Goal: Task Accomplishment & Management: Manage account settings

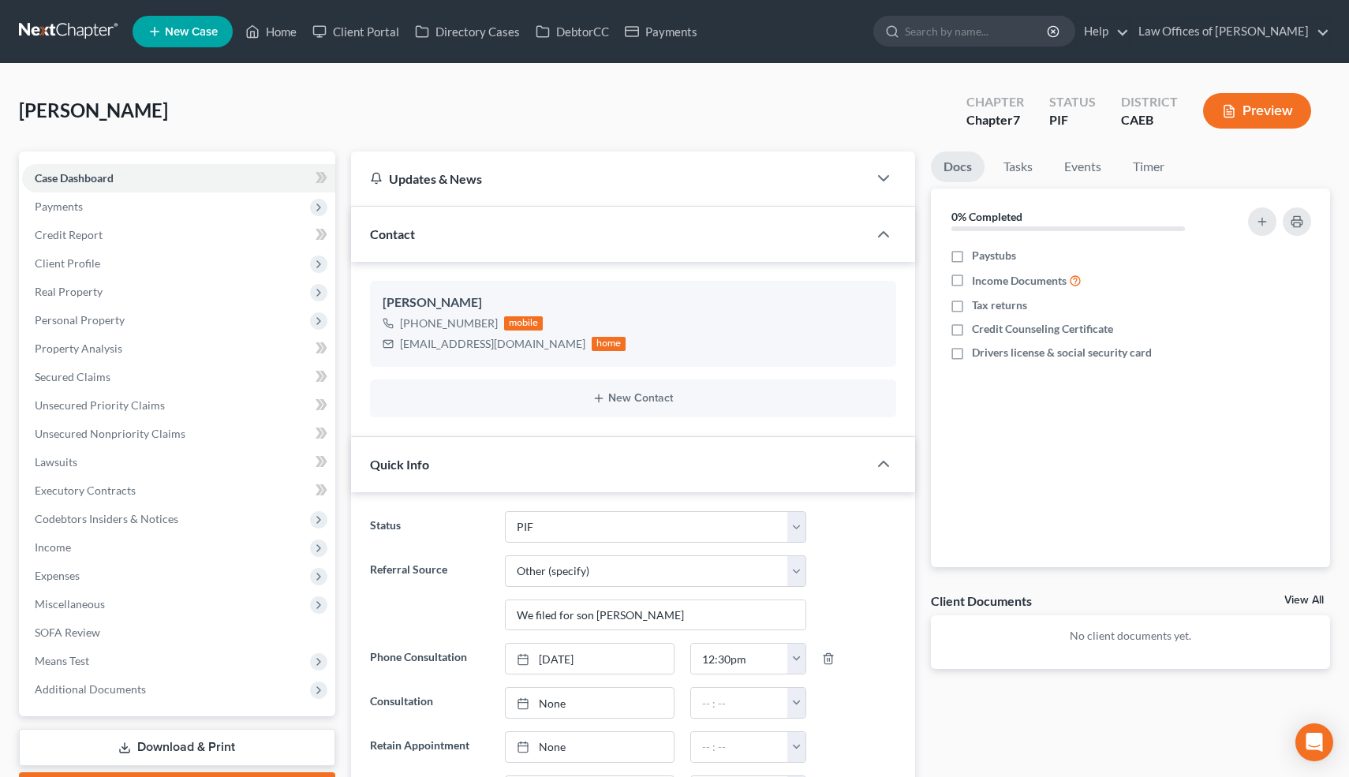
select select "11"
select select "6"
select select "0"
click at [286, 31] on link "Home" at bounding box center [271, 31] width 67 height 28
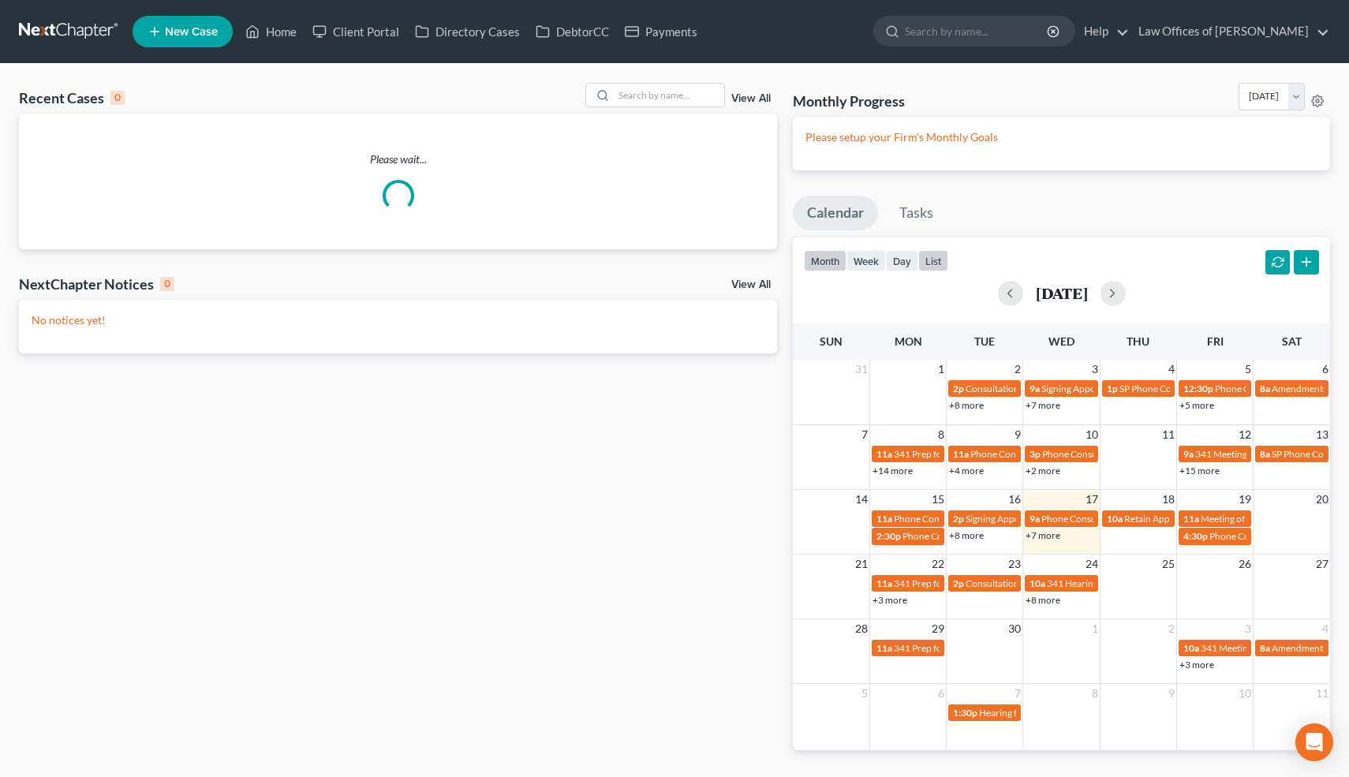
click at [934, 260] on button "list" at bounding box center [934, 260] width 30 height 21
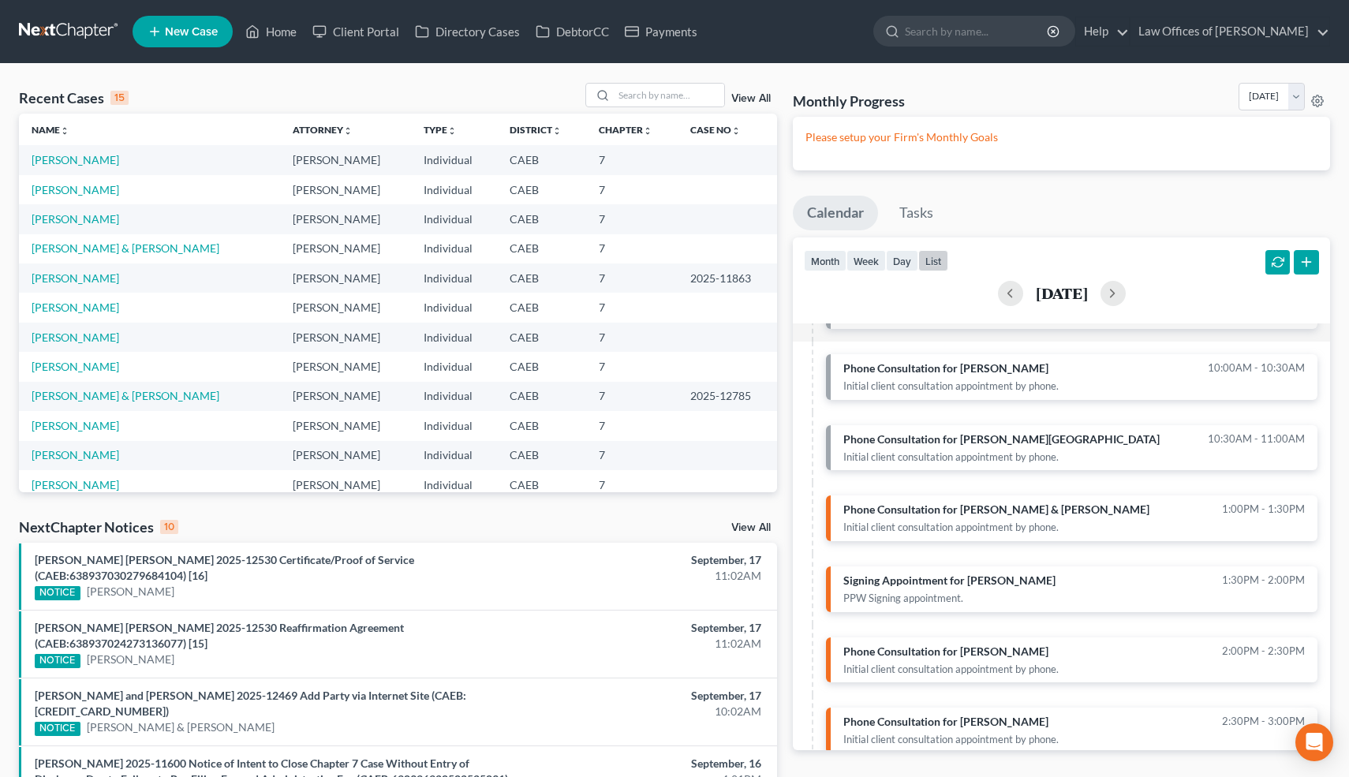
scroll to position [174, 0]
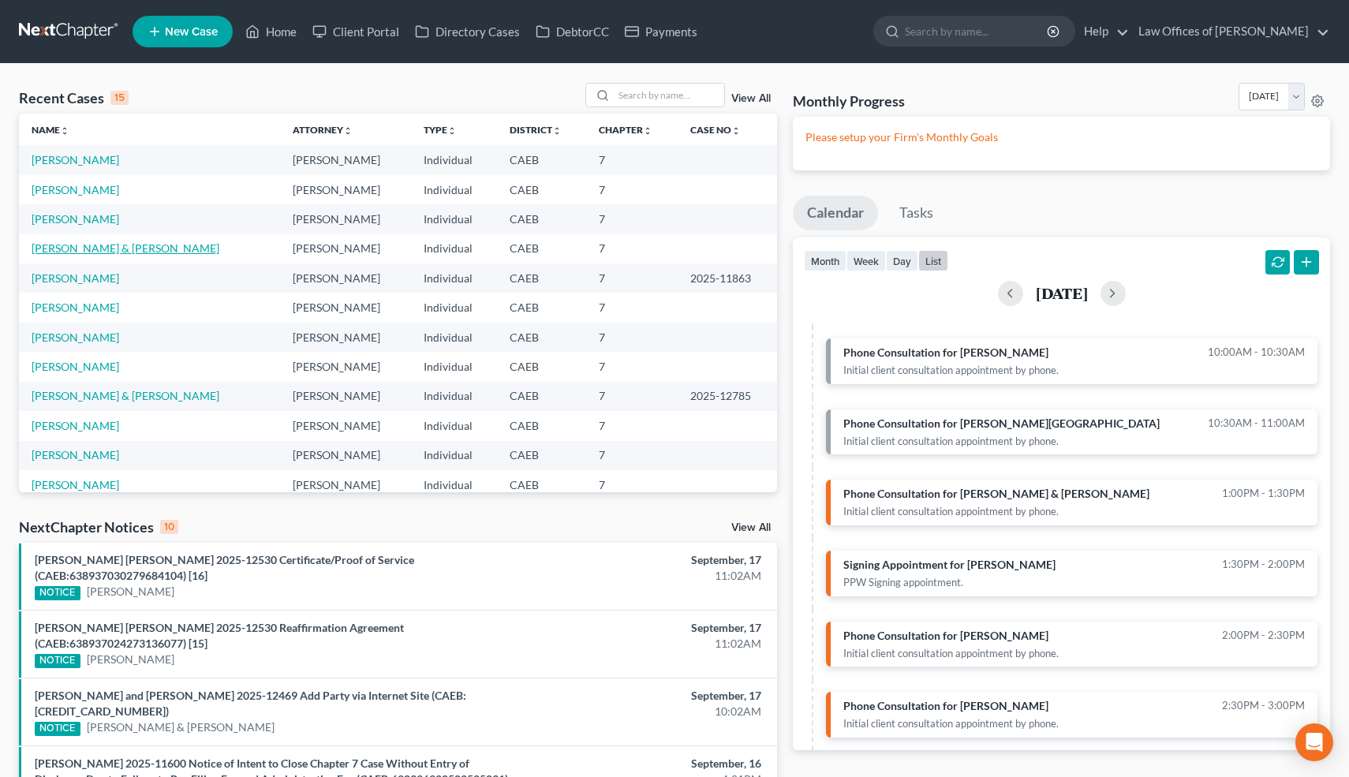
click at [108, 251] on link "[PERSON_NAME] & [PERSON_NAME]" at bounding box center [126, 247] width 188 height 13
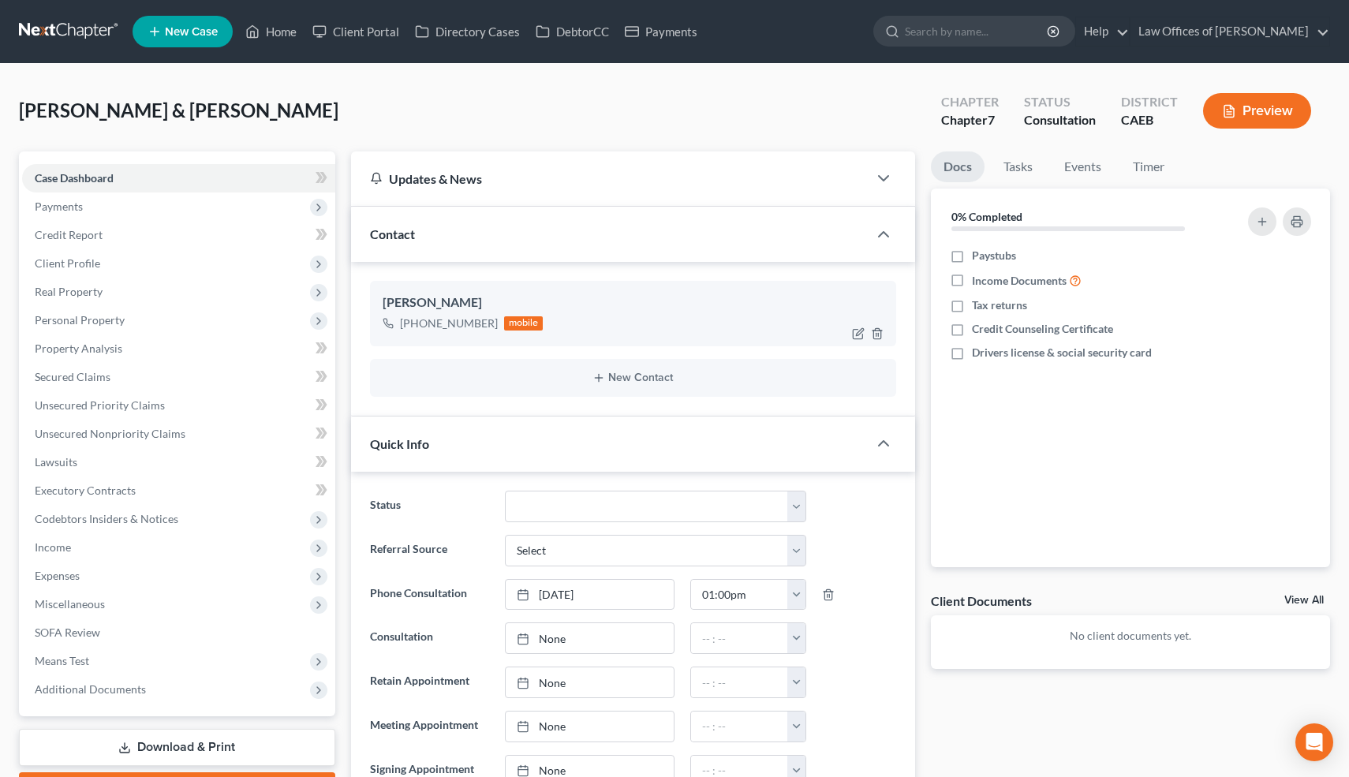
scroll to position [863, 0]
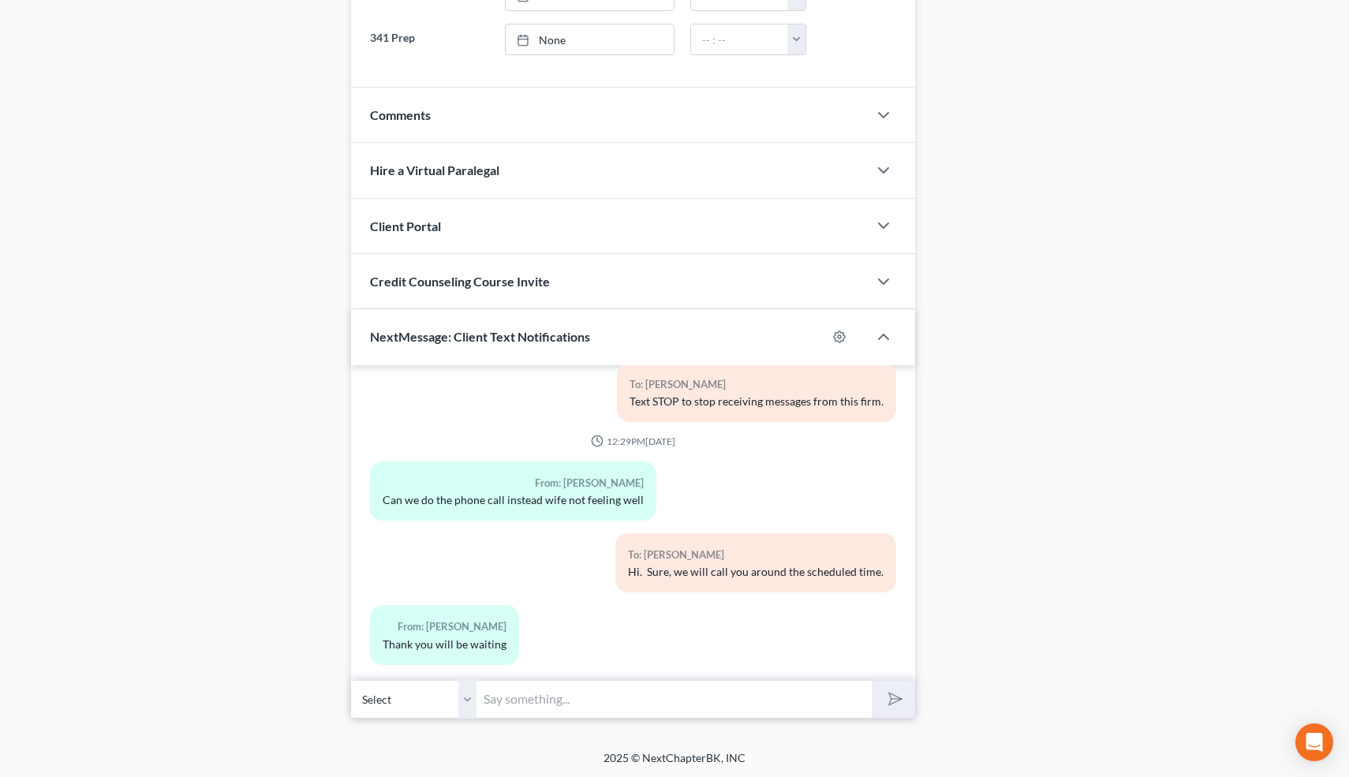
click at [530, 696] on input "text" at bounding box center [674, 699] width 395 height 39
type input "peter"
click at [127, 470] on div "Case Dashboard Payments Invoices Payments Payments Credit Report Client Profile" at bounding box center [177, 3] width 332 height 1431
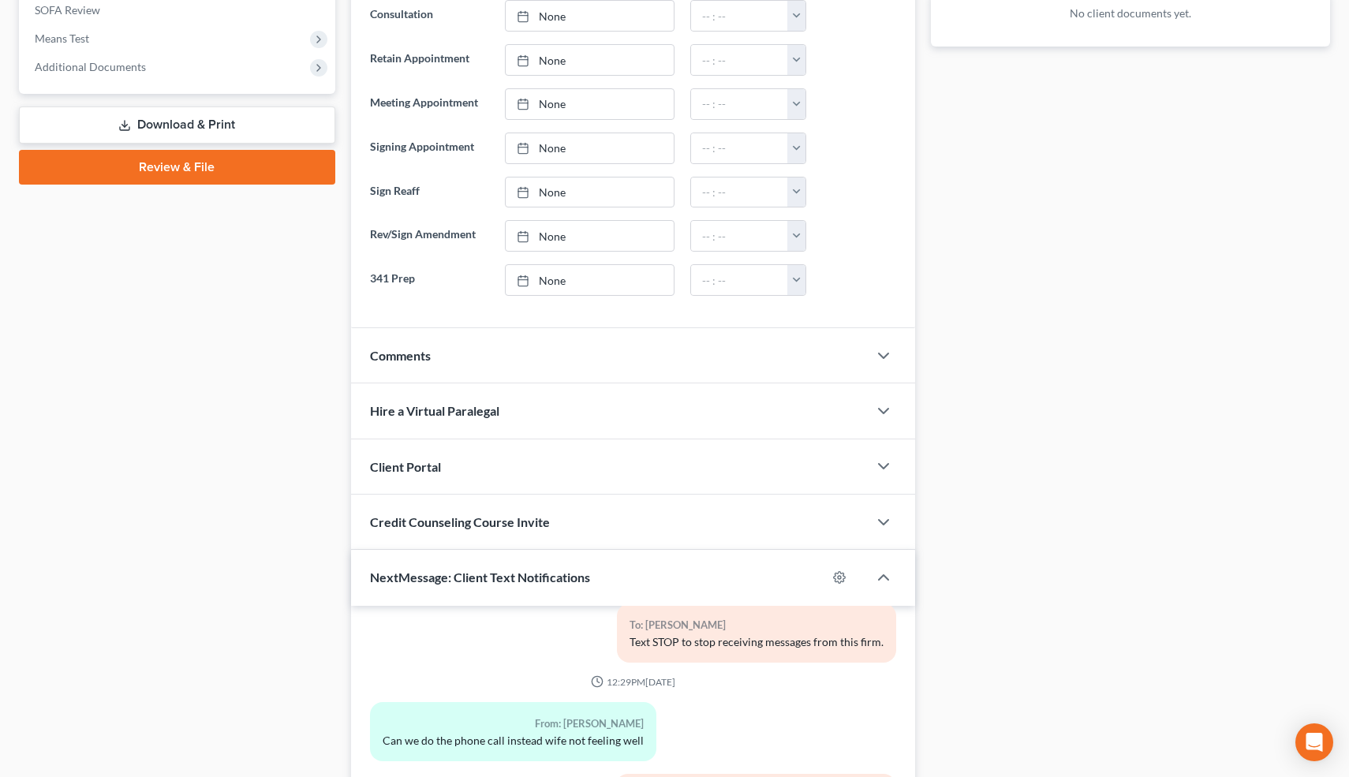
scroll to position [556, 0]
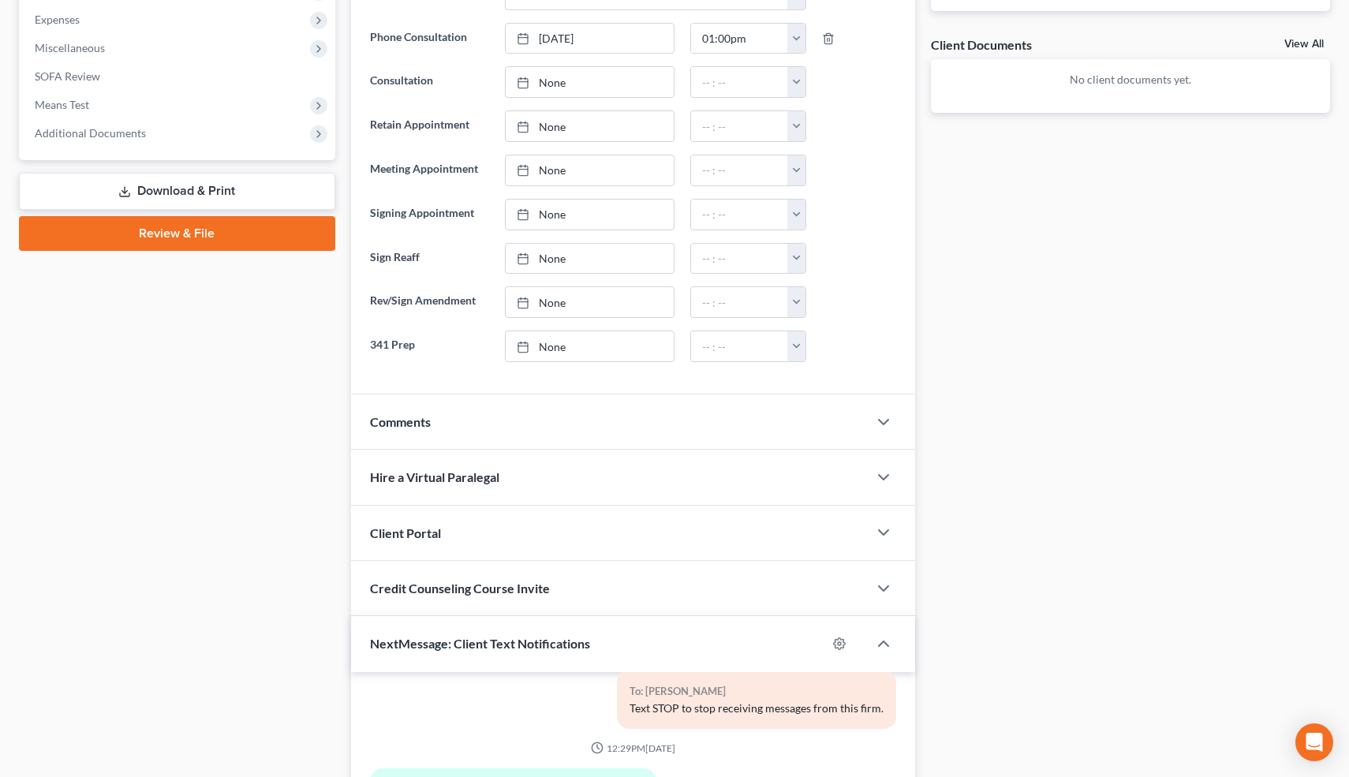
click at [407, 418] on span "Comments" at bounding box center [400, 421] width 61 height 15
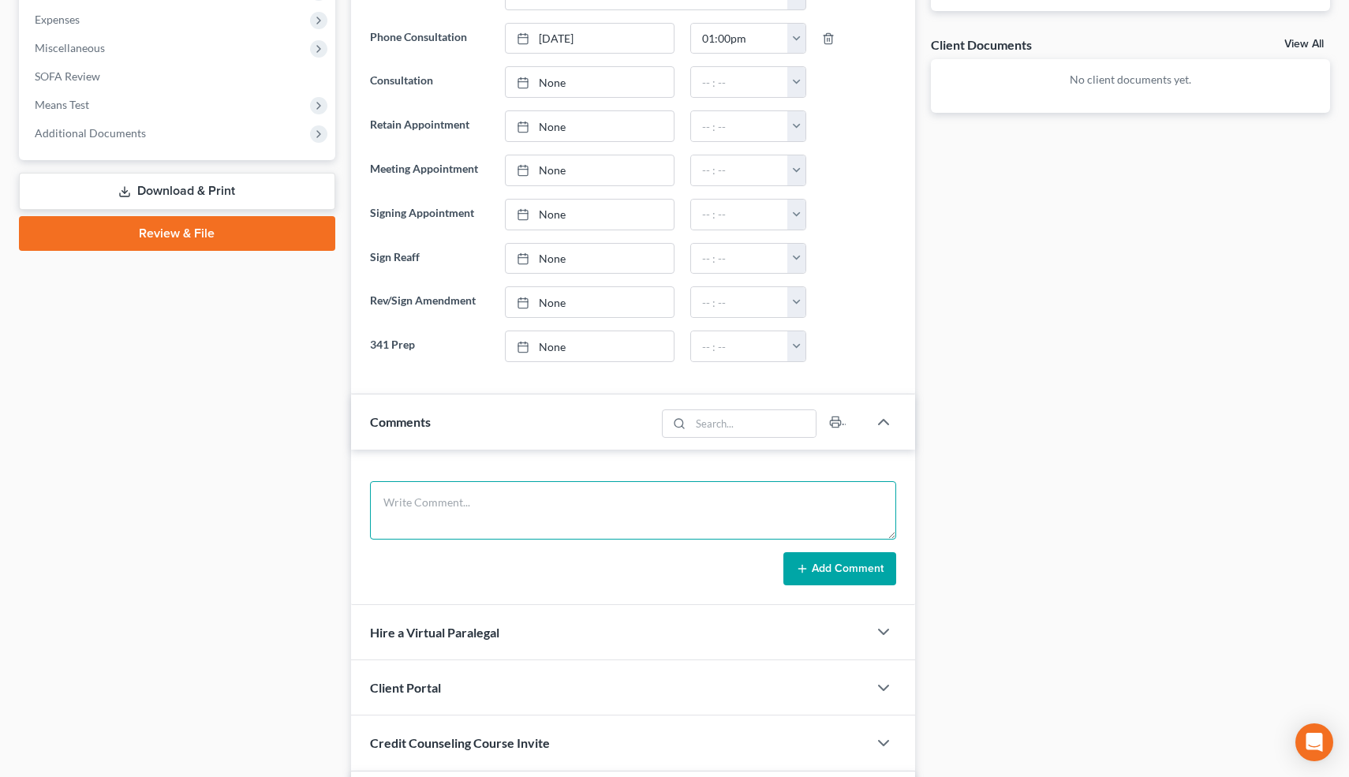
click at [424, 509] on textarea at bounding box center [633, 510] width 527 height 58
click at [565, 521] on textarea "Security business. LLC 1 debt-75k last year. Inc gross=4200, just him, grandson…" at bounding box center [633, 510] width 527 height 58
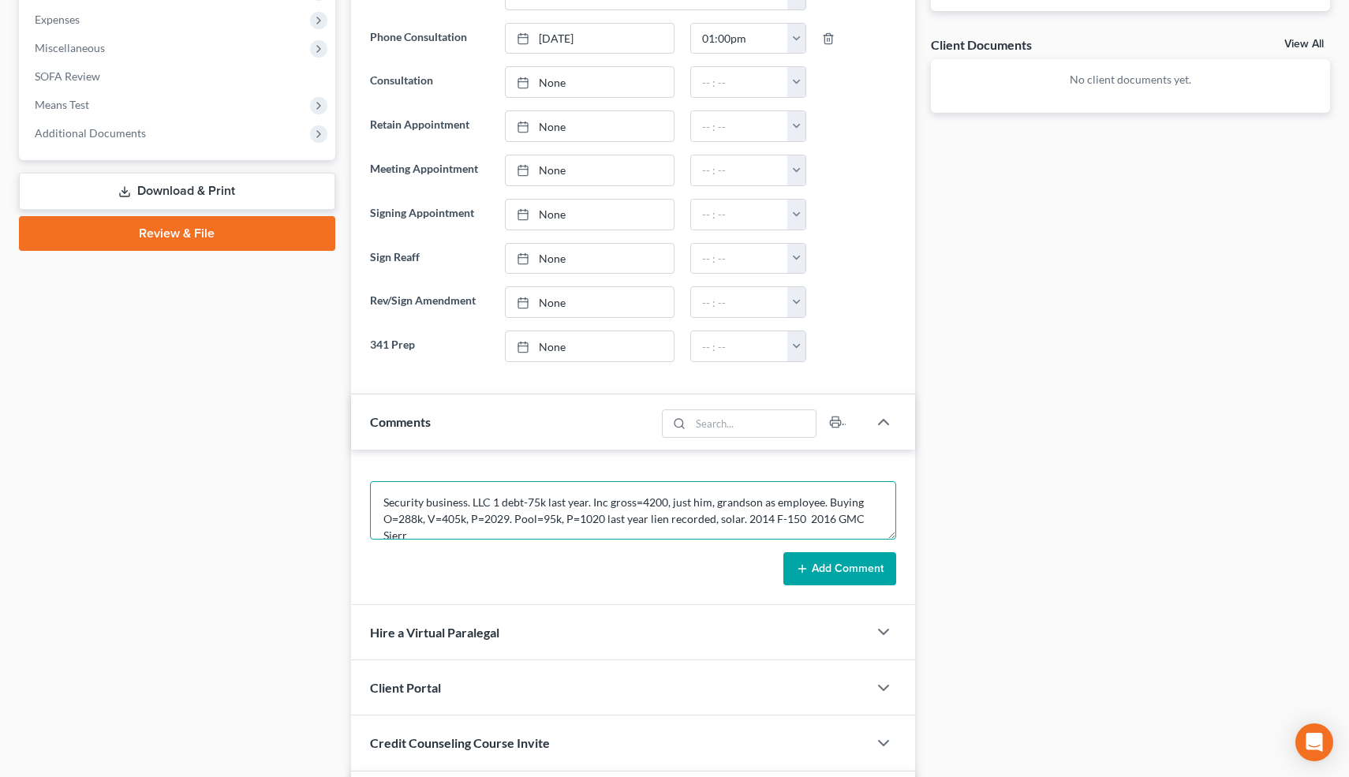
scroll to position [3, 0]
click at [804, 518] on textarea "Security business. LLC 1 debt-75k last year. Inc gross=4200, just him, grandson…" at bounding box center [633, 510] width 527 height 58
type textarea "Security business. LLC 1 debt-75k last year. Inc gross=4200, just him, grandson…"
click at [835, 570] on button "Add Comment" at bounding box center [840, 568] width 113 height 33
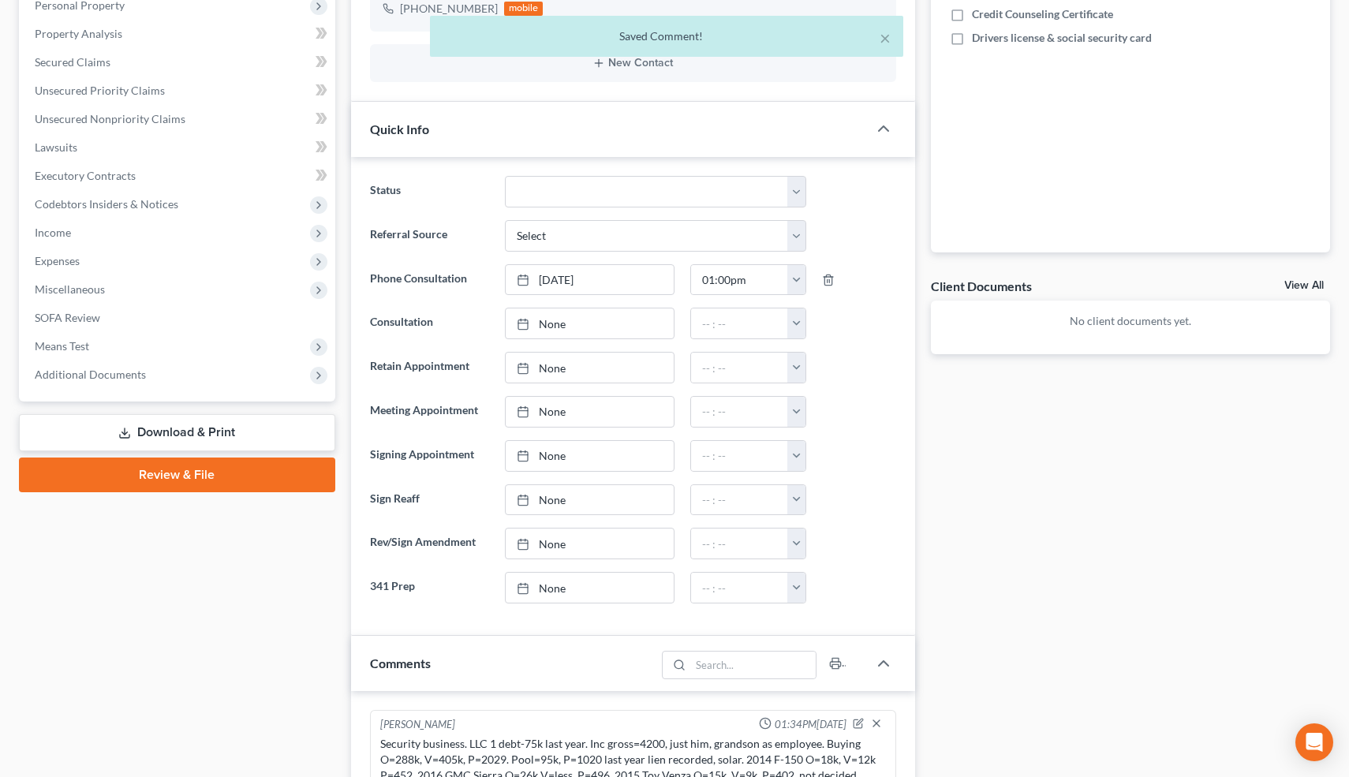
scroll to position [0, 0]
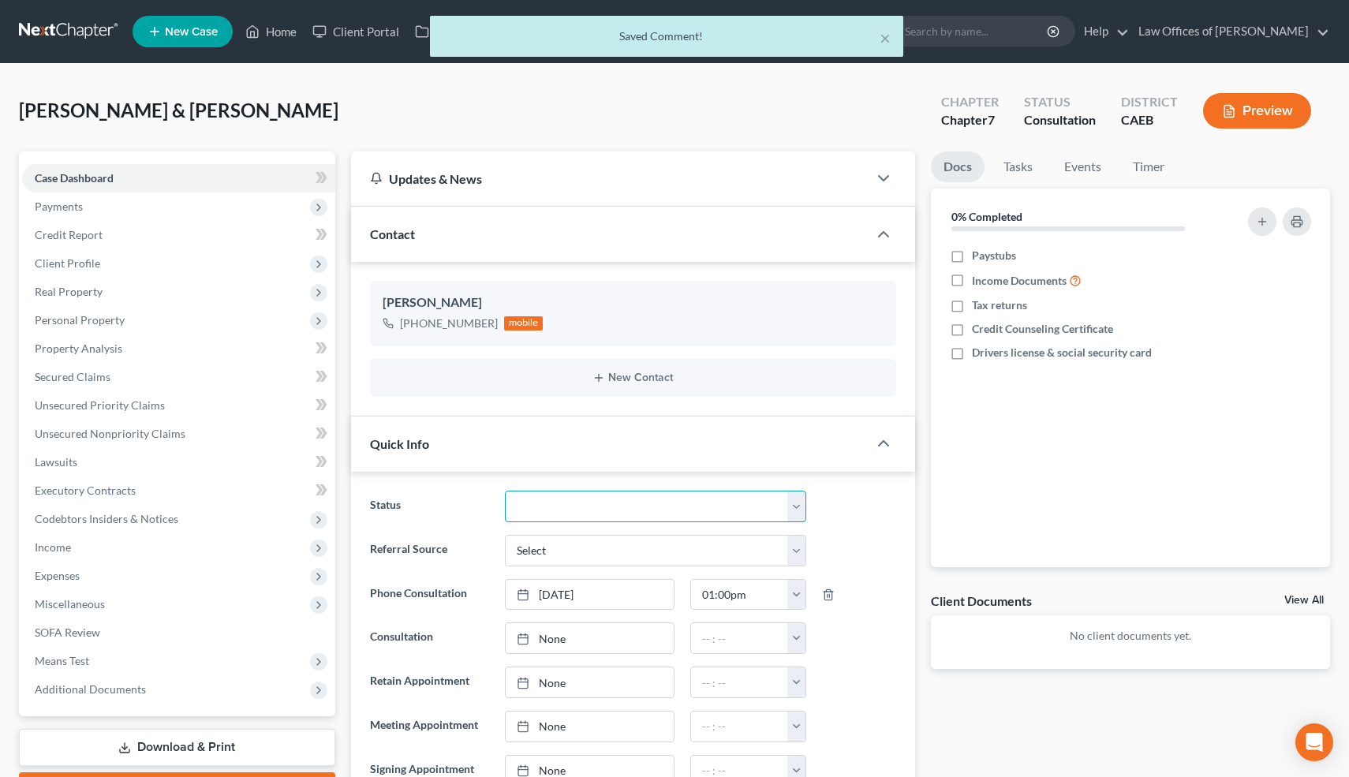
click at [582, 503] on select "Cancelled/Refund Closed Consultation Declined Discharged Filed Income Check In …" at bounding box center [655, 507] width 301 height 32
select select "3"
click at [505, 491] on select "Cancelled/Refund Closed Consultation Declined Discharged Filed Income Check In …" at bounding box center [655, 507] width 301 height 32
click at [885, 35] on button "×" at bounding box center [885, 37] width 11 height 19
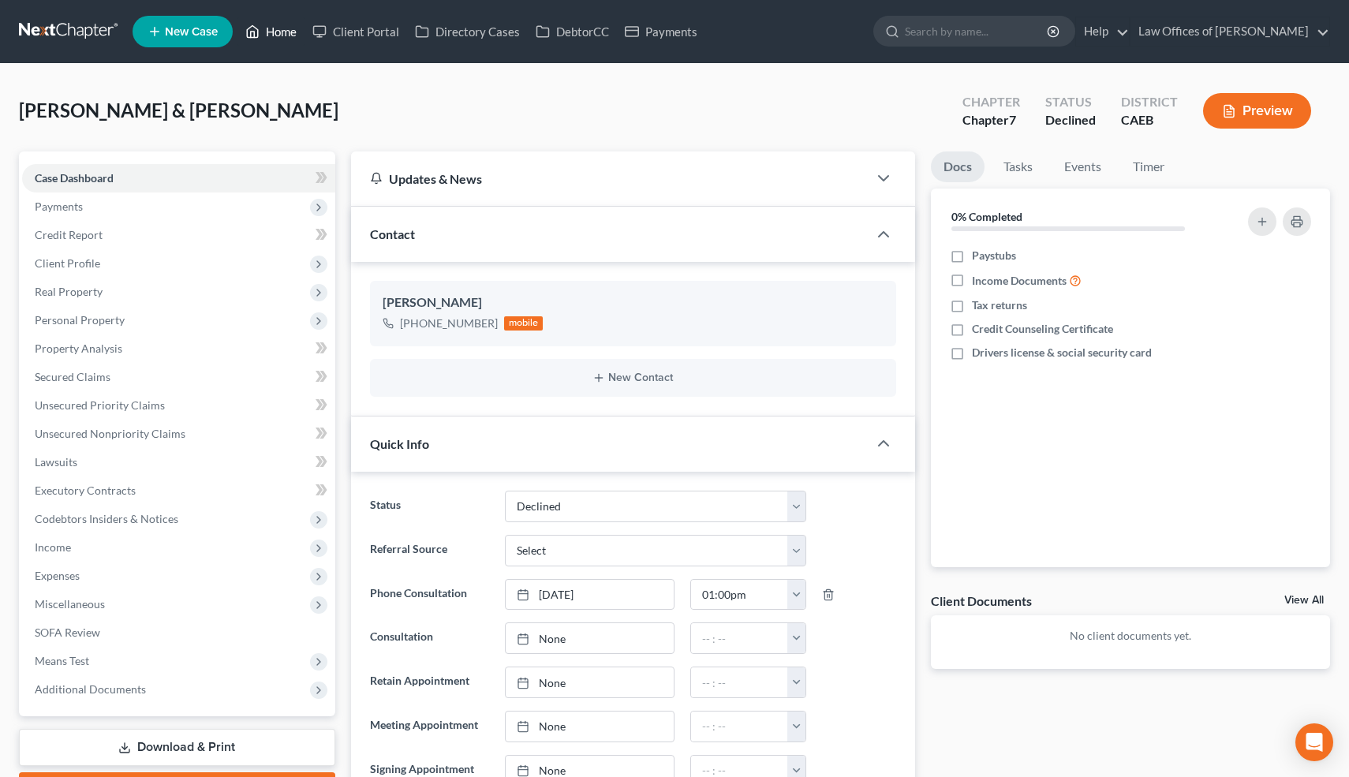
click at [282, 34] on link "Home" at bounding box center [271, 31] width 67 height 28
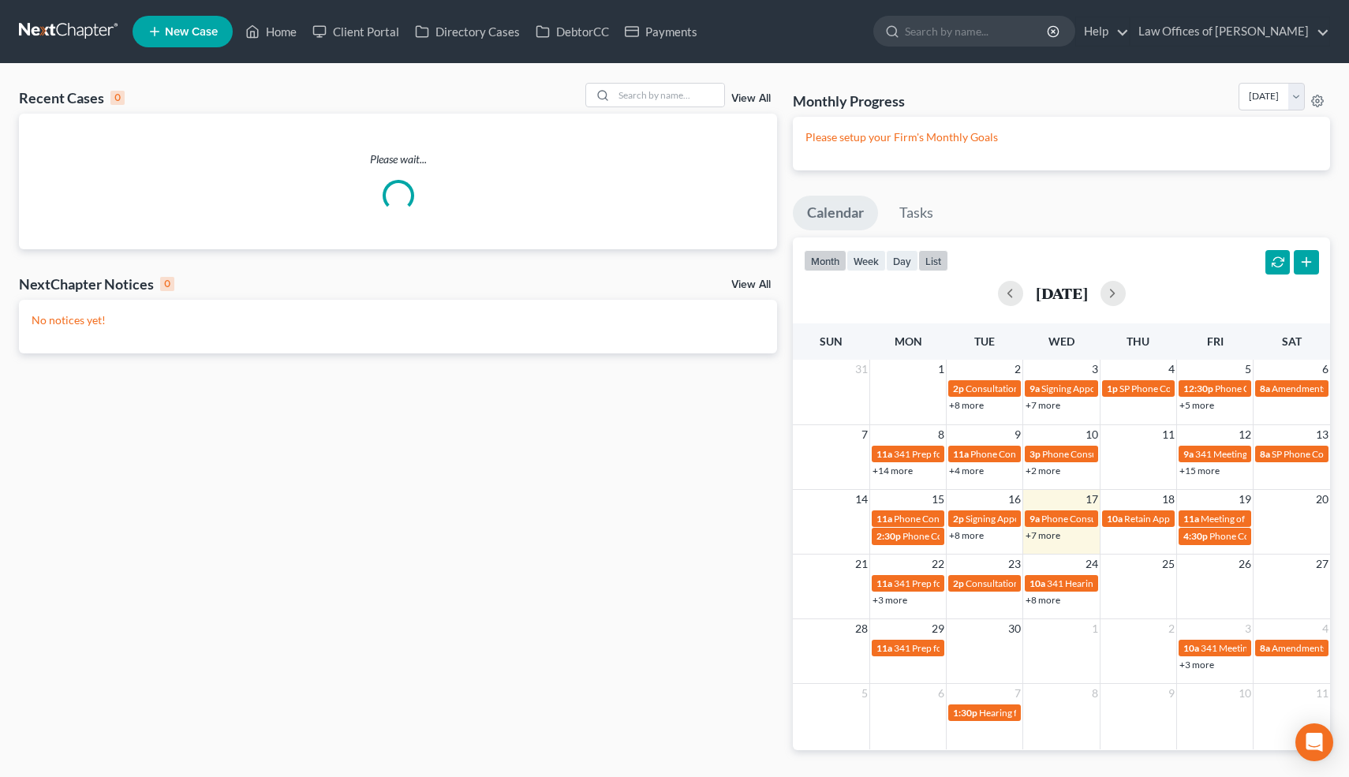
click at [935, 255] on button "list" at bounding box center [934, 260] width 30 height 21
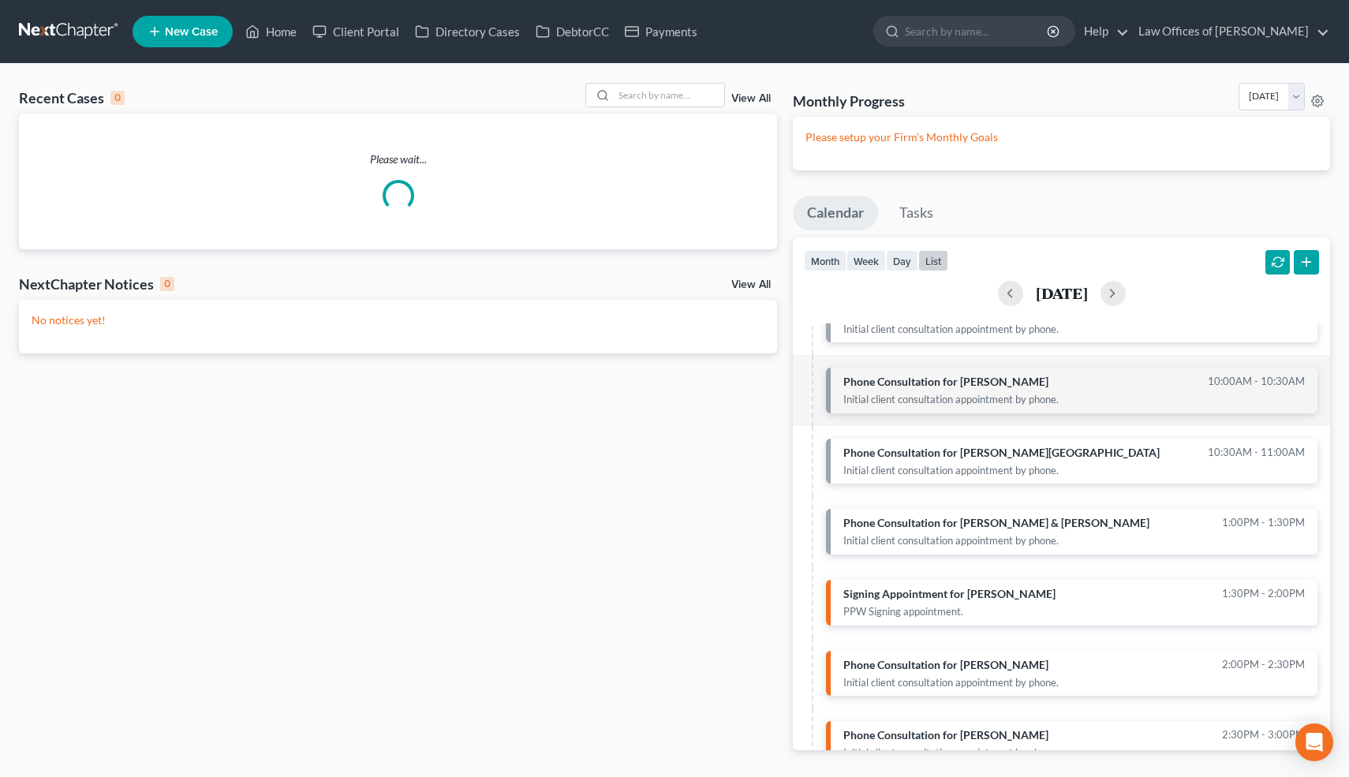
scroll to position [174, 0]
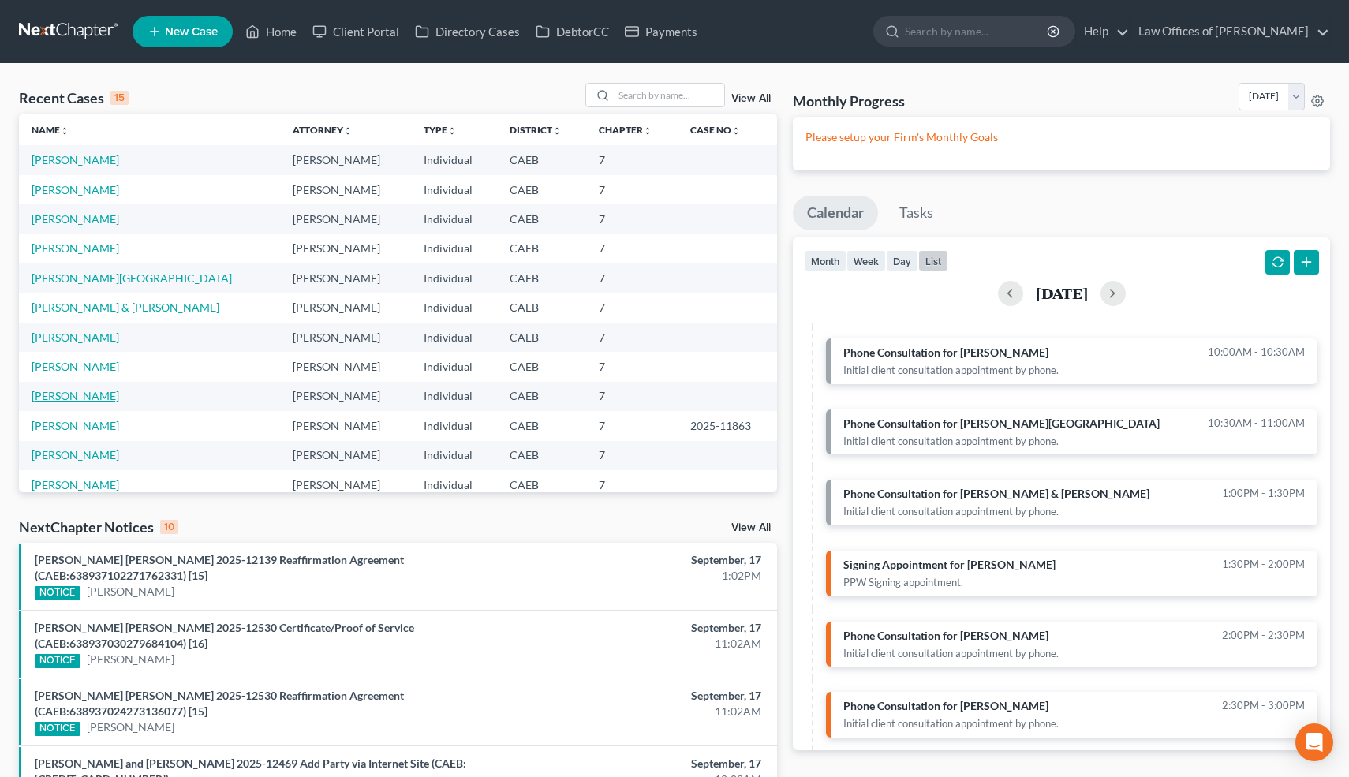
click at [95, 394] on link "[PERSON_NAME]" at bounding box center [76, 395] width 88 height 13
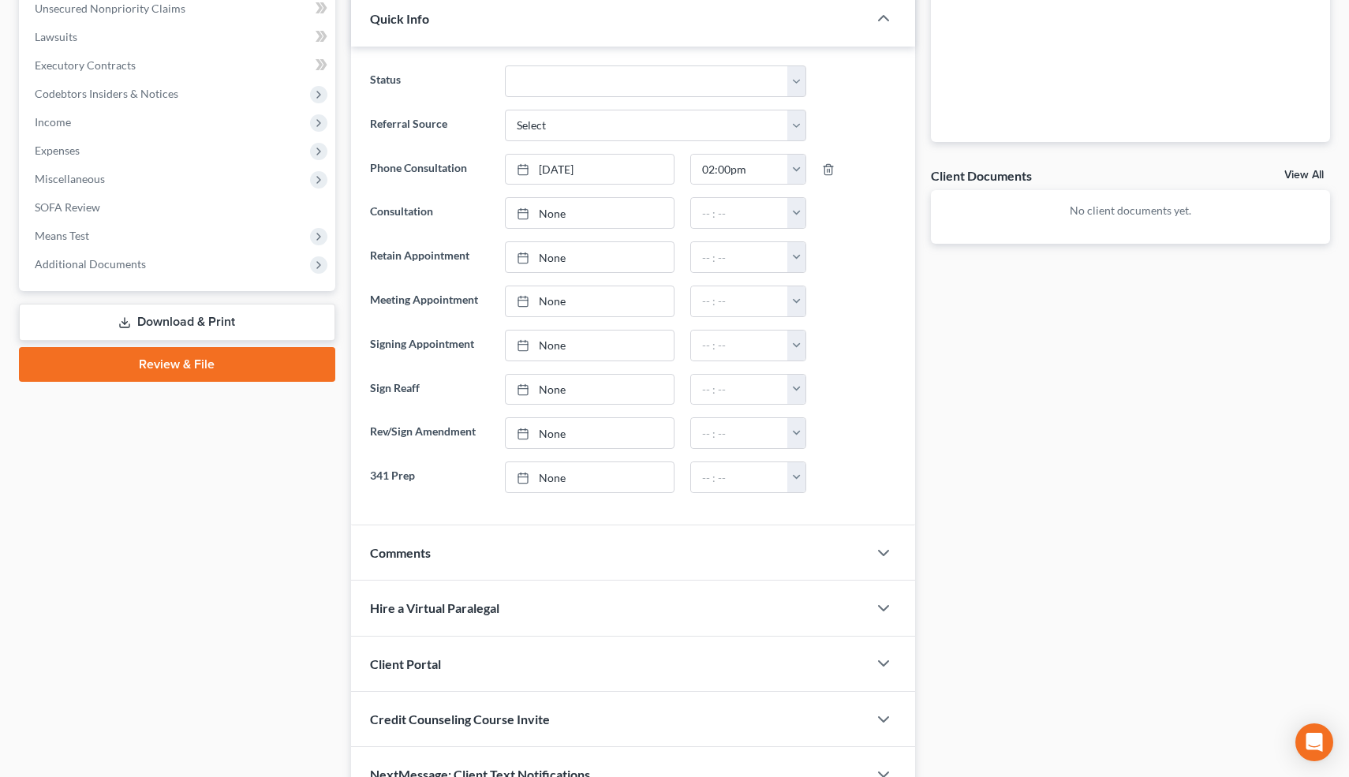
scroll to position [427, 0]
click at [885, 547] on icon "button" at bounding box center [883, 551] width 19 height 19
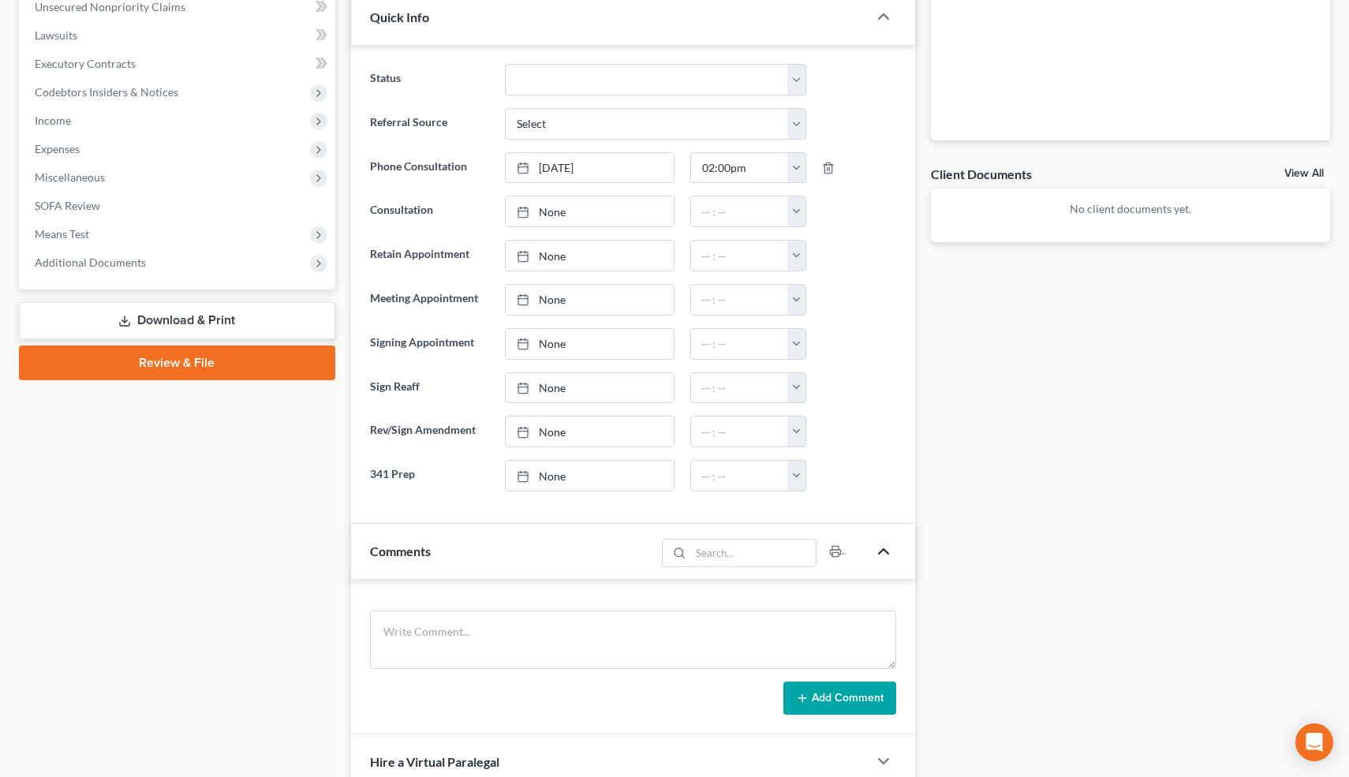
scroll to position [665, 0]
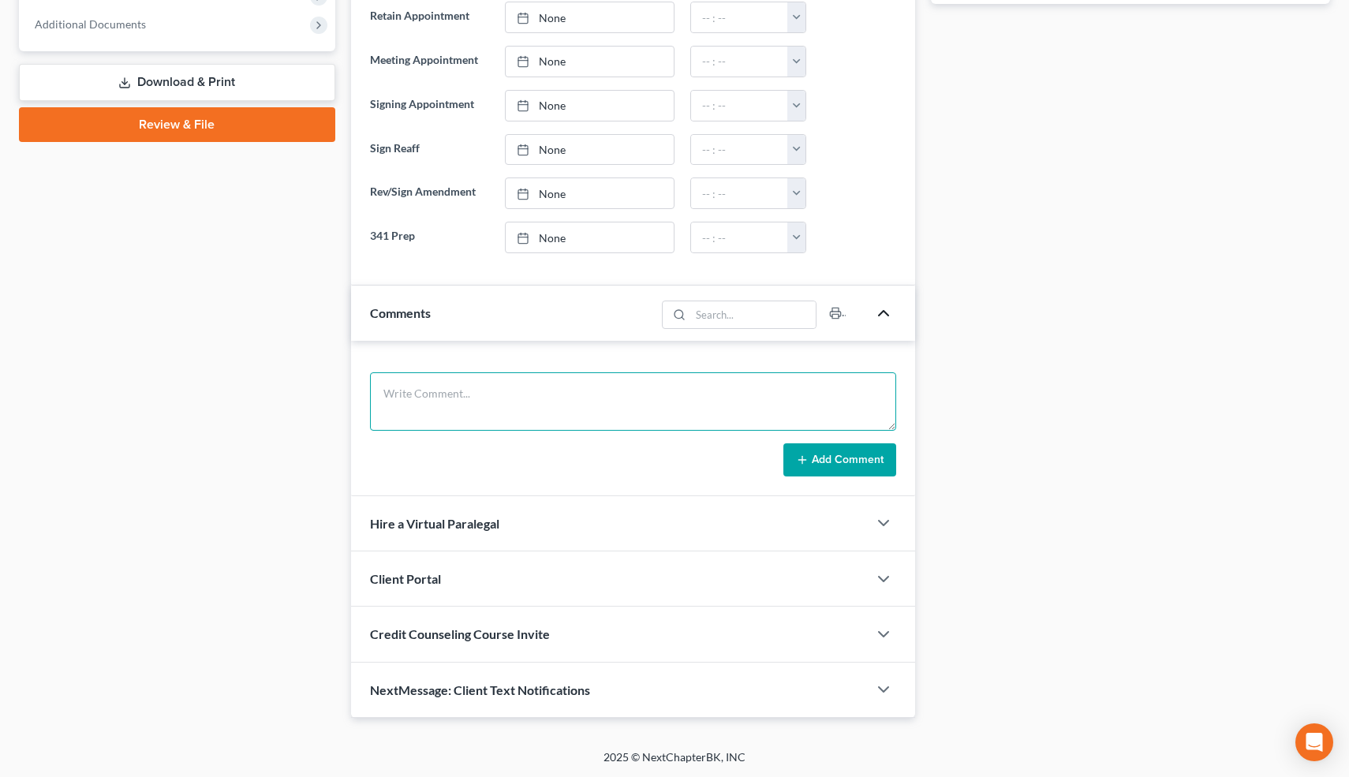
click at [480, 412] on textarea at bounding box center [633, 401] width 527 height 58
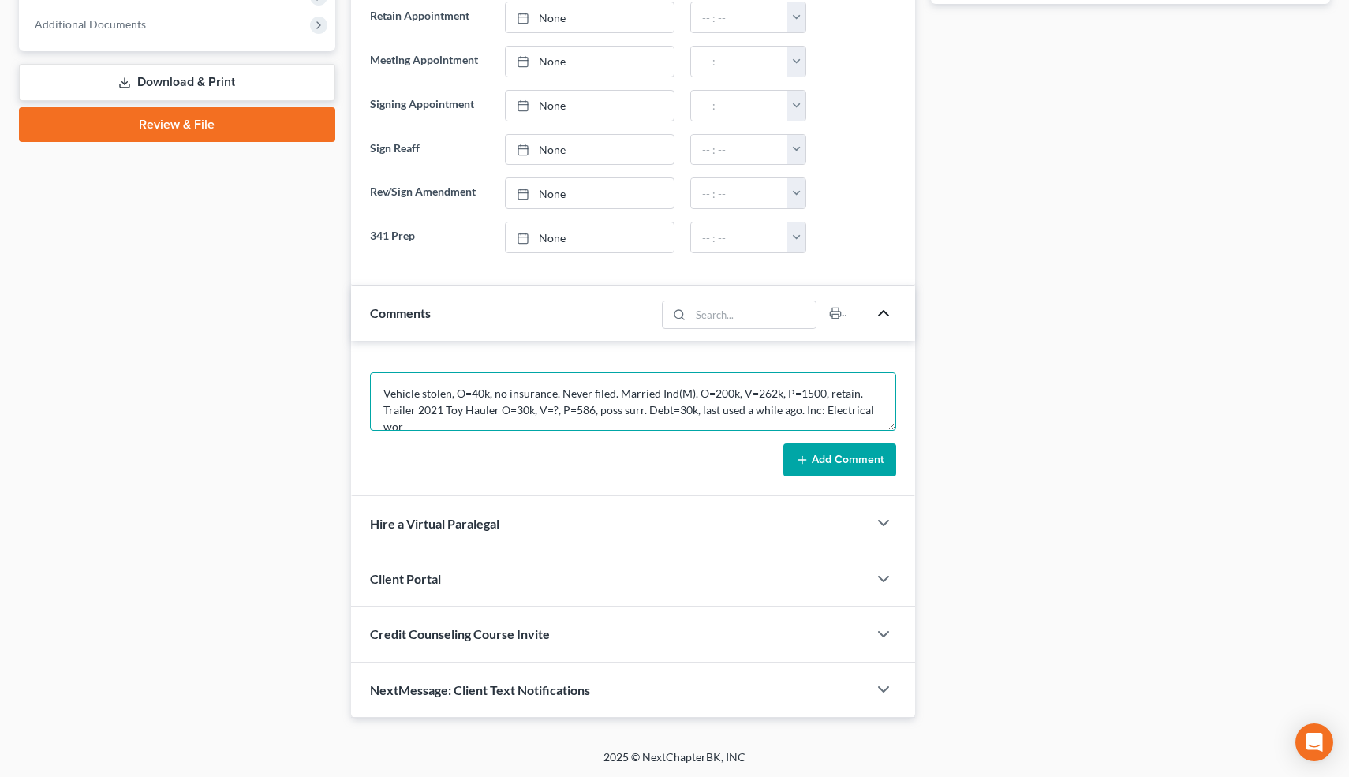
scroll to position [3, 0]
click at [616, 420] on textarea "Vehicle stolen, O=40k, no insurance. Never filed. Married Ind(M). O=200k, V=262…" at bounding box center [633, 401] width 527 height 58
type textarea "Vehicle stolen, O=40k, no insurance. Never filed. Married Ind(M). O=200k, V=262…"
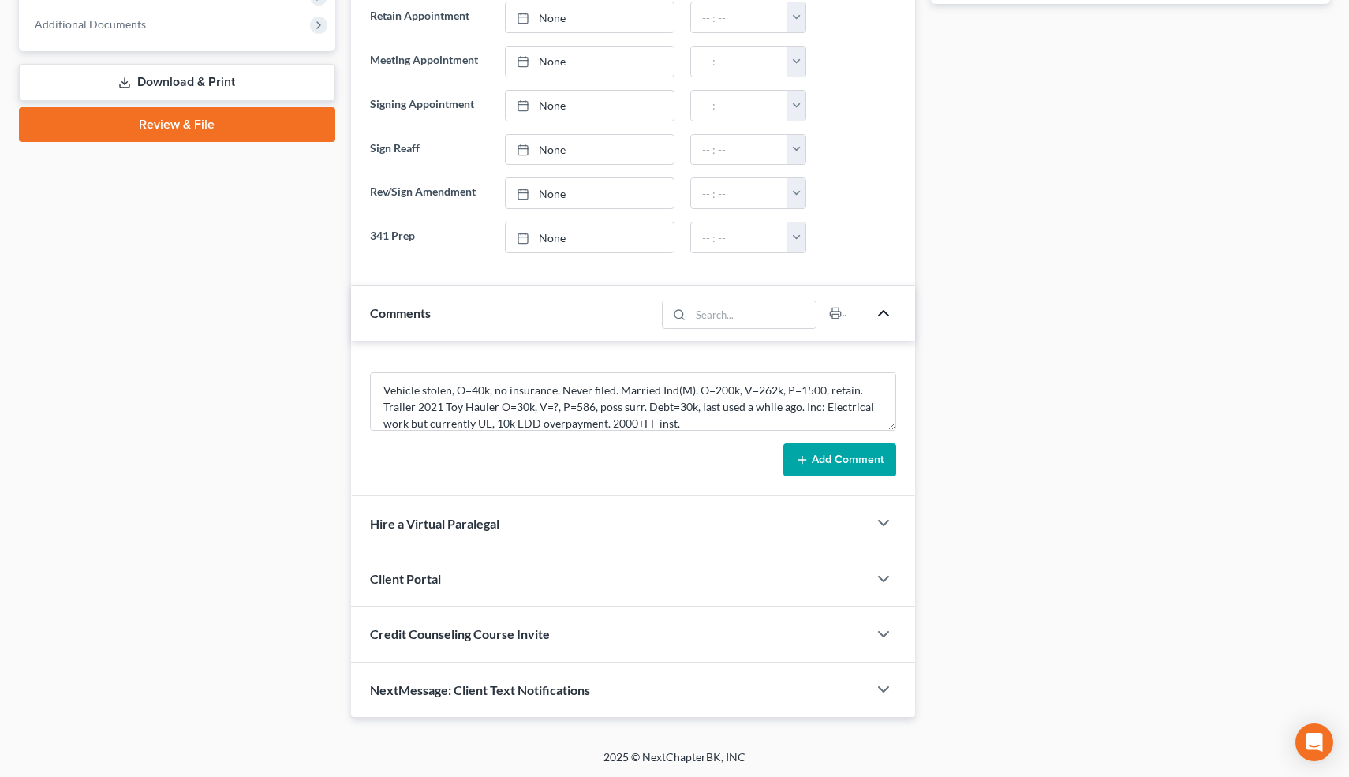
click at [866, 473] on button "Add Comment" at bounding box center [840, 459] width 113 height 33
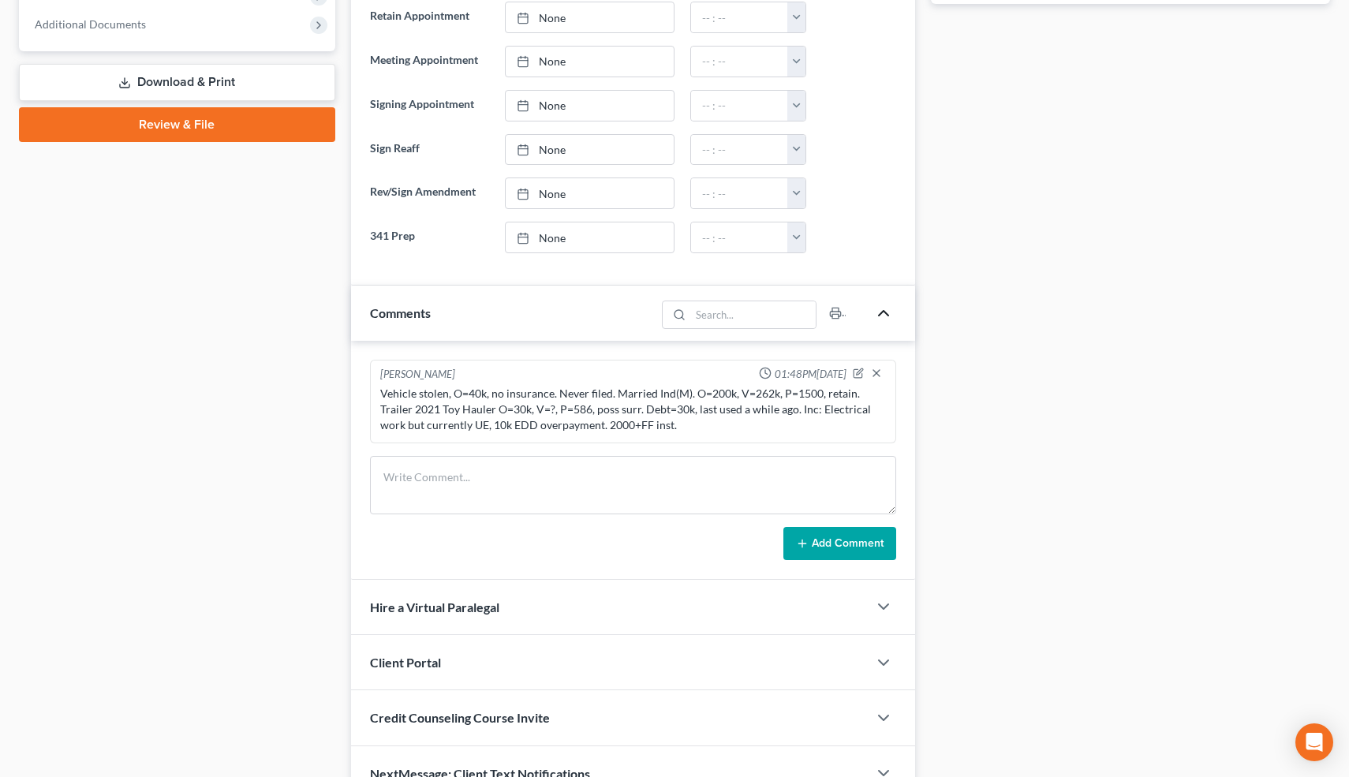
scroll to position [749, 0]
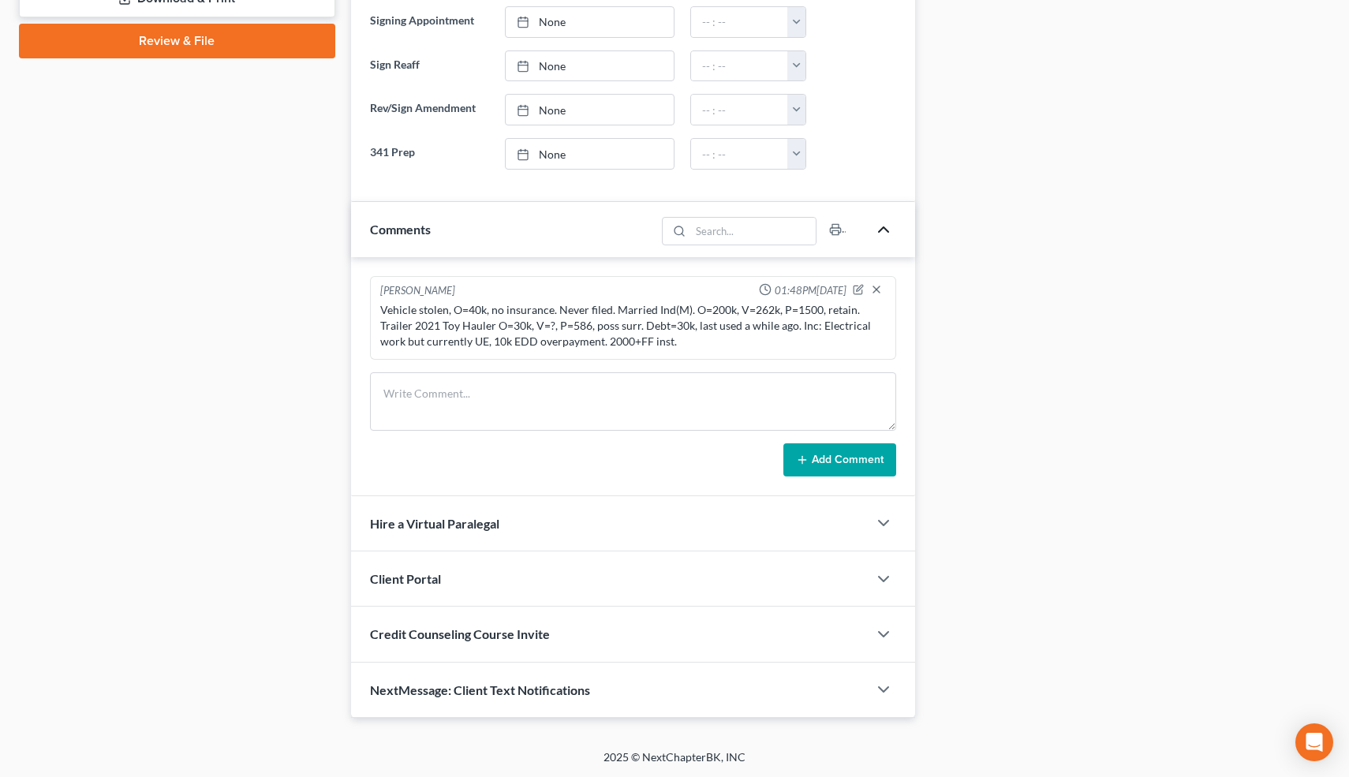
click at [665, 679] on div "NextMessage: Client Text Notifications" at bounding box center [610, 690] width 518 height 54
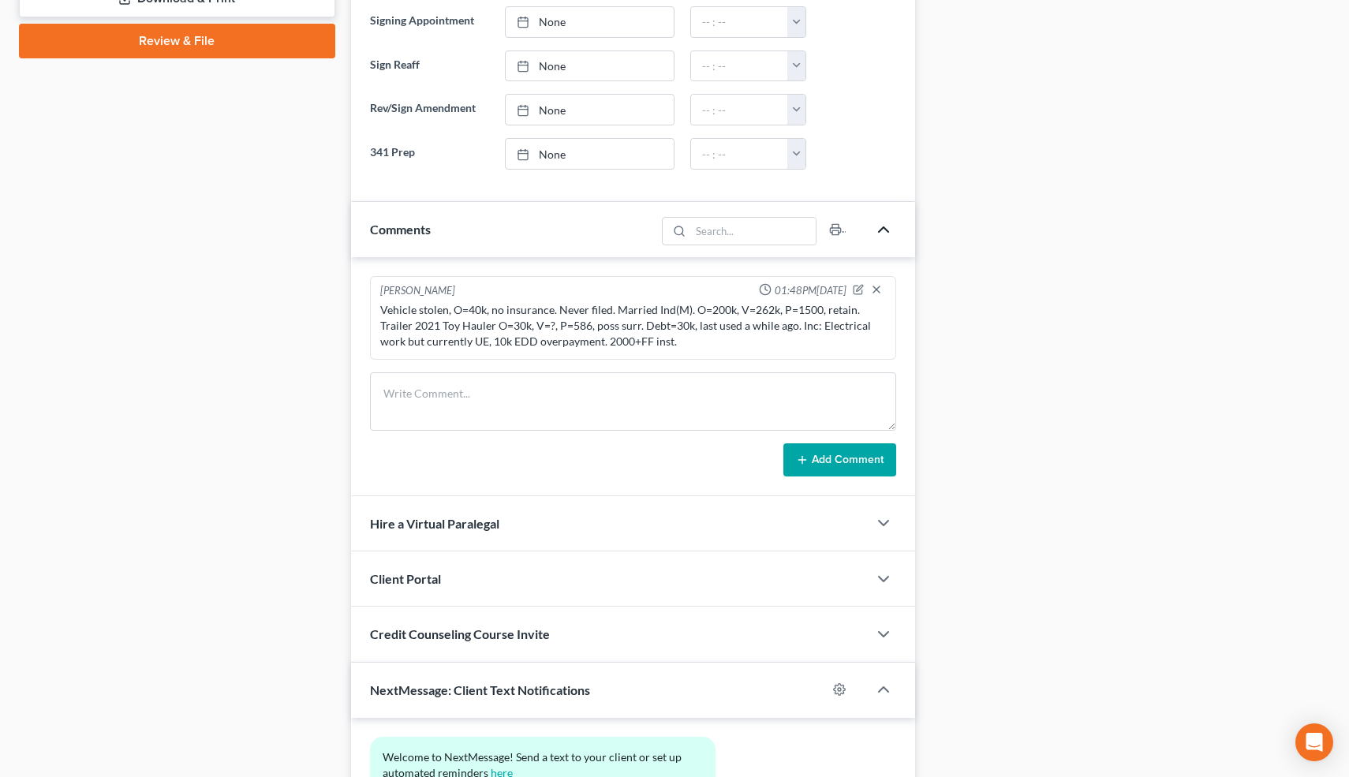
scroll to position [894, 0]
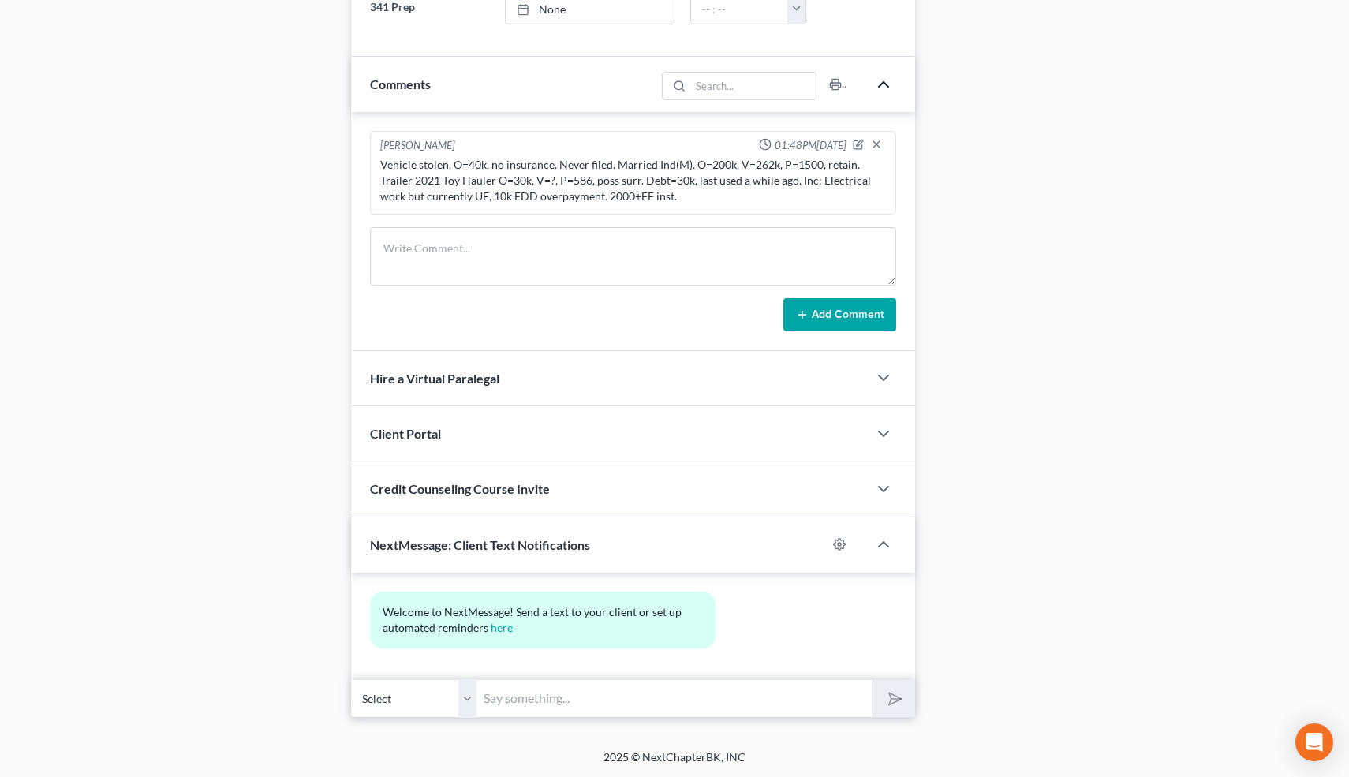
click at [647, 688] on input "text" at bounding box center [674, 698] width 395 height 39
type input "Nice talking to you! Like I said, just reply here if you have any questions or …"
click at [872, 680] on button "submit" at bounding box center [893, 698] width 43 height 37
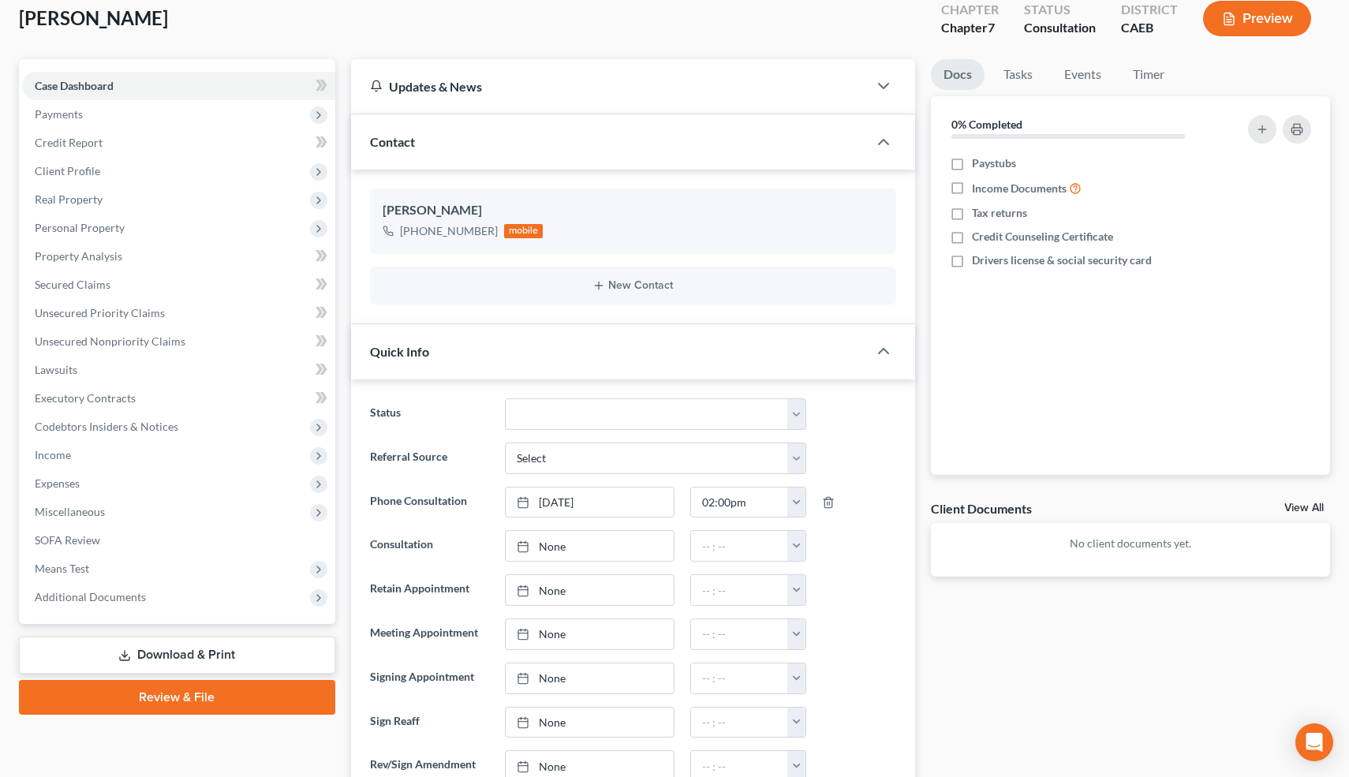
scroll to position [80, 0]
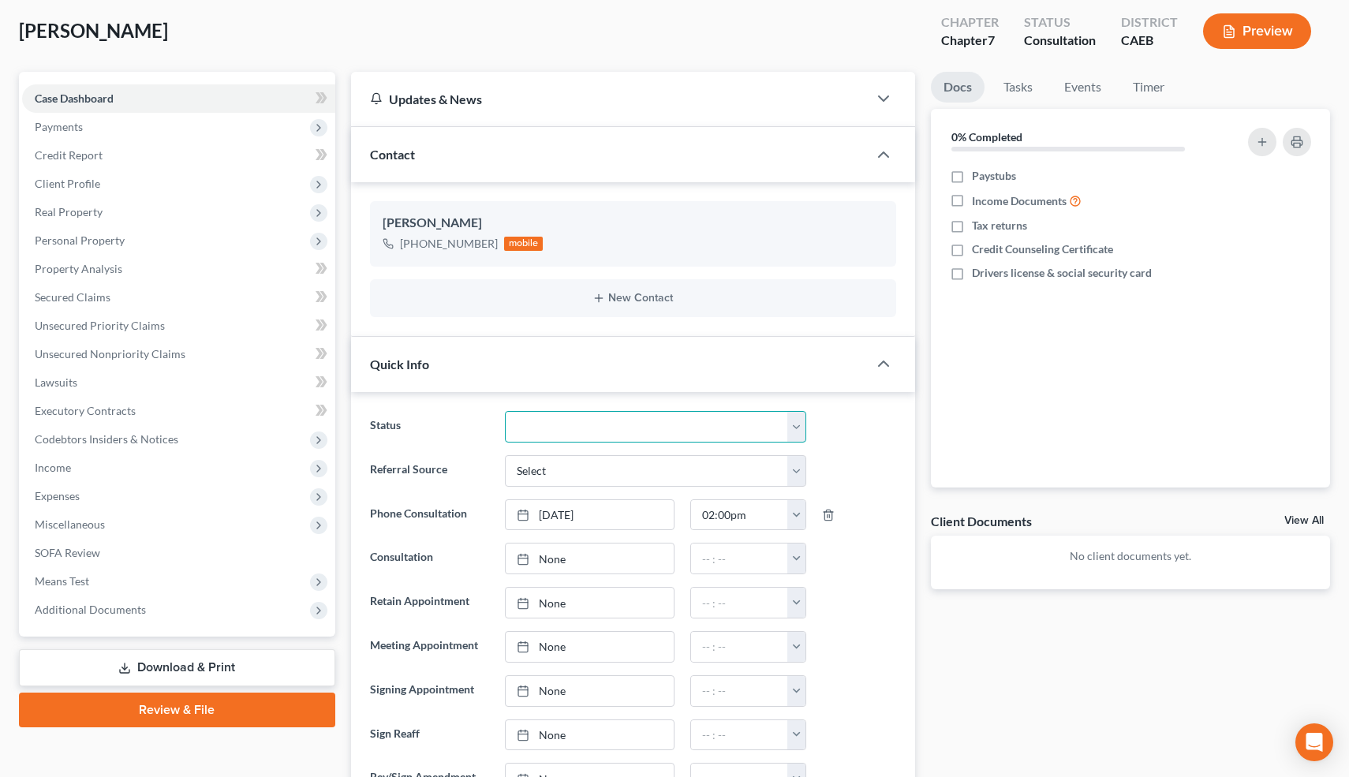
click at [568, 419] on select "Cancelled/Refund Closed Consultation Declined Discharged Filed Income Check In …" at bounding box center [655, 427] width 301 height 32
select select "10"
click at [505, 411] on select "Cancelled/Refund Closed Consultation Declined Discharged Filed Income Check In …" at bounding box center [655, 427] width 301 height 32
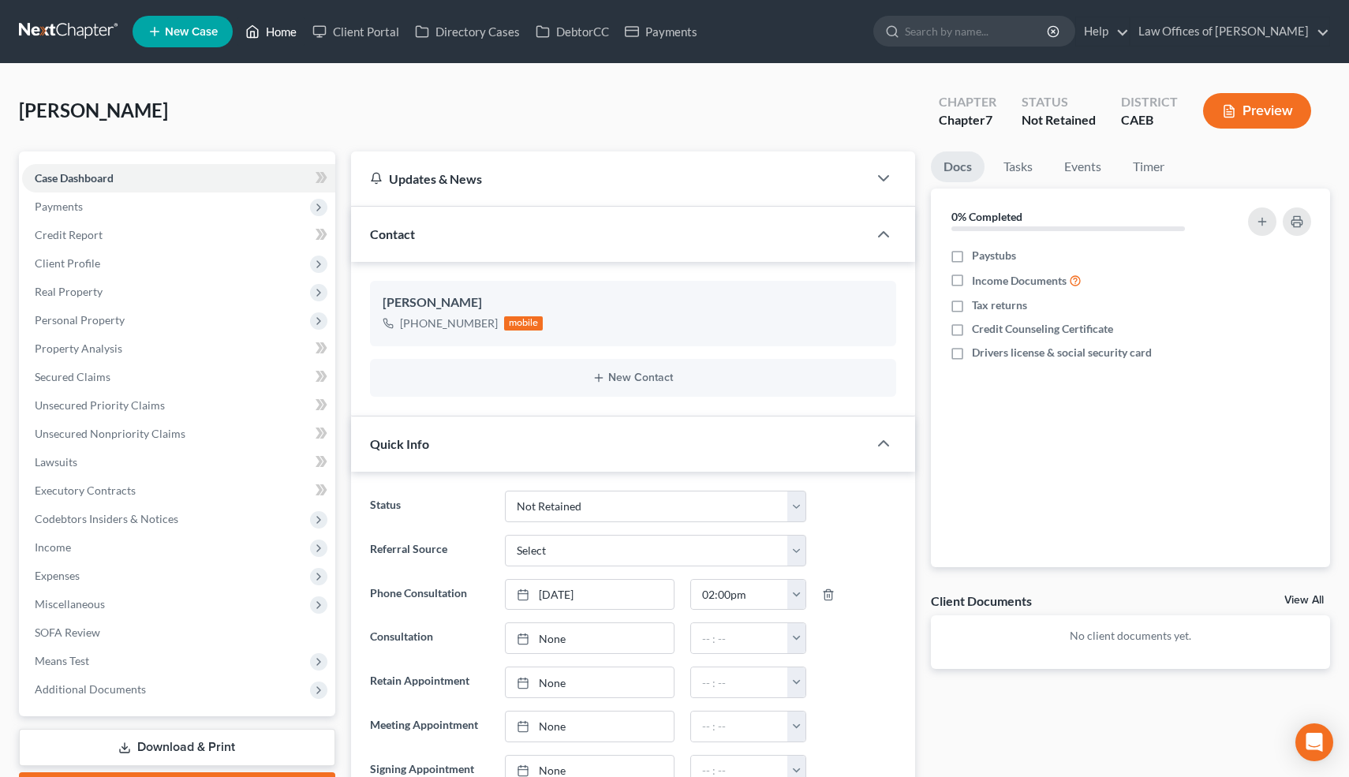
click at [282, 34] on link "Home" at bounding box center [271, 31] width 67 height 28
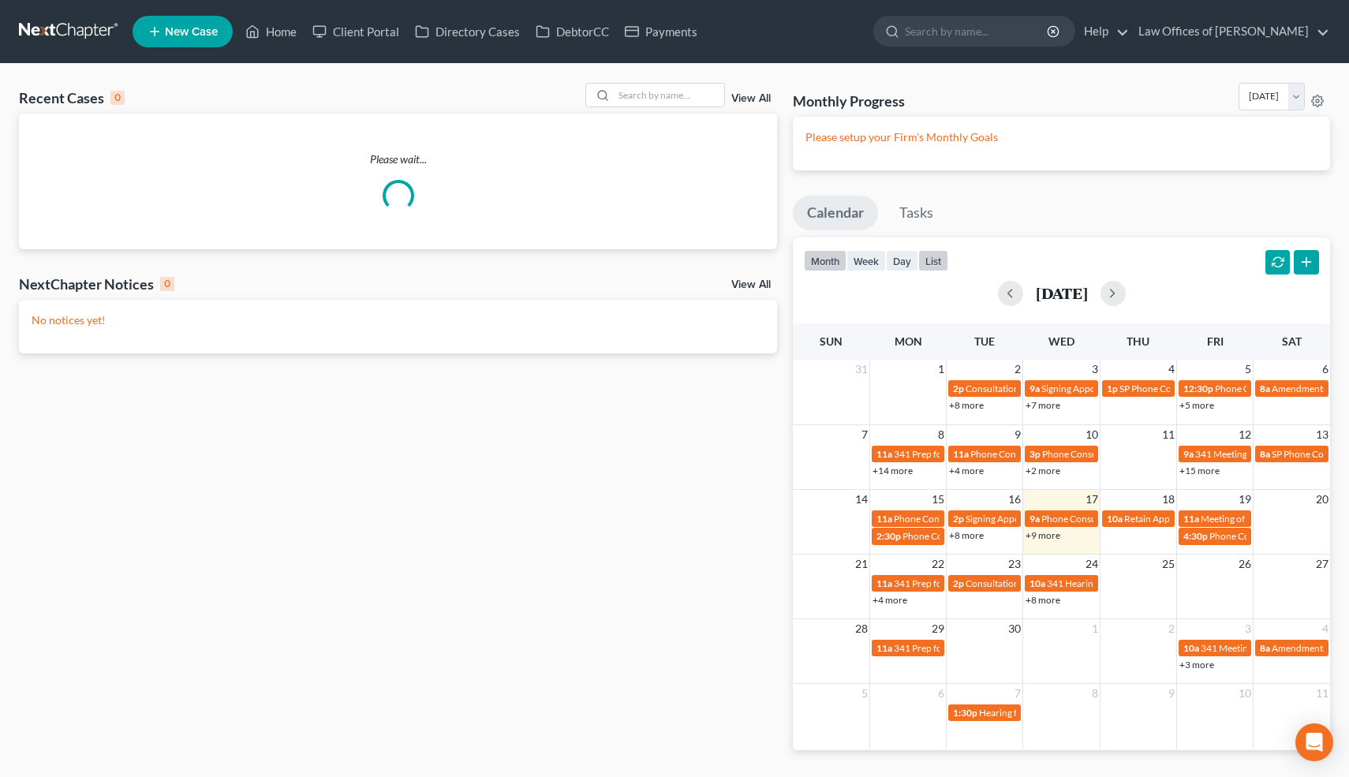
click at [937, 262] on button "list" at bounding box center [934, 260] width 30 height 21
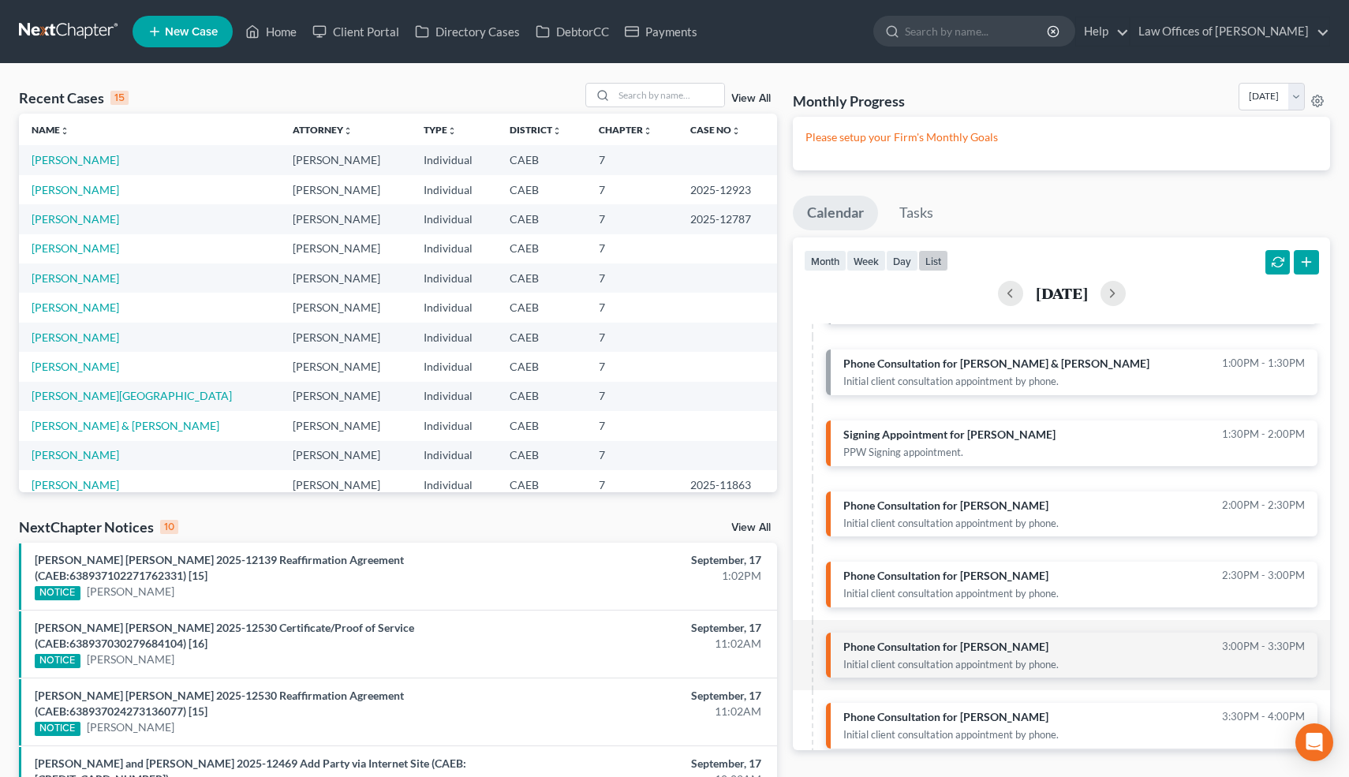
scroll to position [315, 0]
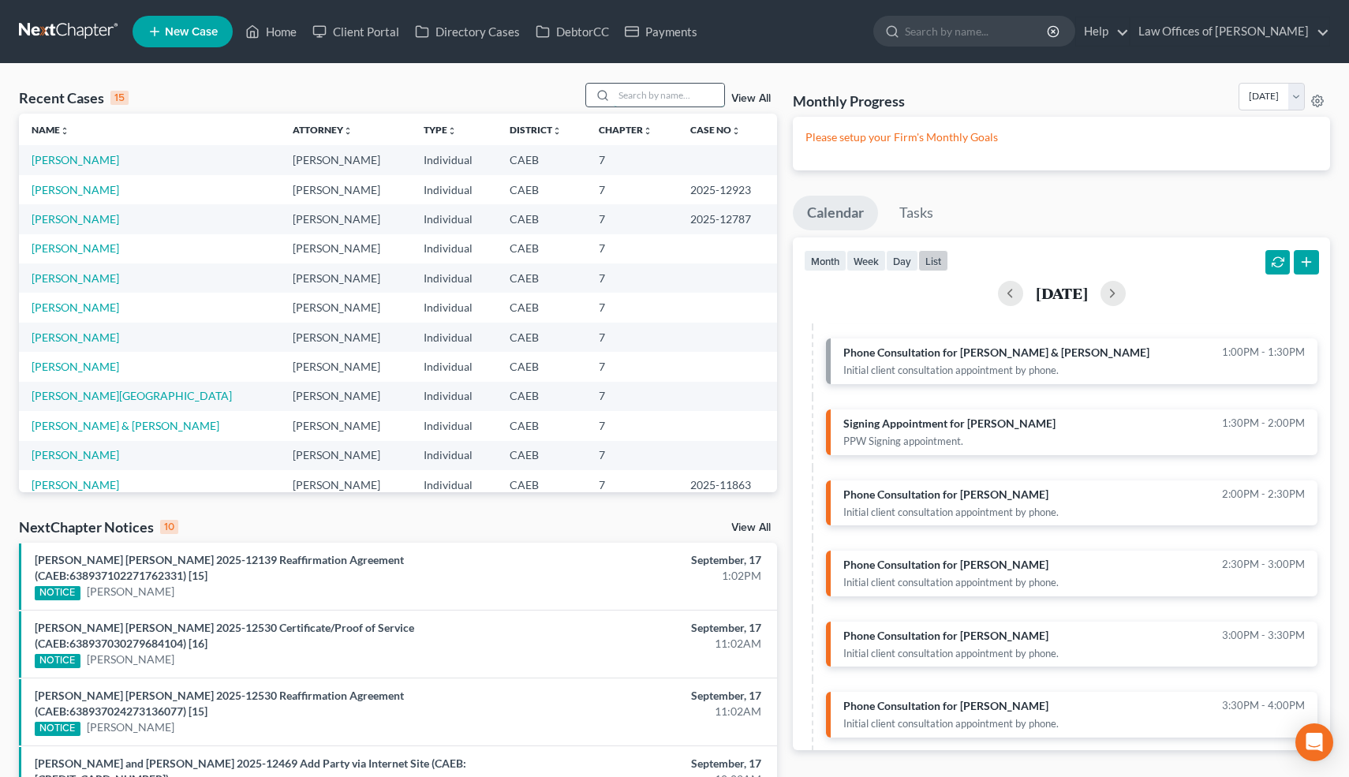
click at [701, 94] on input "search" at bounding box center [669, 95] width 110 height 23
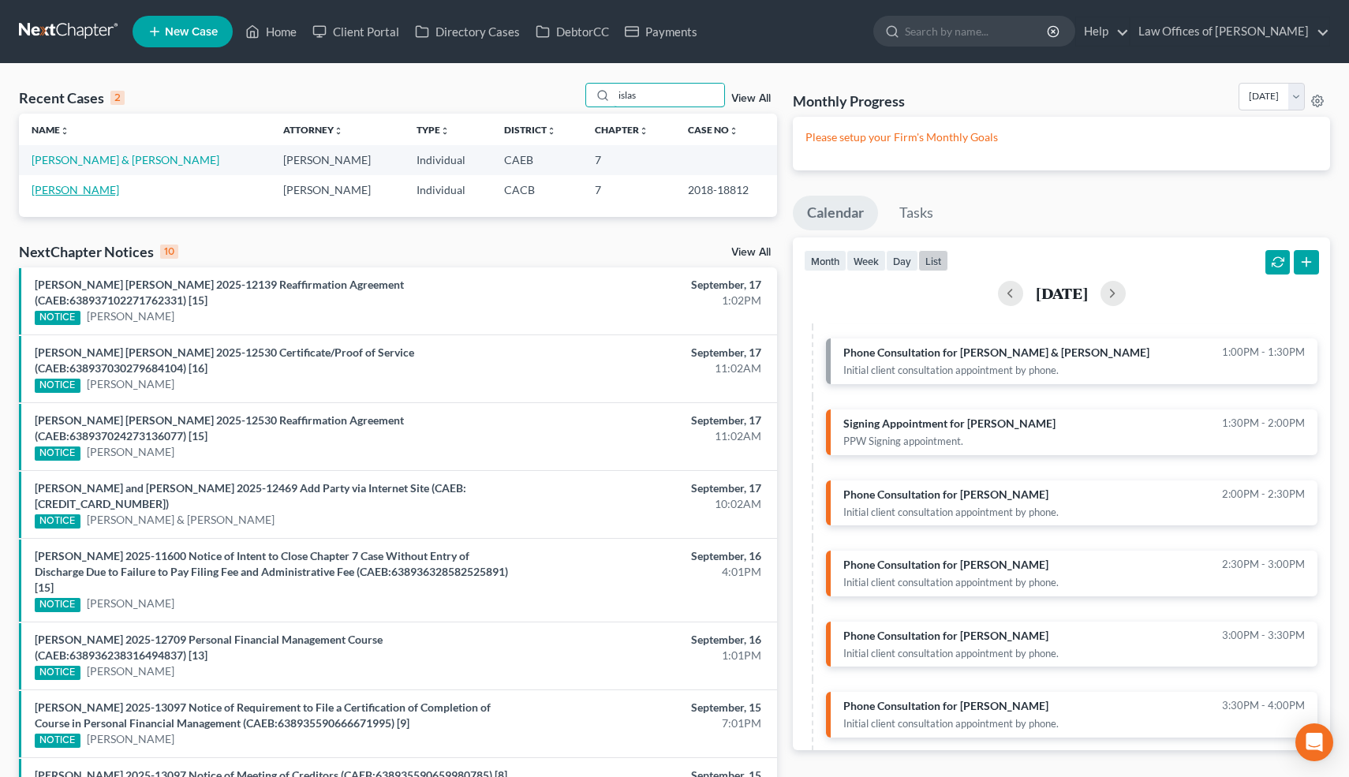
type input "islas"
click at [73, 188] on link "[PERSON_NAME]" at bounding box center [76, 189] width 88 height 13
select select "4"
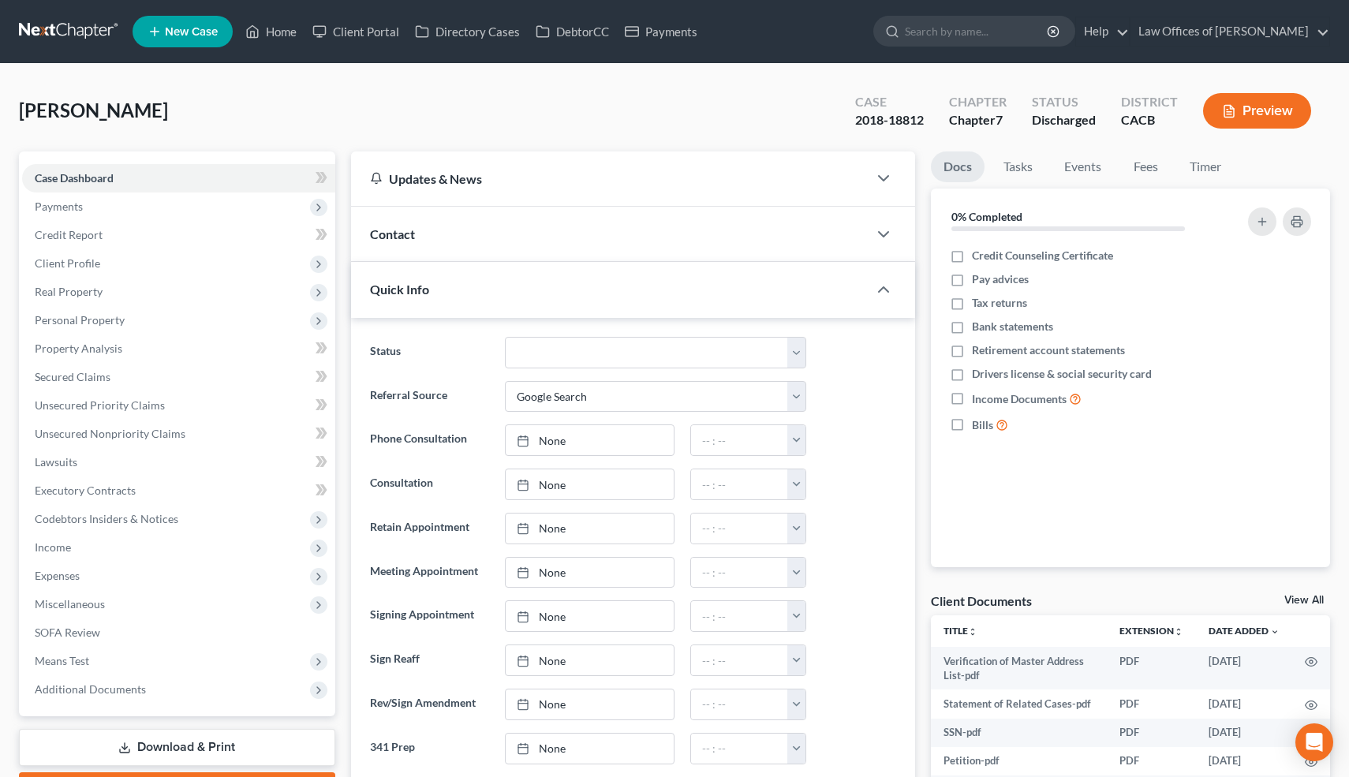
scroll to position [222, 0]
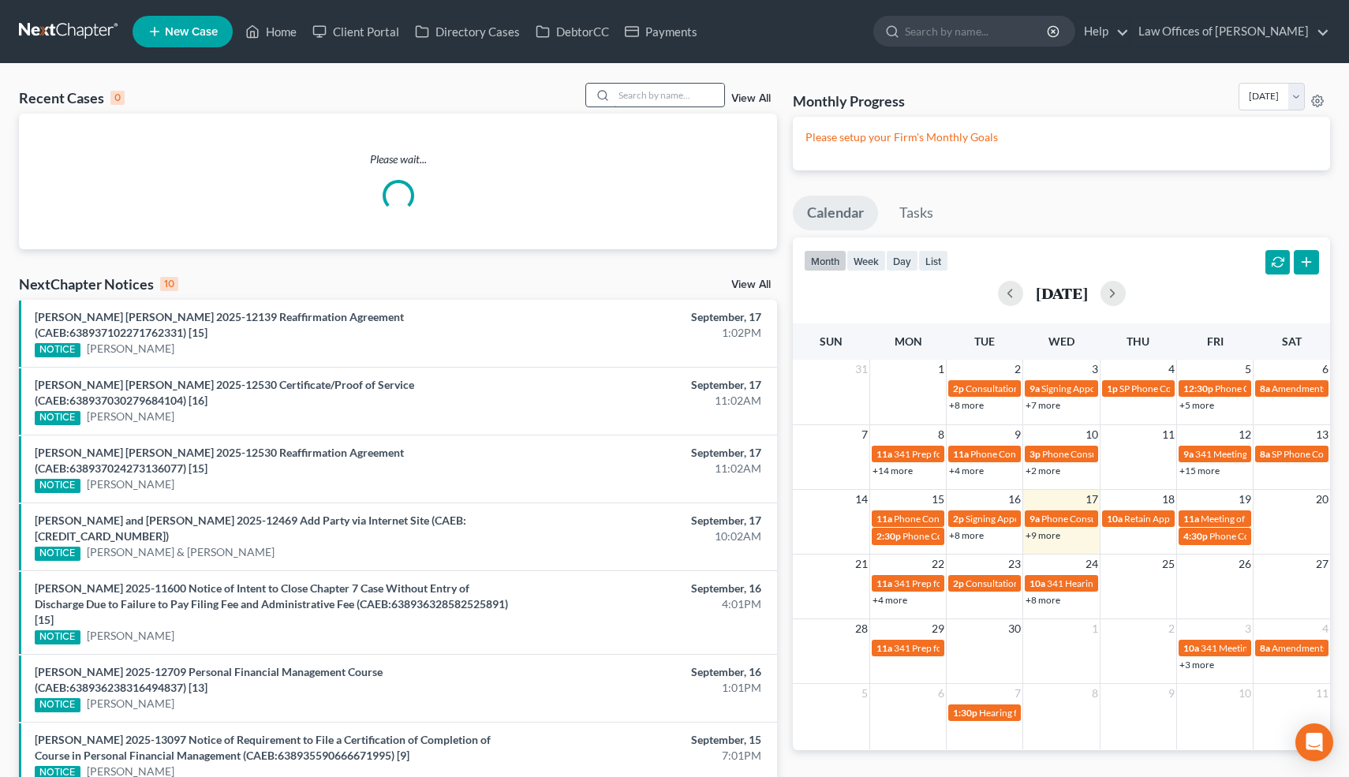
click at [676, 95] on input "search" at bounding box center [669, 95] width 110 height 23
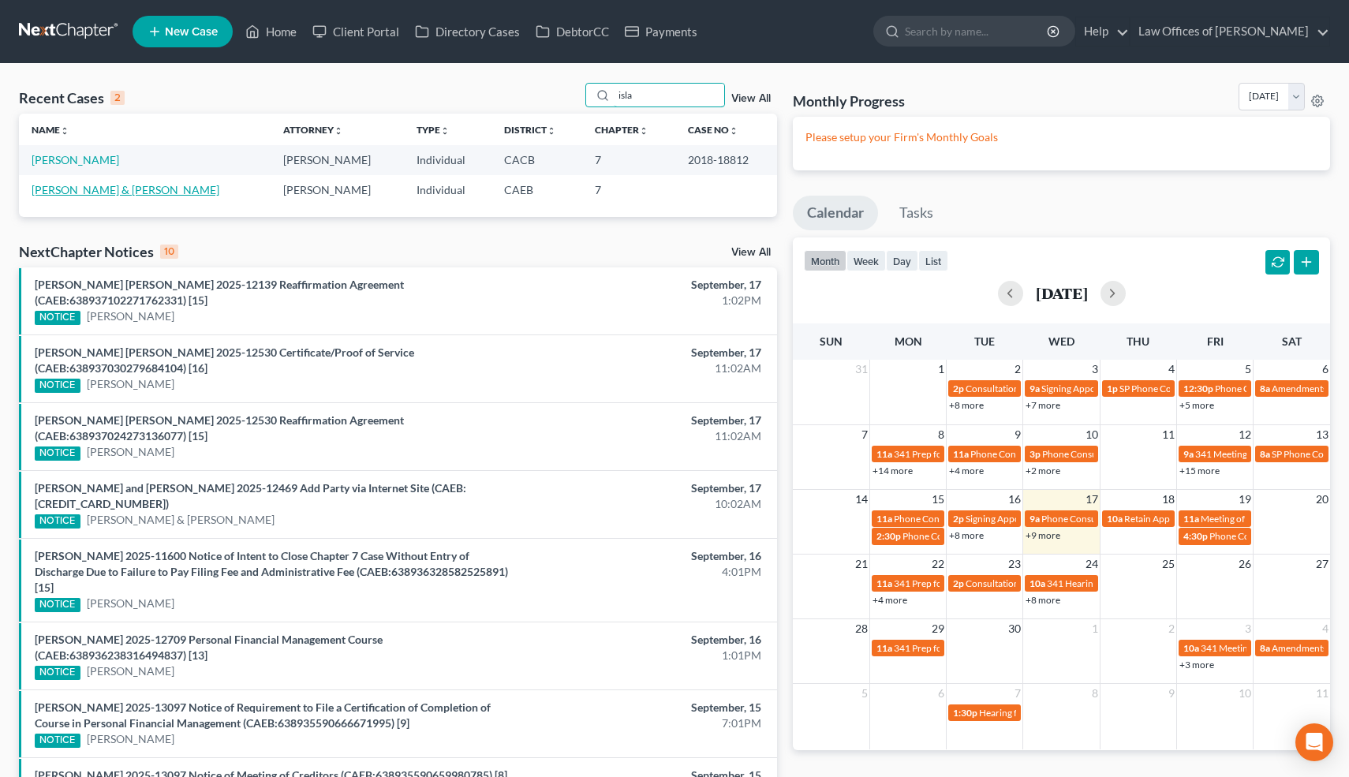
type input "isla"
click at [193, 189] on link "[PERSON_NAME] & [PERSON_NAME]" at bounding box center [126, 189] width 188 height 13
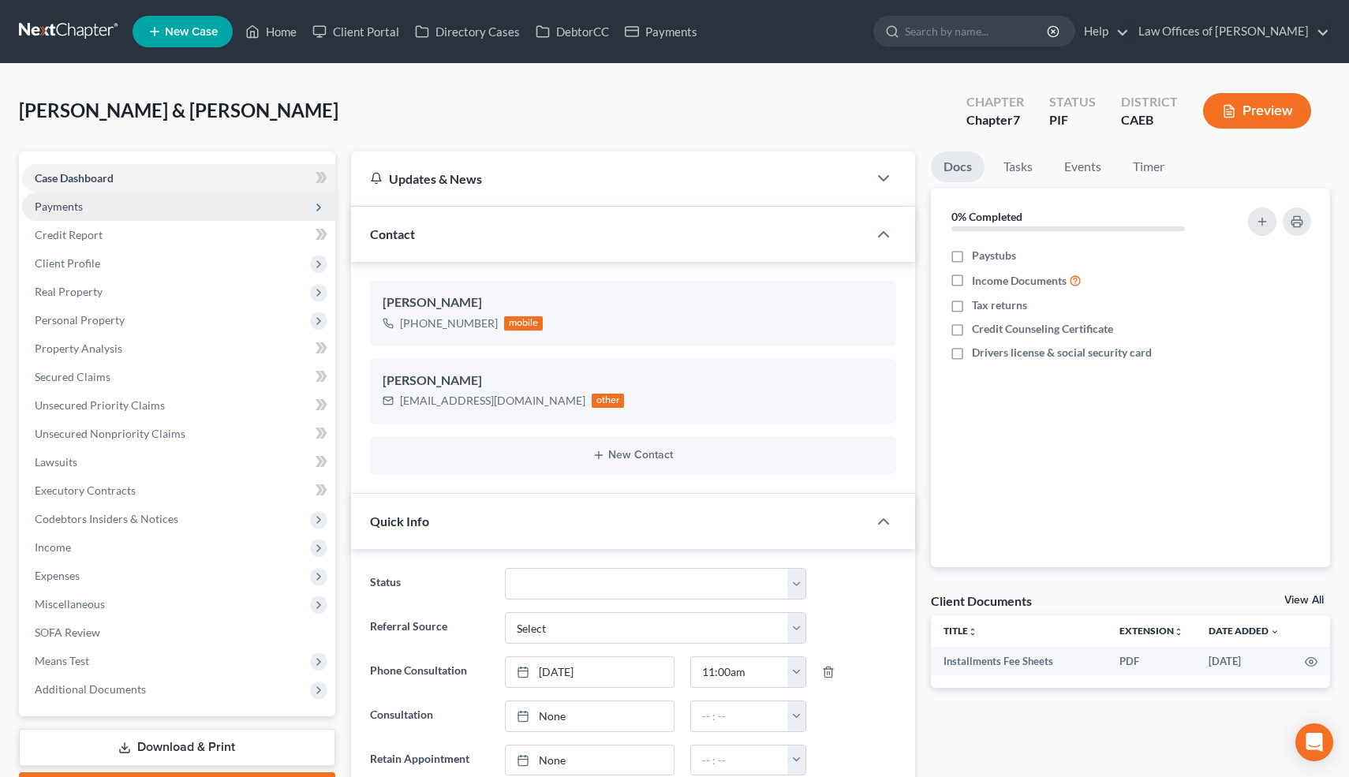
click at [52, 209] on span "Payments" at bounding box center [59, 206] width 48 height 13
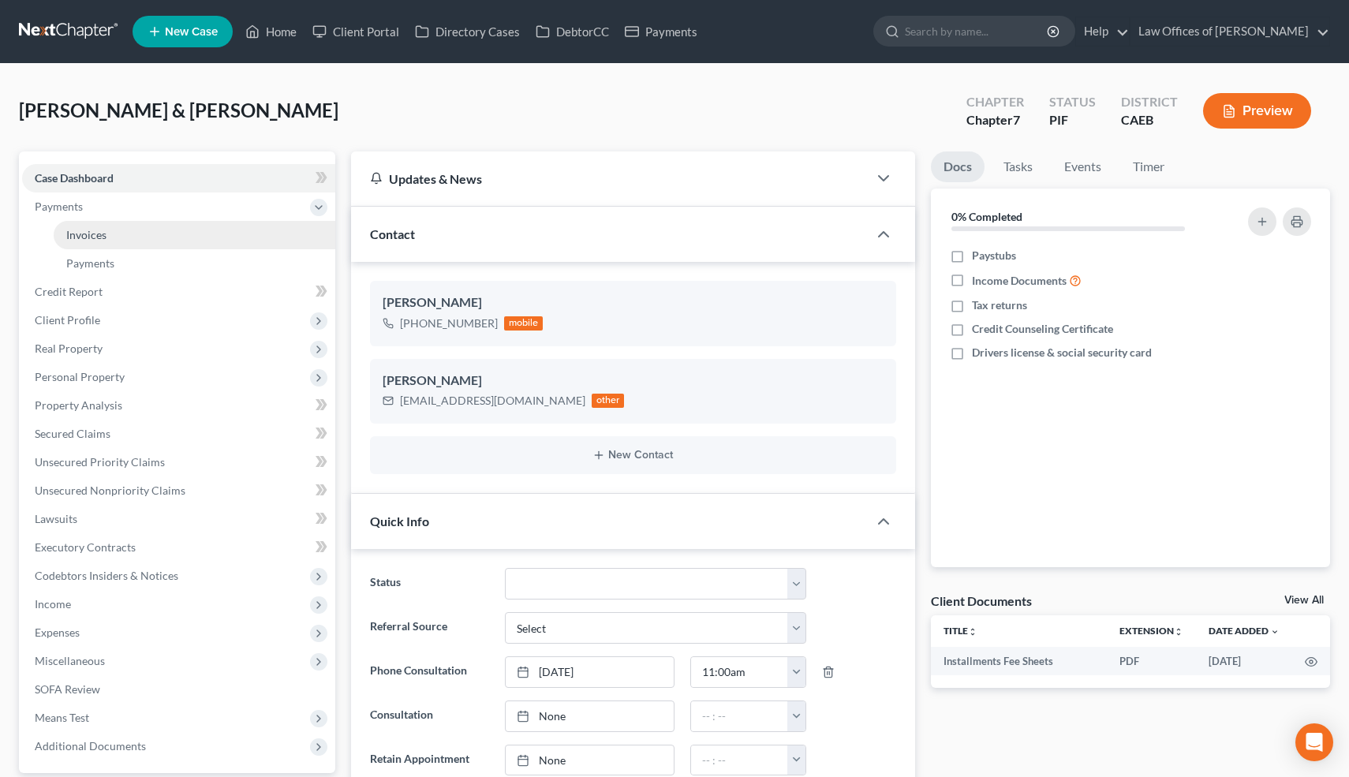
click at [76, 228] on span "Invoices" at bounding box center [86, 234] width 40 height 13
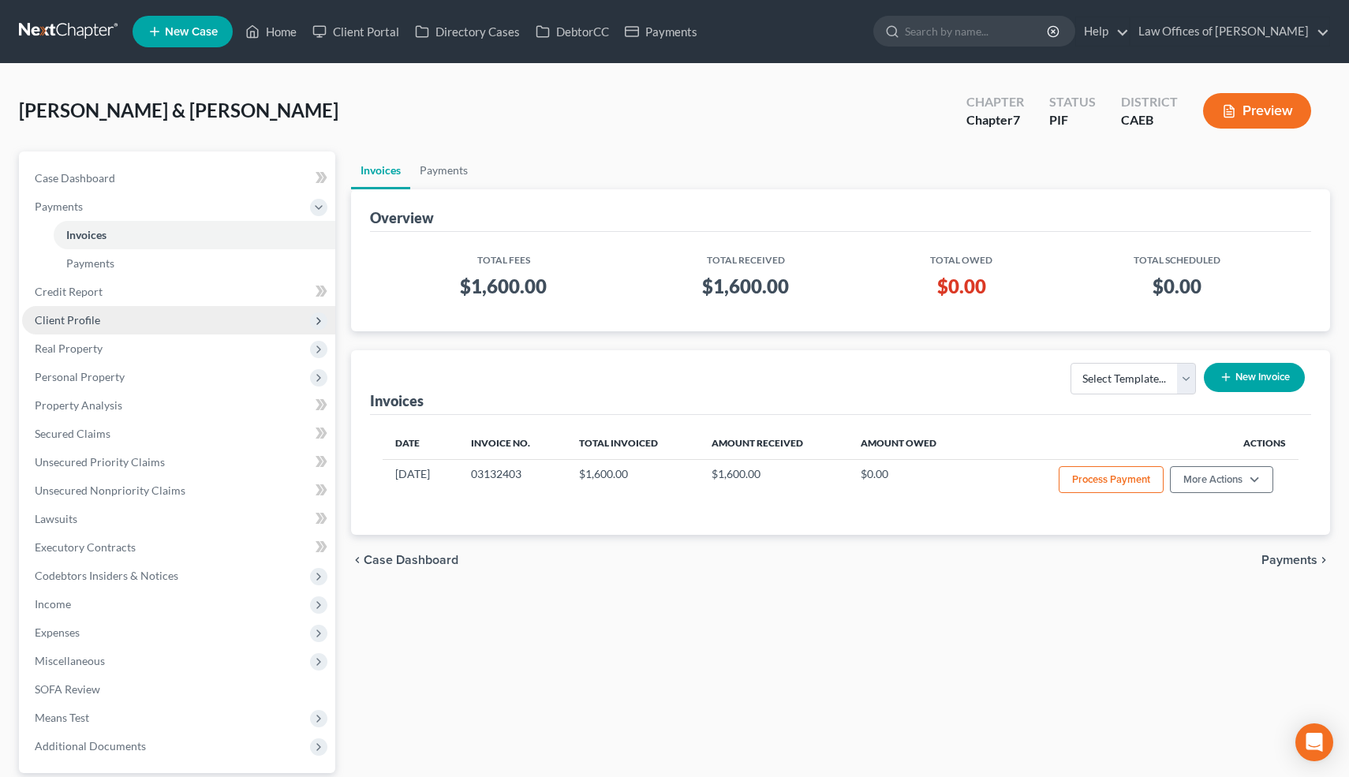
click at [99, 320] on span "Client Profile" at bounding box center [178, 320] width 313 height 28
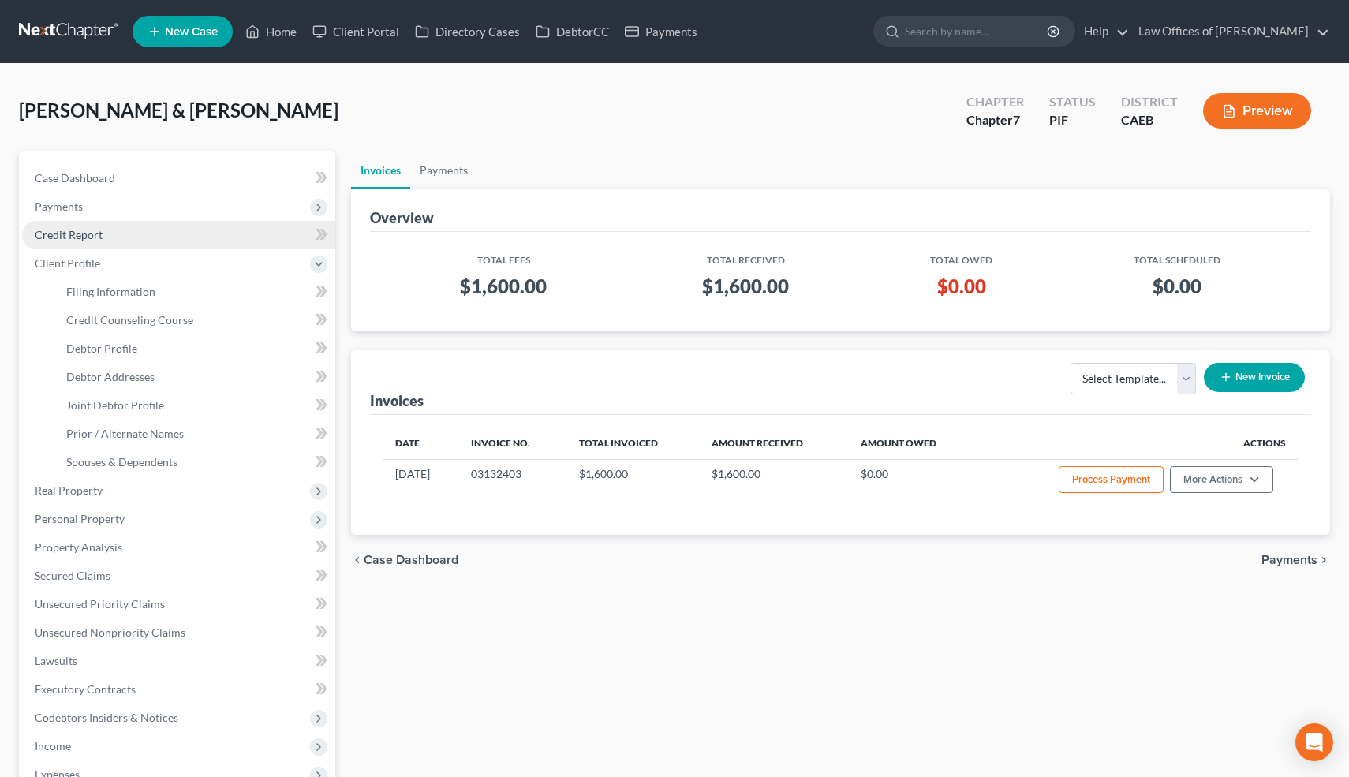
click at [84, 241] on span "Credit Report" at bounding box center [69, 234] width 68 height 13
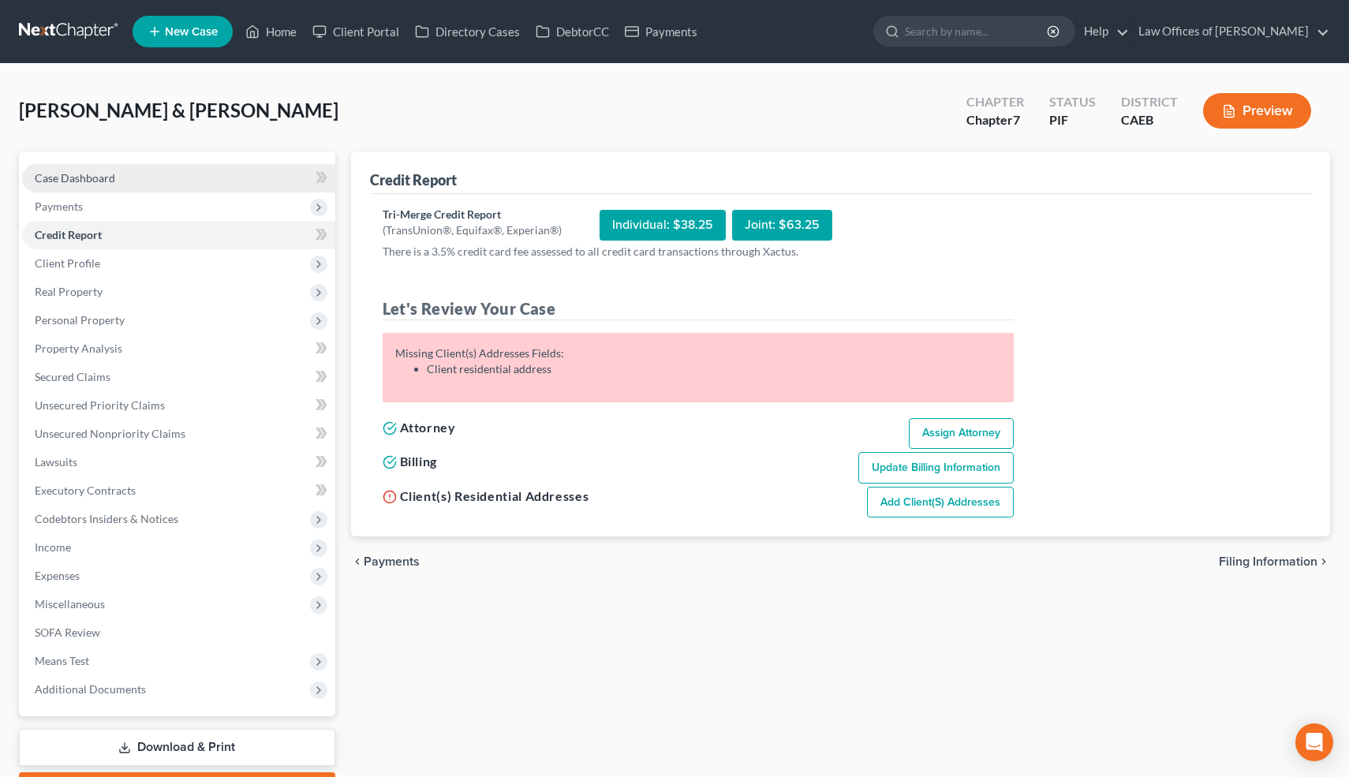
click at [103, 178] on span "Case Dashboard" at bounding box center [75, 177] width 80 height 13
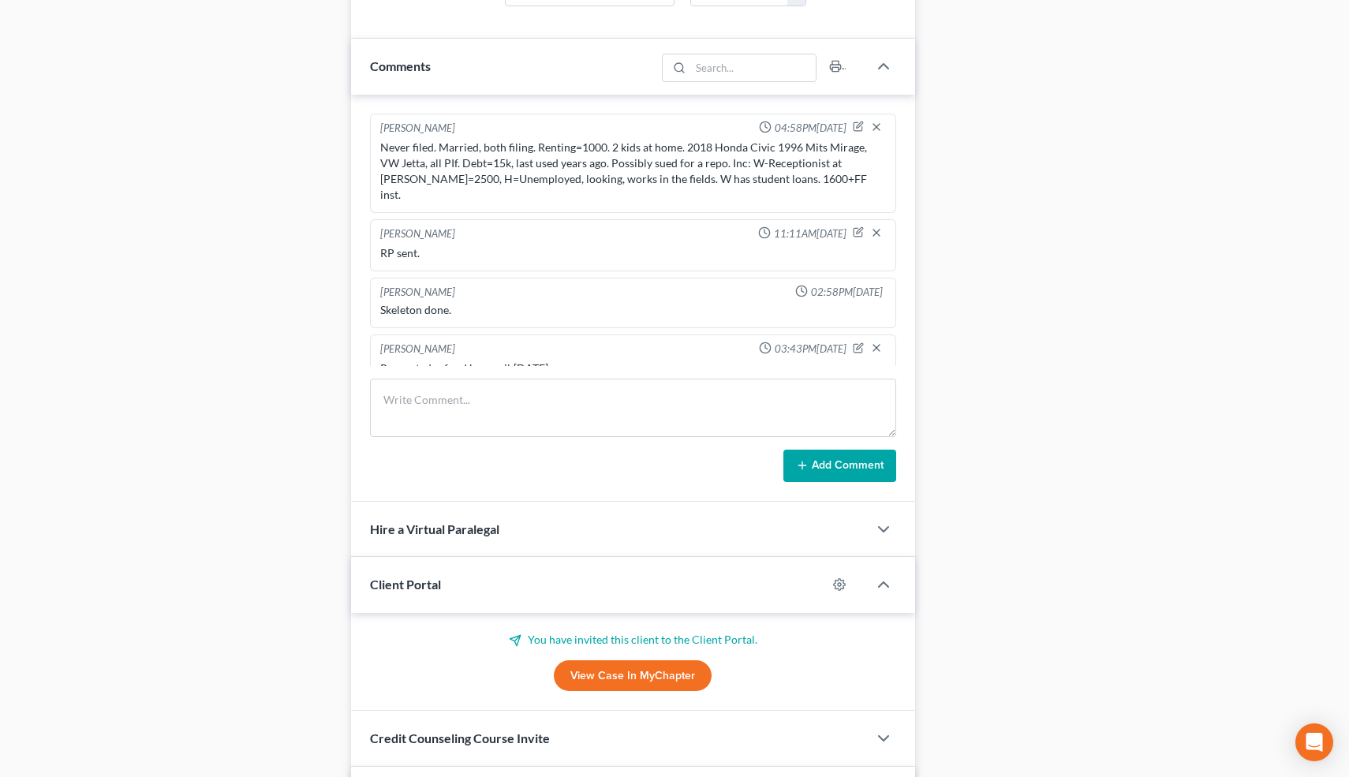
scroll to position [1038, 0]
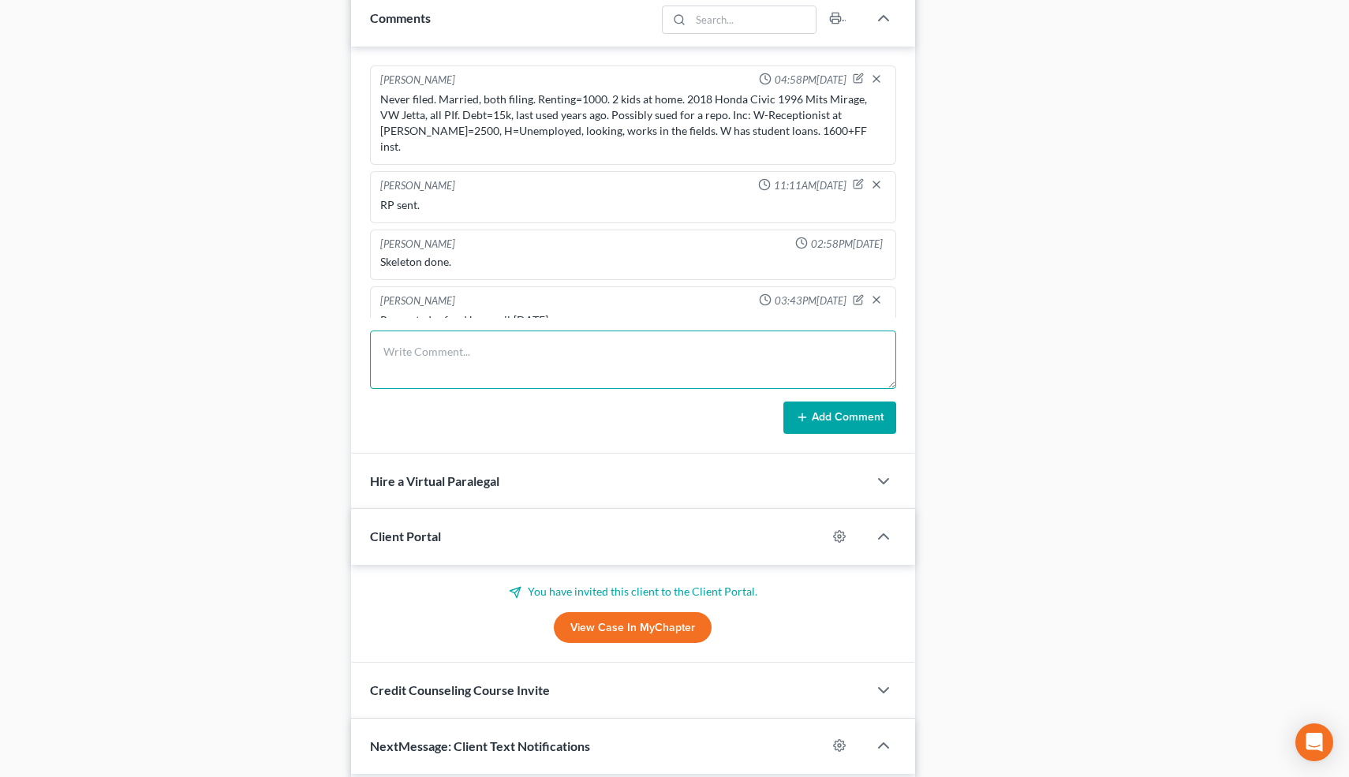
click at [520, 358] on textarea at bounding box center [633, 360] width 527 height 58
type textarea "Offered Clt $800 by email."
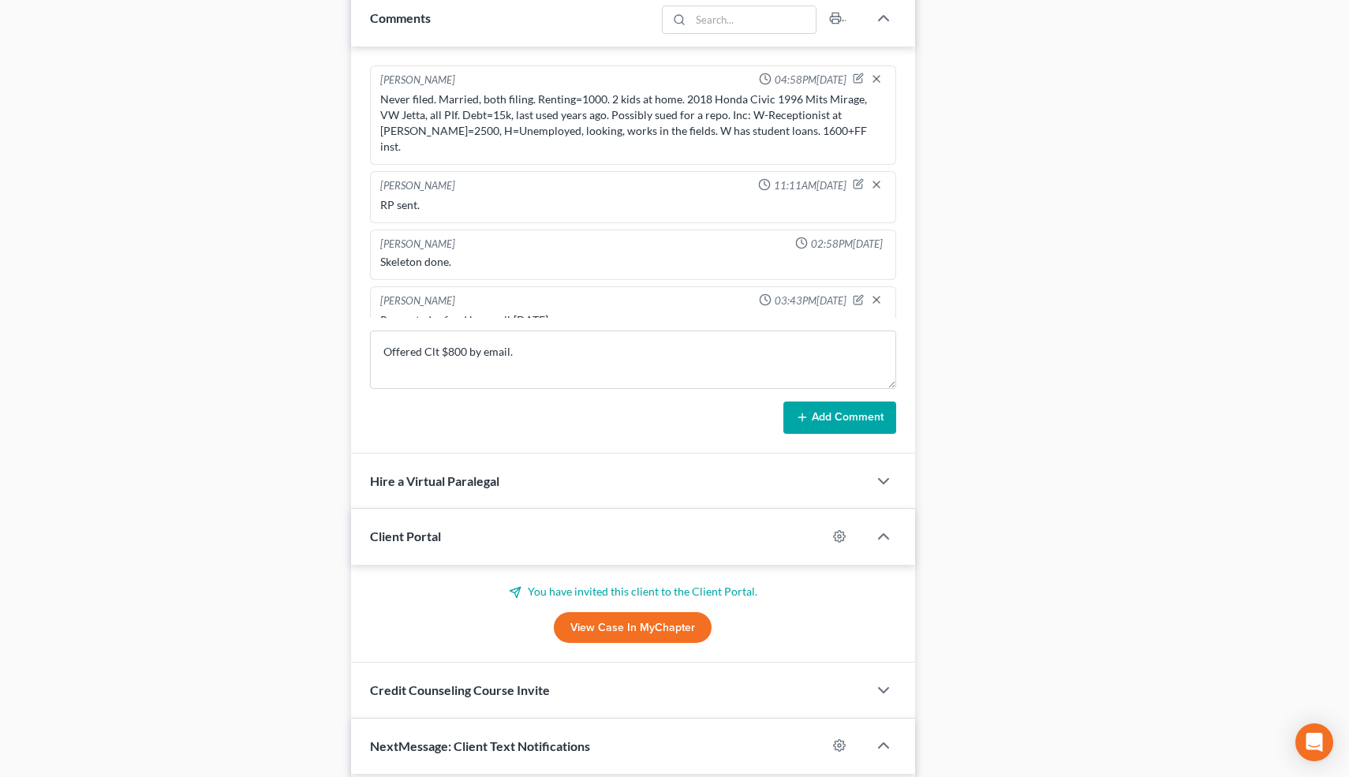
click at [858, 428] on button "Add Comment" at bounding box center [840, 418] width 113 height 33
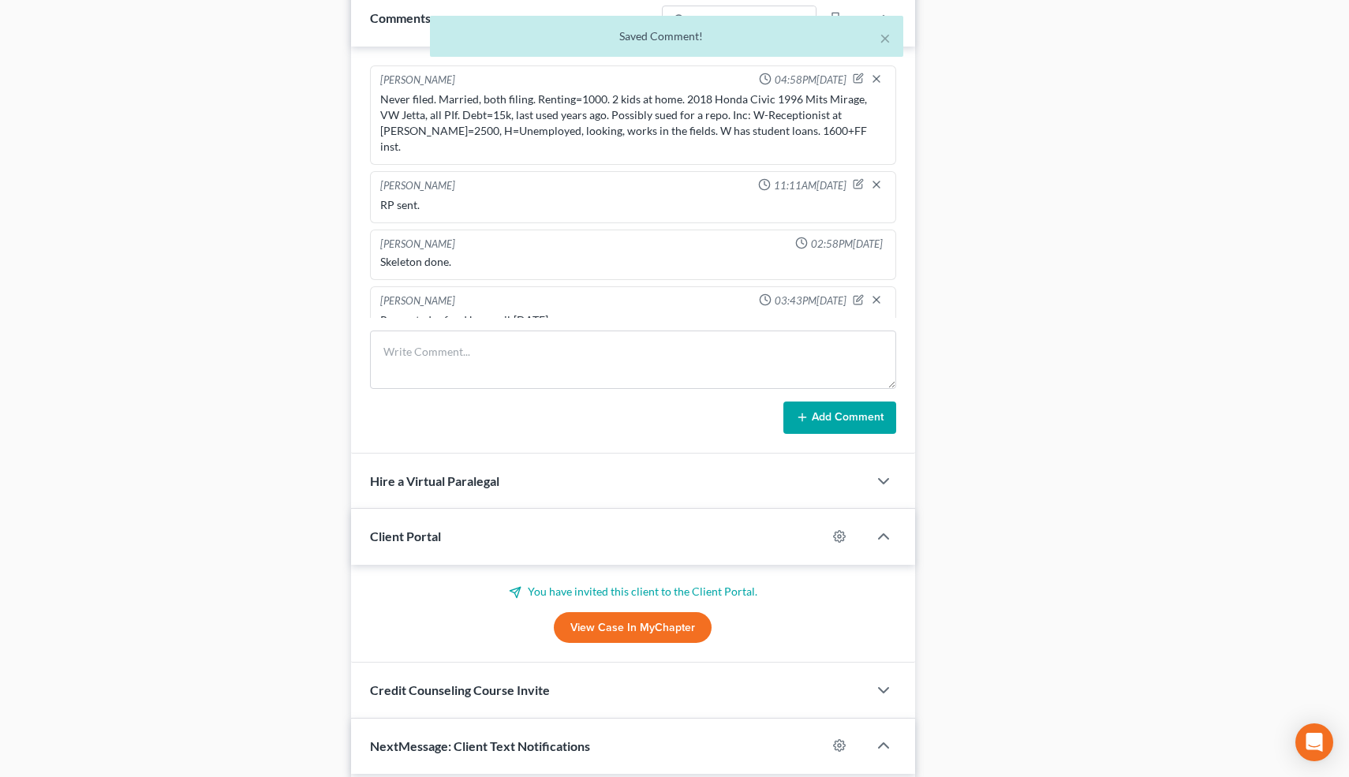
scroll to position [178, 0]
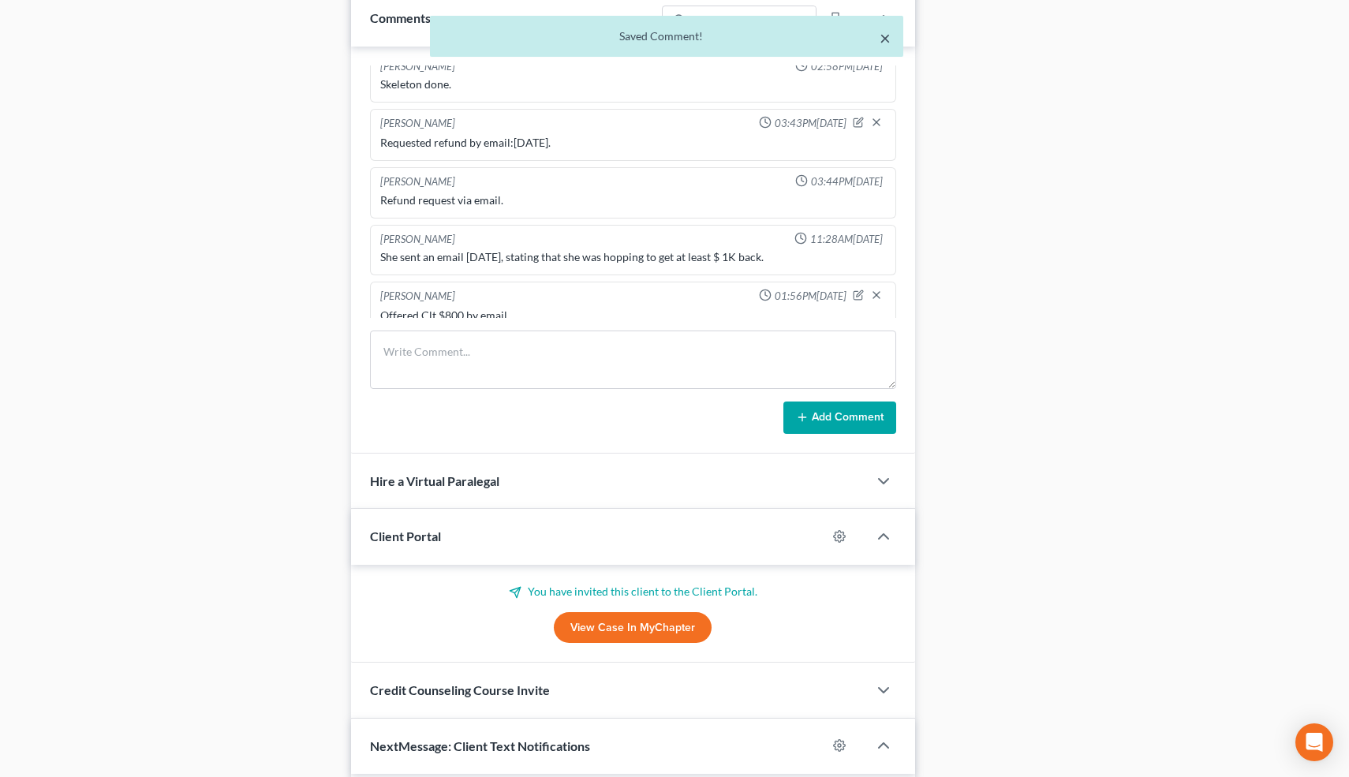
click at [885, 39] on button "×" at bounding box center [885, 37] width 11 height 19
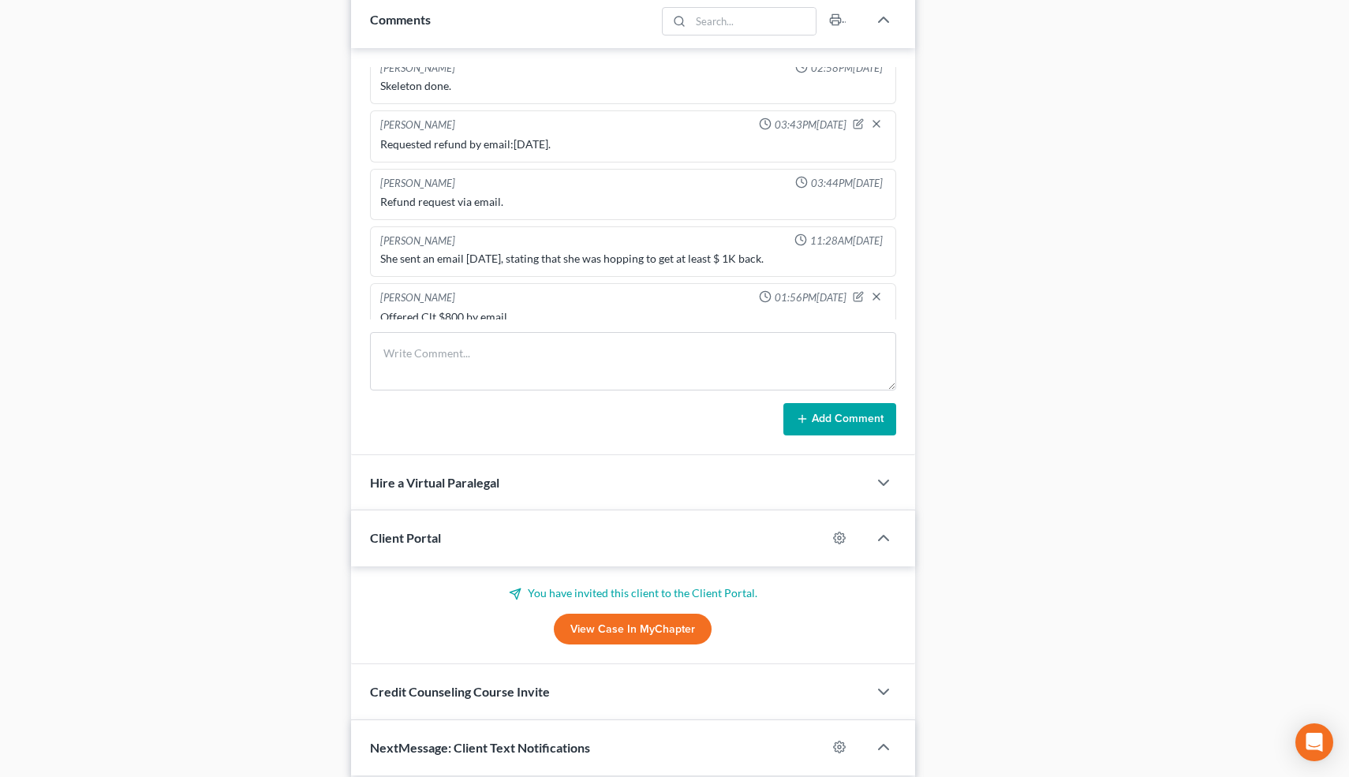
scroll to position [0, 0]
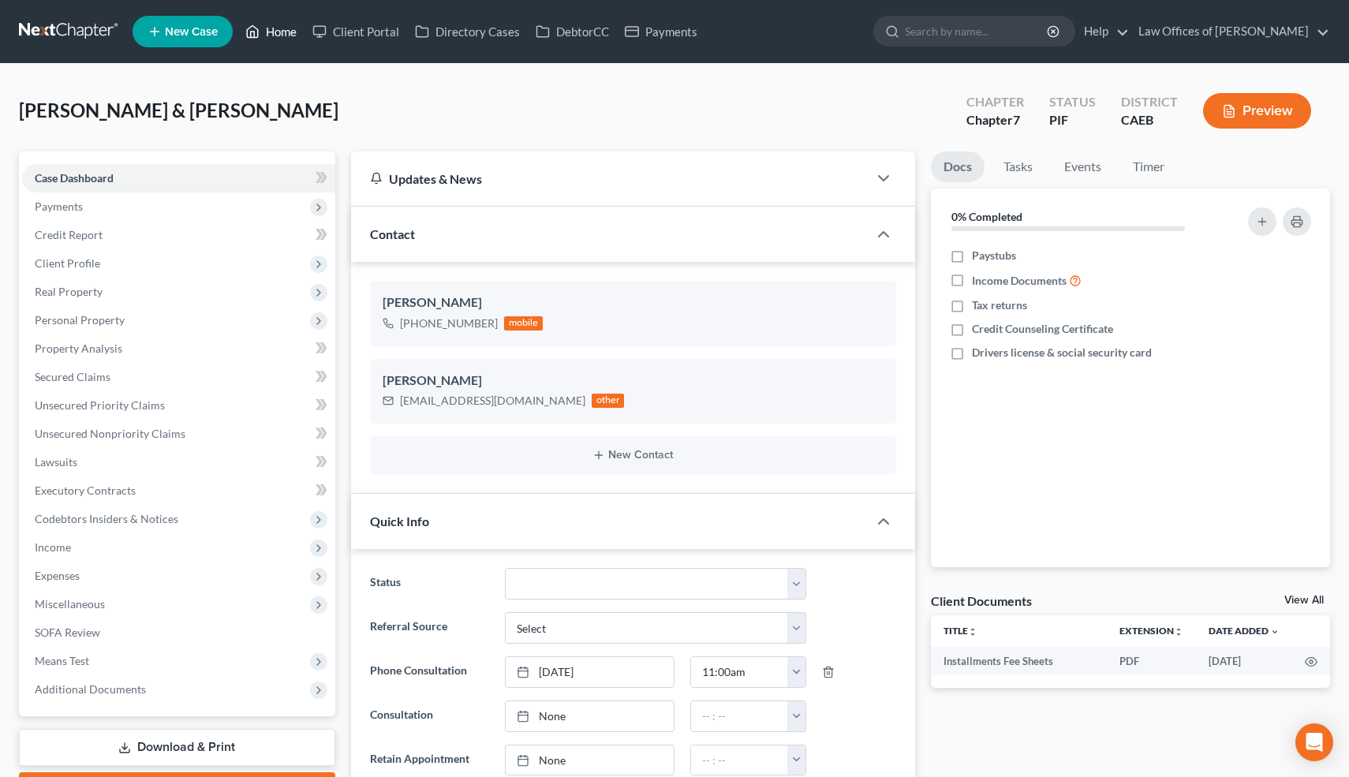
click at [285, 36] on link "Home" at bounding box center [271, 31] width 67 height 28
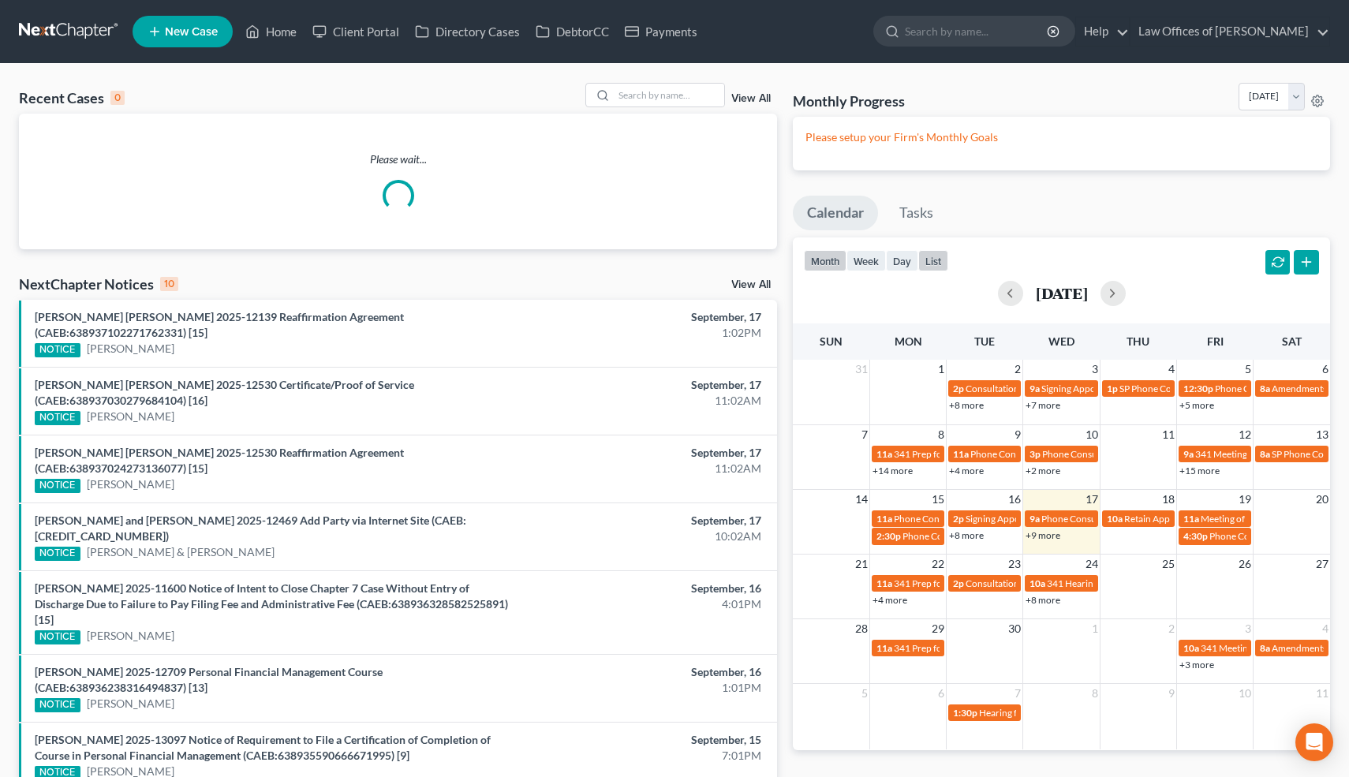
click at [936, 262] on button "list" at bounding box center [934, 260] width 30 height 21
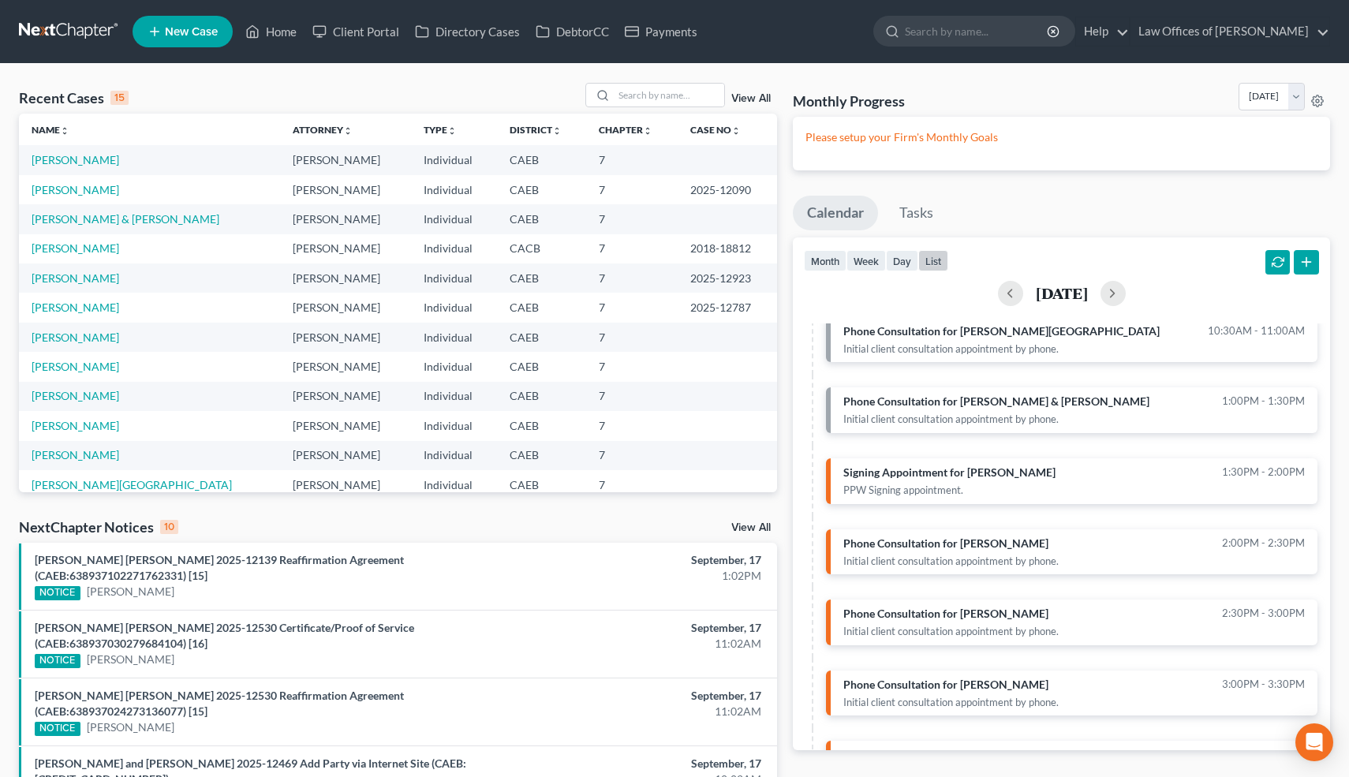
scroll to position [315, 0]
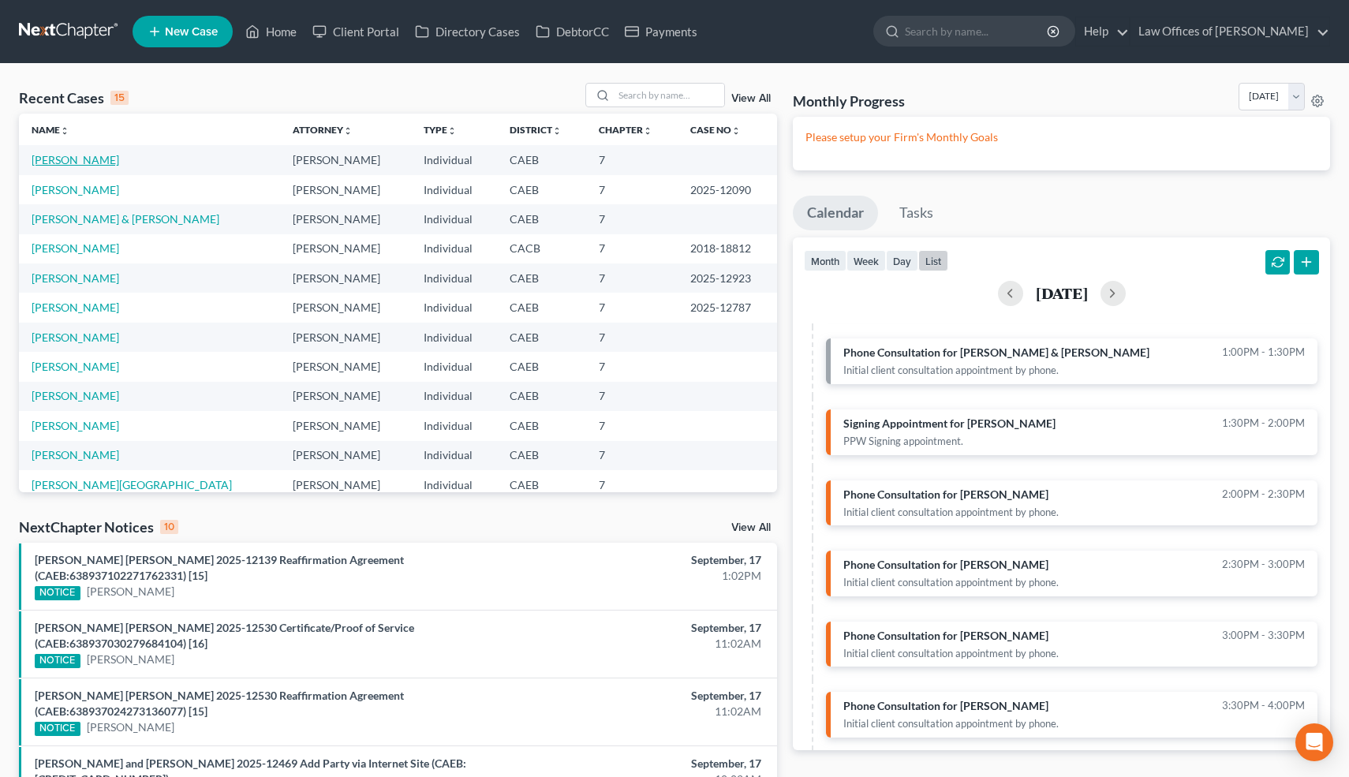
click at [119, 159] on link "[PERSON_NAME]" at bounding box center [76, 159] width 88 height 13
select select "6"
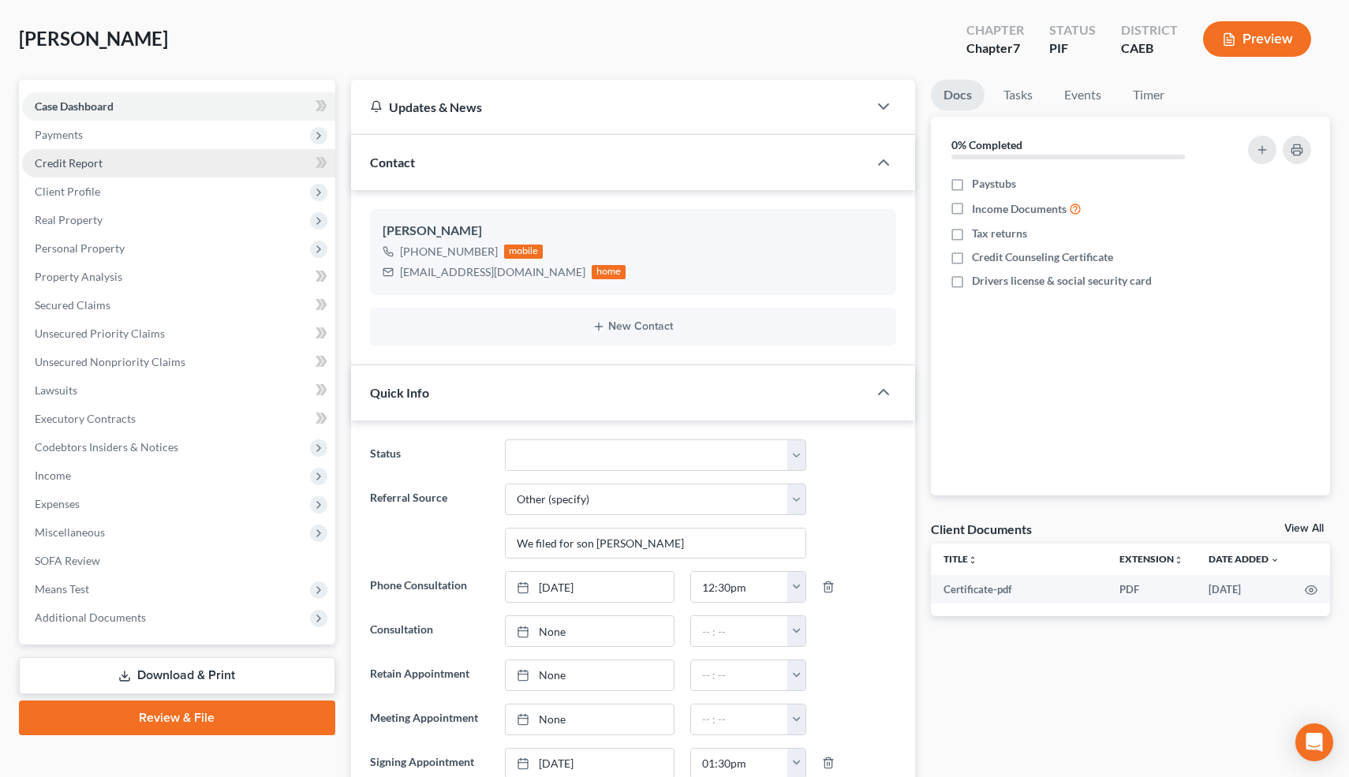
scroll to position [89, 0]
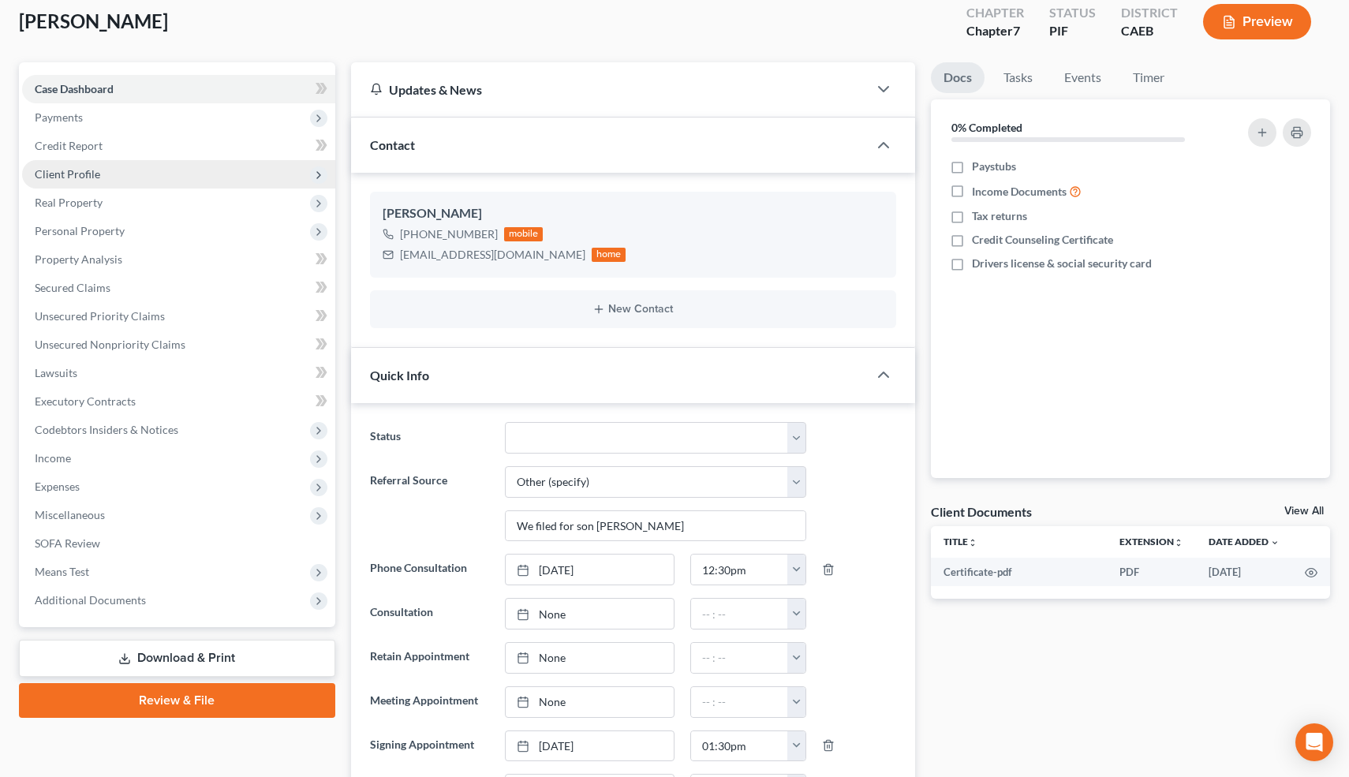
click at [73, 170] on span "Client Profile" at bounding box center [67, 173] width 65 height 13
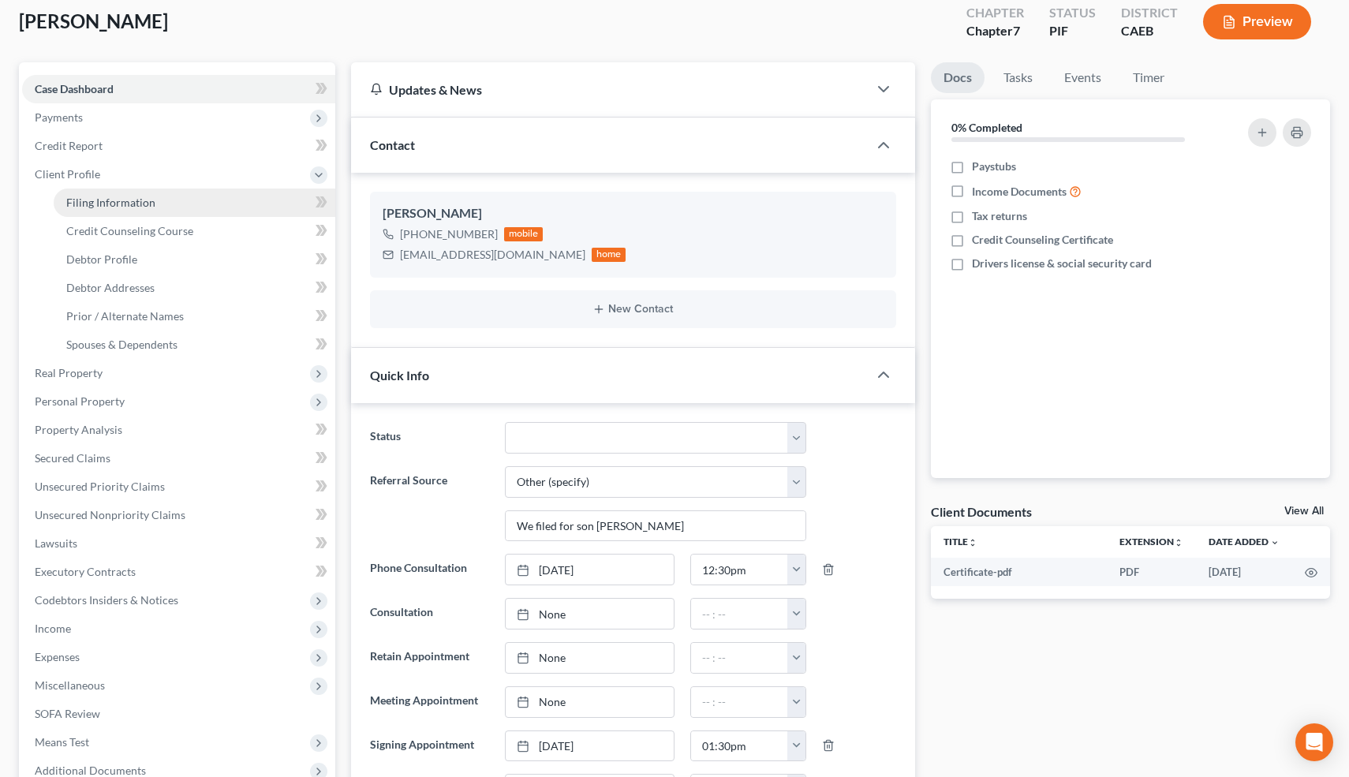
click at [84, 199] on span "Filing Information" at bounding box center [110, 202] width 89 height 13
select select "1"
select select "0"
select select "4"
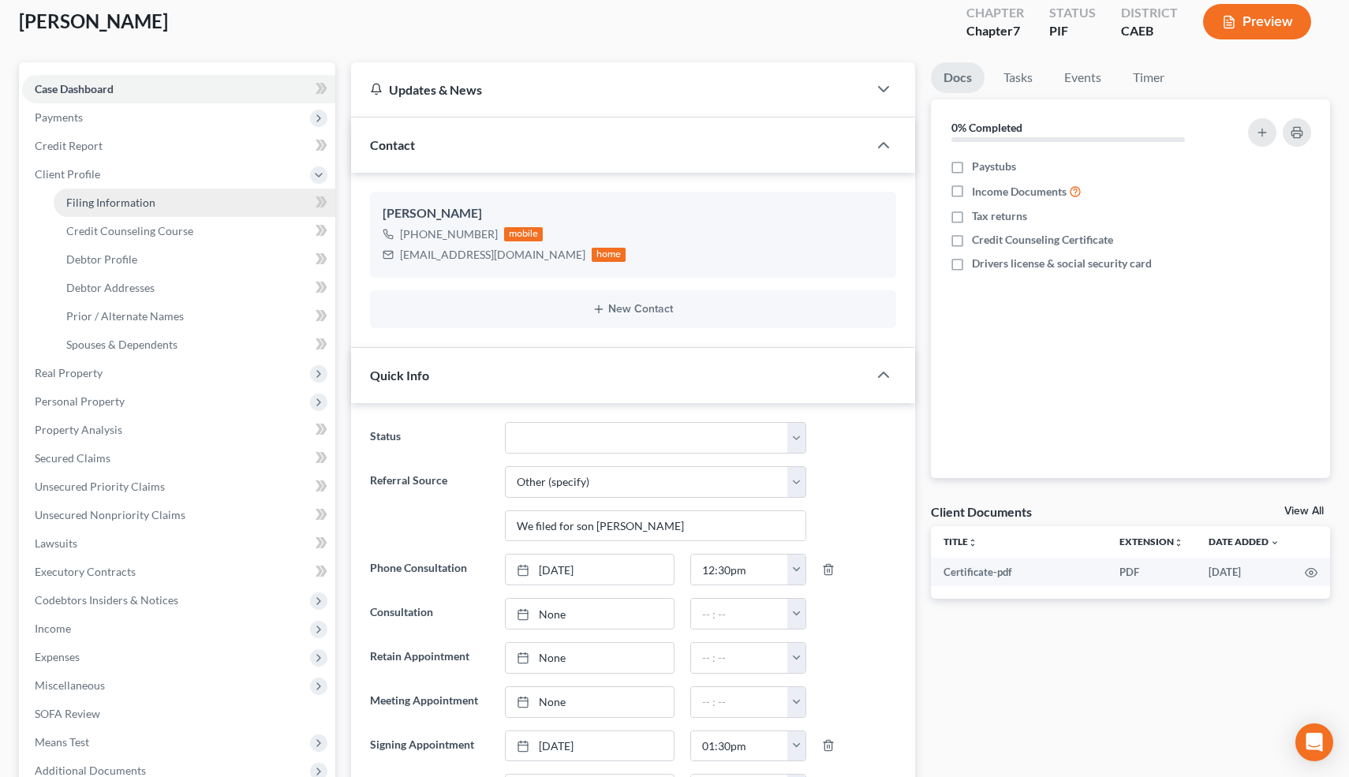
select select "1"
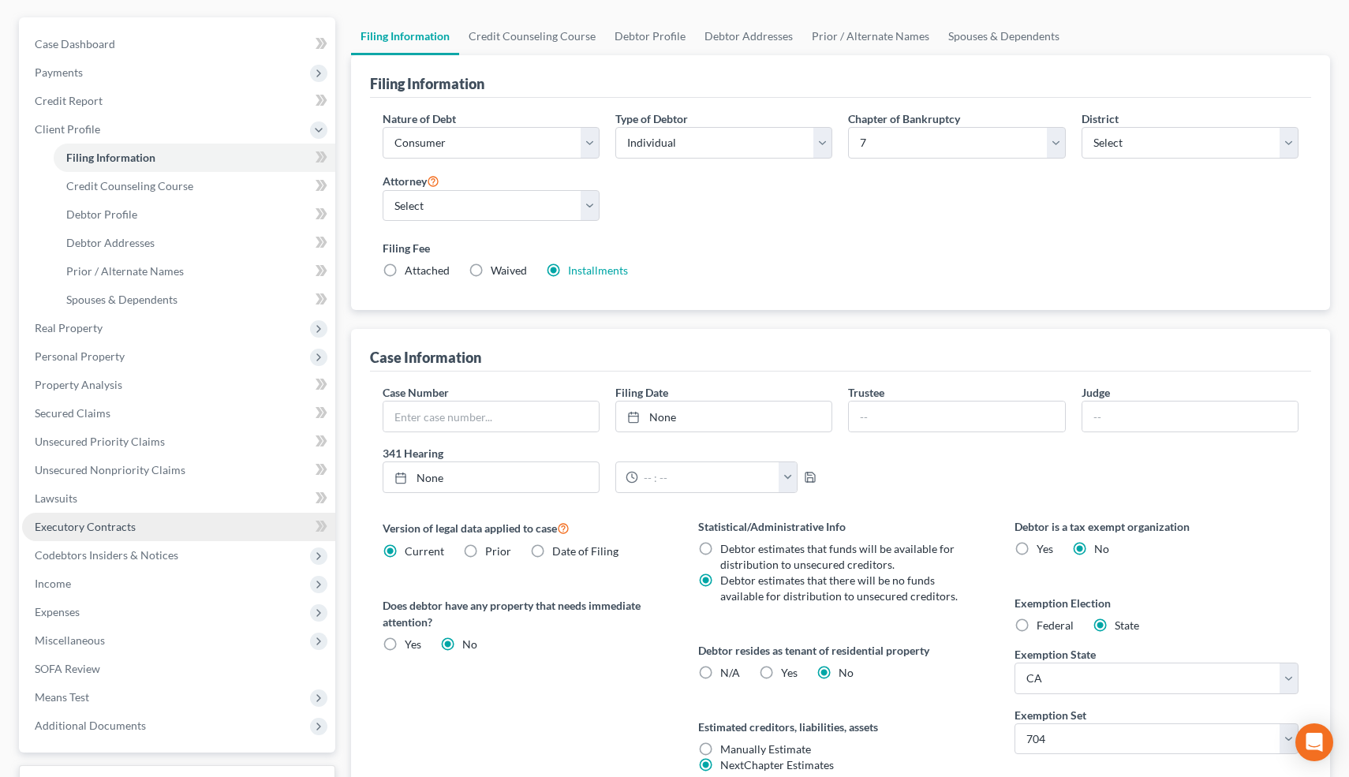
scroll to position [129, 0]
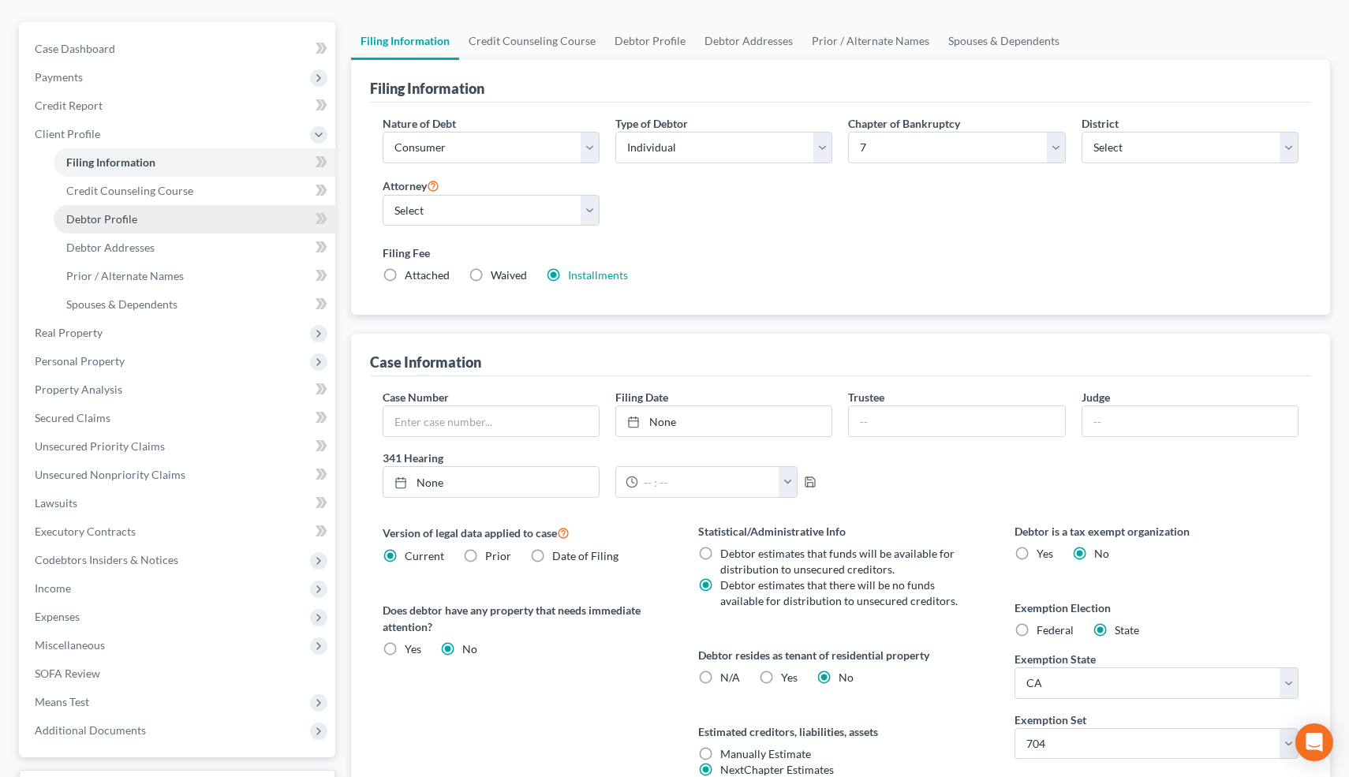
click at [114, 219] on span "Debtor Profile" at bounding box center [101, 218] width 71 height 13
select select "3"
select select "0"
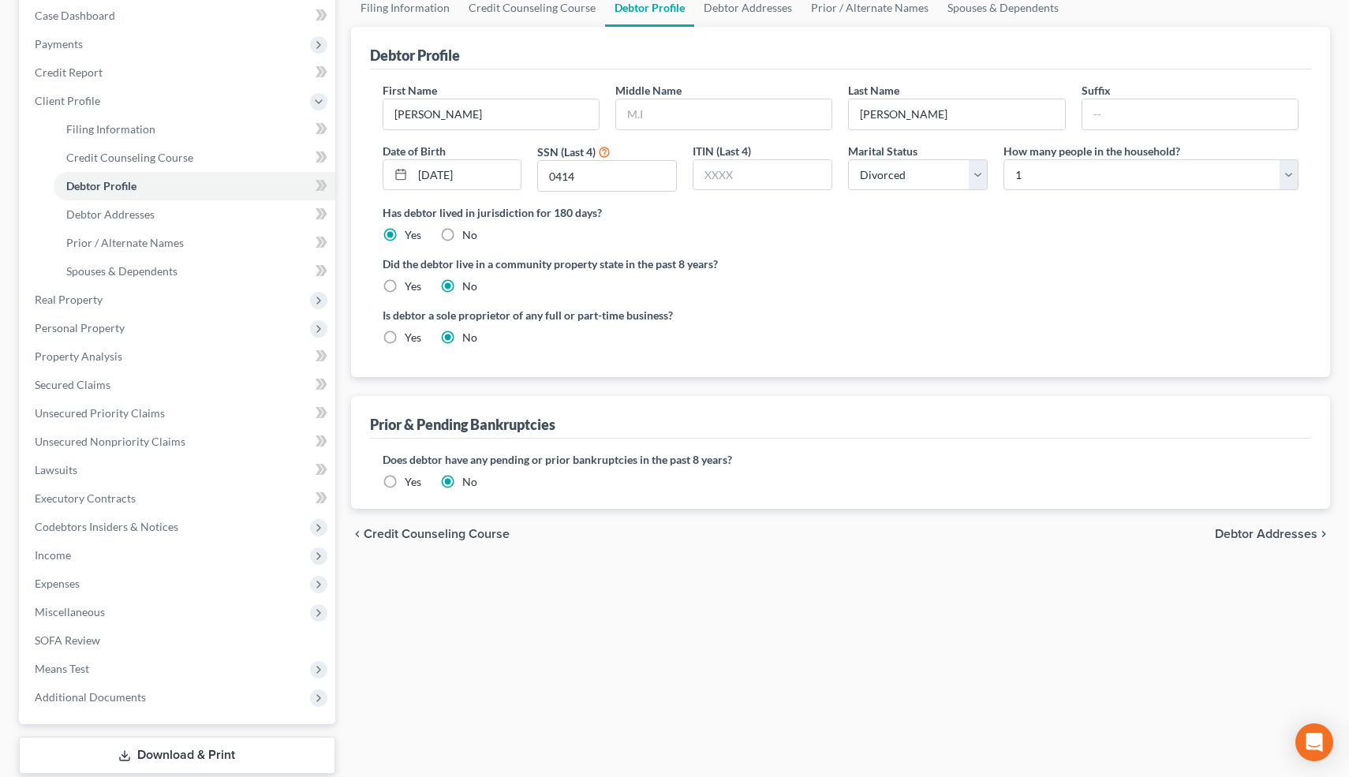
scroll to position [164, 0]
click at [405, 474] on label "Yes" at bounding box center [413, 481] width 17 height 16
click at [411, 474] on input "Yes" at bounding box center [416, 478] width 10 height 10
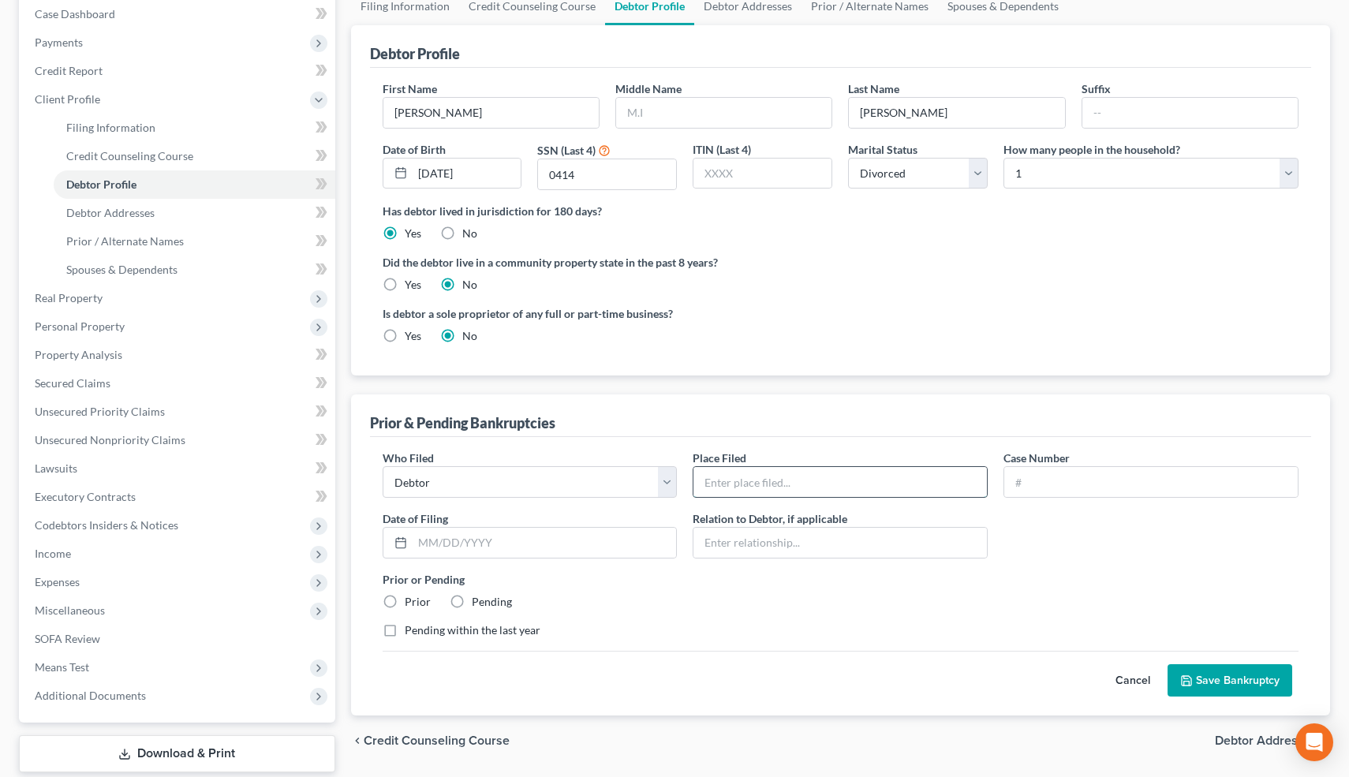
click at [779, 485] on input "text" at bounding box center [841, 482] width 294 height 30
type input "Eastern Dist. of California"
click at [1044, 482] on input "text" at bounding box center [1152, 482] width 294 height 30
paste input "01-15935"
type input "2001-15935"
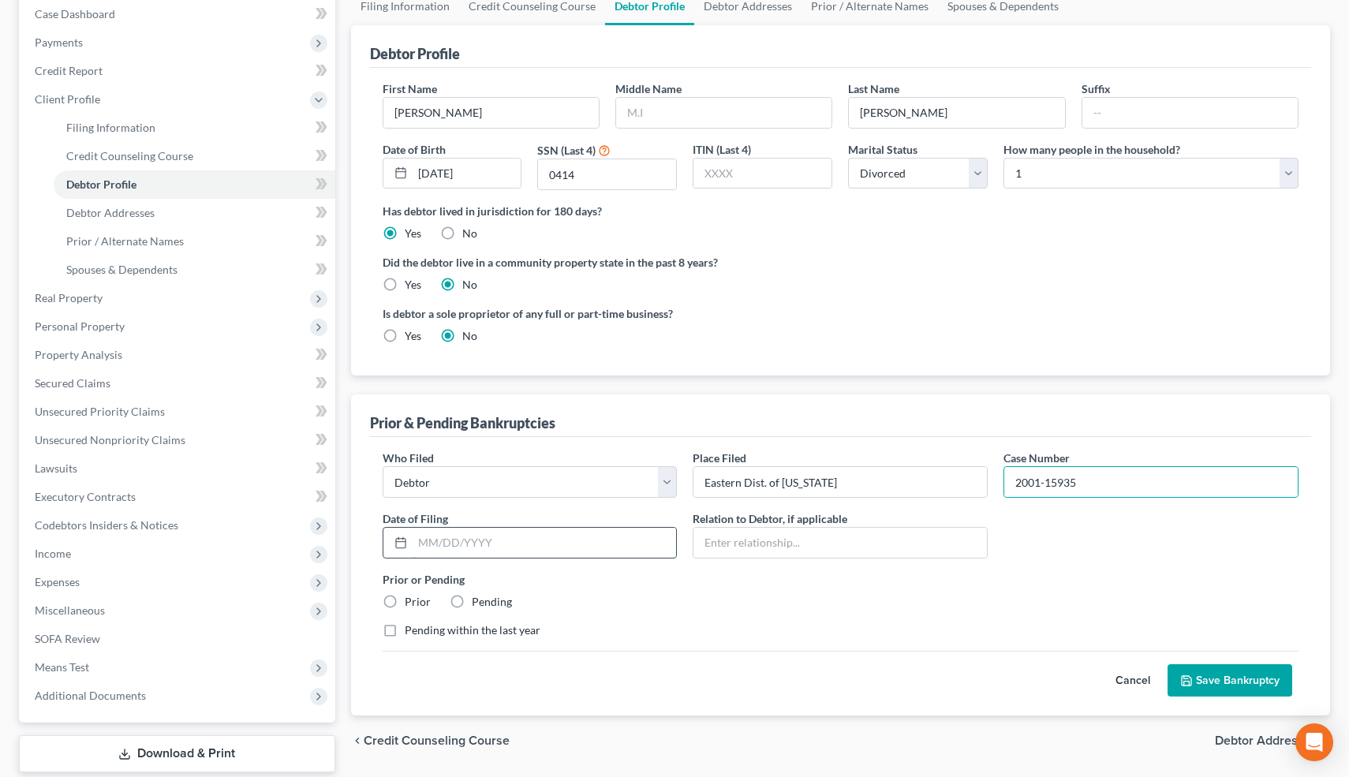
click at [626, 533] on input "text" at bounding box center [545, 543] width 264 height 30
type input "06/15/2001"
click at [405, 604] on label "Prior" at bounding box center [418, 602] width 26 height 16
click at [411, 604] on input "Prior" at bounding box center [416, 599] width 10 height 10
radio input "true"
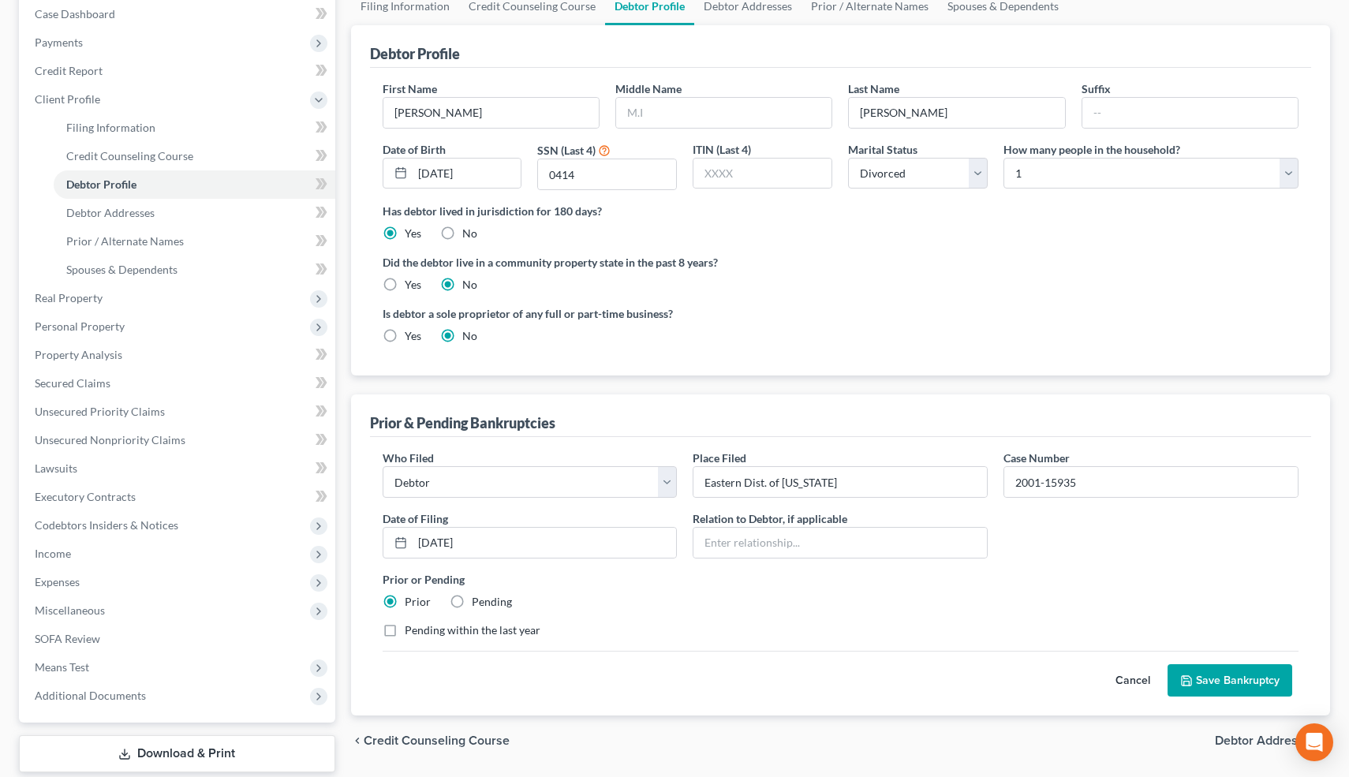
click at [1212, 675] on button "Save Bankruptcy" at bounding box center [1230, 680] width 125 height 33
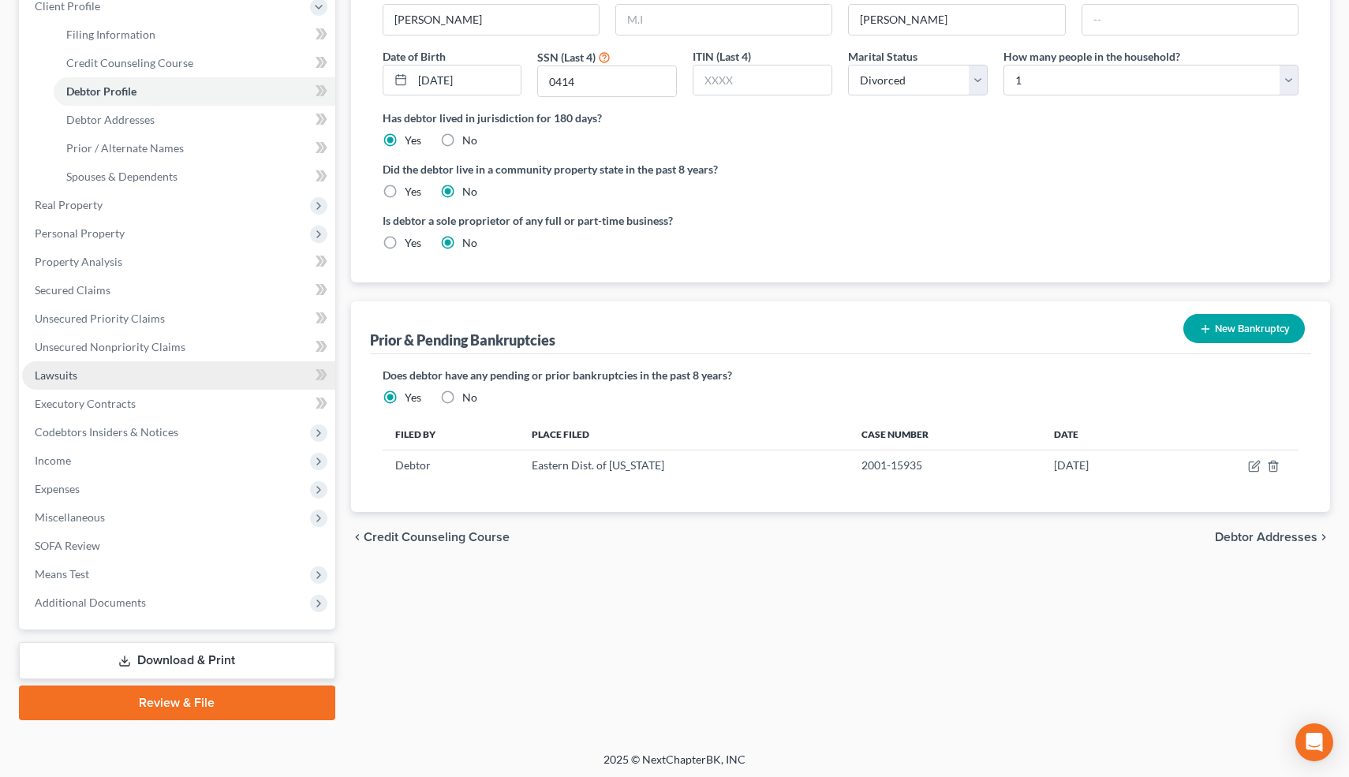
scroll to position [258, 0]
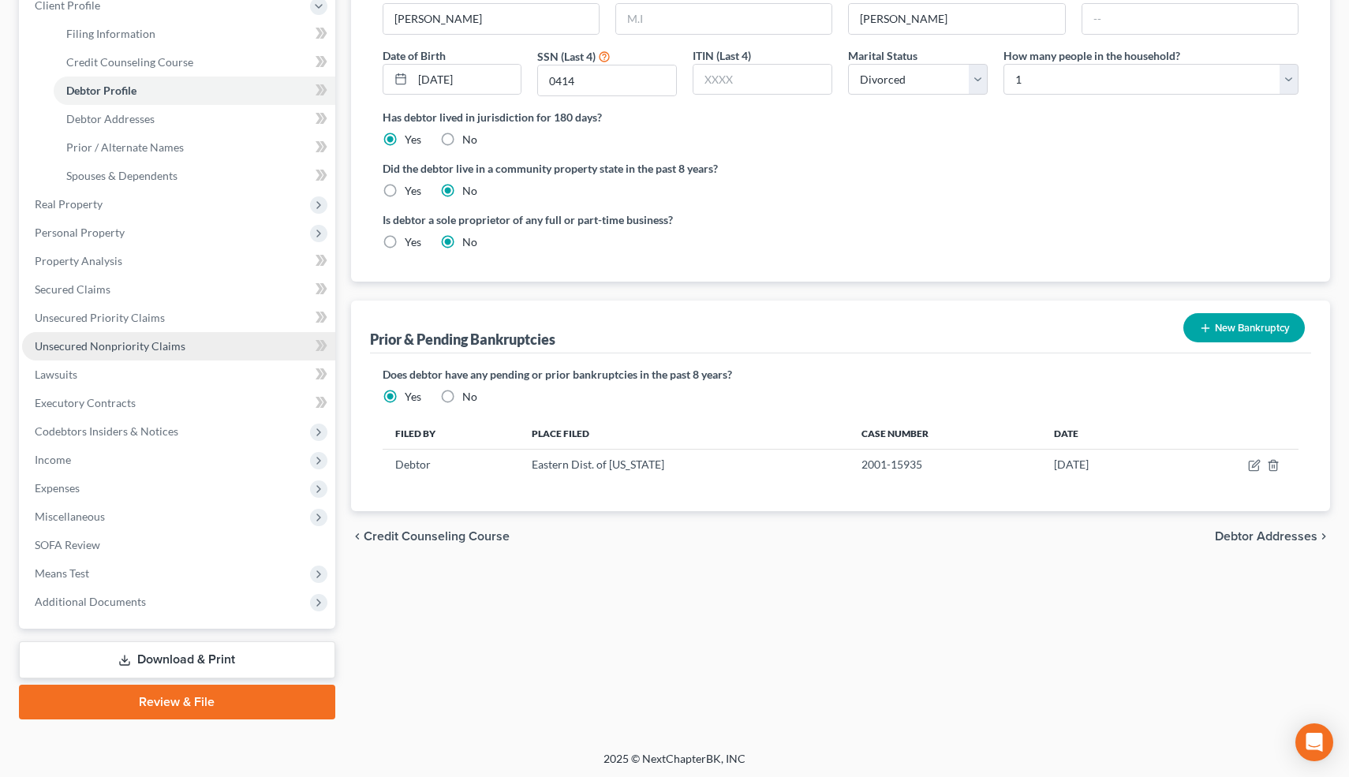
click at [109, 341] on span "Unsecured Nonpriority Claims" at bounding box center [110, 345] width 151 height 13
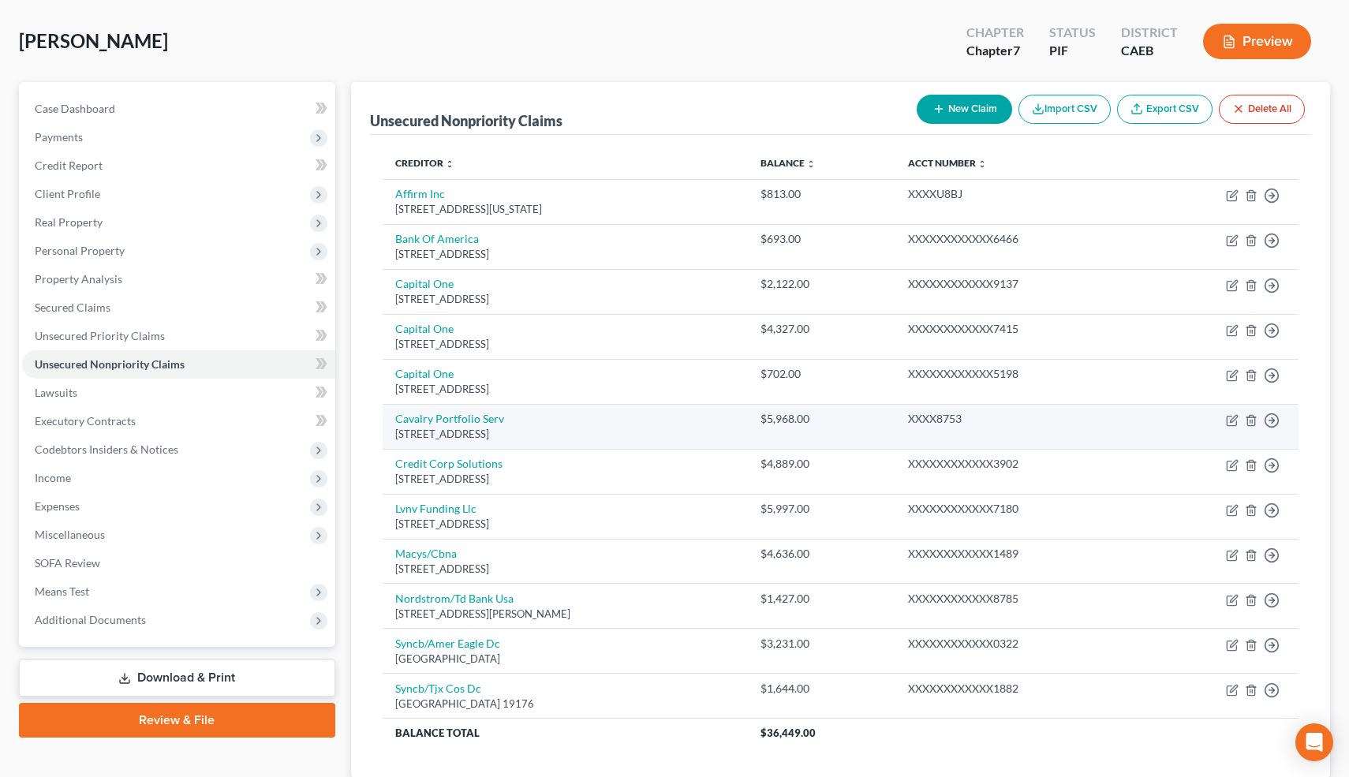
scroll to position [69, 0]
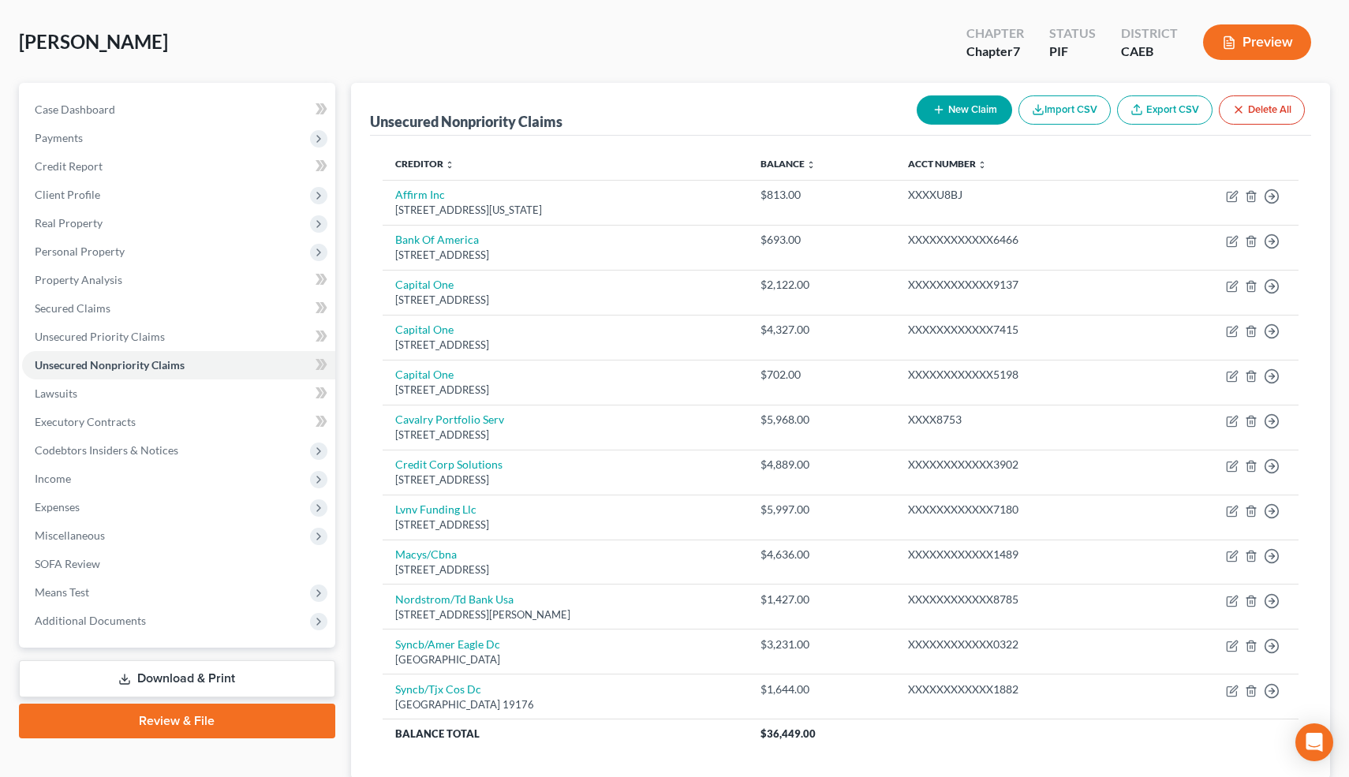
click at [978, 116] on button "New Claim" at bounding box center [964, 109] width 95 height 29
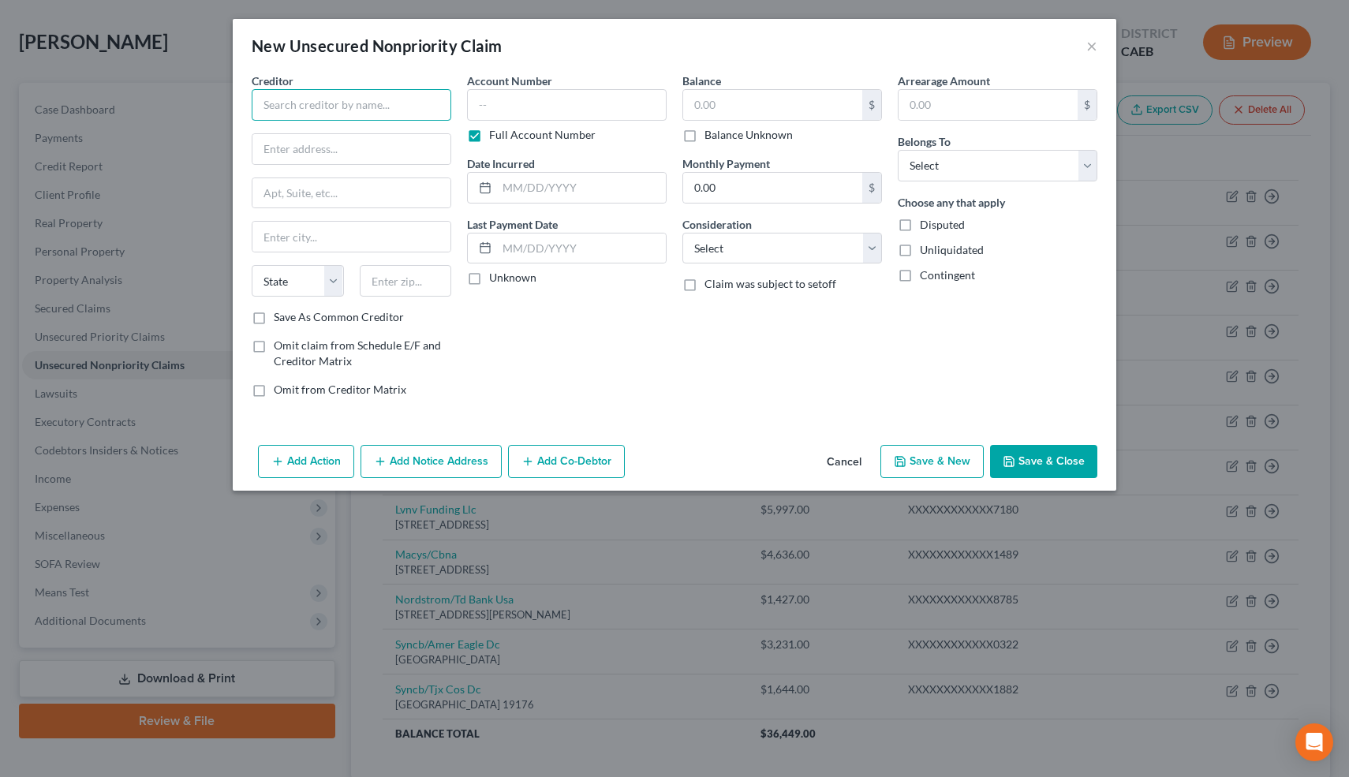
click at [320, 101] on input "text" at bounding box center [352, 105] width 200 height 32
type input "Progressive Leasing"
click at [303, 144] on div "5651 West Talavi Blvd., Glendale, AZ 85306" at bounding box center [346, 146] width 164 height 13
type input "5651 West Talavi Blvd."
type input "Glendale"
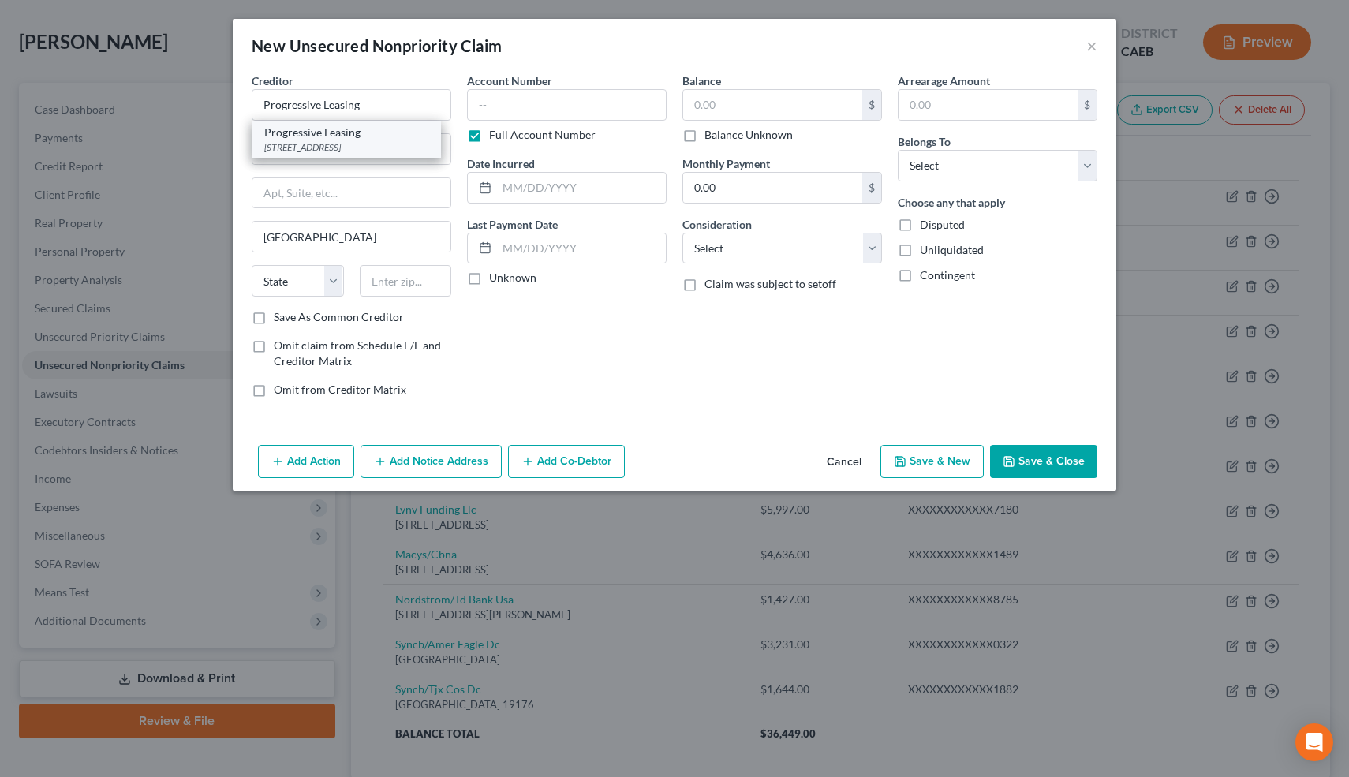
select select "3"
type input "85306"
click at [489, 285] on label "Unknown" at bounding box center [512, 278] width 47 height 16
click at [496, 280] on input "Unknown" at bounding box center [501, 275] width 10 height 10
checkbox input "true"
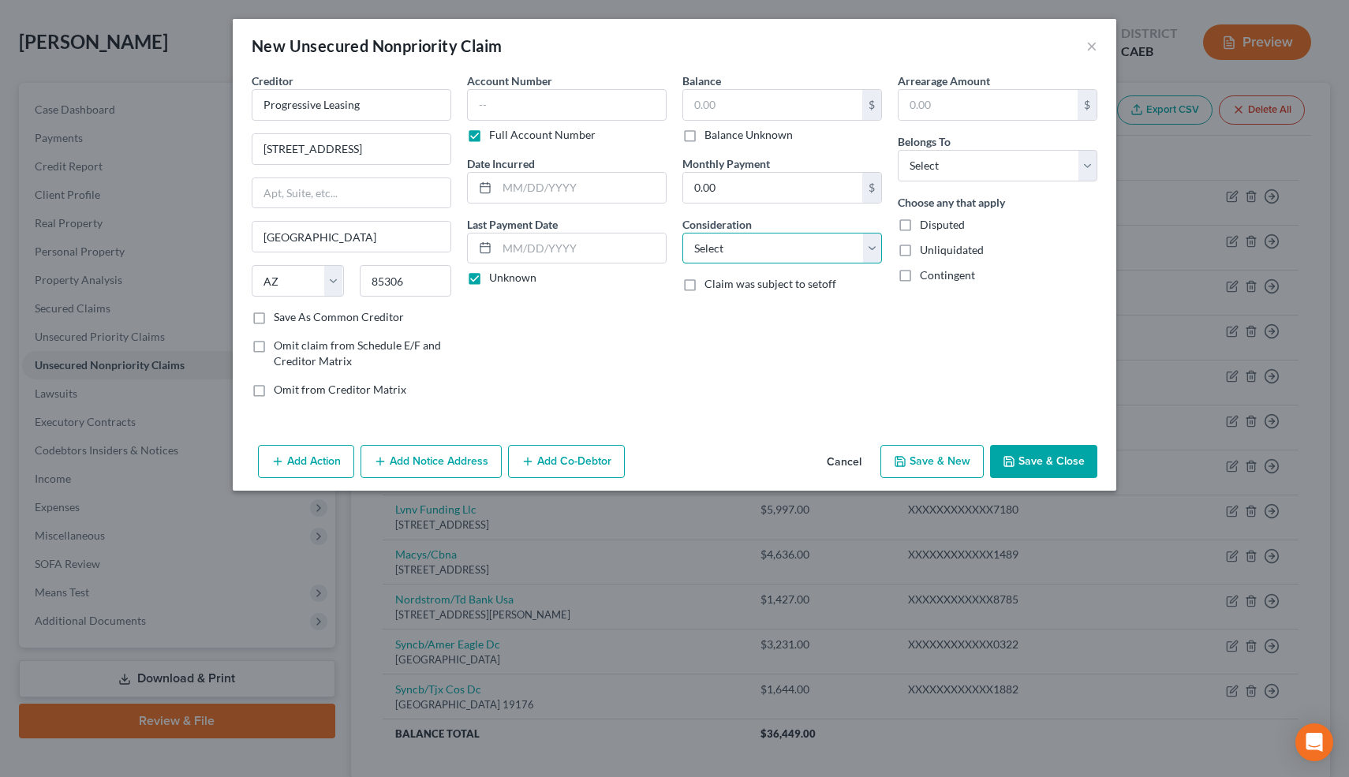
click at [713, 245] on select "Select Cable / Satellite Services Collection Agency Credit Card Debt Debt Couns…" at bounding box center [783, 249] width 200 height 32
select select "1"
click at [683, 233] on select "Select Cable / Satellite Services Collection Agency Credit Card Debt Debt Couns…" at bounding box center [783, 249] width 200 height 32
click at [705, 135] on label "Balance Unknown" at bounding box center [749, 135] width 88 height 16
click at [711, 135] on input "Balance Unknown" at bounding box center [716, 132] width 10 height 10
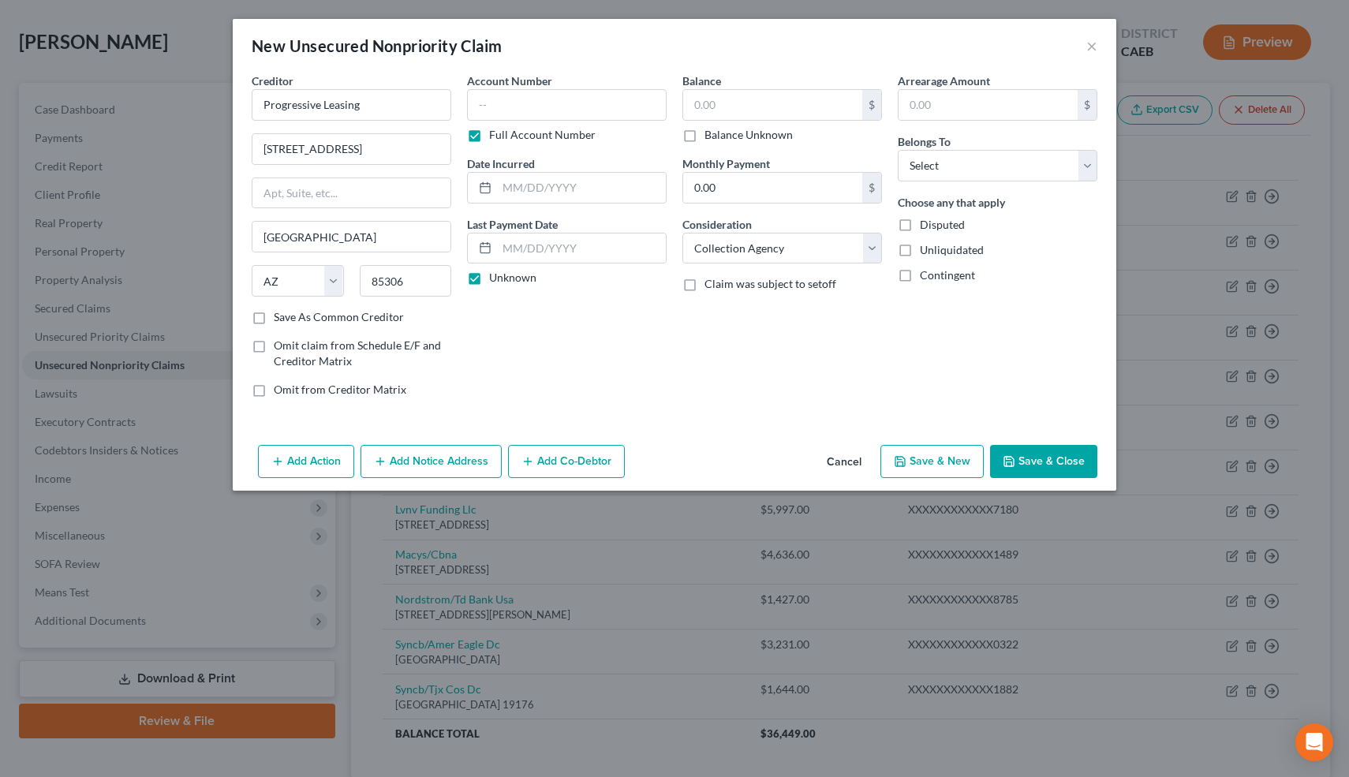
checkbox input "true"
type input "0.00"
click at [955, 154] on select "Select Debtor 1 Only Debtor 2 Only Debtor 1 And Debtor 2 Only At Least One Of T…" at bounding box center [998, 166] width 200 height 32
select select "0"
click at [898, 150] on select "Select Debtor 1 Only Debtor 2 Only Debtor 1 And Debtor 2 Only At Least One Of T…" at bounding box center [998, 166] width 200 height 32
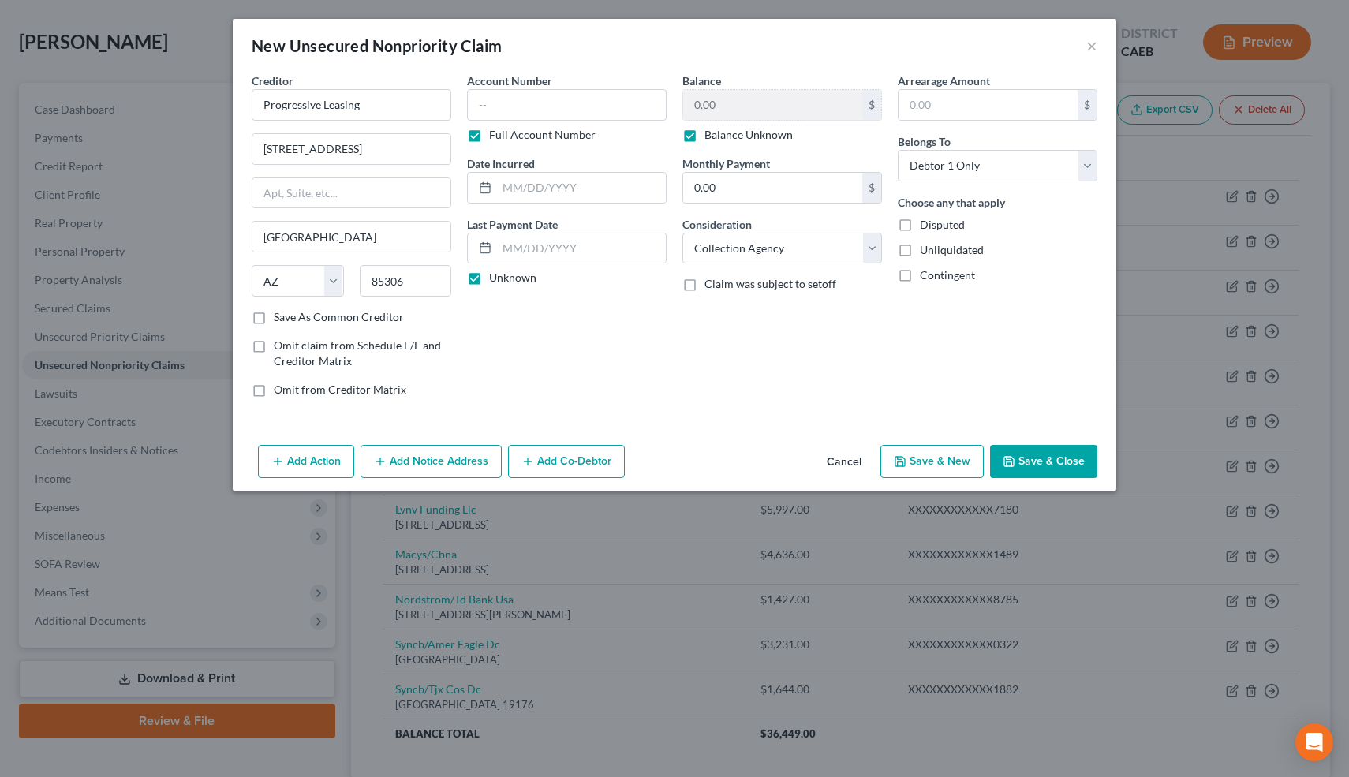
click at [1040, 460] on button "Save & Close" at bounding box center [1043, 461] width 107 height 33
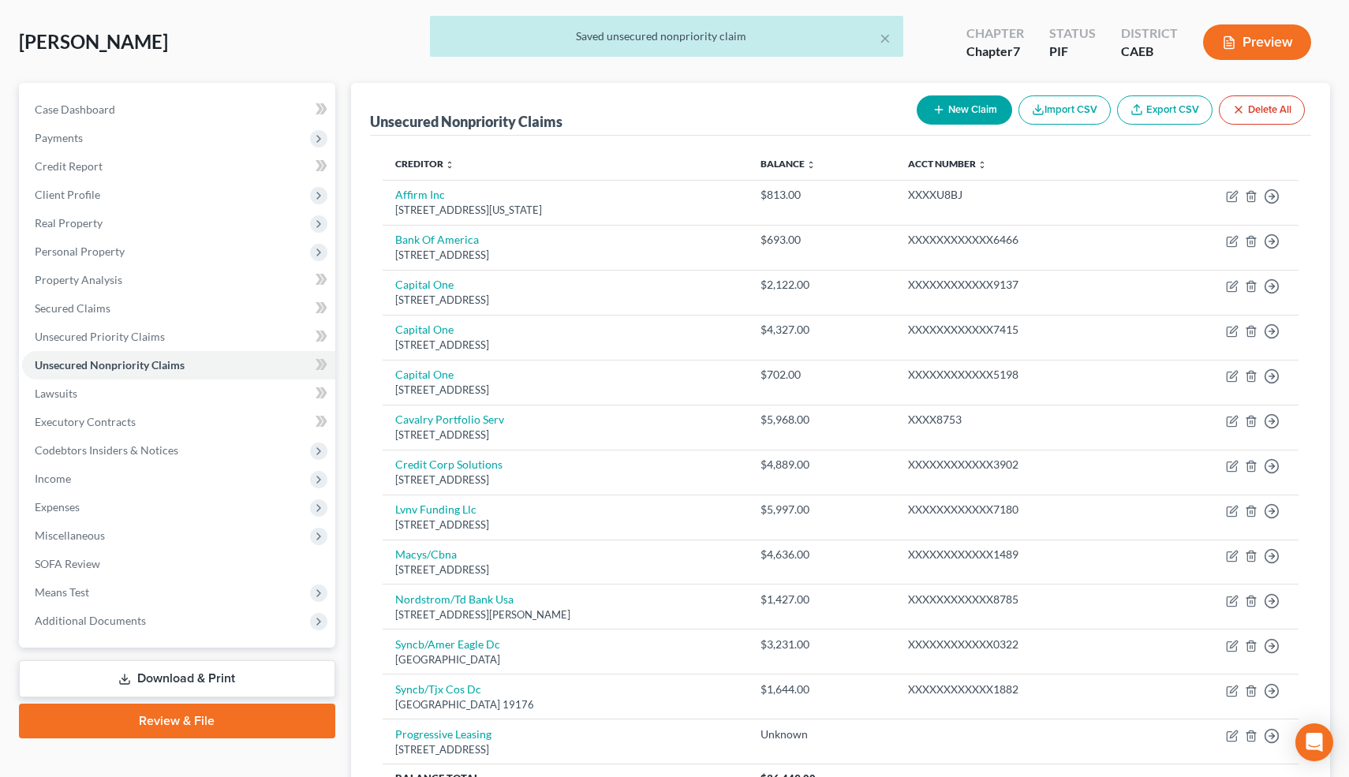
click at [943, 106] on button "New Claim" at bounding box center [964, 109] width 95 height 29
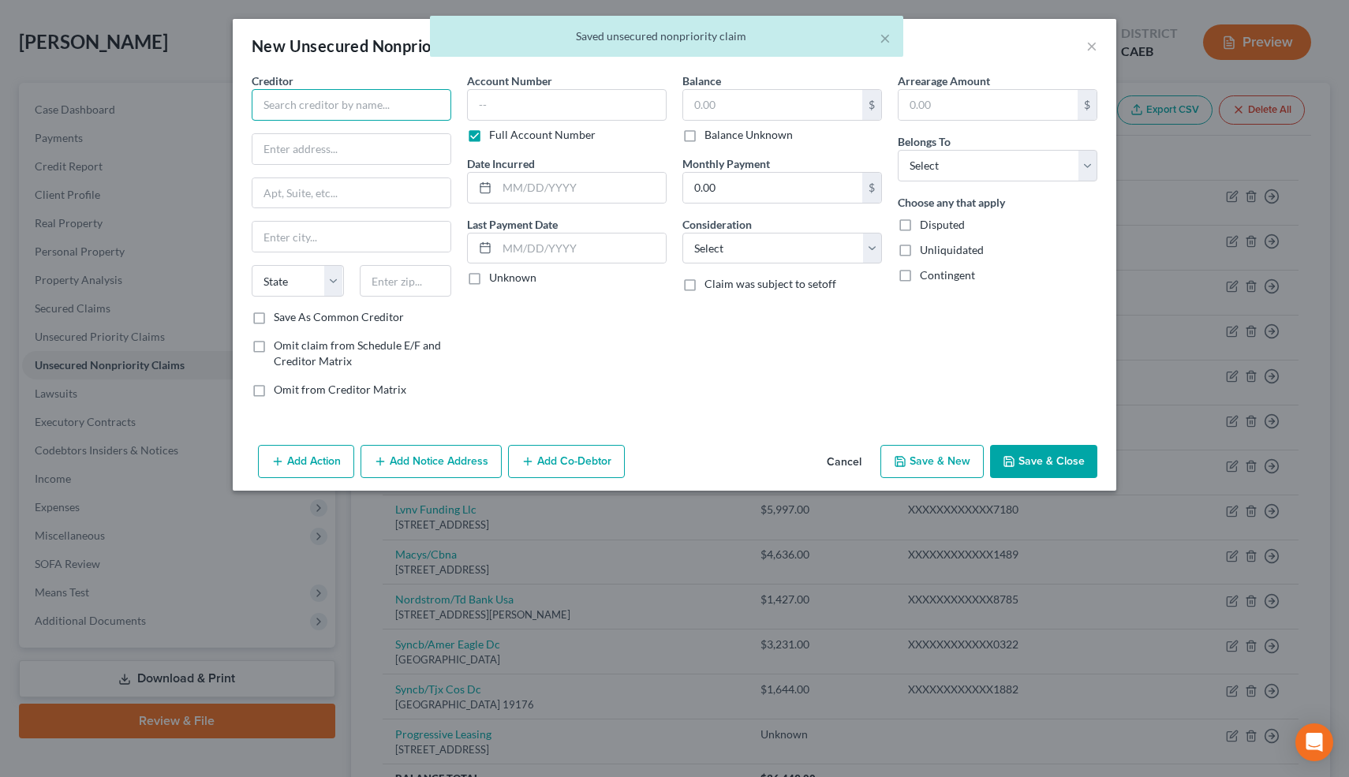
click at [378, 95] on input "text" at bounding box center [352, 105] width 200 height 32
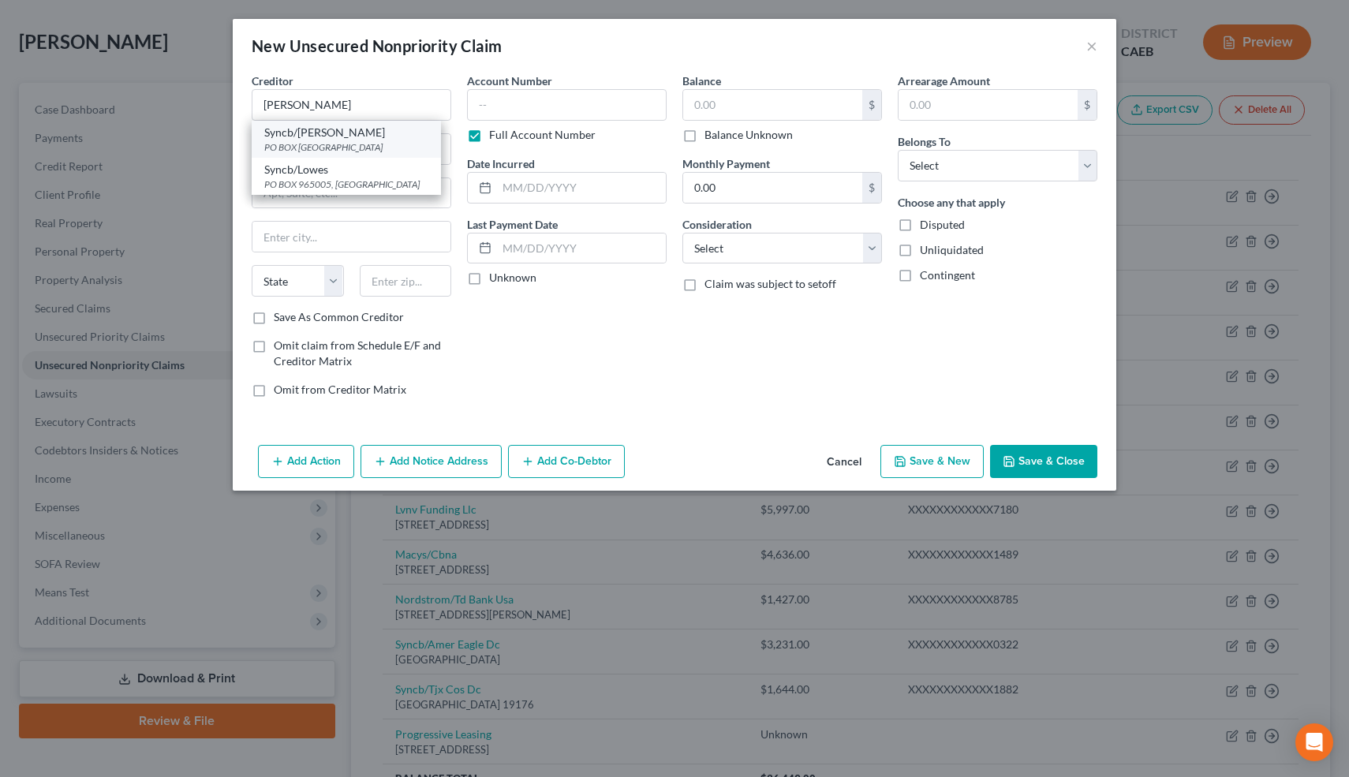
click at [289, 141] on div "PO BOX 530914, Atlanta, GA 30353" at bounding box center [346, 146] width 164 height 13
type input "Syncb/Lowe"
type input "PO BOX 530914"
type input "Atlanta"
select select "10"
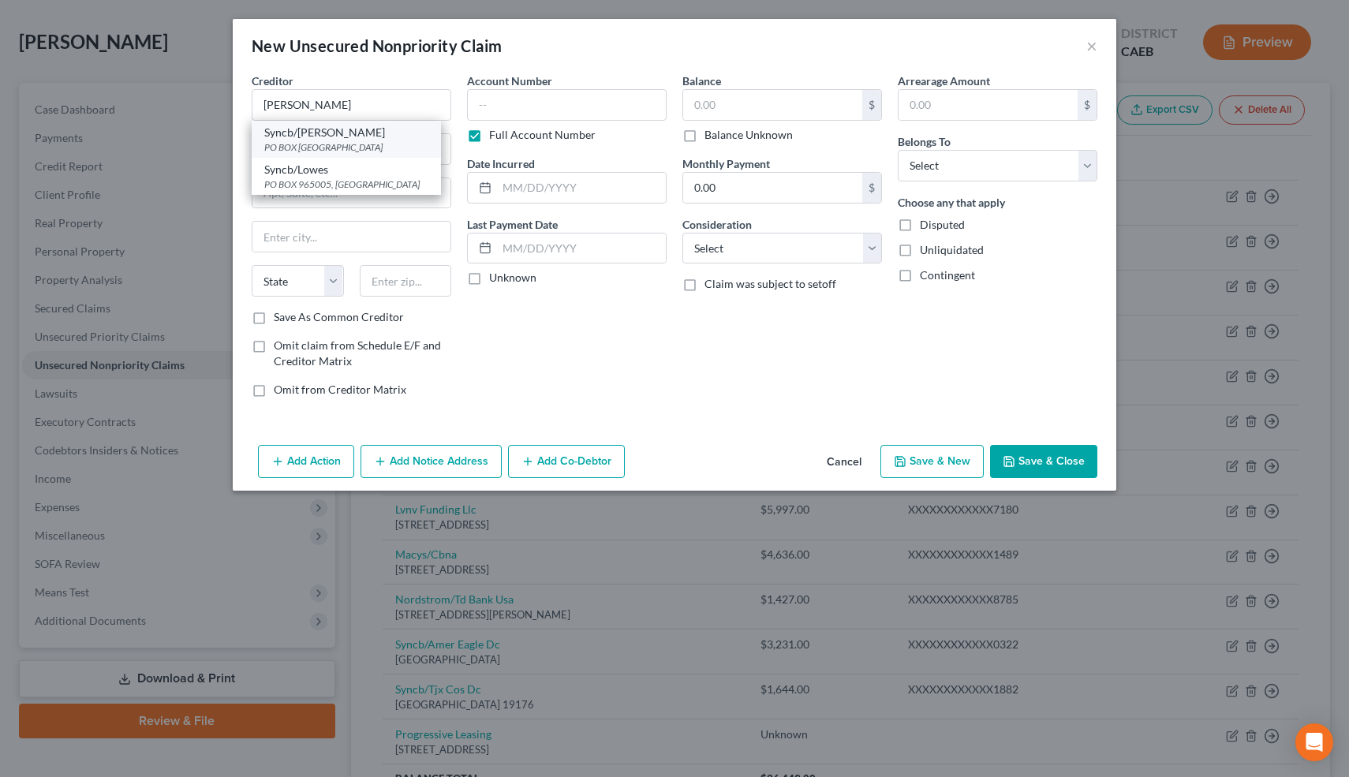
type input "30353"
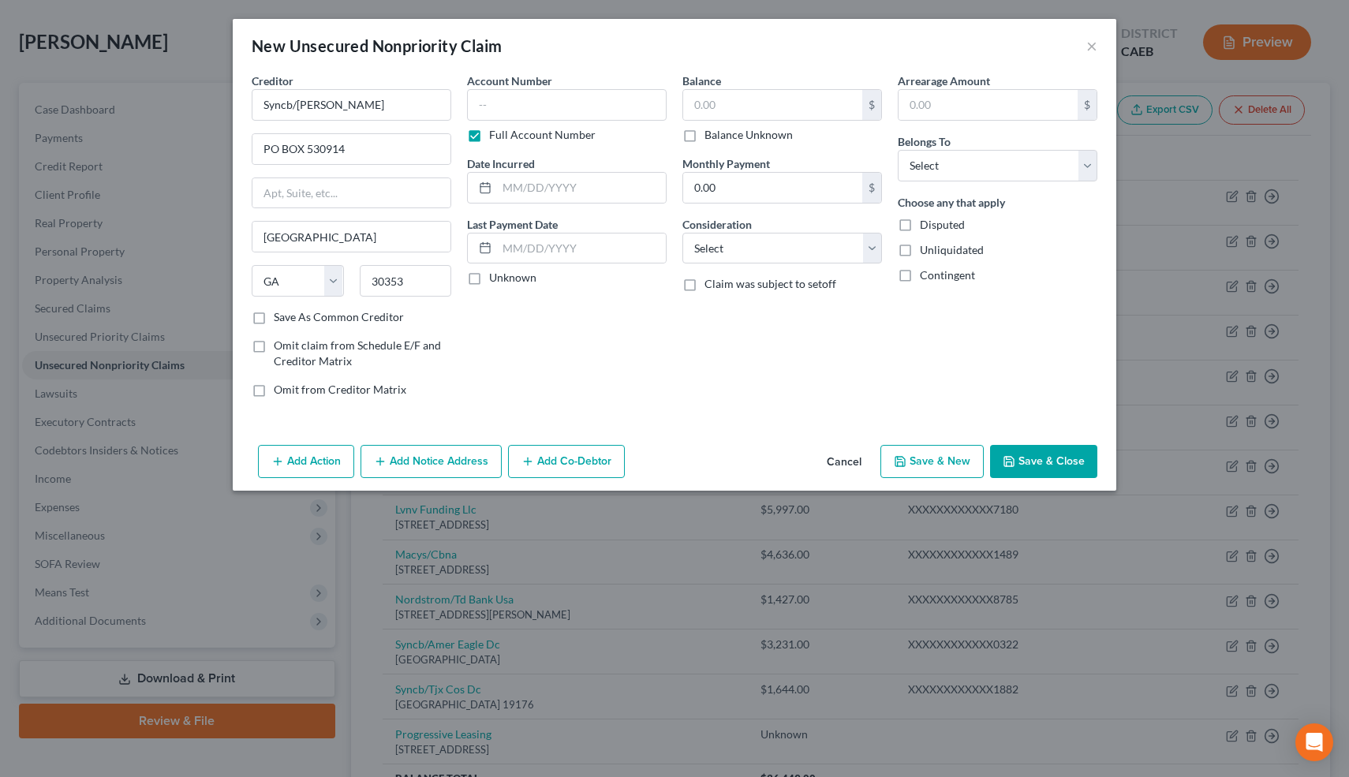
click at [705, 134] on label "Balance Unknown" at bounding box center [749, 135] width 88 height 16
click at [711, 134] on input "Balance Unknown" at bounding box center [716, 132] width 10 height 10
checkbox input "true"
type input "0.00"
click at [725, 249] on select "Select Cable / Satellite Services Collection Agency Credit Card Debt Debt Couns…" at bounding box center [783, 249] width 200 height 32
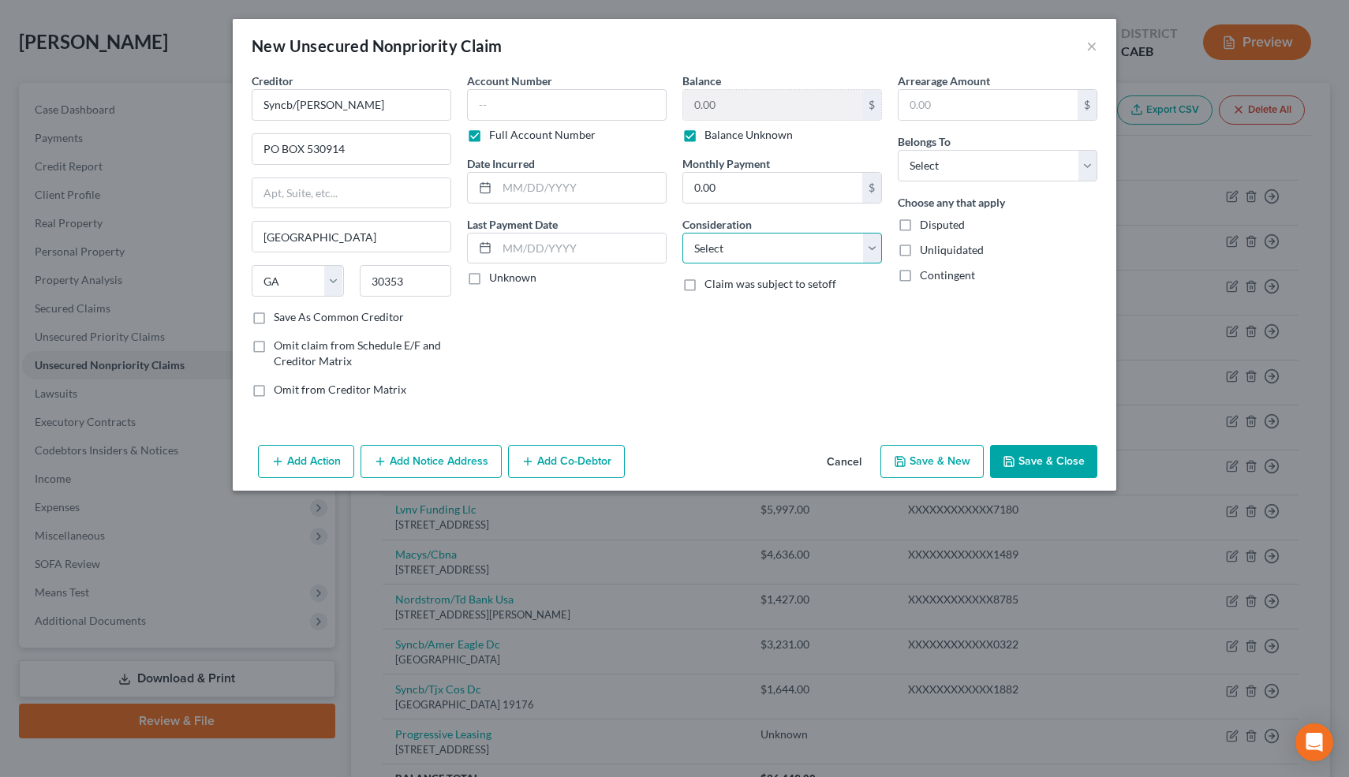
select select "2"
click at [683, 233] on select "Select Cable / Satellite Services Collection Agency Credit Card Debt Debt Couns…" at bounding box center [783, 249] width 200 height 32
click at [954, 163] on select "Select Debtor 1 Only Debtor 2 Only Debtor 1 And Debtor 2 Only At Least One Of T…" at bounding box center [998, 166] width 200 height 32
select select "0"
click at [898, 150] on select "Select Debtor 1 Only Debtor 2 Only Debtor 1 And Debtor 2 Only At Least One Of T…" at bounding box center [998, 166] width 200 height 32
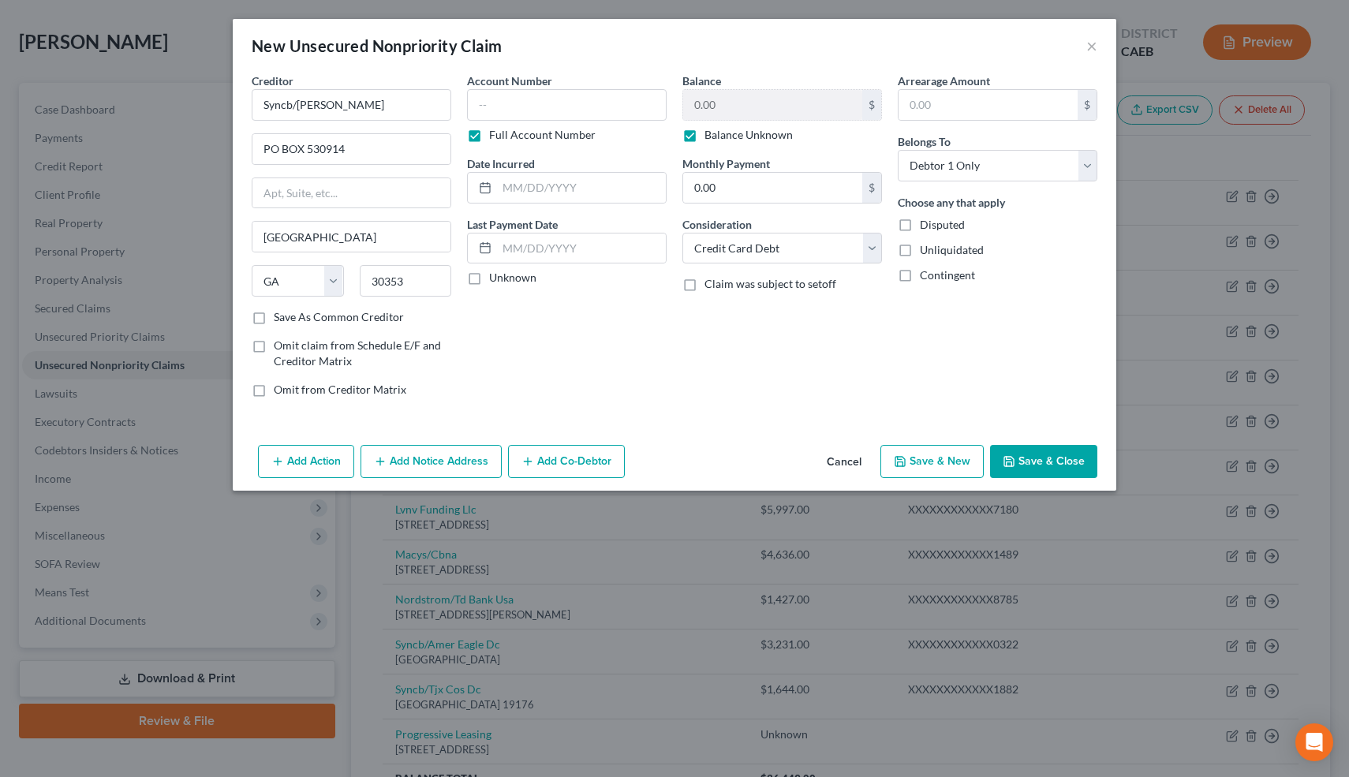
click at [1031, 451] on button "Save & Close" at bounding box center [1043, 461] width 107 height 33
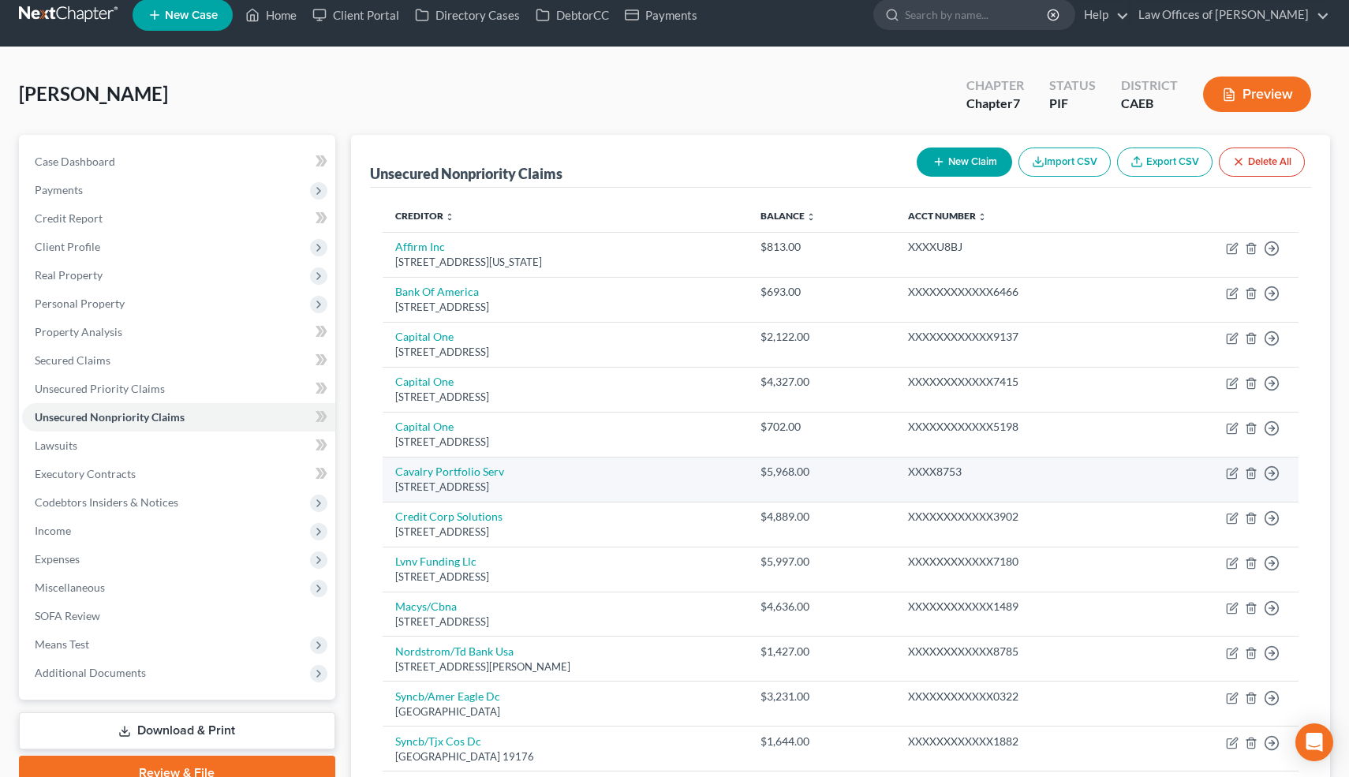
scroll to position [0, 0]
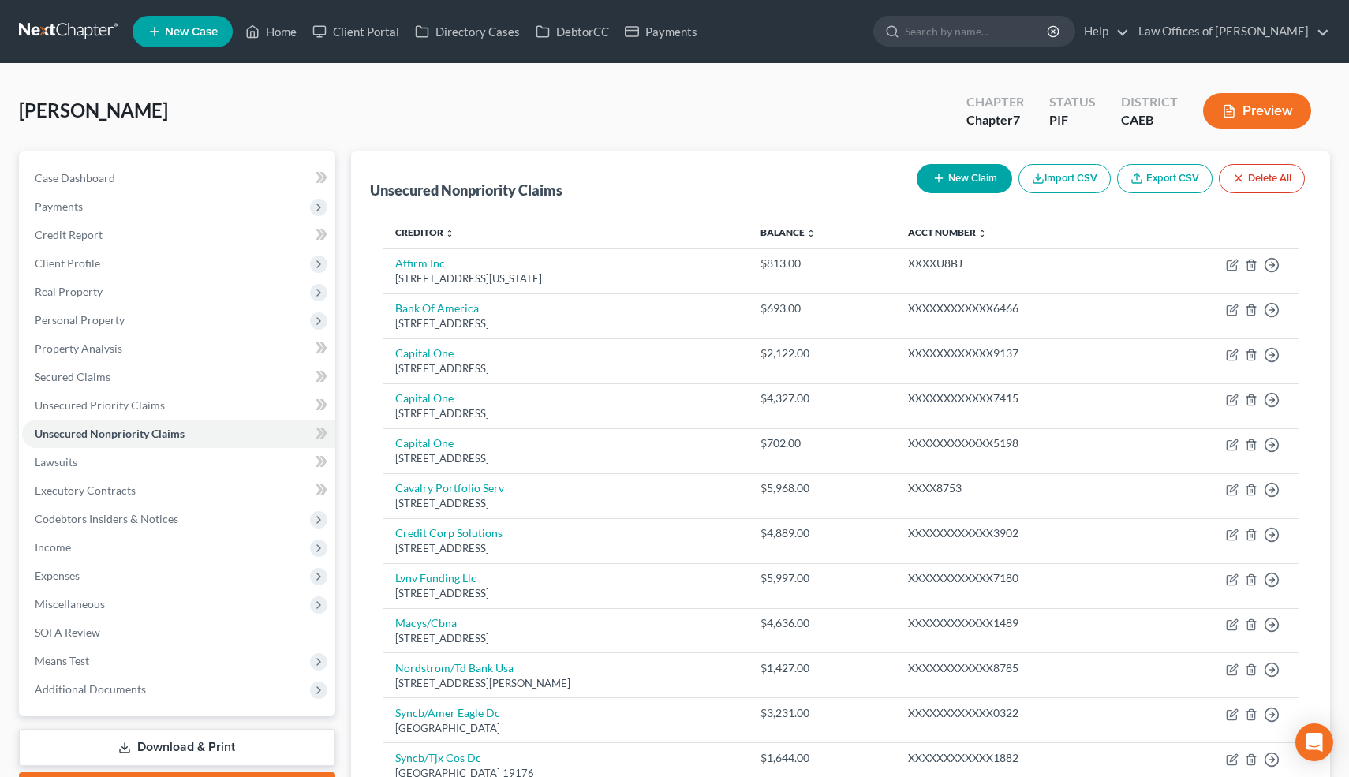
click at [978, 177] on button "New Claim" at bounding box center [964, 178] width 95 height 29
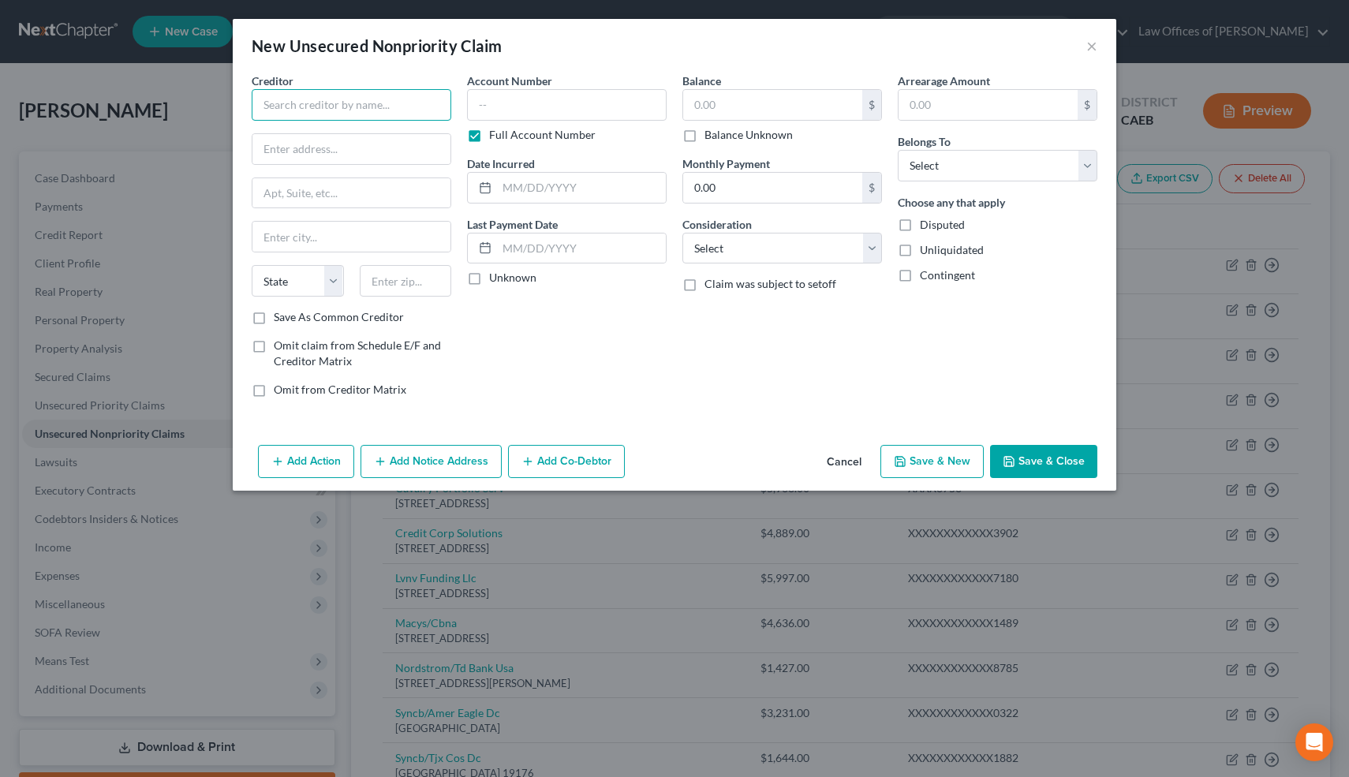
click at [353, 99] on input "text" at bounding box center [352, 105] width 200 height 32
click at [336, 144] on div "PO BOX 790393, Saint Louis, MO 63179" at bounding box center [346, 146] width 164 height 13
type input "The Home Depot"
type input "PO BOX 790393"
type input "Saint Louis"
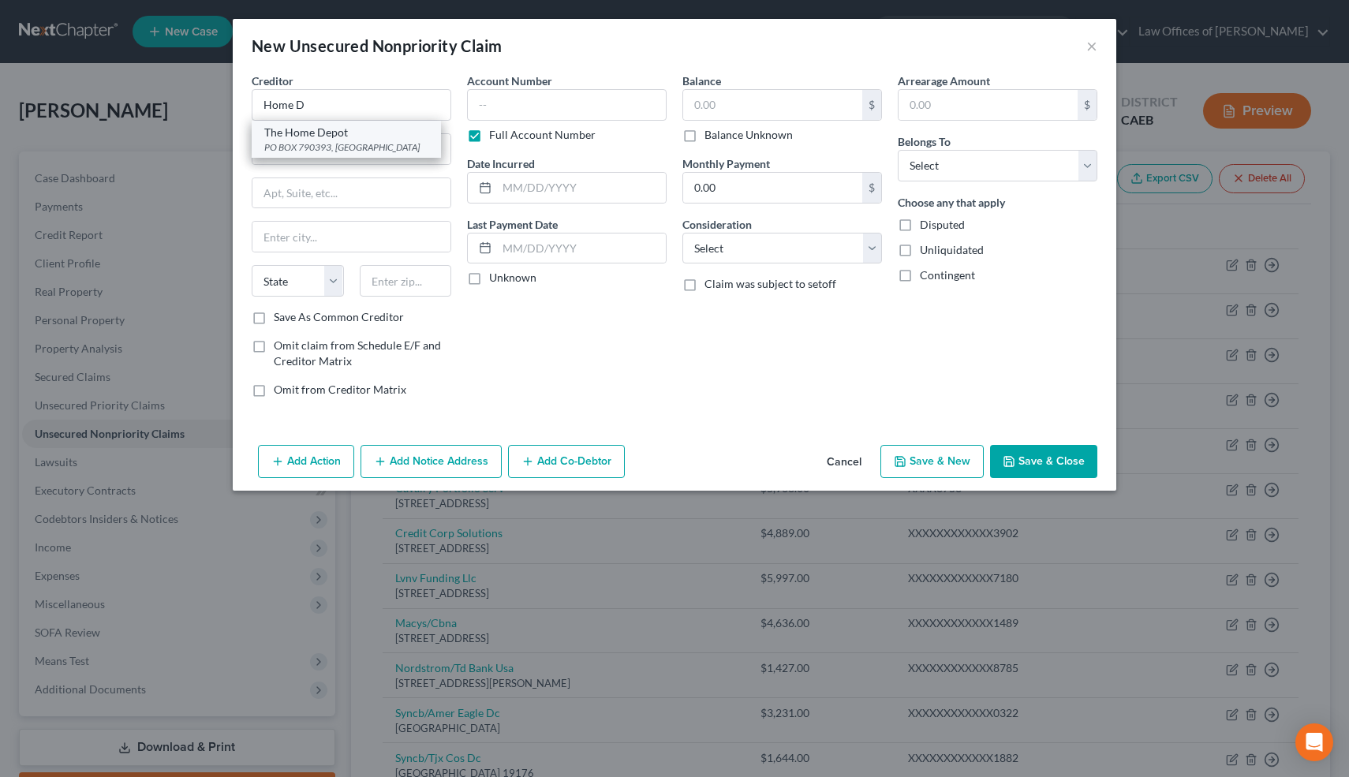
select select "26"
type input "63179"
click at [705, 289] on label "Claim was subject to setoff" at bounding box center [771, 284] width 132 height 16
click at [711, 286] on input "Claim was subject to setoff" at bounding box center [716, 281] width 10 height 10
checkbox input "true"
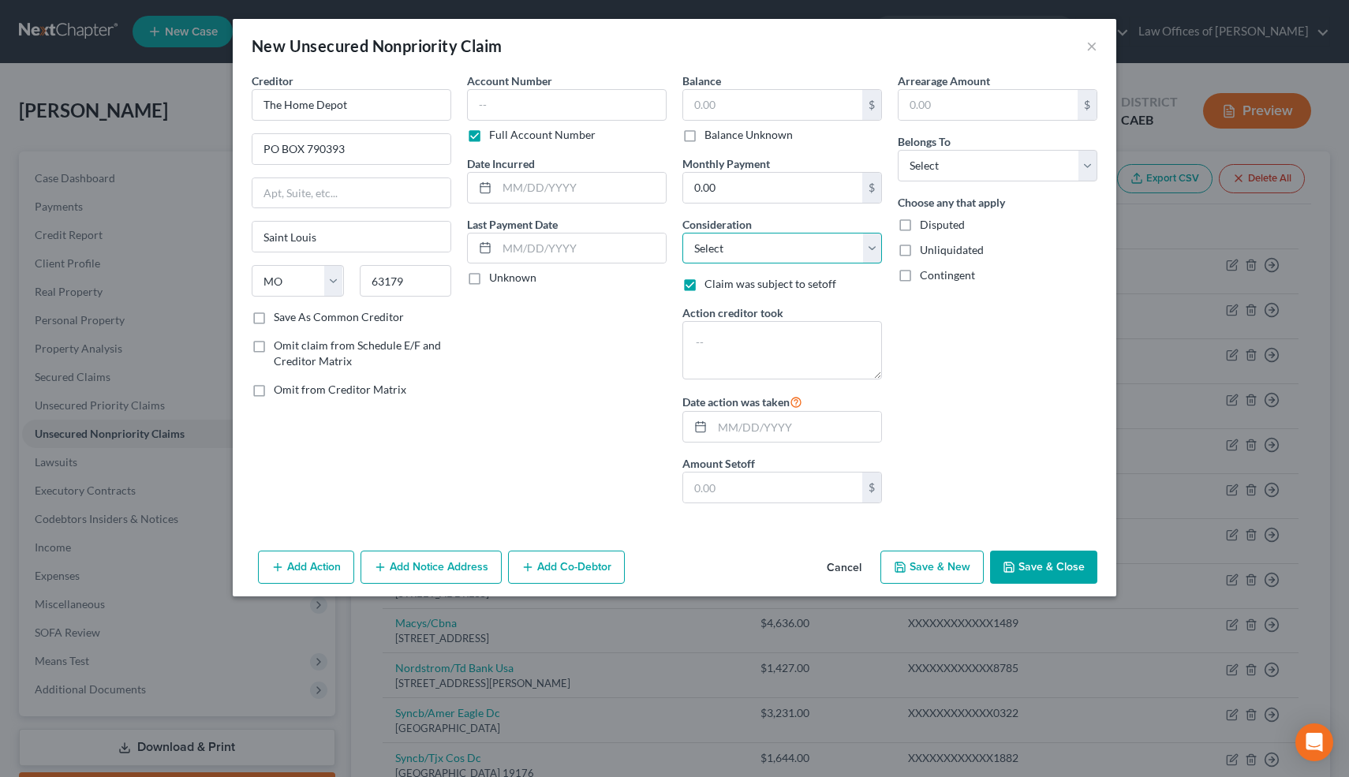
click at [713, 258] on select "Select Cable / Satellite Services Collection Agency Credit Card Debt Debt Couns…" at bounding box center [783, 249] width 200 height 32
select select "2"
click at [683, 233] on select "Select Cable / Satellite Services Collection Agency Credit Card Debt Debt Couns…" at bounding box center [783, 249] width 200 height 32
click at [705, 286] on label "Claim was subject to setoff" at bounding box center [771, 284] width 132 height 16
click at [711, 286] on input "Claim was subject to setoff" at bounding box center [716, 281] width 10 height 10
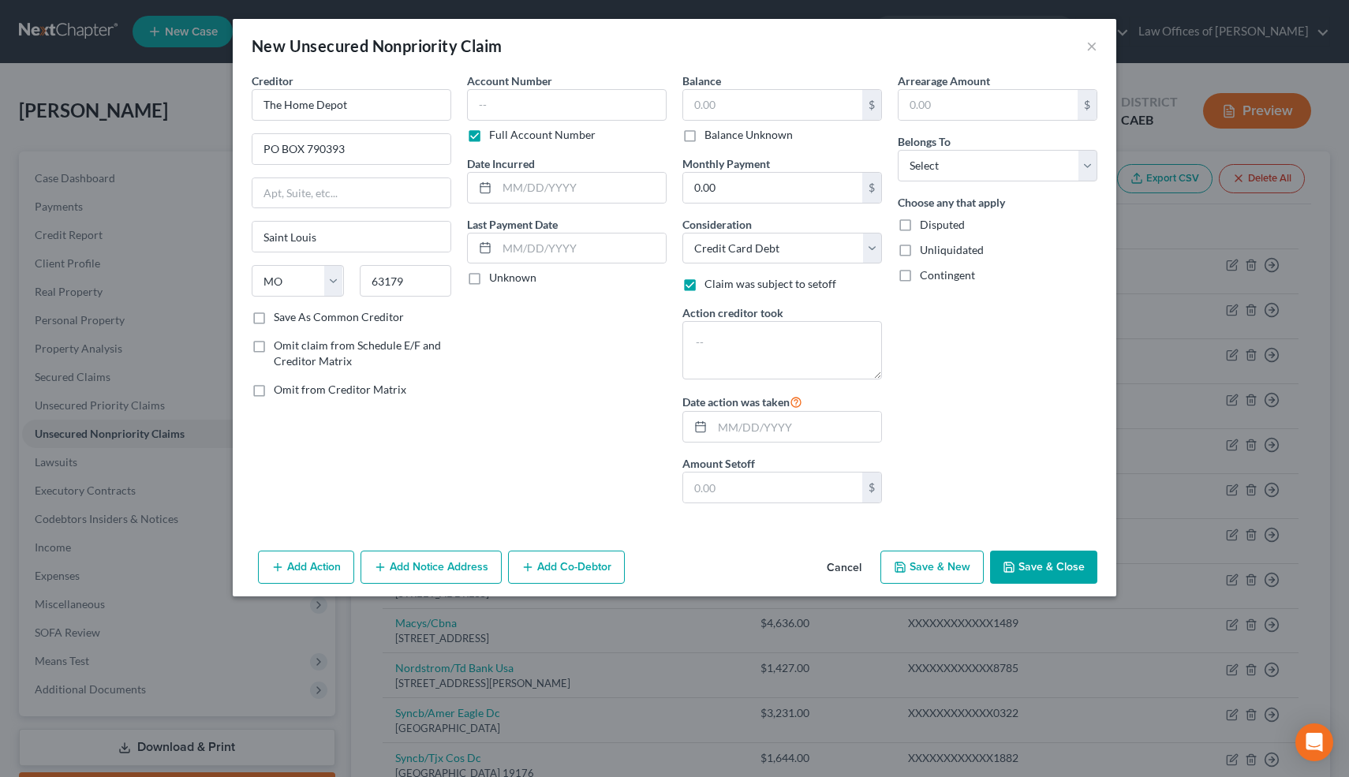
checkbox input "false"
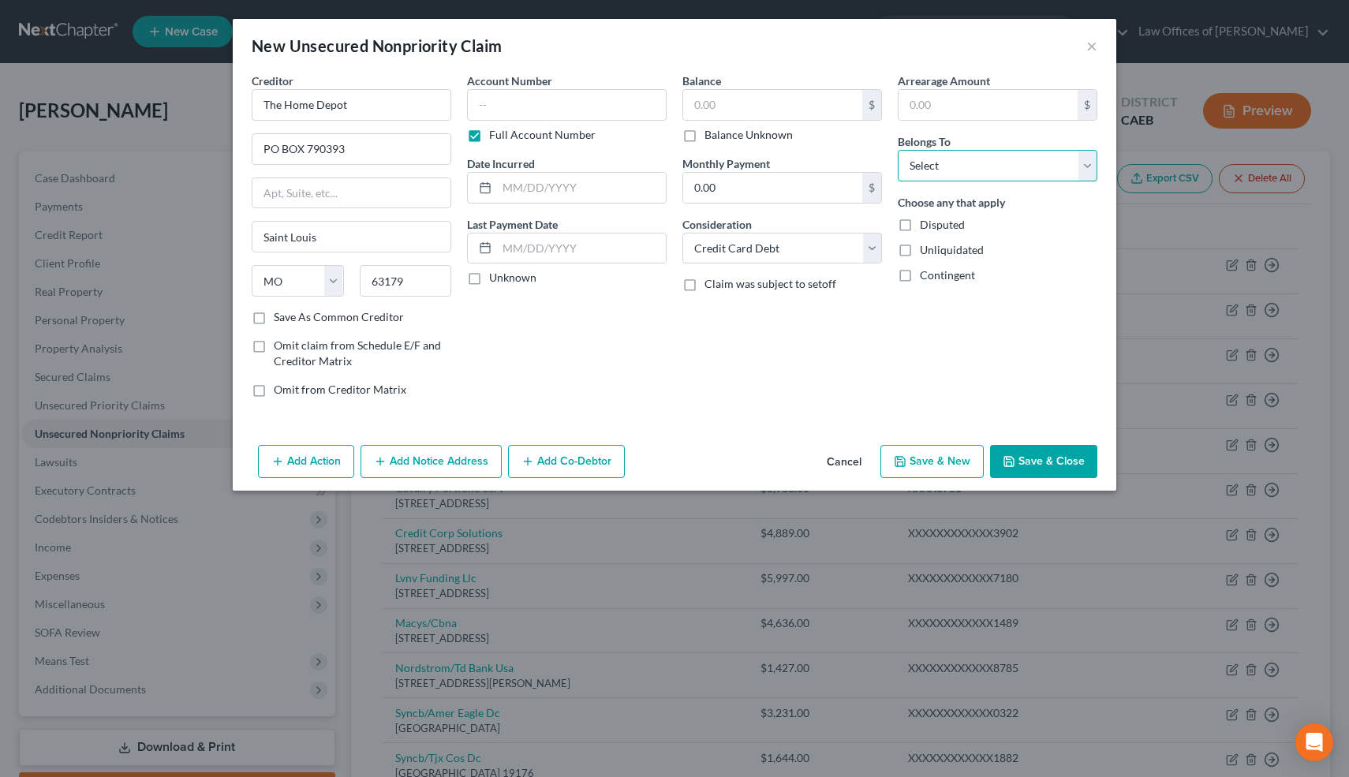
click at [911, 167] on select "Select Debtor 1 Only Debtor 2 Only Debtor 1 And Debtor 2 Only At Least One Of T…" at bounding box center [998, 166] width 200 height 32
select select "0"
click at [898, 150] on select "Select Debtor 1 Only Debtor 2 Only Debtor 1 And Debtor 2 Only At Least One Of T…" at bounding box center [998, 166] width 200 height 32
click at [1037, 458] on button "Save & Close" at bounding box center [1043, 461] width 107 height 33
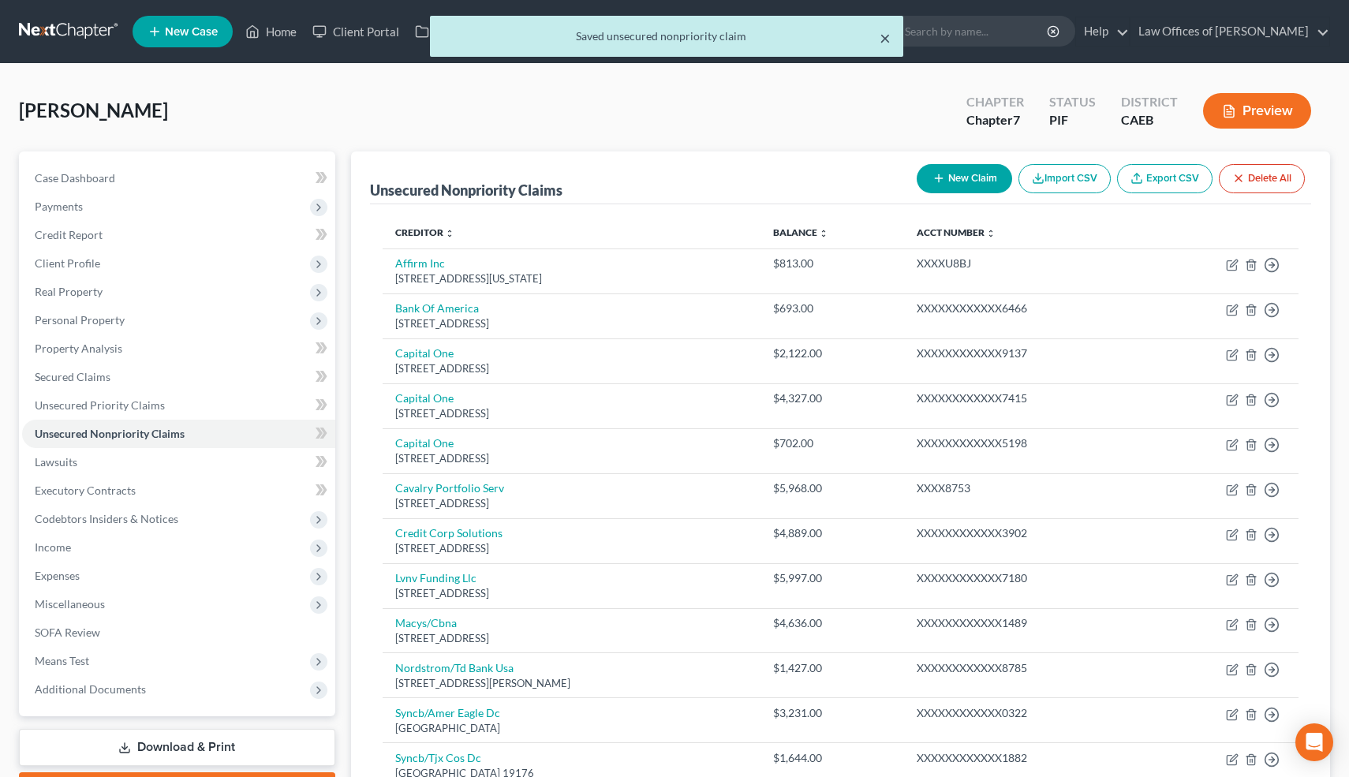
click at [884, 39] on button "×" at bounding box center [885, 37] width 11 height 19
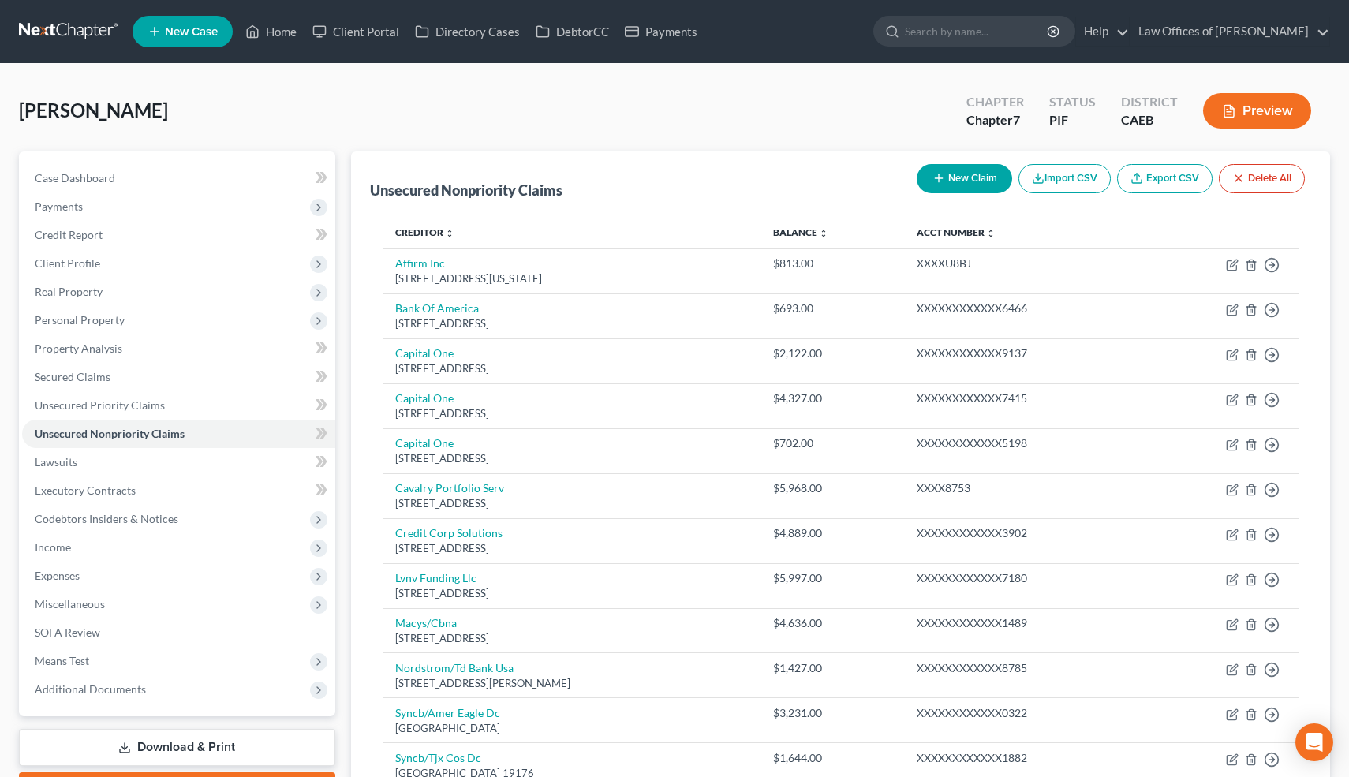
click at [963, 174] on button "New Claim" at bounding box center [964, 178] width 95 height 29
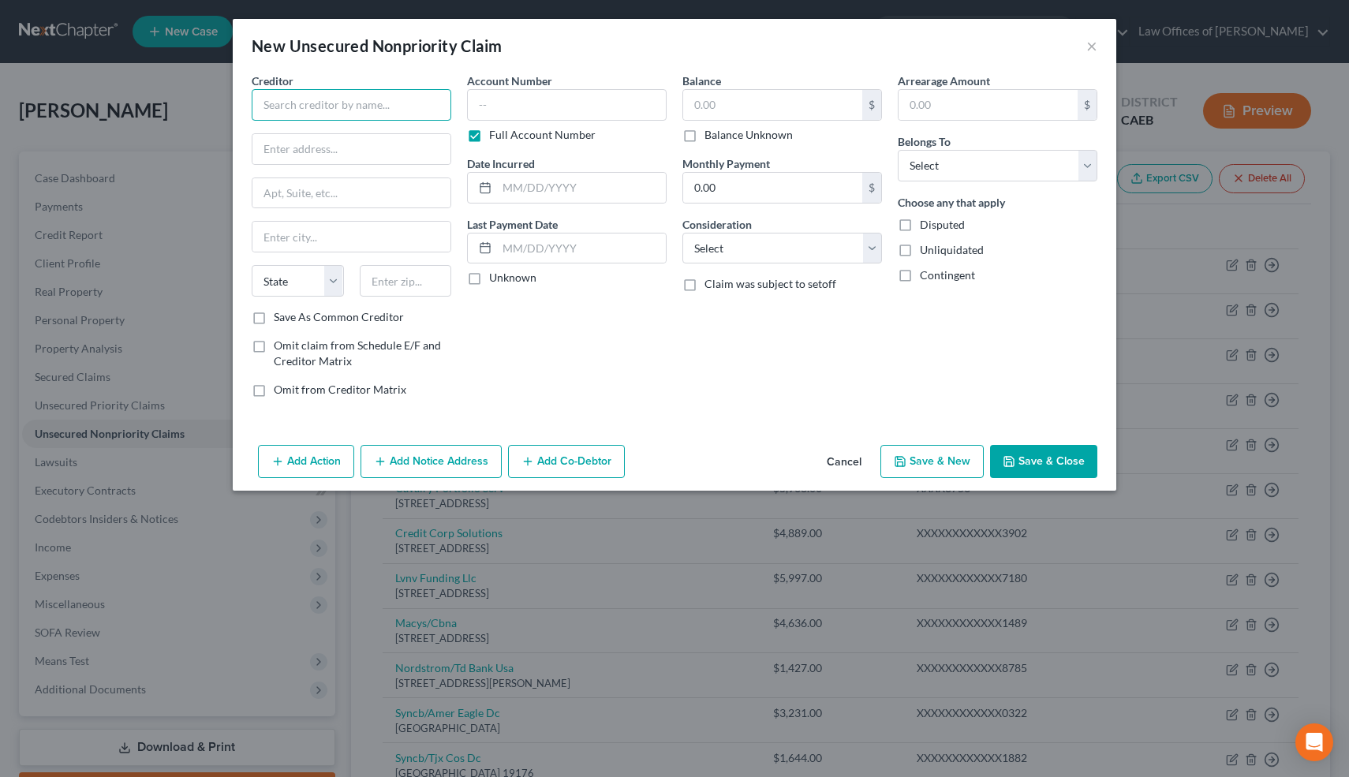
click at [387, 110] on input "text" at bounding box center [352, 105] width 200 height 32
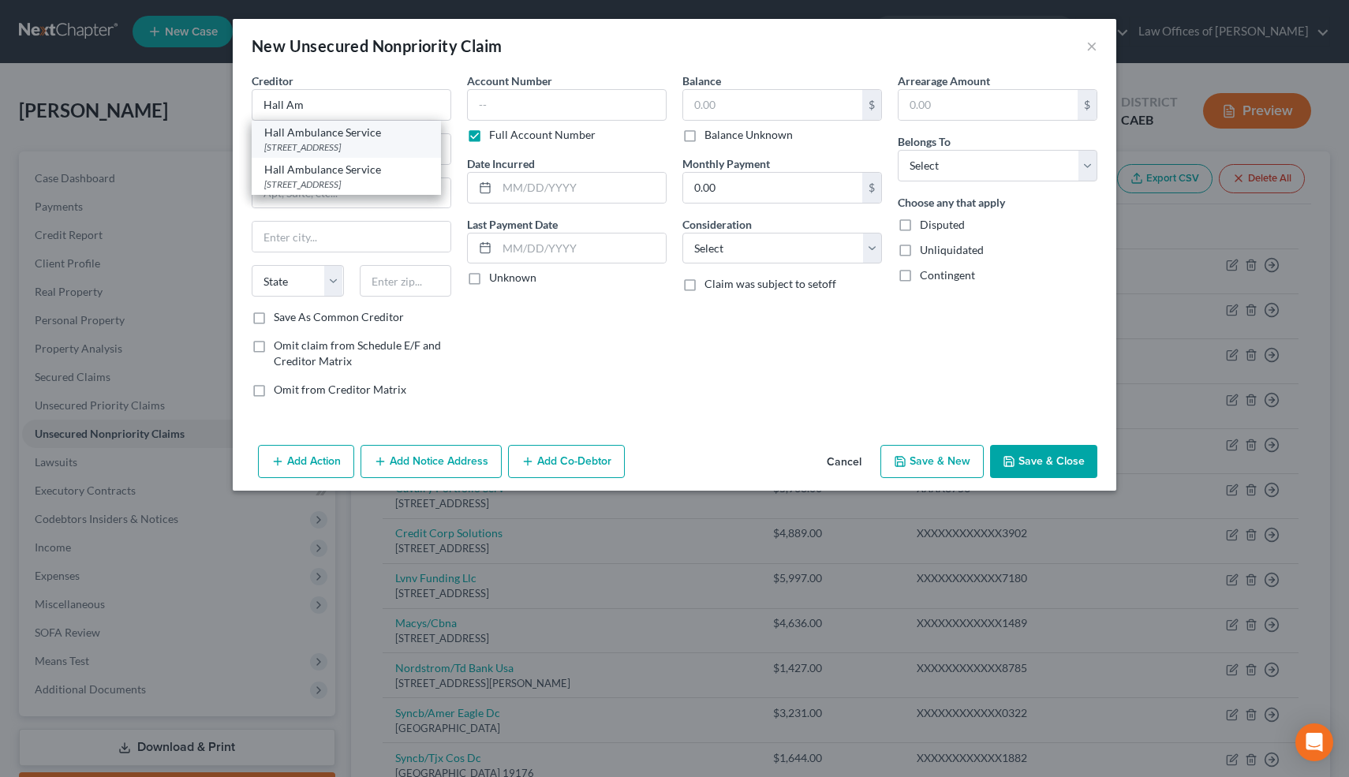
click at [366, 137] on div "Hall Ambulance Service" at bounding box center [346, 133] width 164 height 16
type input "Hall Ambulance Service"
type input "1001 21st St"
type input "Bakersfield"
select select "4"
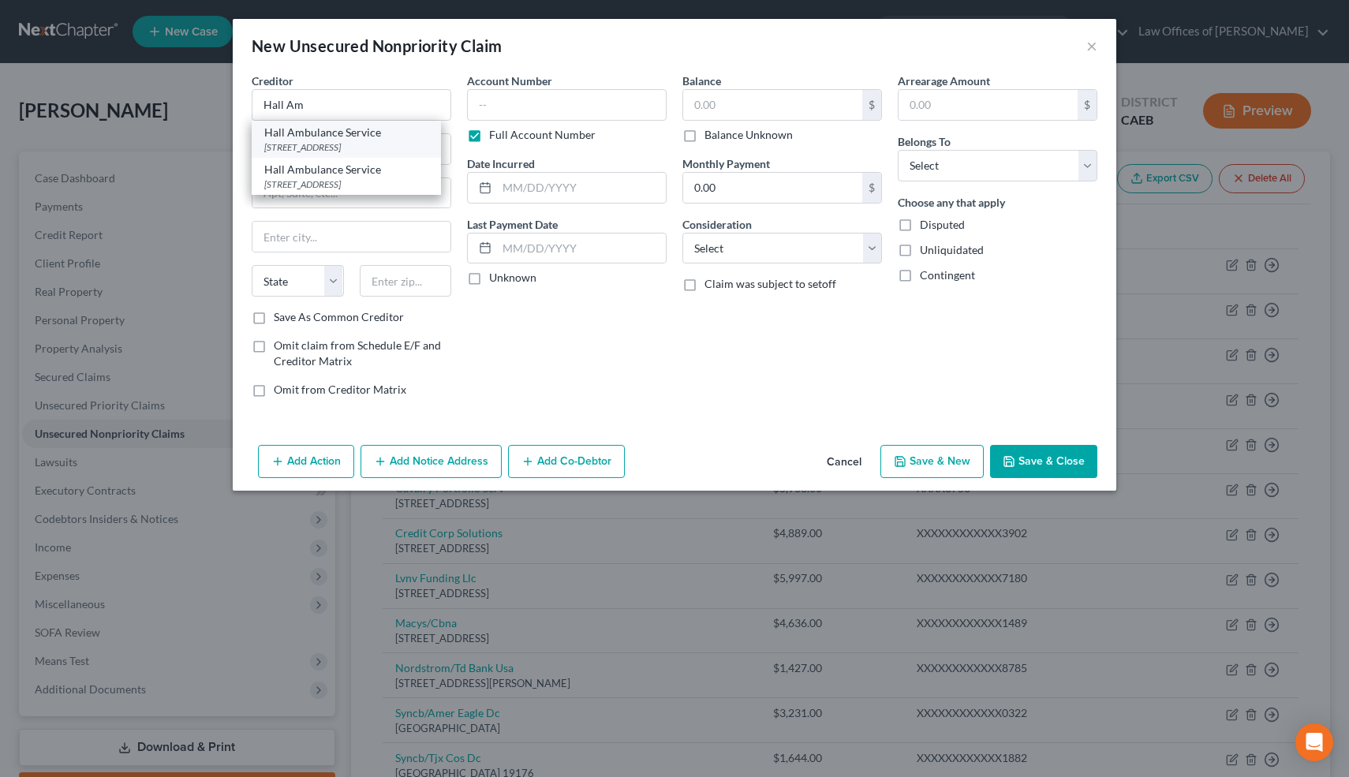
type input "93301"
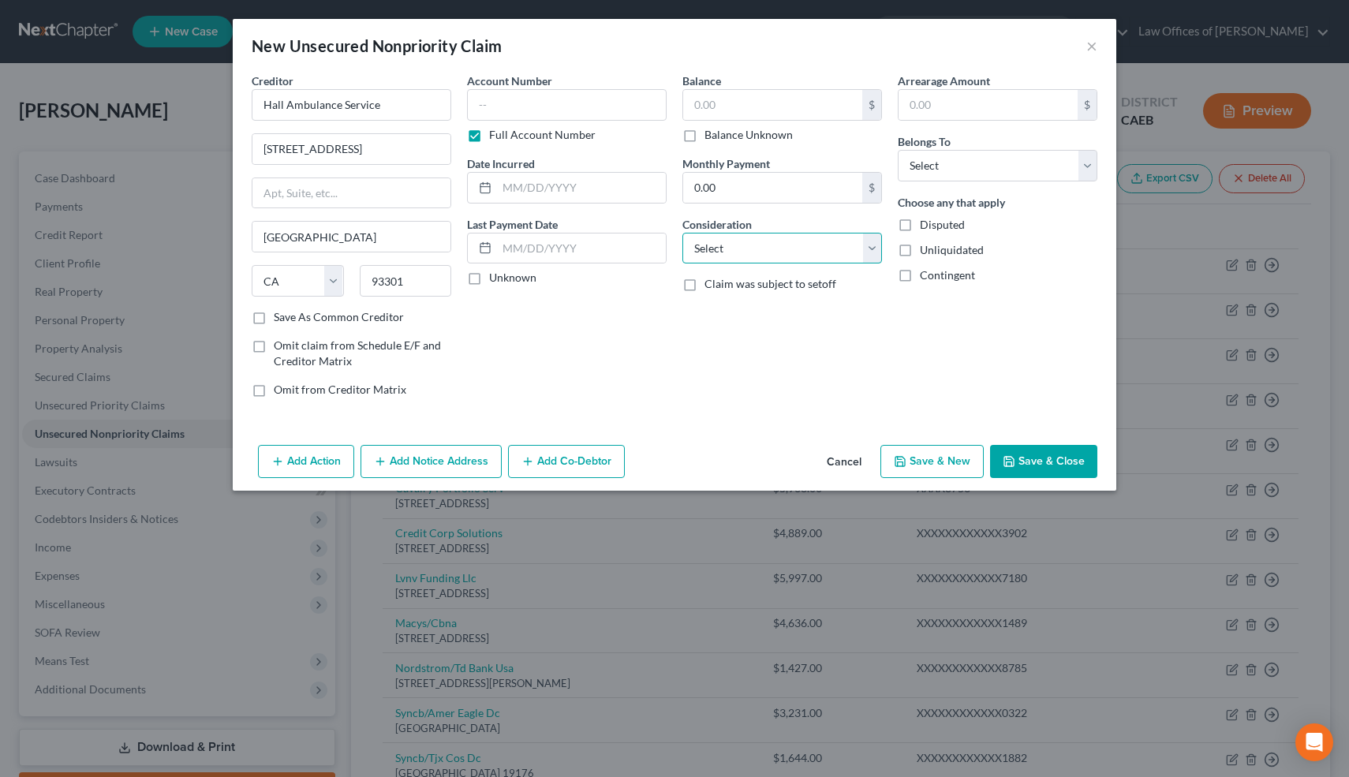
click at [758, 260] on select "Select Cable / Satellite Services Collection Agency Credit Card Debt Debt Couns…" at bounding box center [783, 249] width 200 height 32
select select "9"
click at [683, 233] on select "Select Cable / Satellite Services Collection Agency Credit Card Debt Debt Couns…" at bounding box center [783, 249] width 200 height 32
click at [970, 162] on select "Select Debtor 1 Only Debtor 2 Only Debtor 1 And Debtor 2 Only At Least One Of T…" at bounding box center [998, 166] width 200 height 32
select select "0"
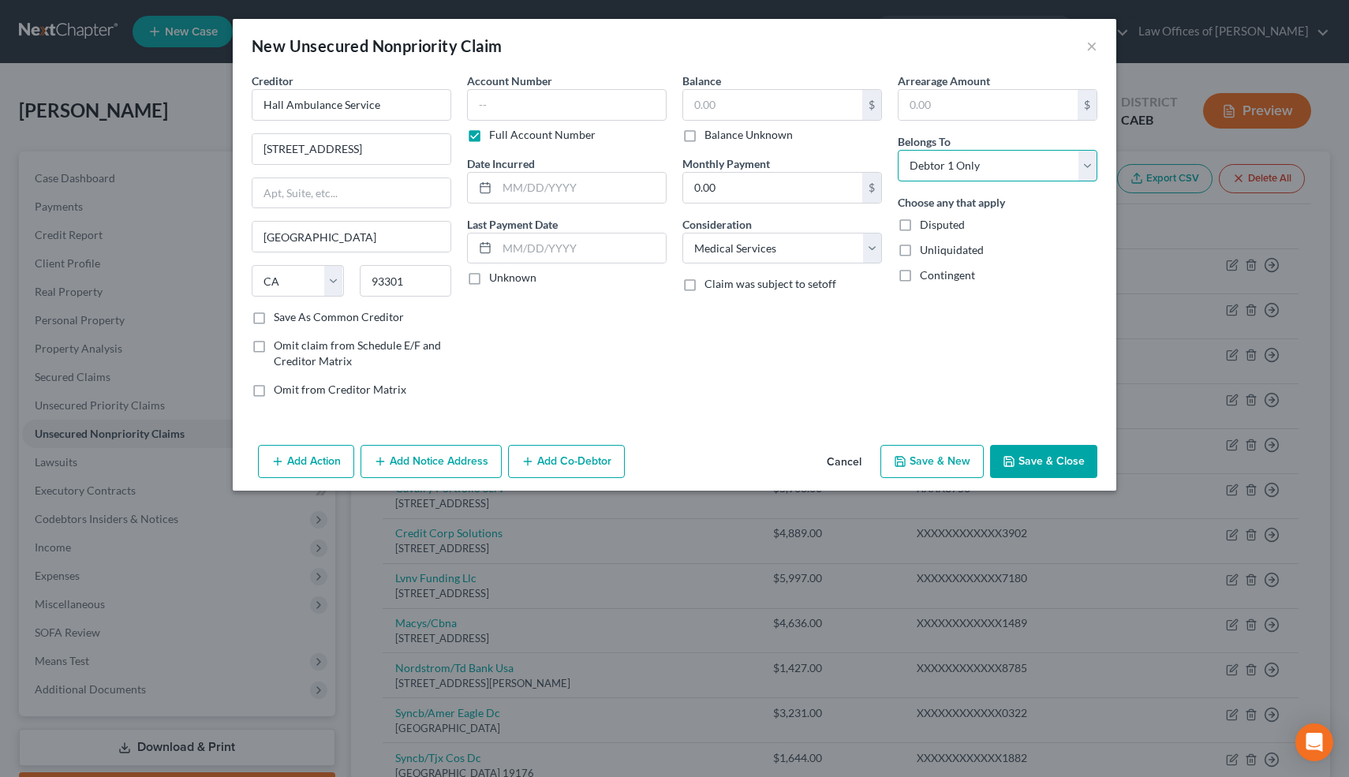
click at [898, 150] on select "Select Debtor 1 Only Debtor 2 Only Debtor 1 And Debtor 2 Only At Least One Of T…" at bounding box center [998, 166] width 200 height 32
click at [1016, 458] on icon "button" at bounding box center [1009, 461] width 13 height 13
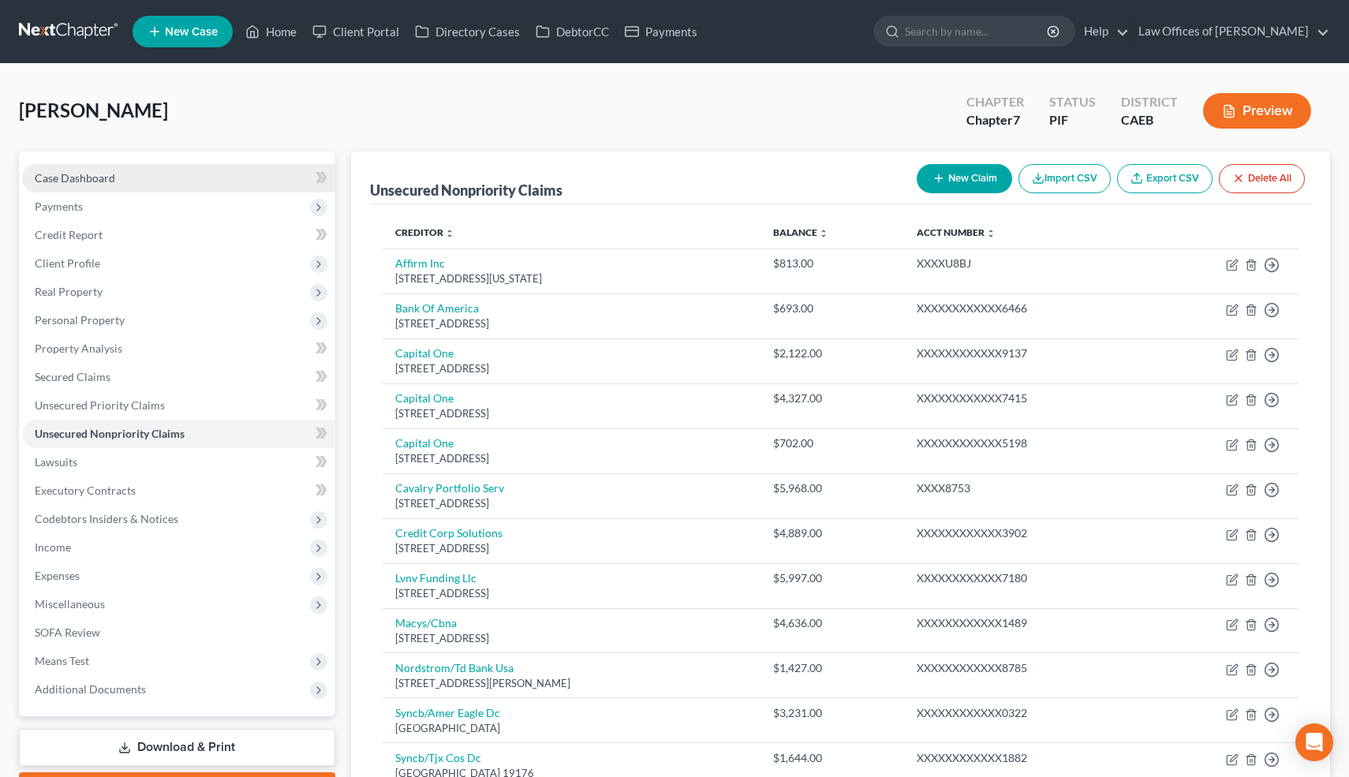
click at [103, 174] on span "Case Dashboard" at bounding box center [75, 177] width 80 height 13
select select "6"
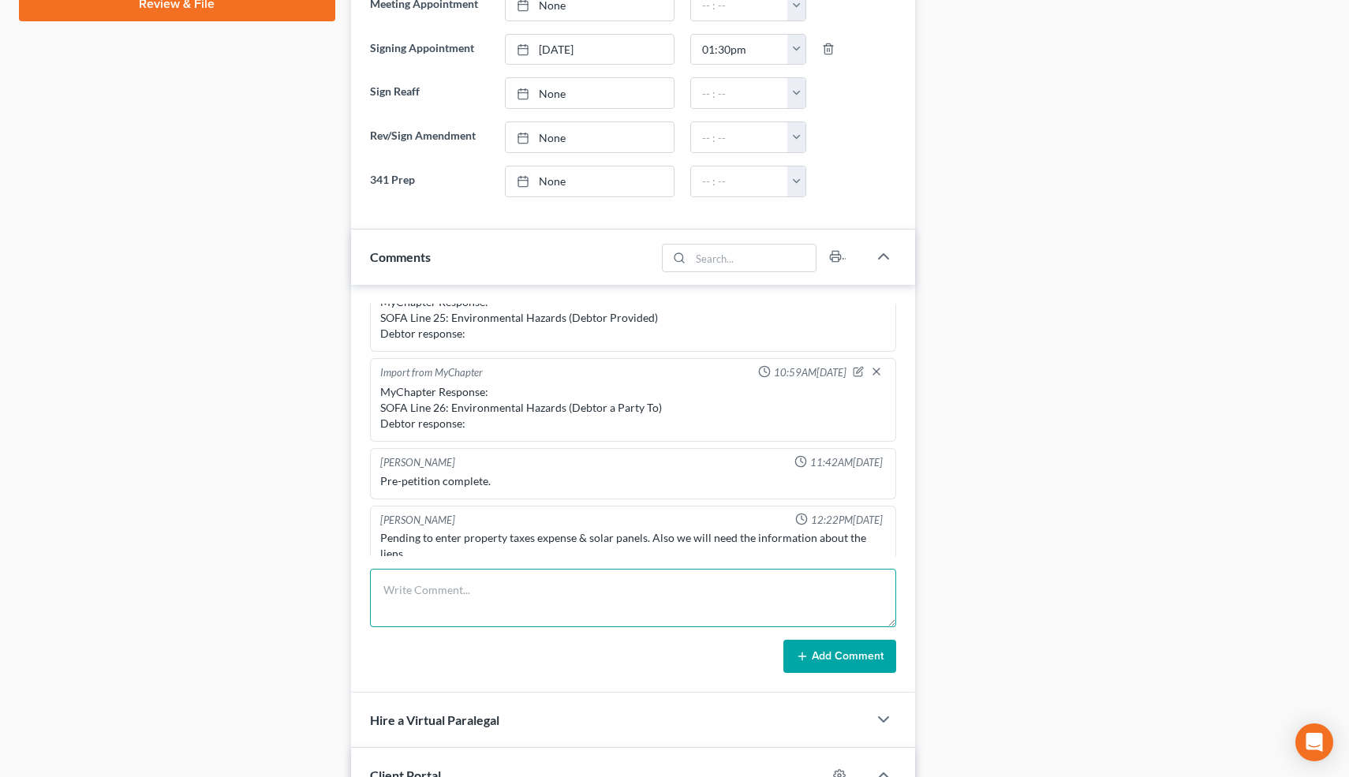
scroll to position [1325, 0]
click at [503, 593] on textarea at bounding box center [633, 598] width 527 height 58
type textarea "PPW-will call with 3 more medical creditors."
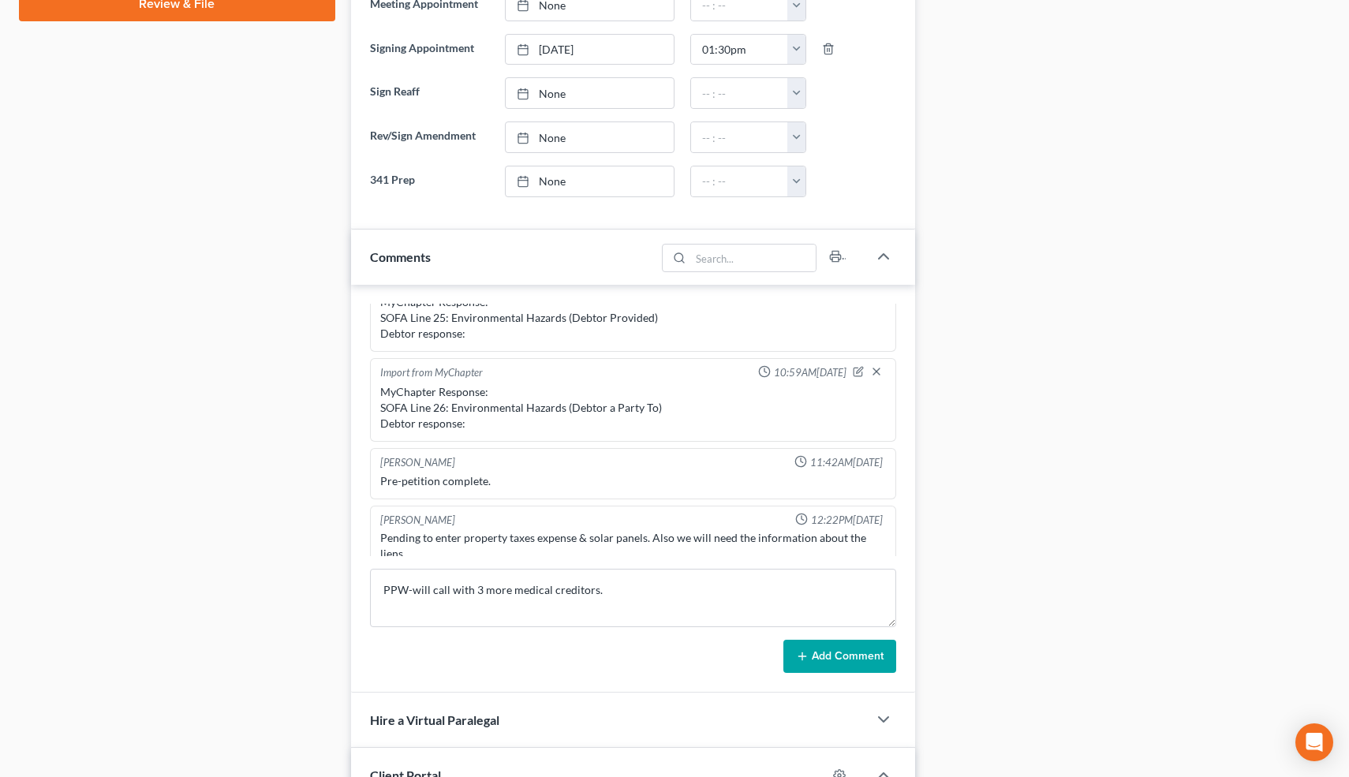
click at [849, 650] on button "Add Comment" at bounding box center [840, 656] width 113 height 33
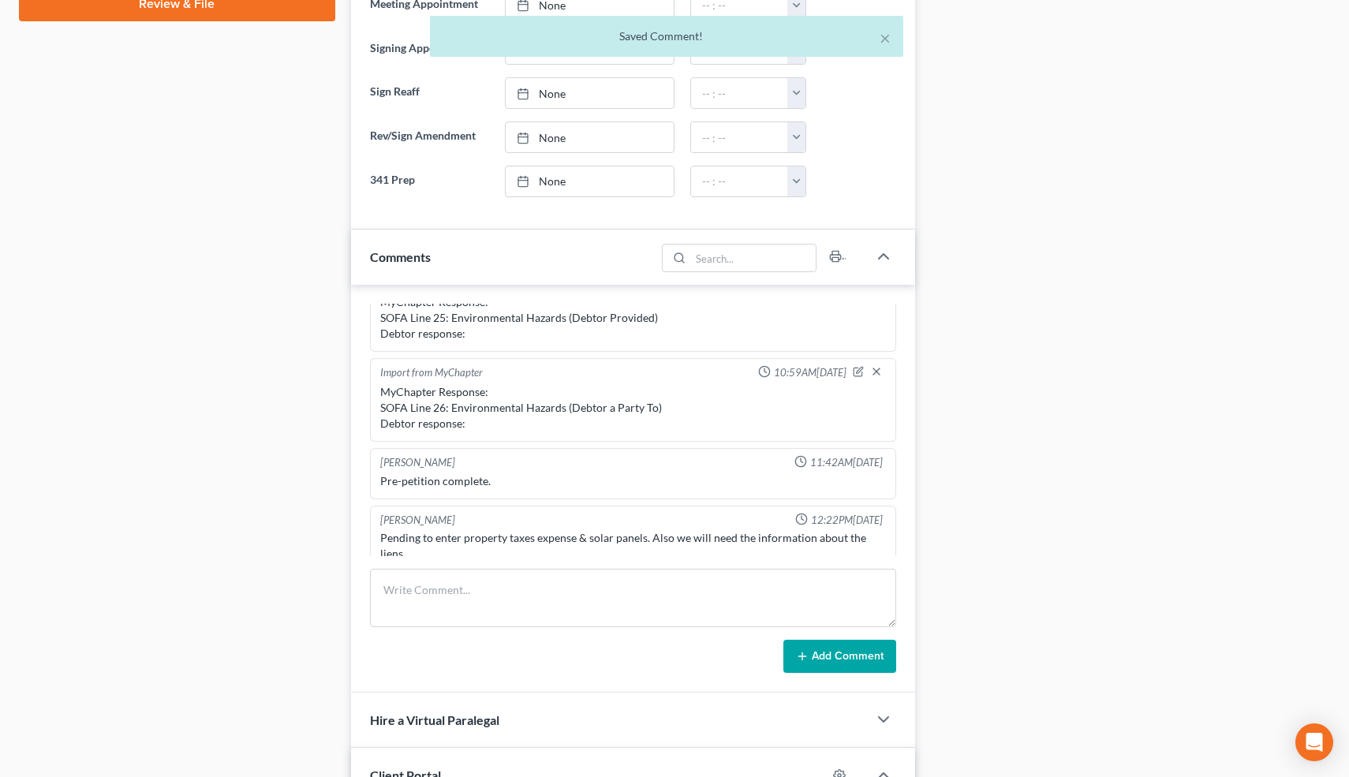
scroll to position [849, 0]
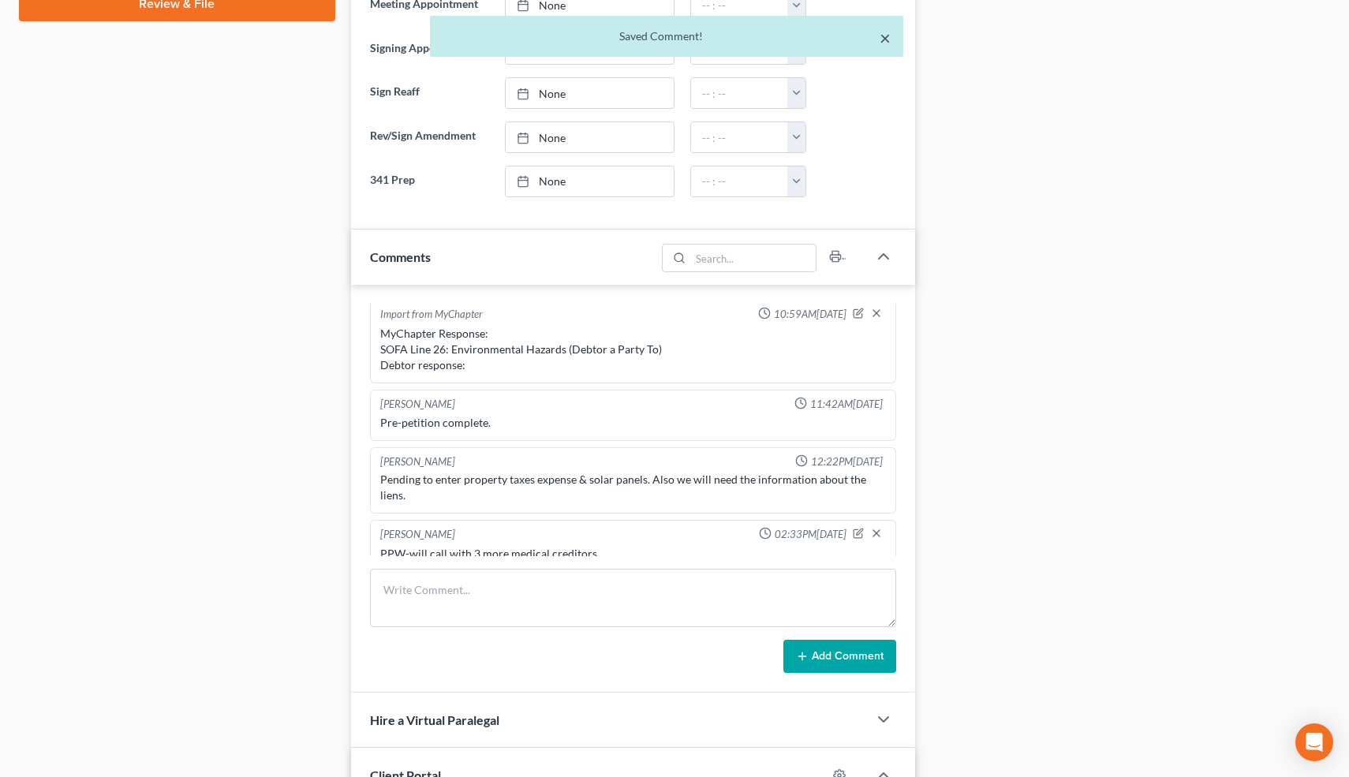
click at [883, 38] on button "×" at bounding box center [885, 37] width 11 height 19
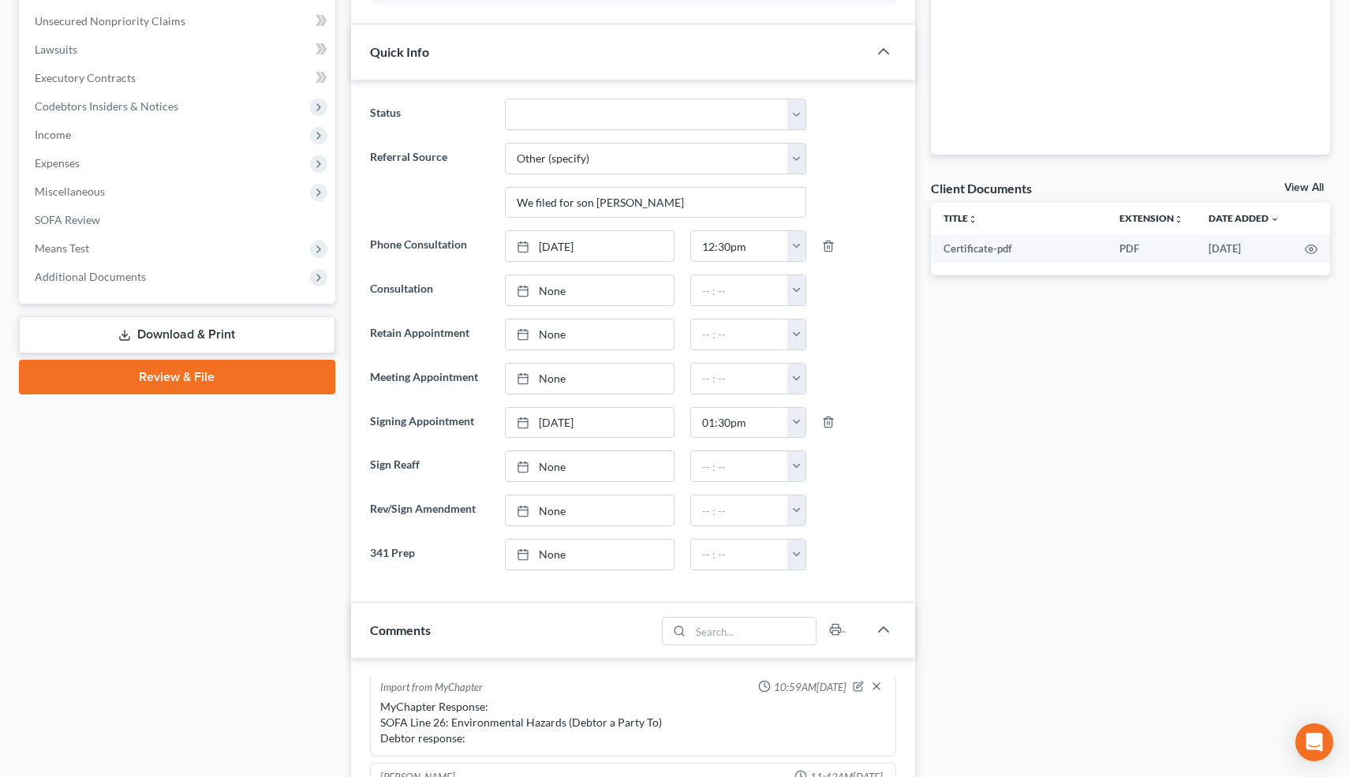
scroll to position [0, 0]
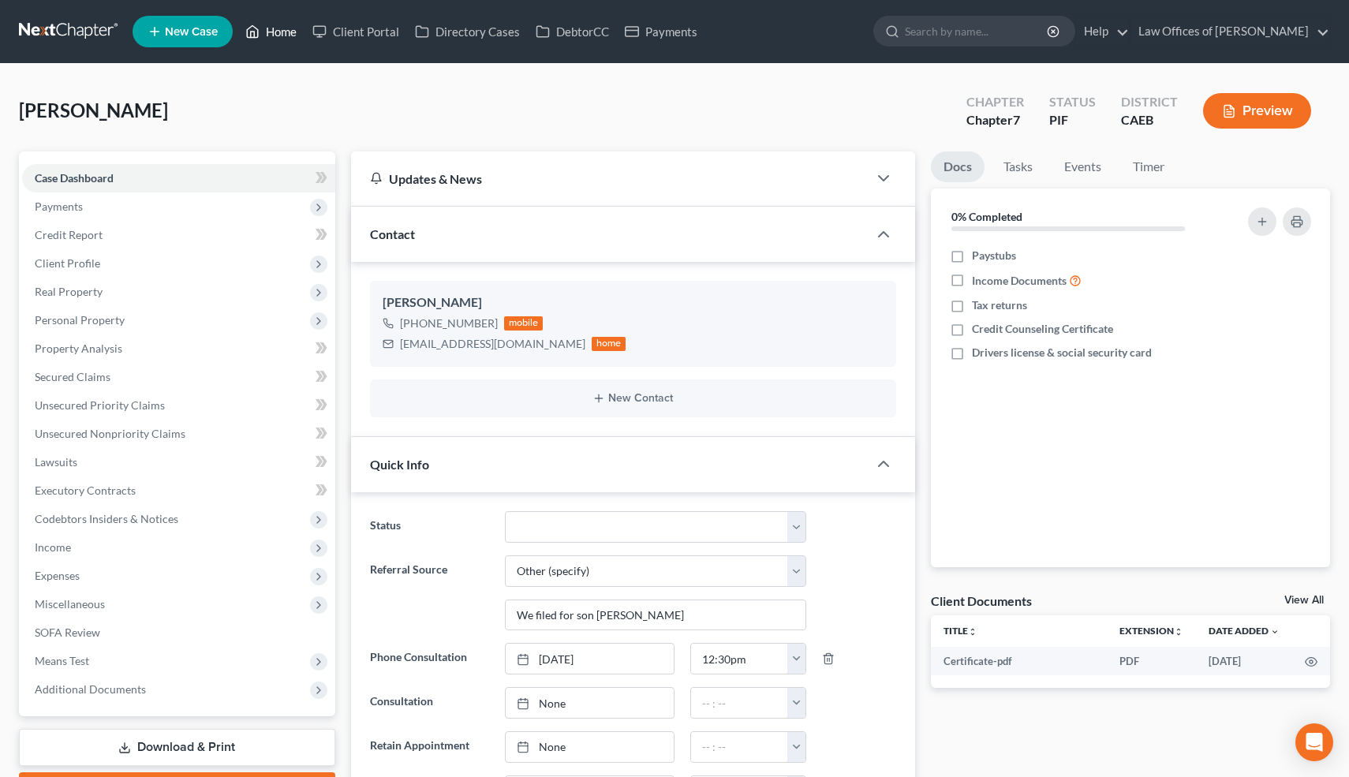
click at [275, 25] on link "Home" at bounding box center [271, 31] width 67 height 28
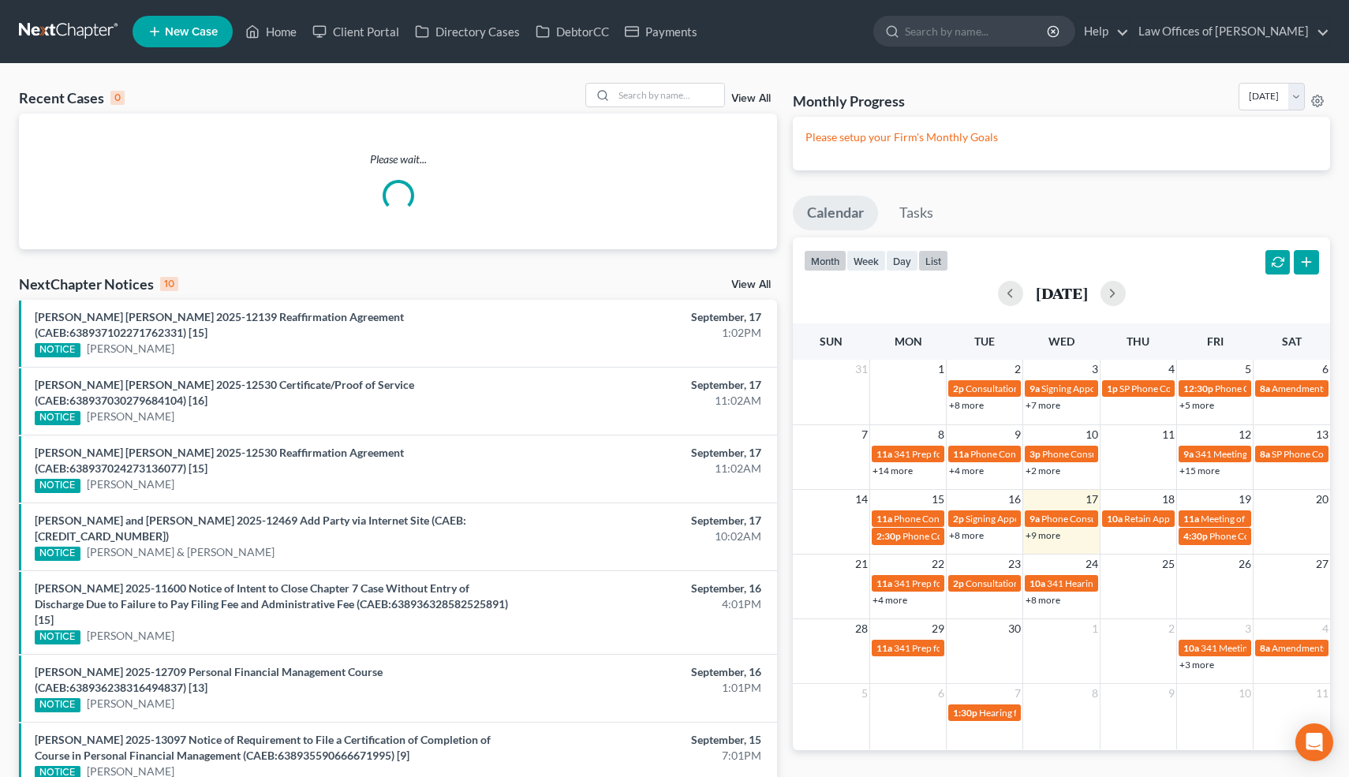
click at [940, 260] on button "list" at bounding box center [934, 260] width 30 height 21
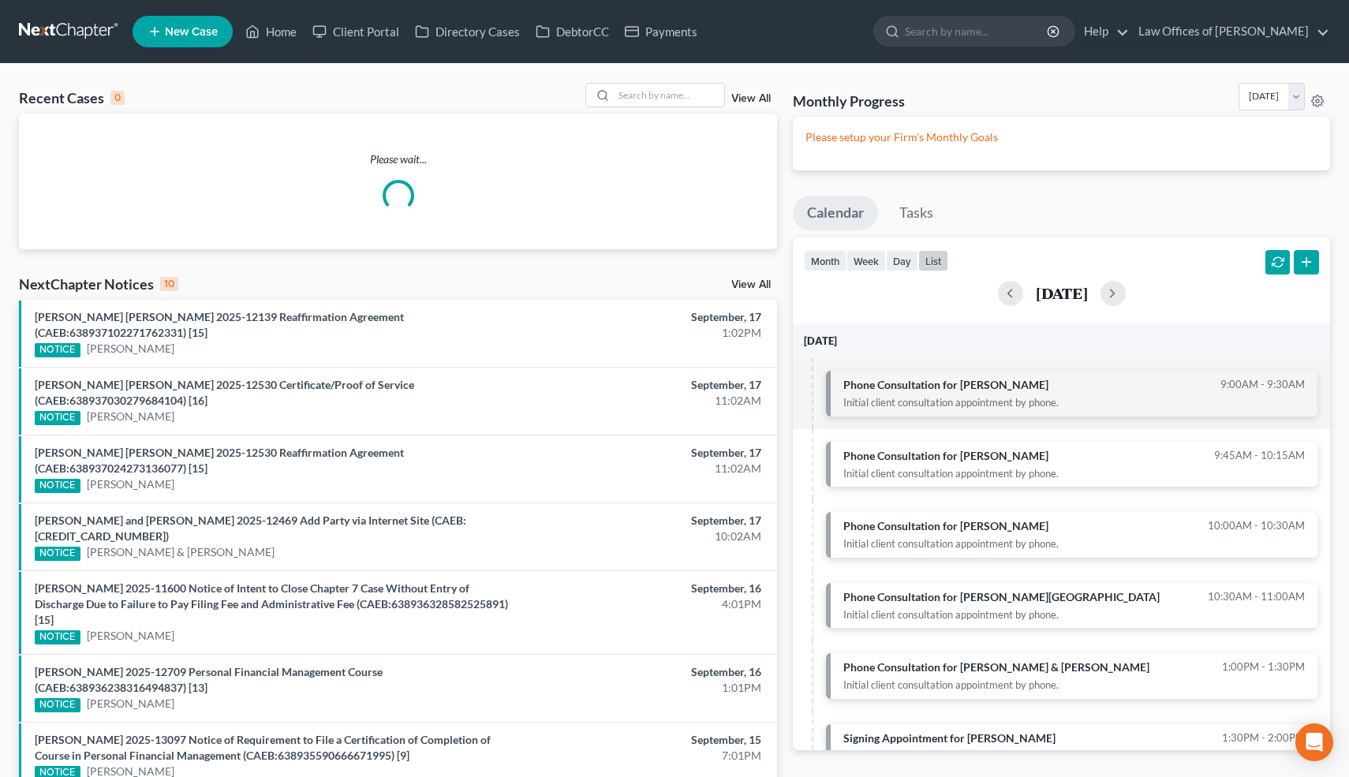
scroll to position [315, 0]
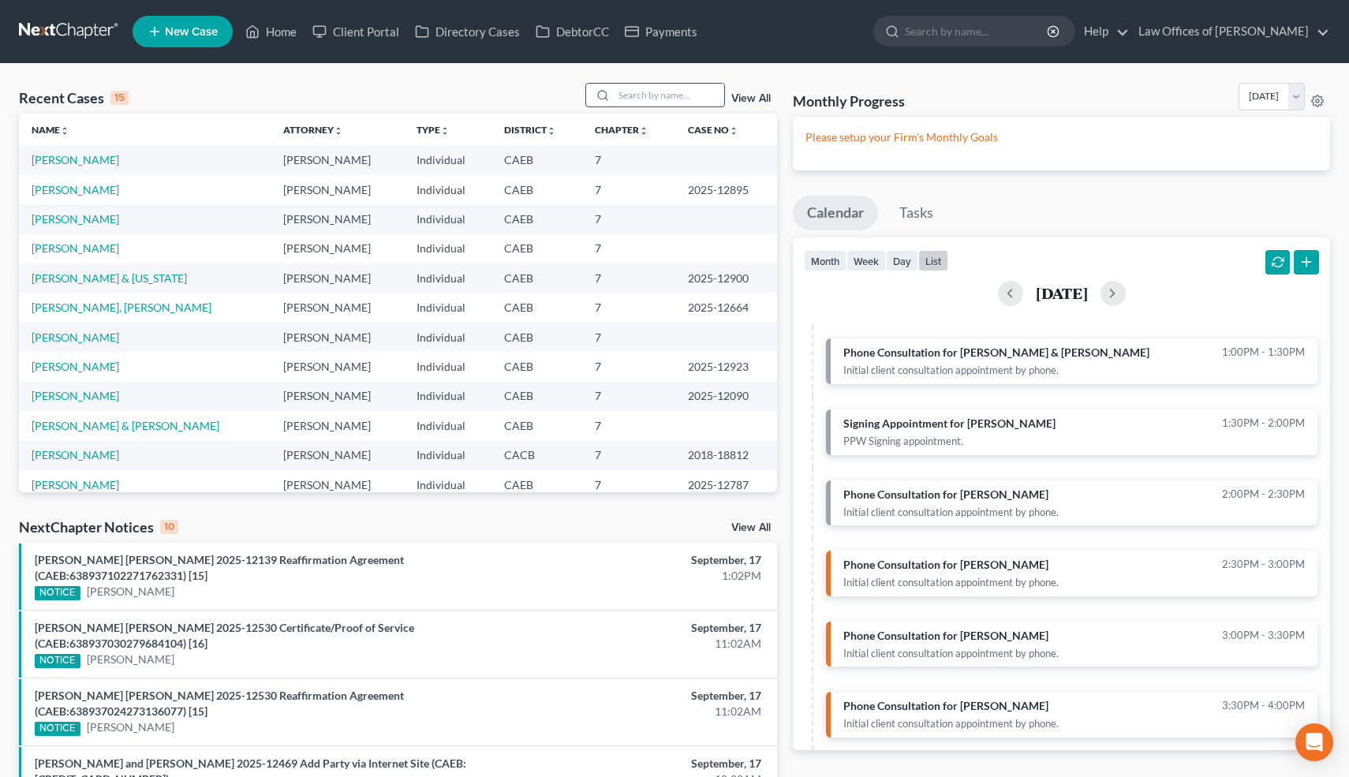
click at [668, 95] on input "search" at bounding box center [669, 95] width 110 height 23
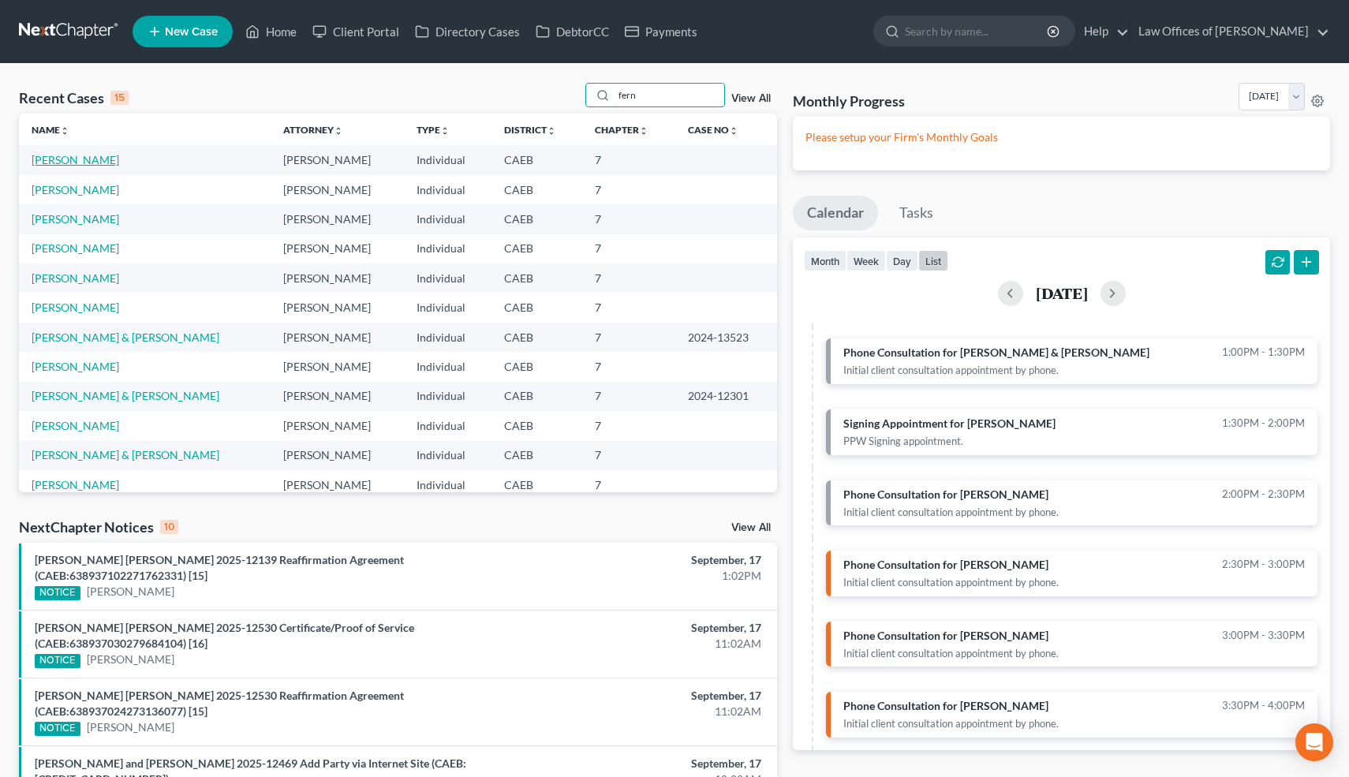
type input "fern"
click at [108, 156] on link "[PERSON_NAME]" at bounding box center [76, 159] width 88 height 13
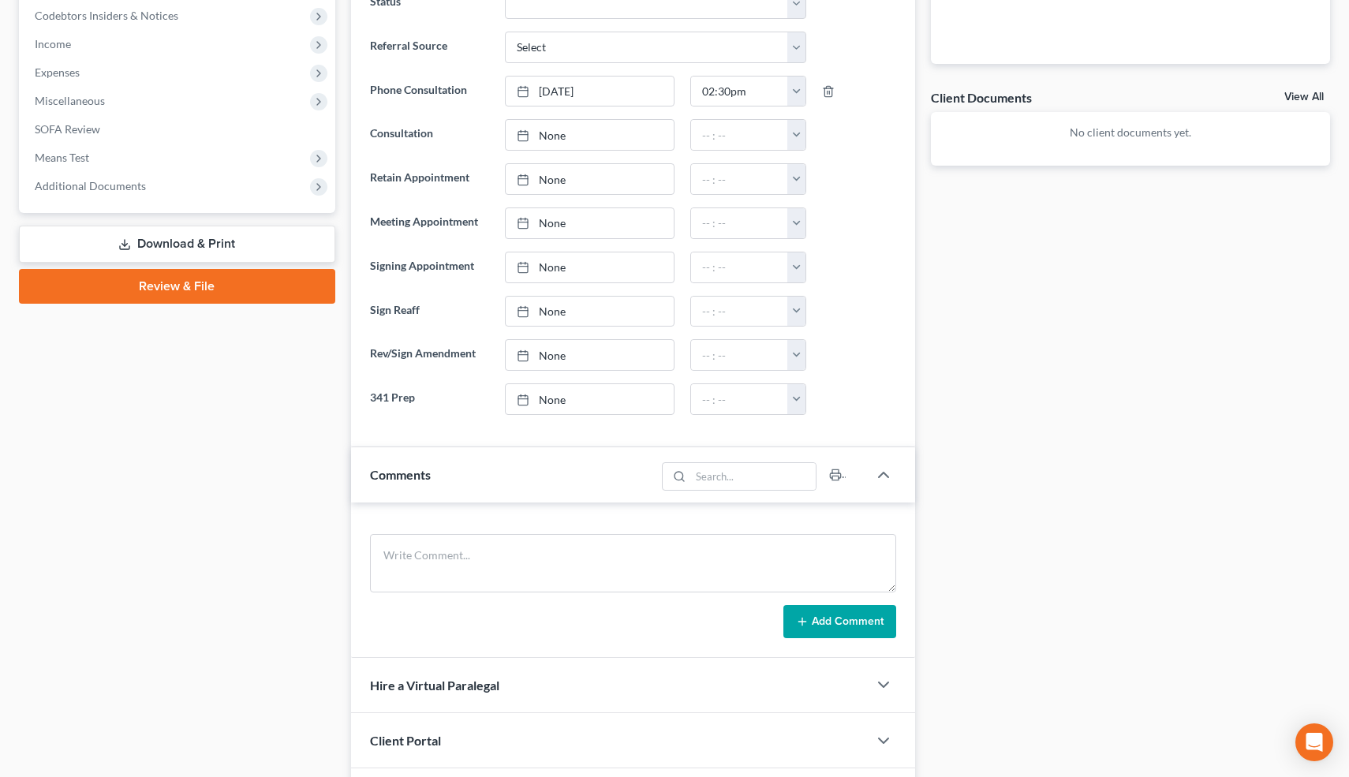
scroll to position [507, 0]
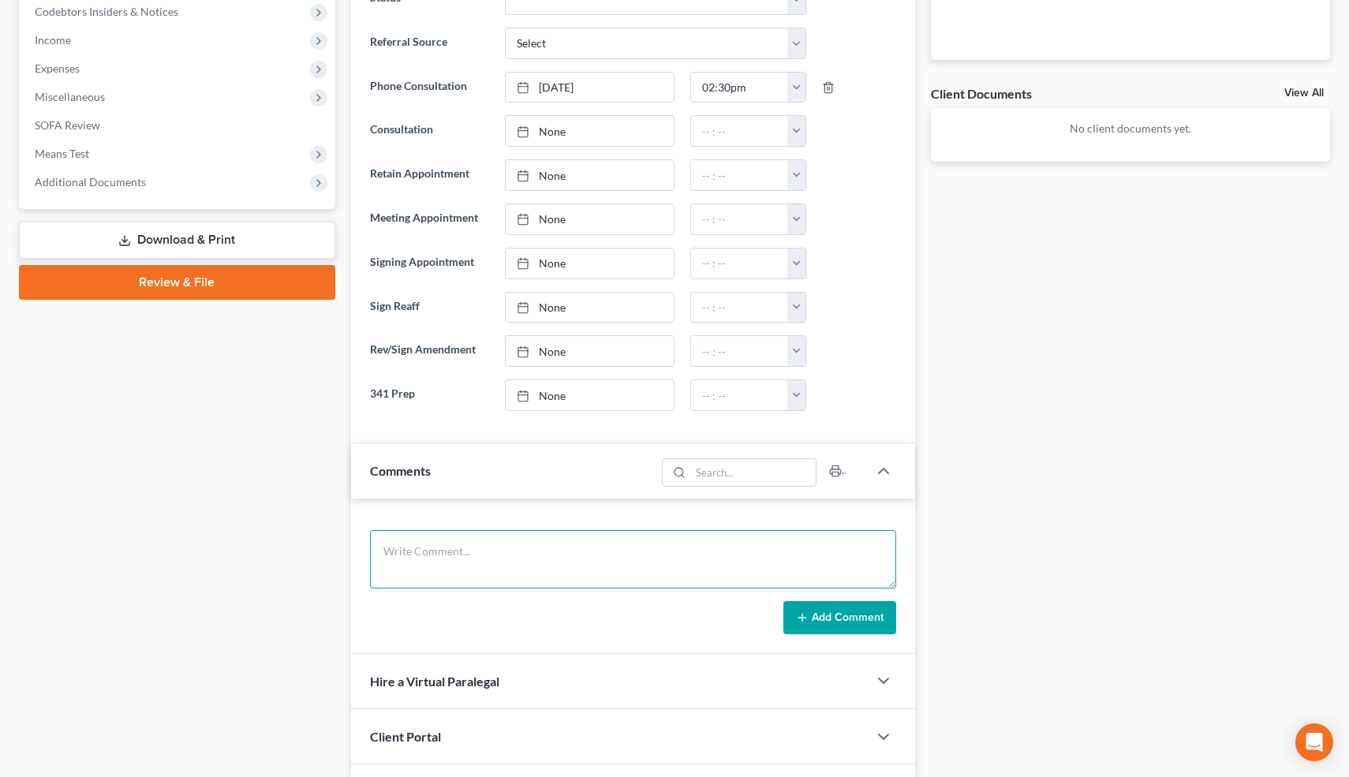
click at [486, 561] on textarea at bounding box center [633, 559] width 527 height 58
click at [486, 561] on textarea "L" at bounding box center [633, 559] width 527 height 58
type textarea "LLC-trucking business. O=106k equipment, 3 properties."
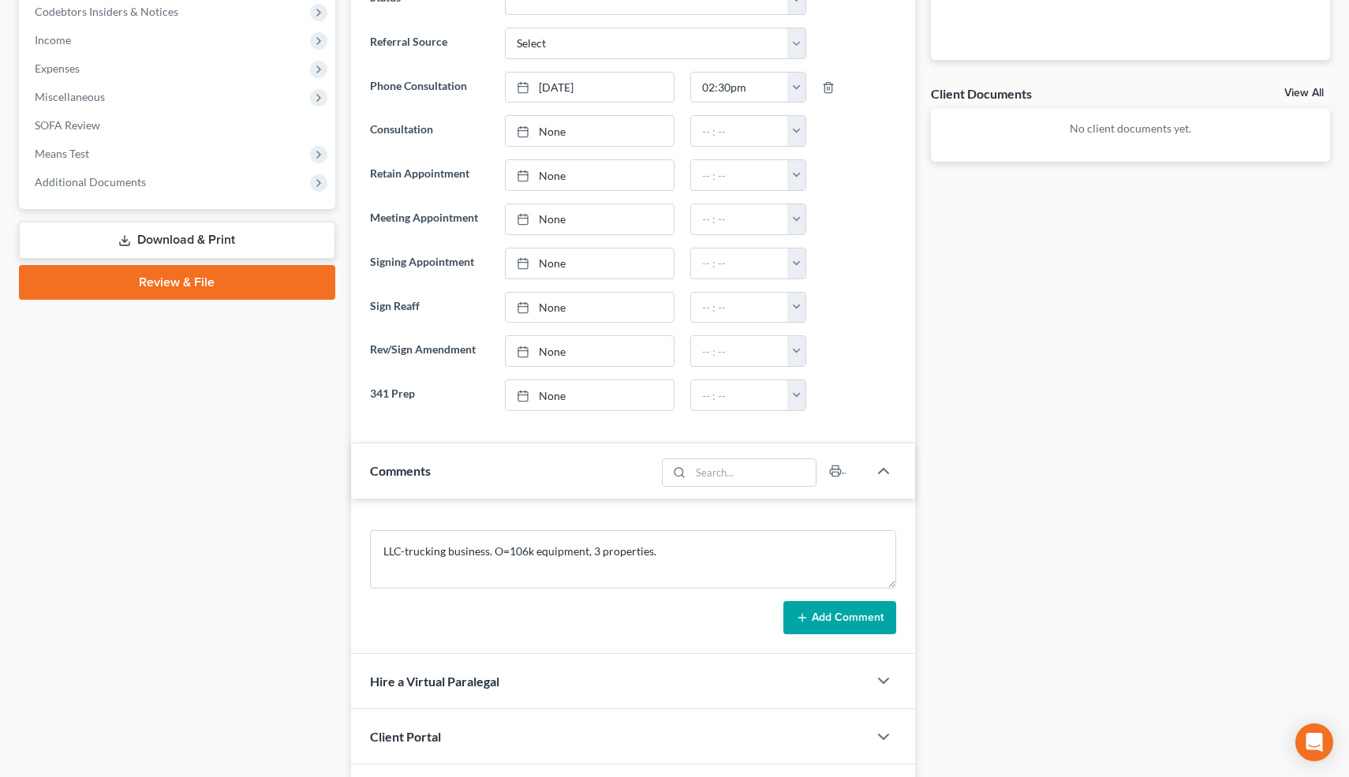
click at [892, 616] on button "Add Comment" at bounding box center [840, 617] width 113 height 33
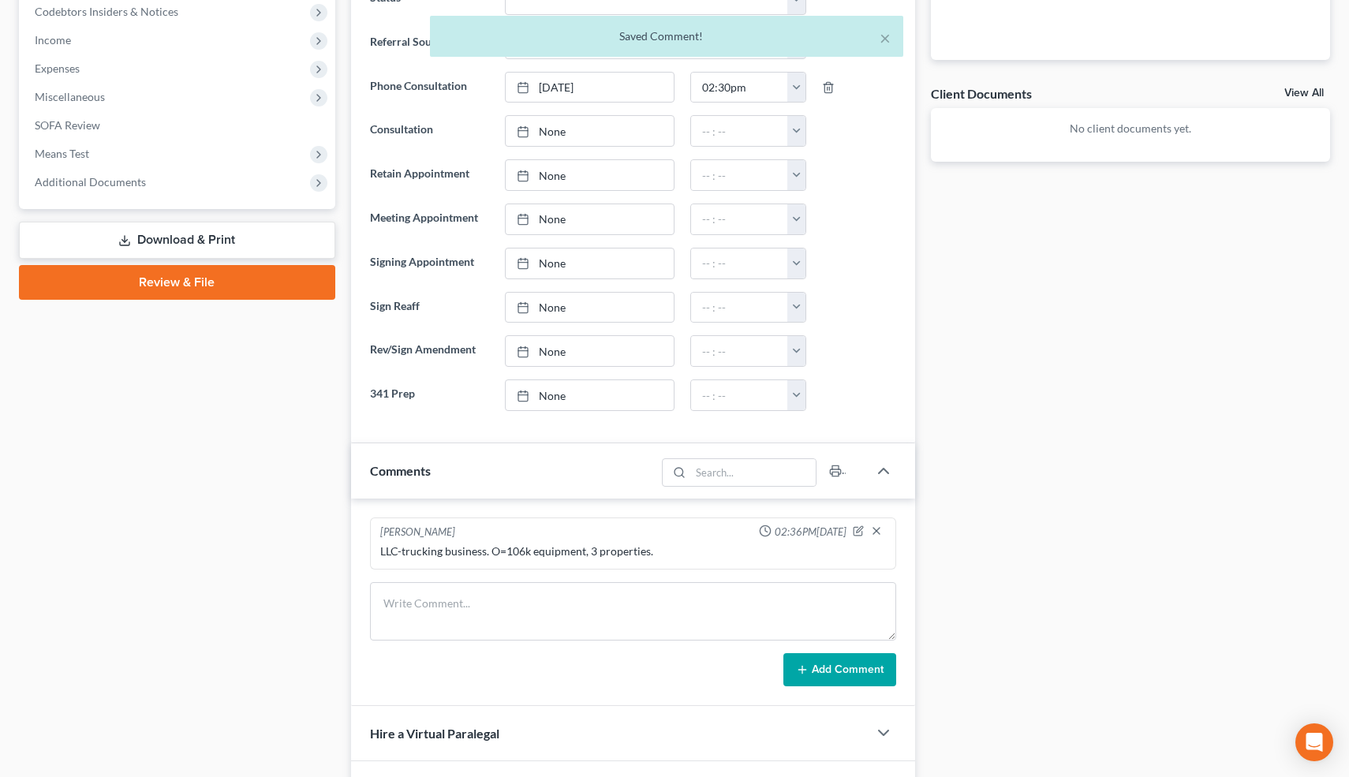
scroll to position [979, 0]
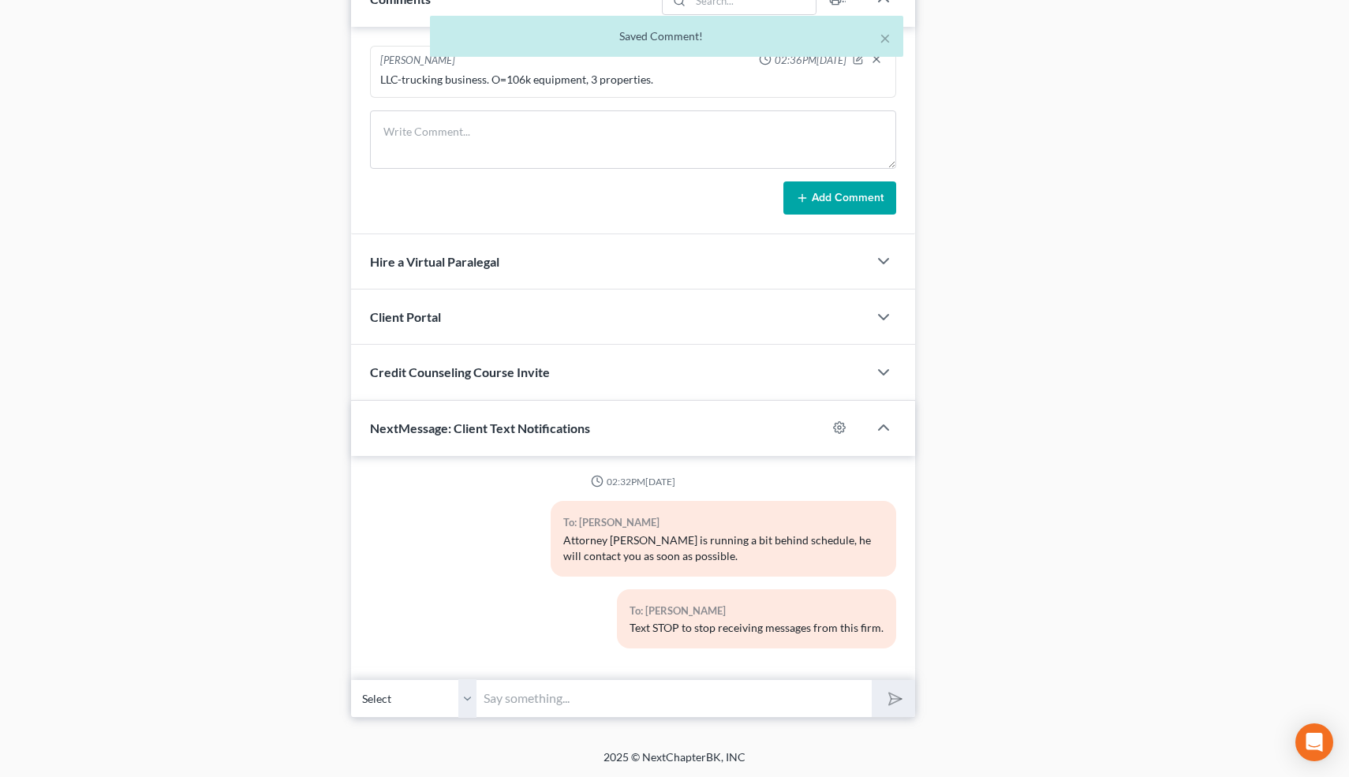
click at [661, 679] on input "text" at bounding box center [674, 698] width 395 height 39
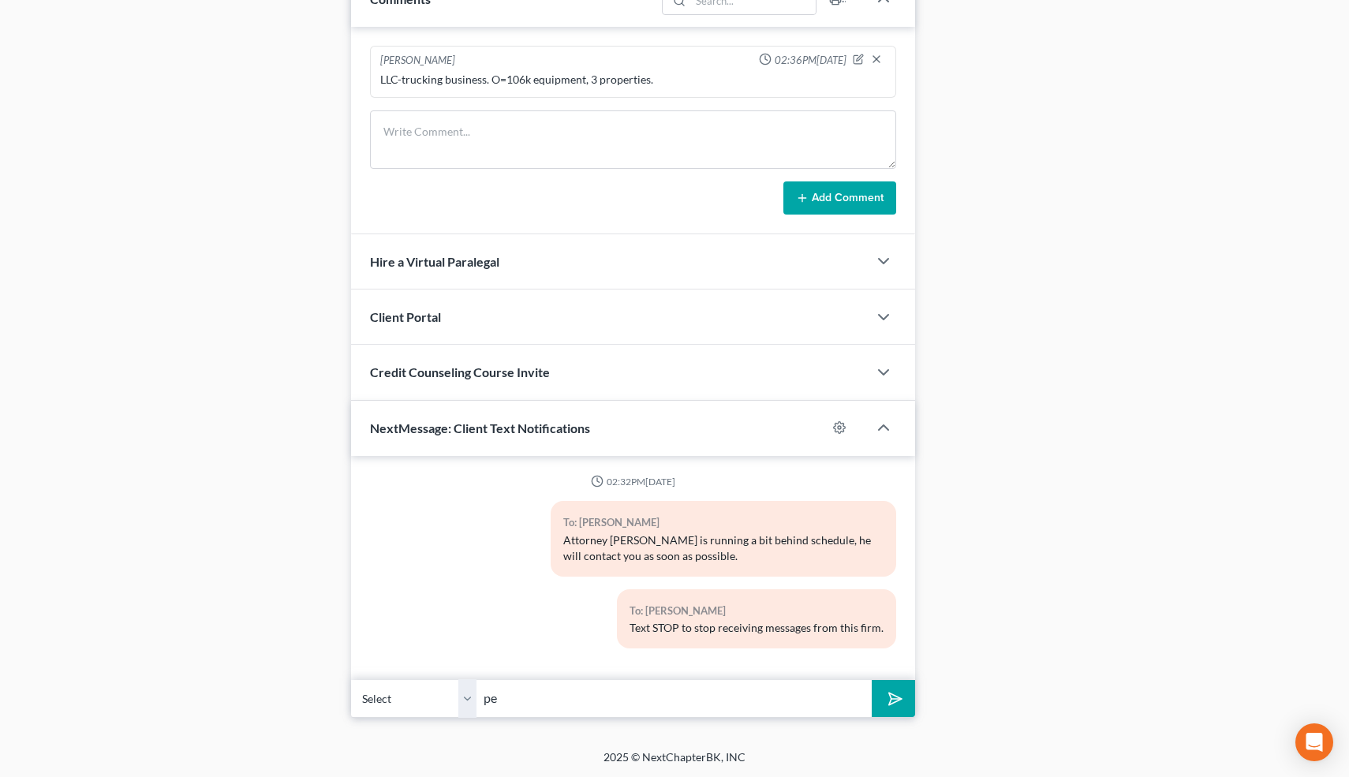
type input "Peter Fear (559) 418-3022"
click at [897, 691] on icon "submit" at bounding box center [893, 699] width 16 height 16
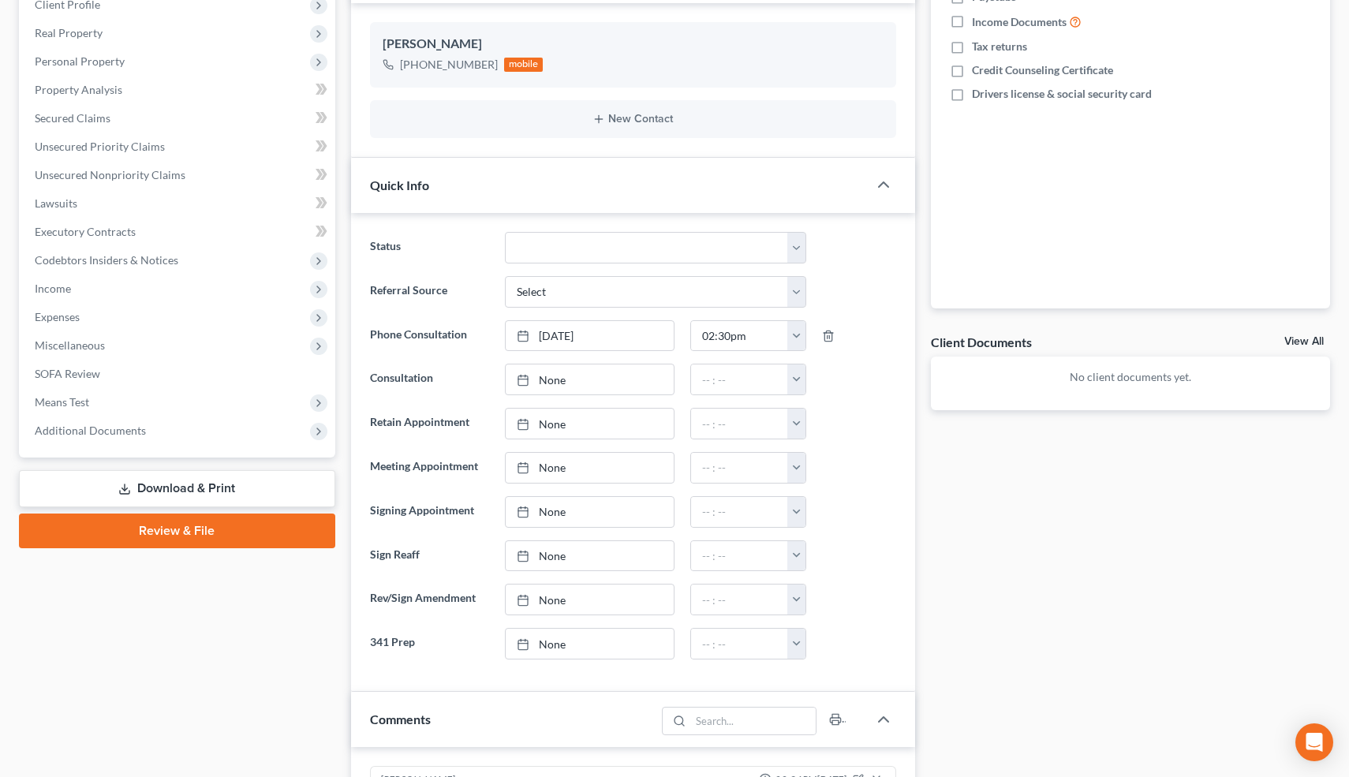
scroll to position [239, 0]
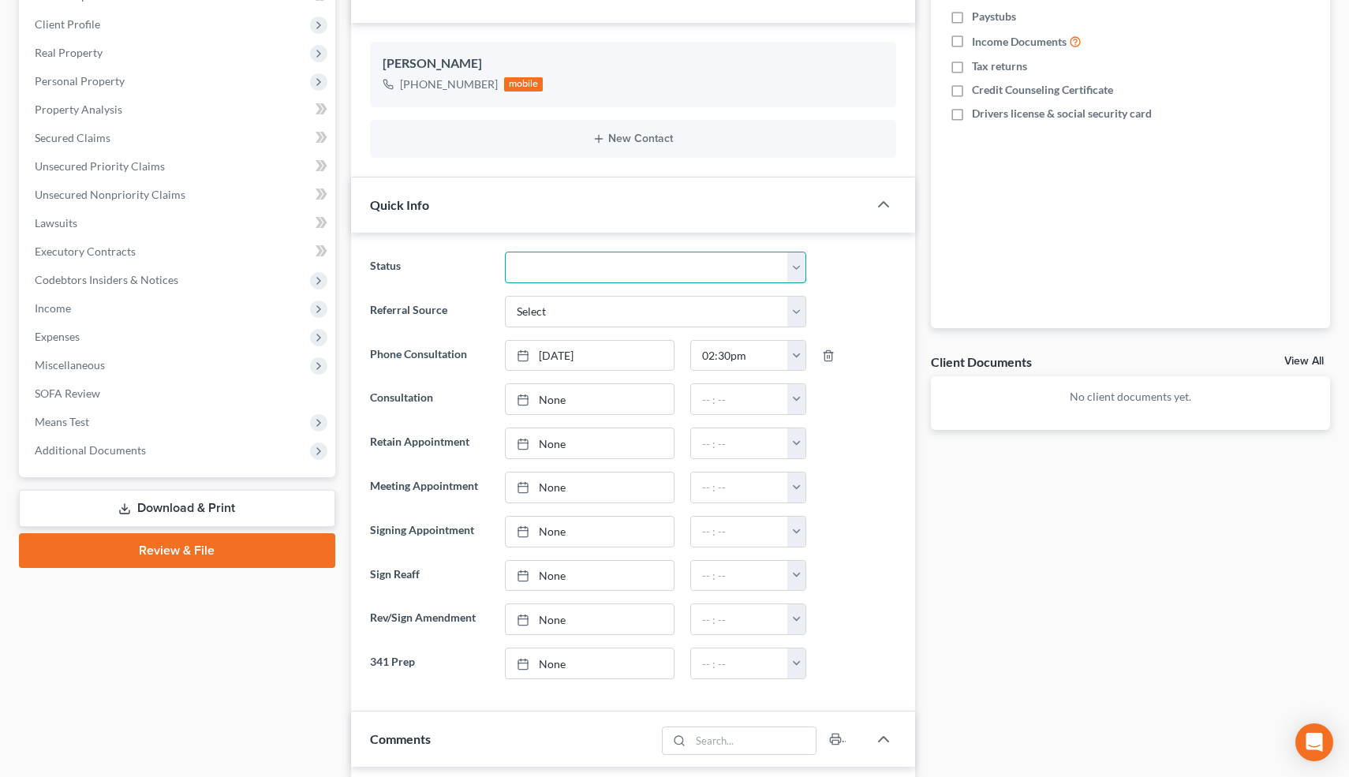
click at [543, 270] on select "Cancelled/Refund Closed Consultation Declined Discharged Filed Income Check In …" at bounding box center [655, 268] width 301 height 32
select select "3"
click at [505, 252] on select "Cancelled/Refund Closed Consultation Declined Discharged Filed Income Check In …" at bounding box center [655, 268] width 301 height 32
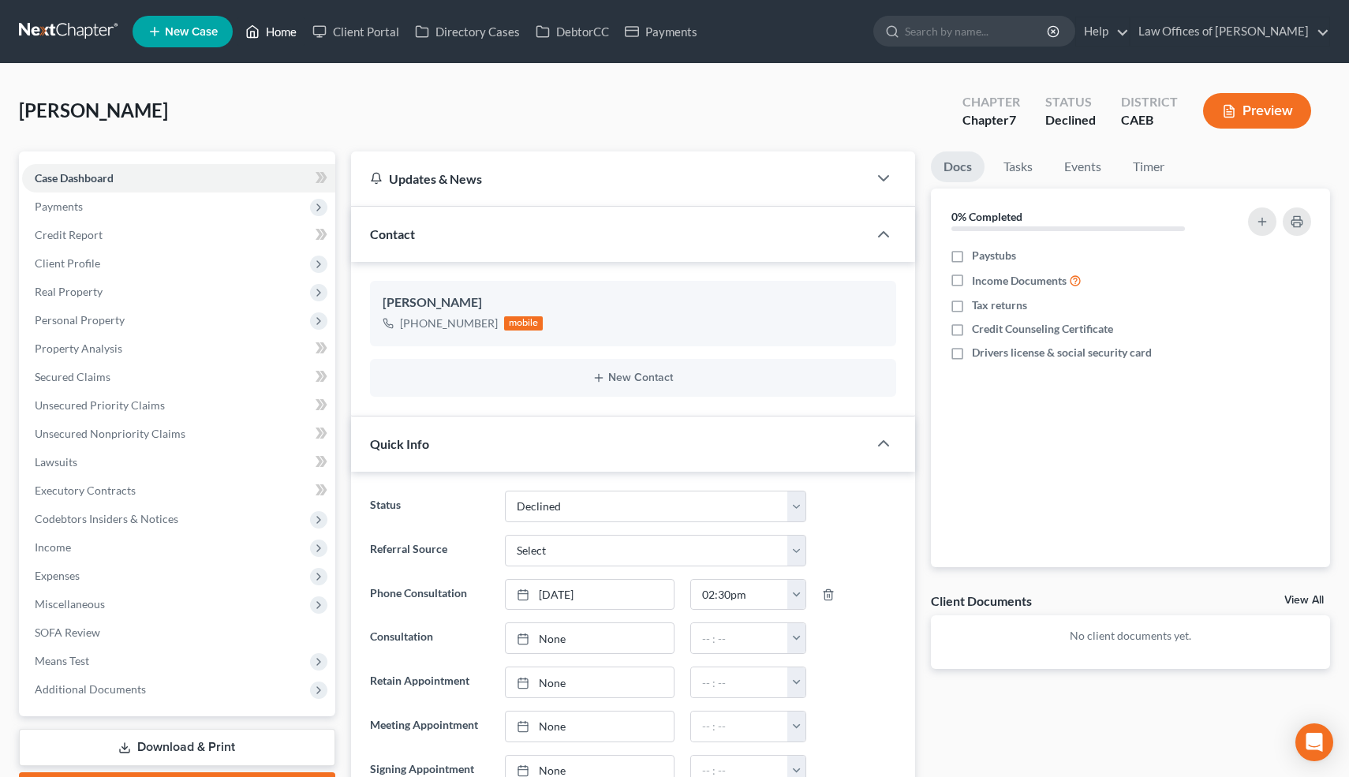
click at [279, 29] on link "Home" at bounding box center [271, 31] width 67 height 28
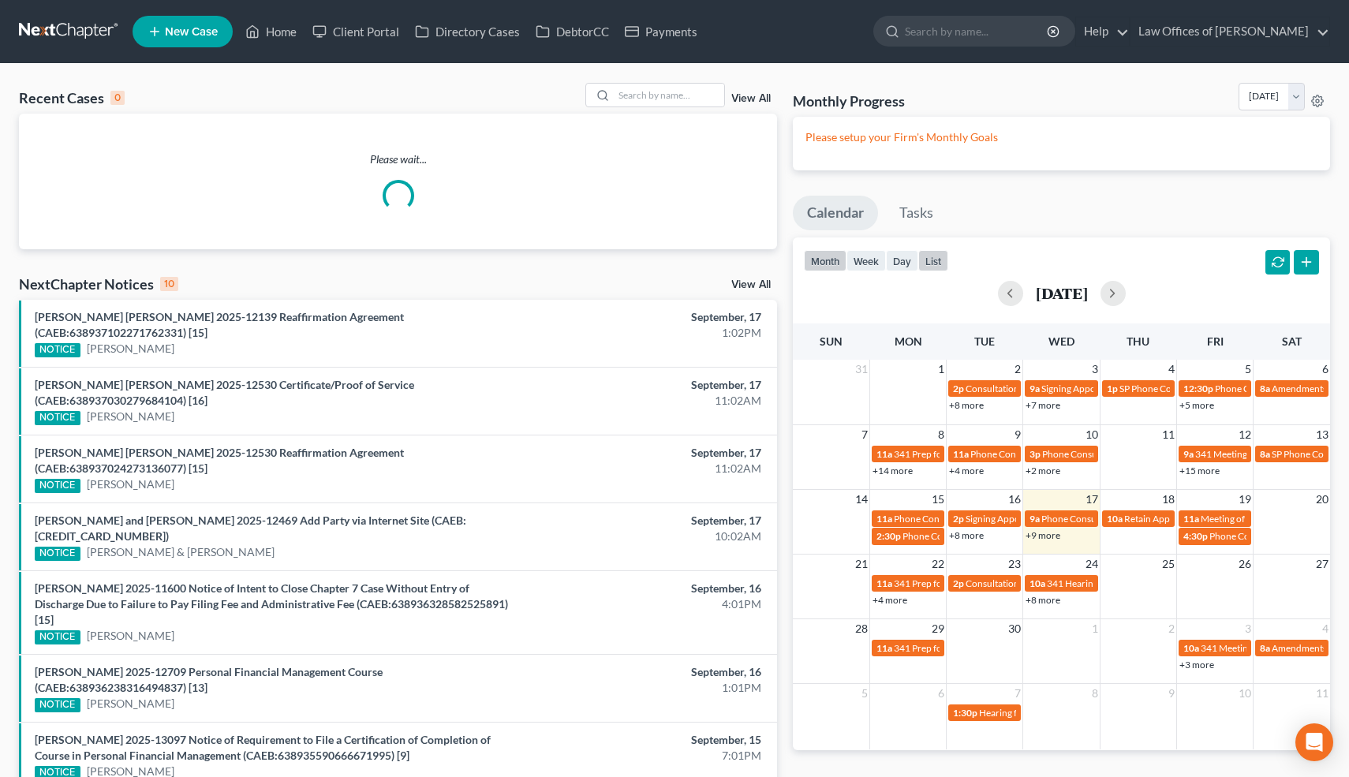
click at [942, 255] on button "list" at bounding box center [934, 260] width 30 height 21
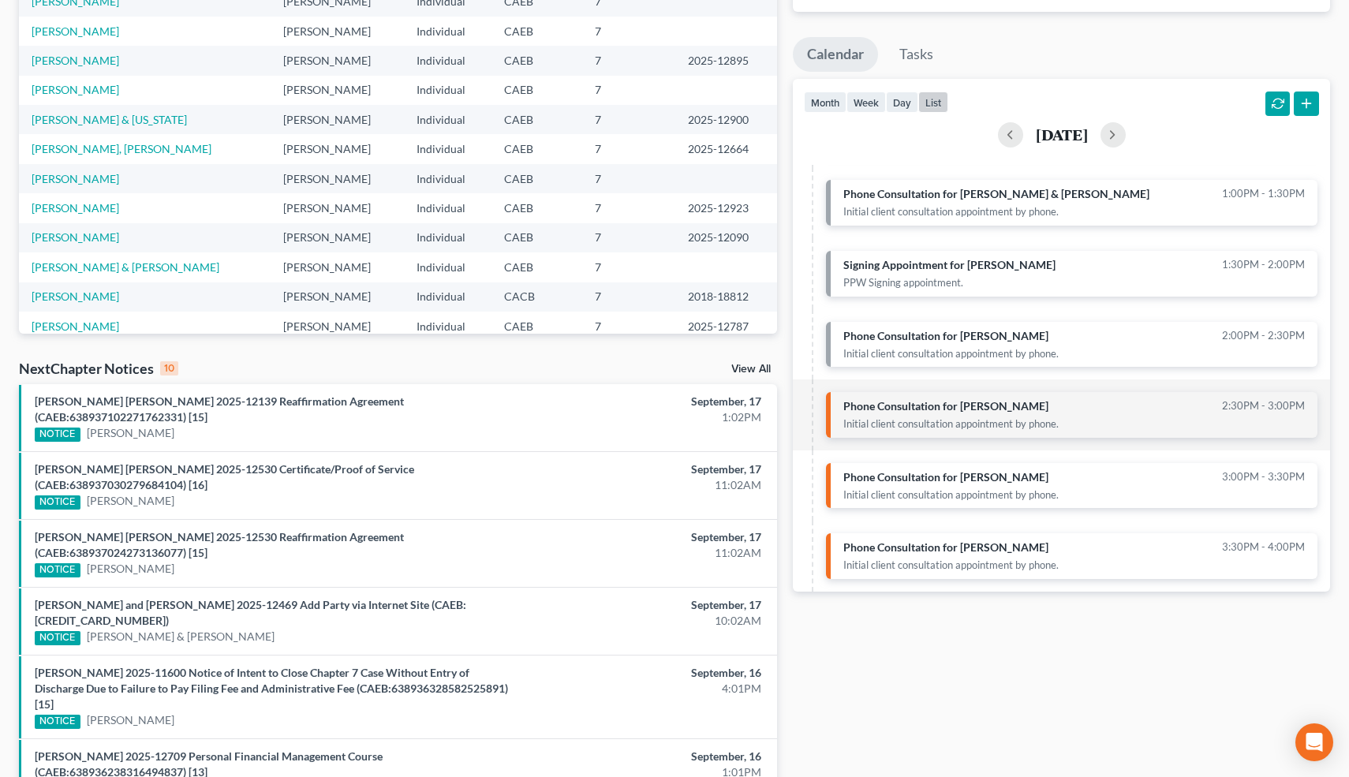
scroll to position [165, 0]
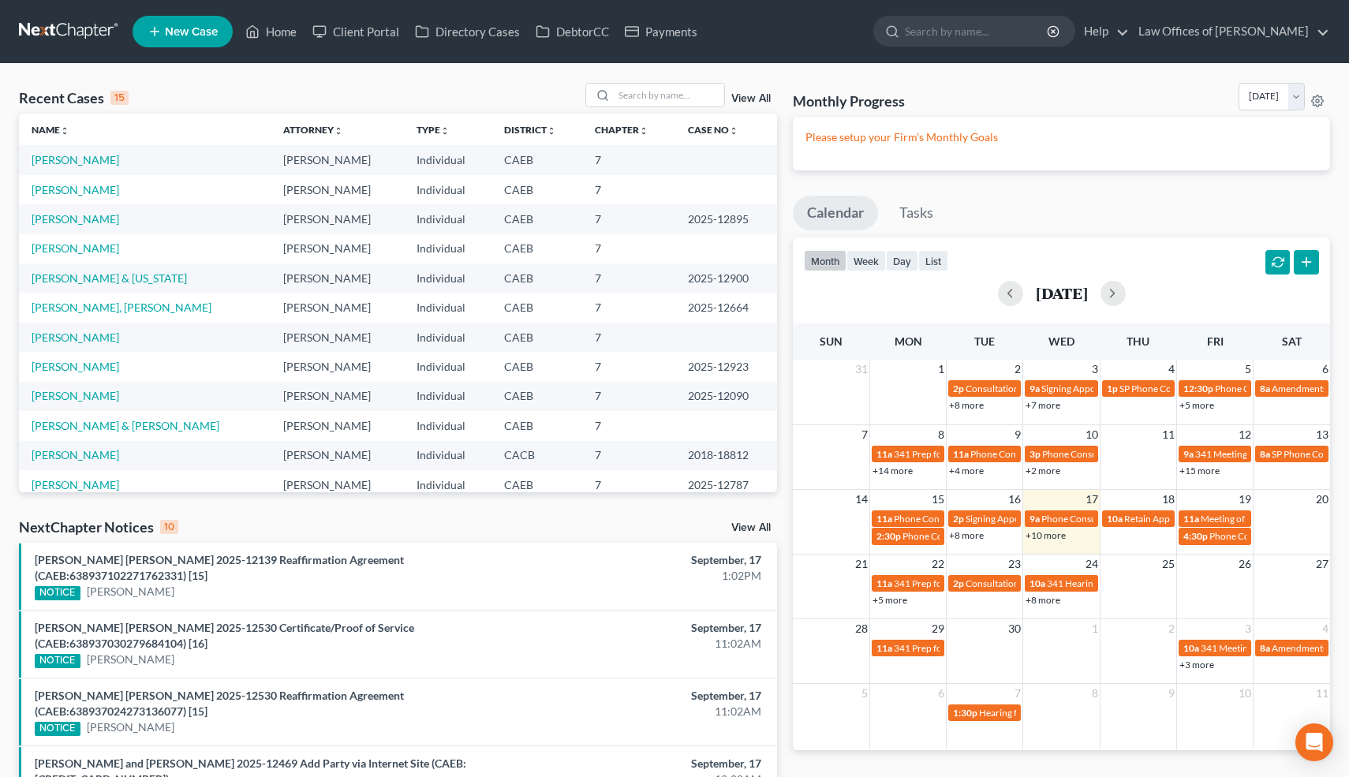
scroll to position [45, 0]
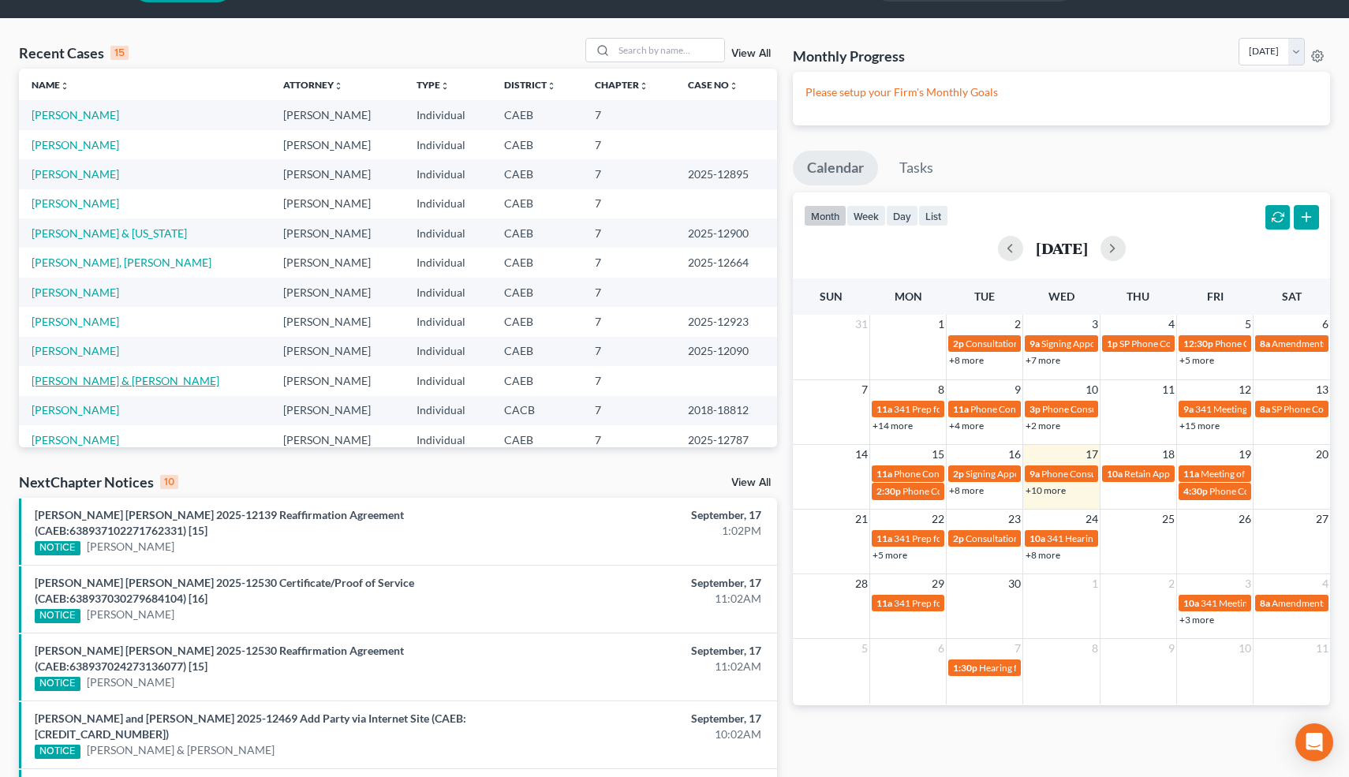
click at [129, 380] on link "[PERSON_NAME] & [PERSON_NAME]" at bounding box center [126, 380] width 188 height 13
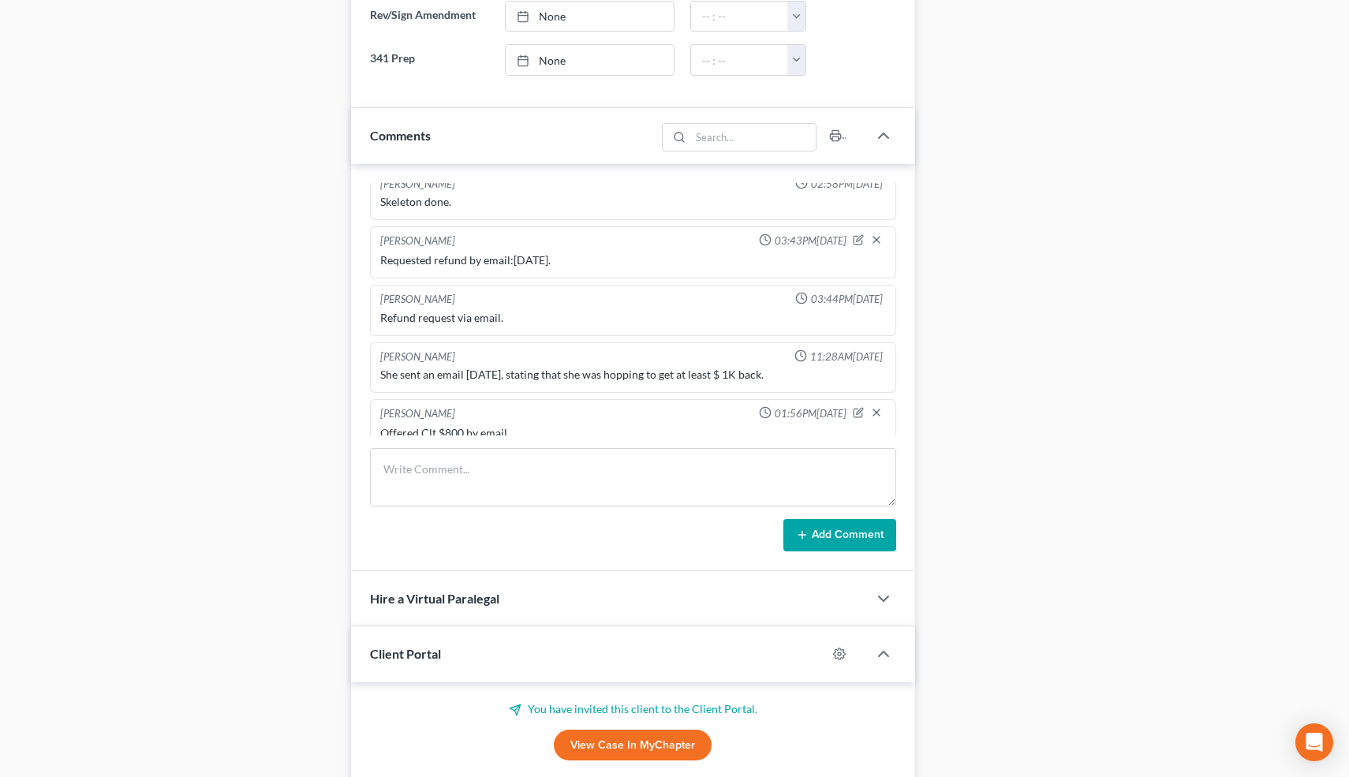
scroll to position [942, 0]
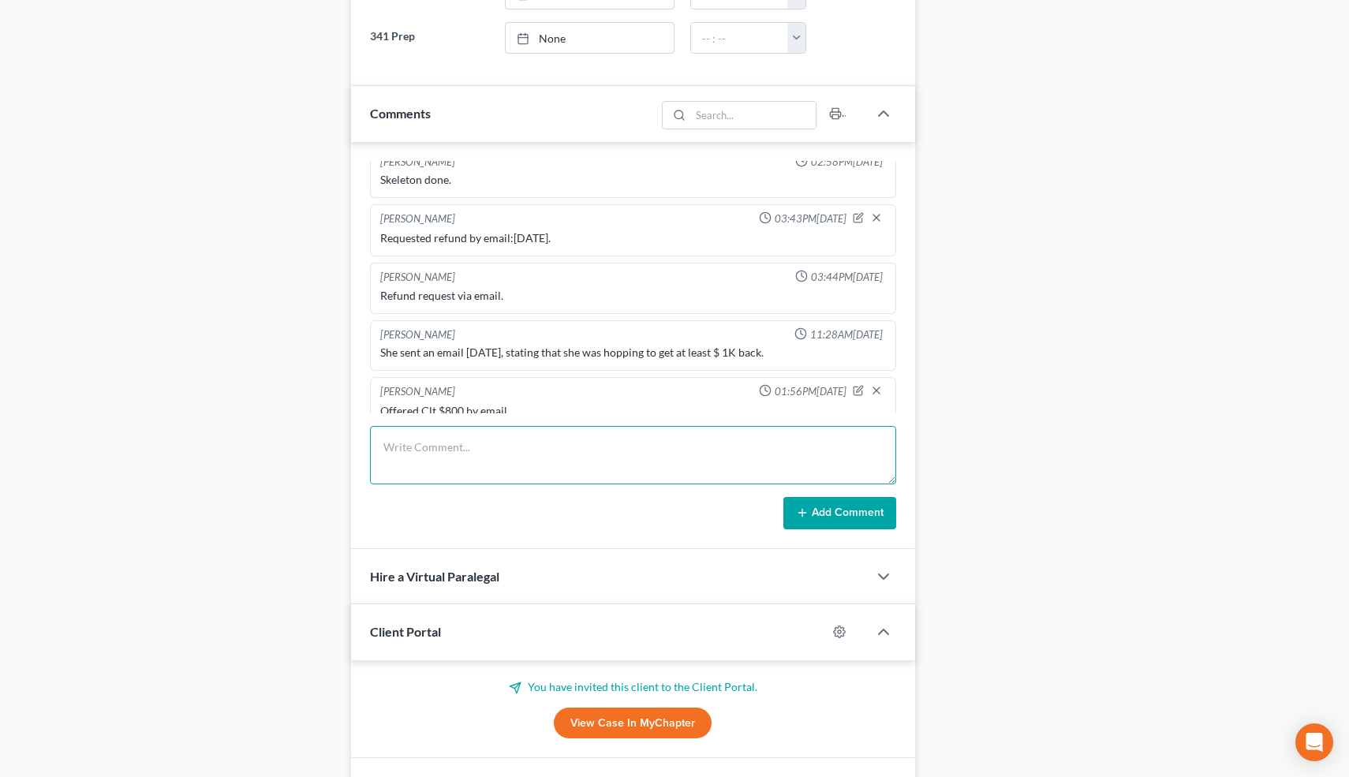
click at [503, 466] on textarea at bounding box center [633, 455] width 527 height 58
type textarea "Accepted $800, will come by the office.-Refund for $800."
click at [812, 503] on button "Add Comment" at bounding box center [840, 513] width 113 height 33
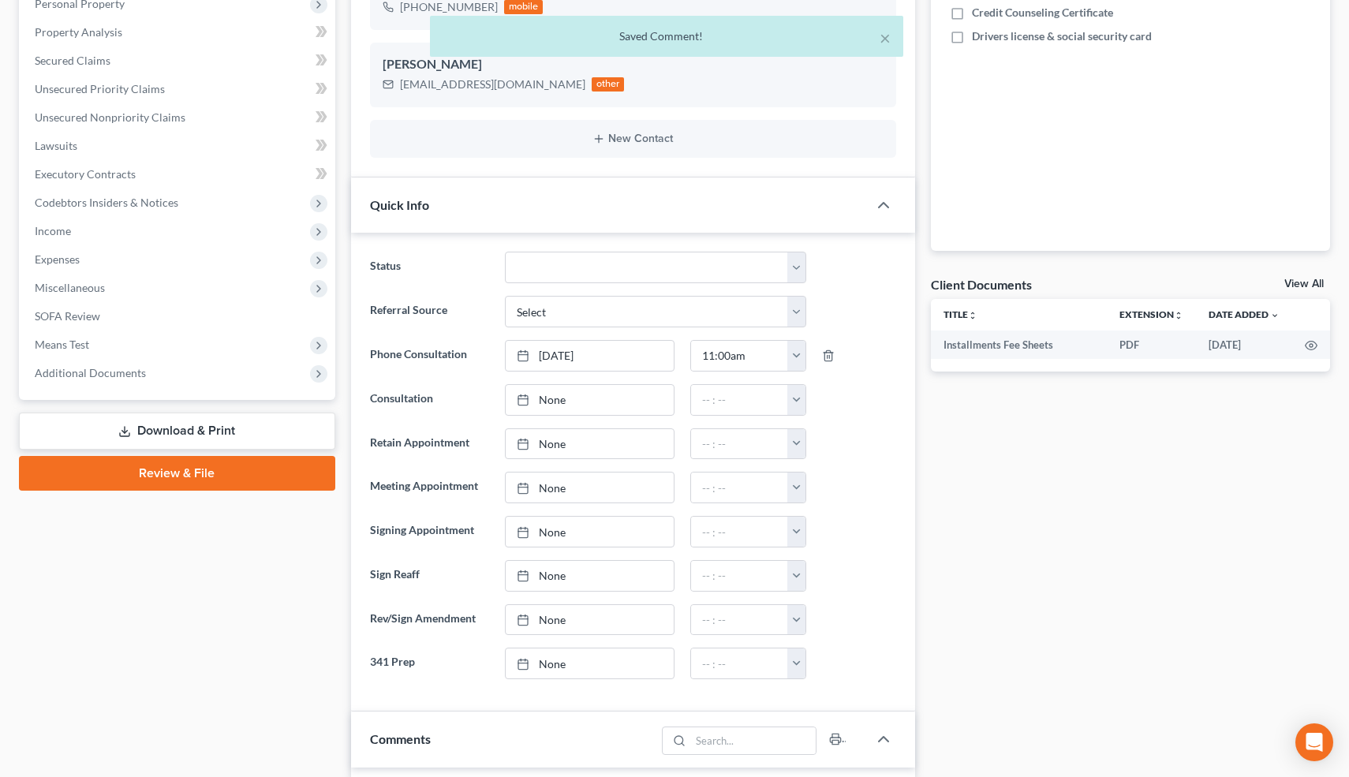
scroll to position [321, 0]
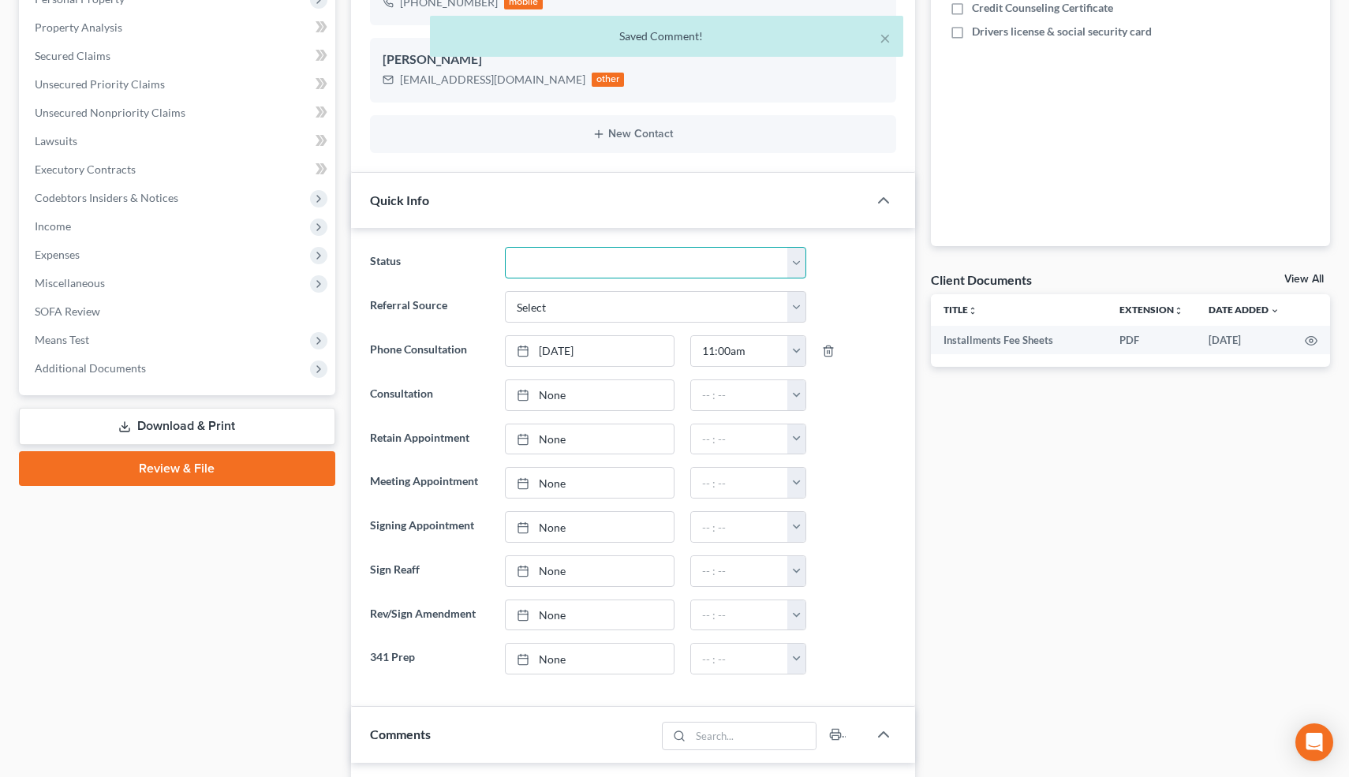
click at [556, 265] on select "Cancelled/Refund Closed Consultation Declined Discharged Filed Income Check In …" at bounding box center [655, 263] width 301 height 32
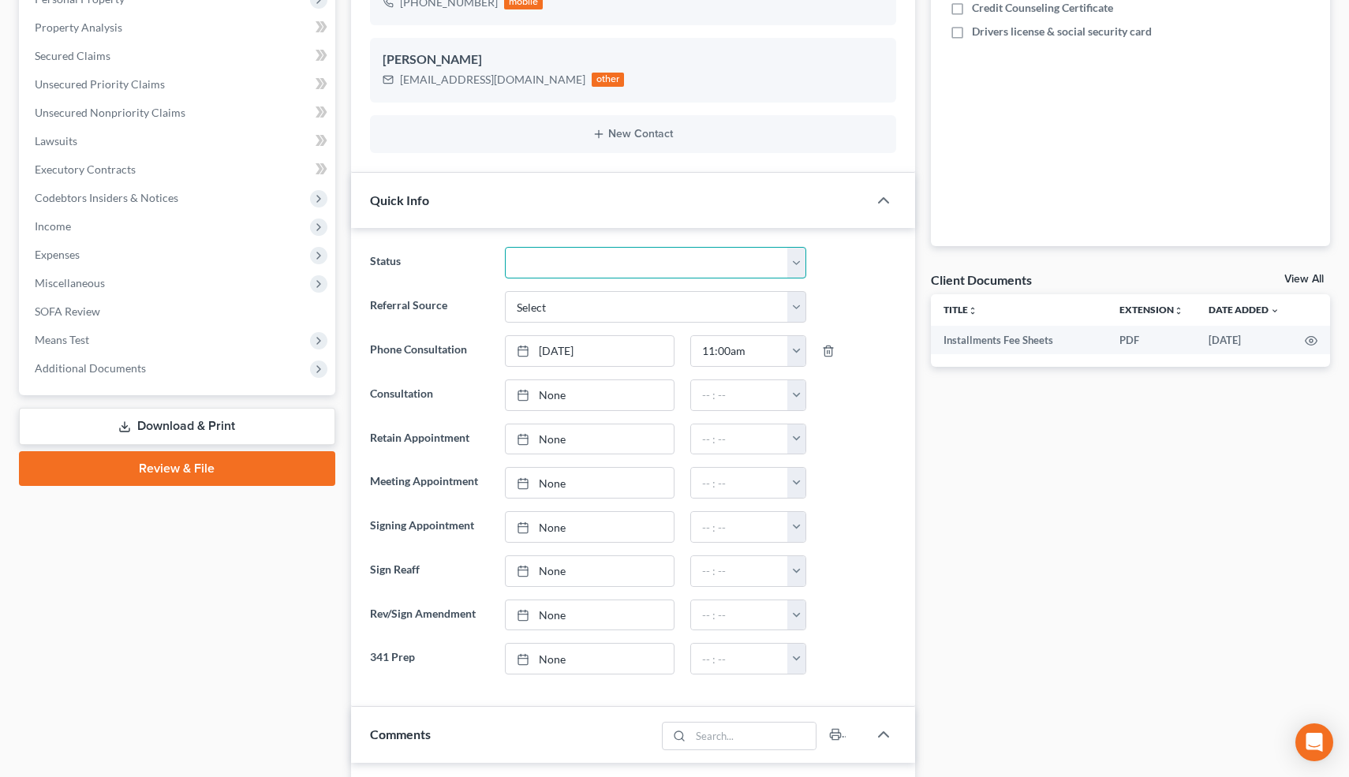
select select "0"
click at [505, 247] on select "Cancelled/Refund Closed Consultation Declined Discharged Filed Income Check In …" at bounding box center [655, 263] width 301 height 32
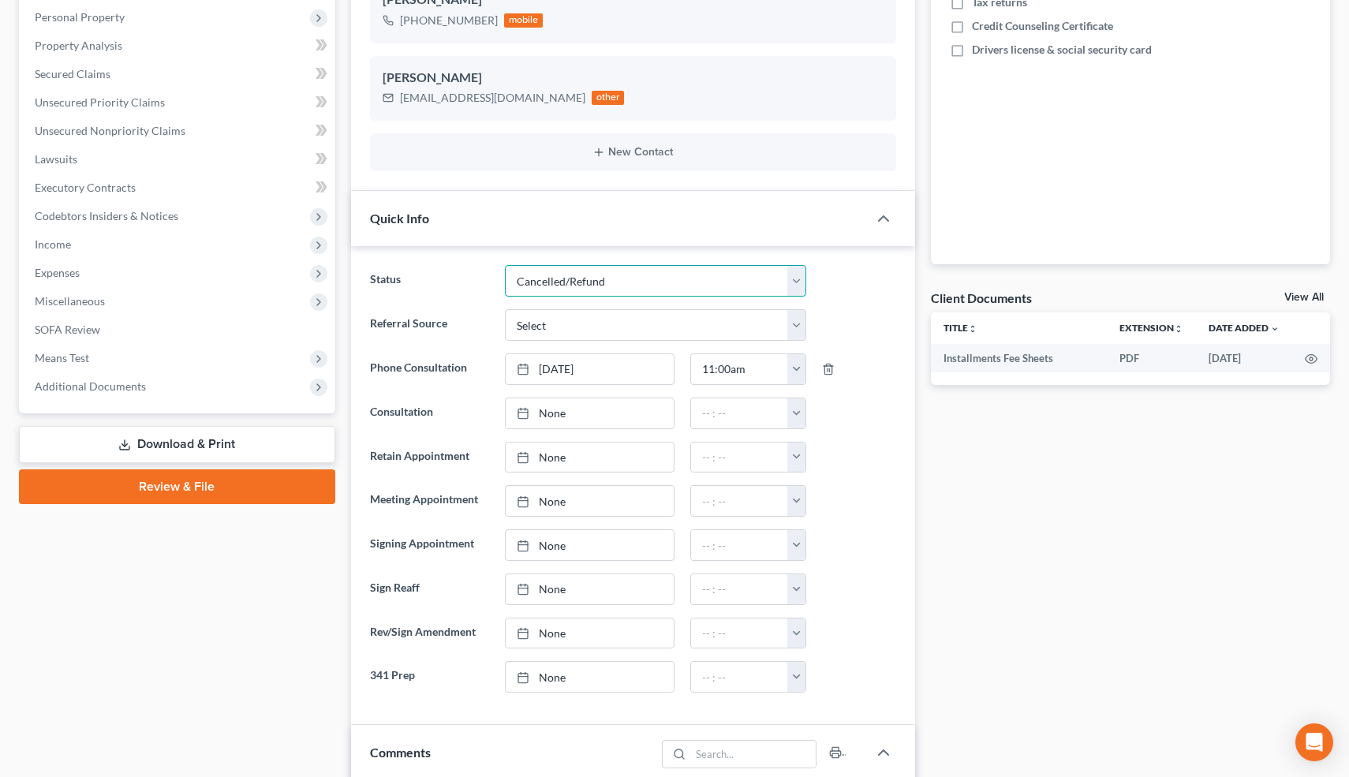
scroll to position [0, 0]
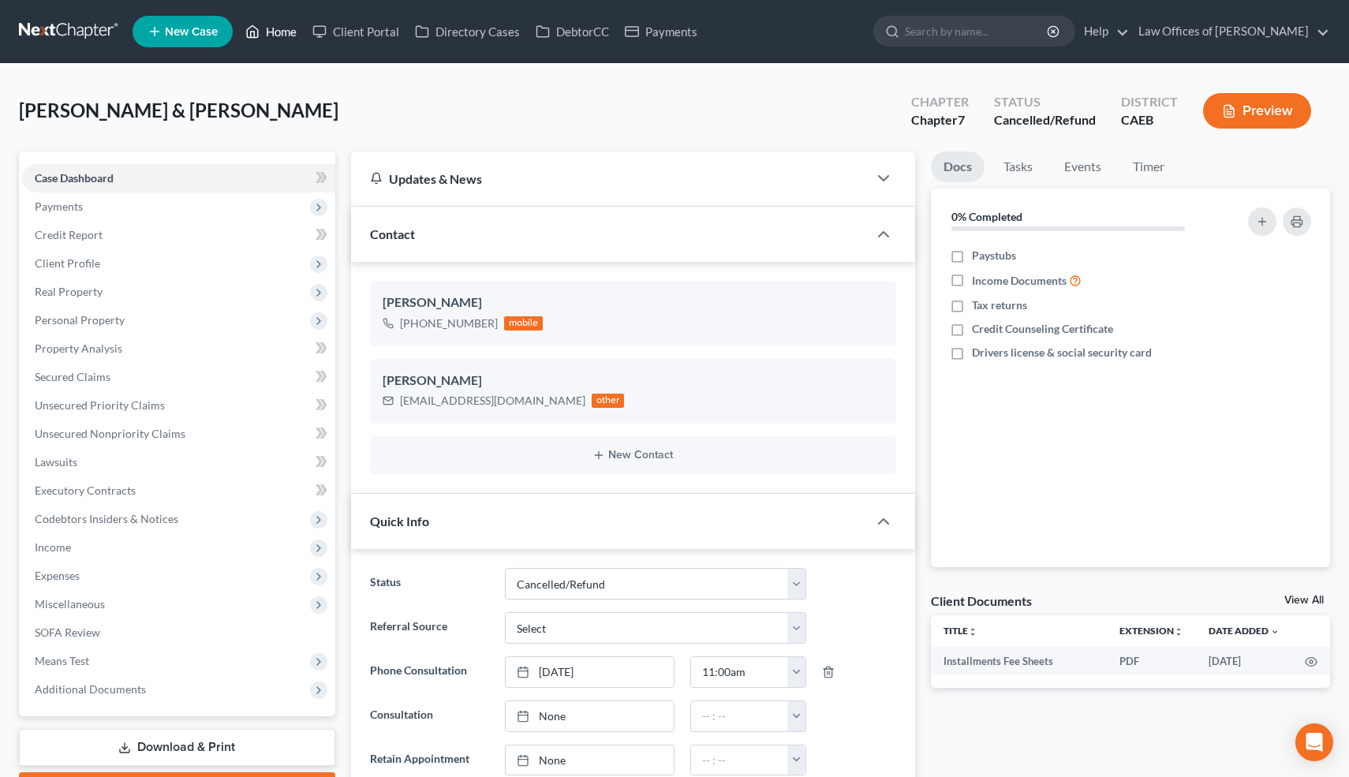
click at [283, 30] on link "Home" at bounding box center [271, 31] width 67 height 28
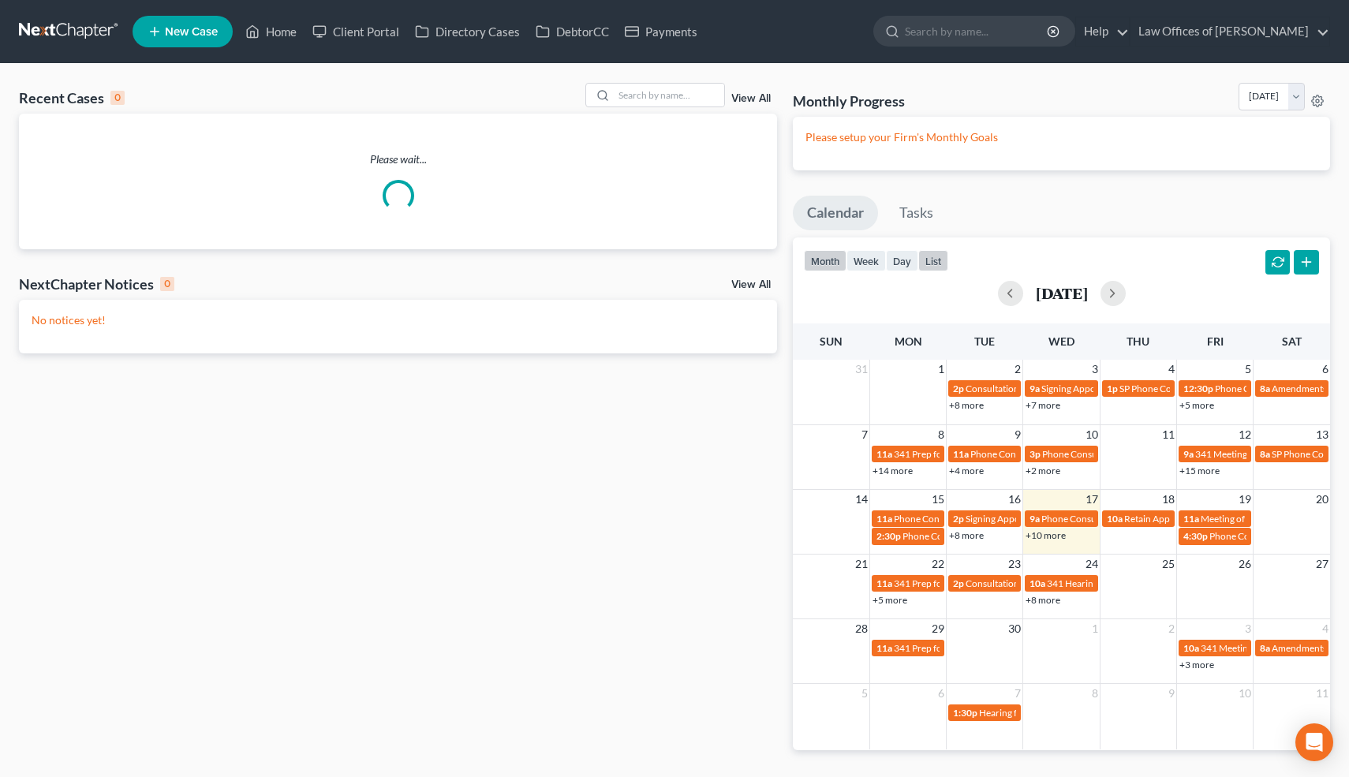
click at [933, 264] on button "list" at bounding box center [934, 260] width 30 height 21
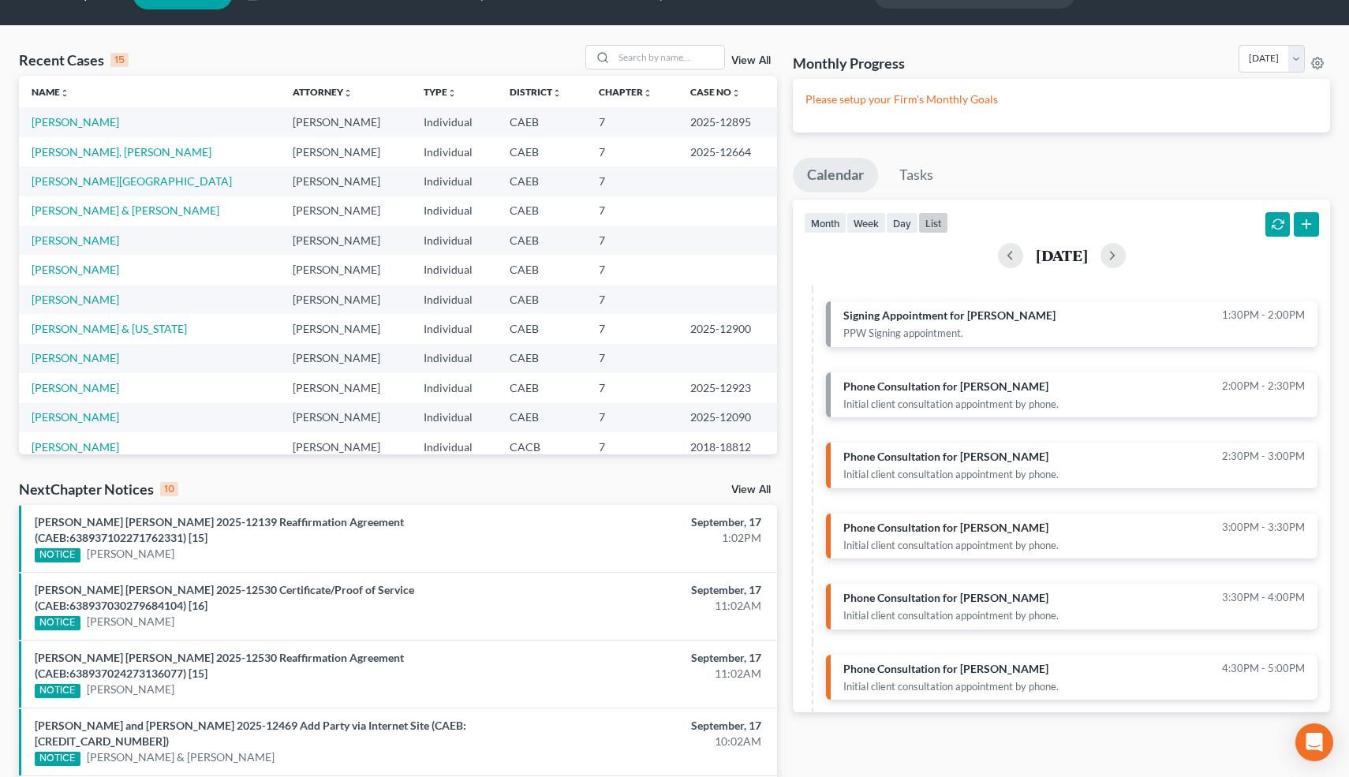
scroll to position [39, 0]
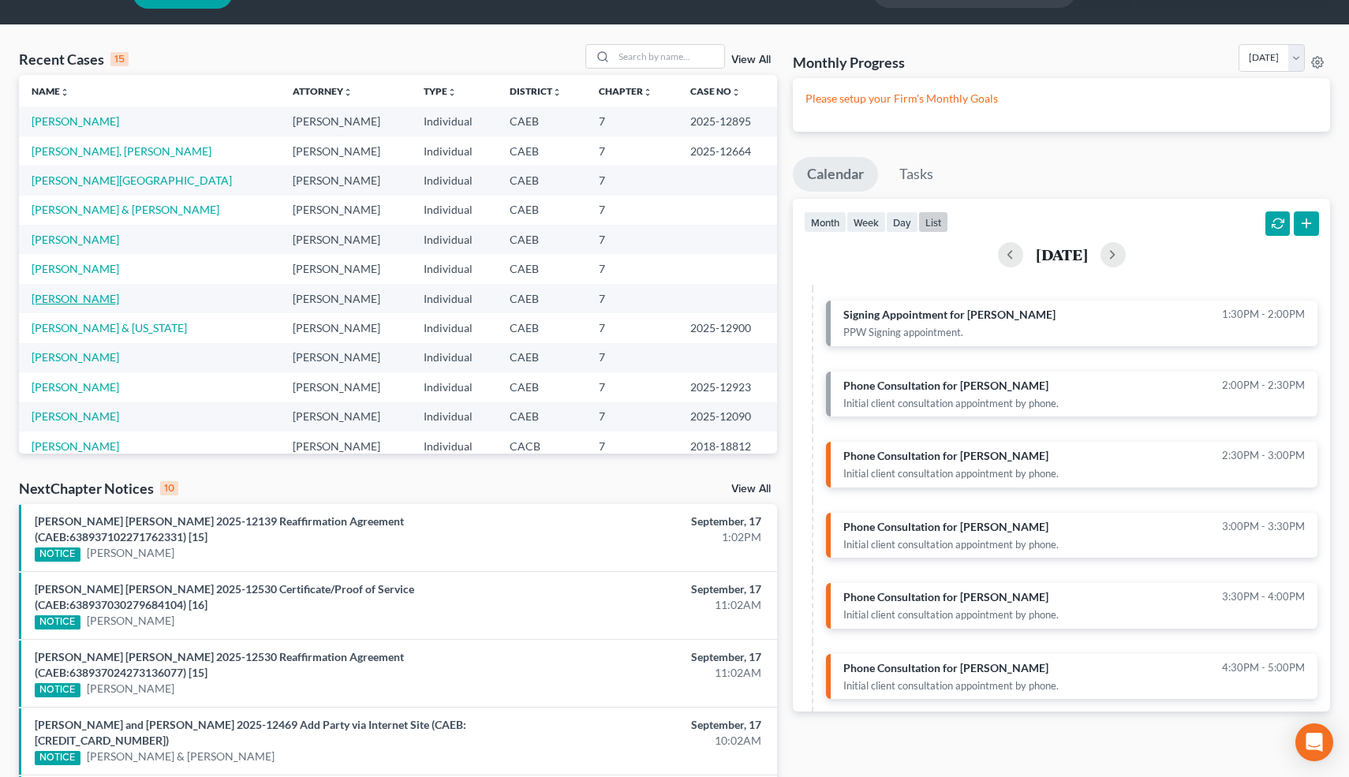
click at [98, 298] on link "[PERSON_NAME]" at bounding box center [76, 298] width 88 height 13
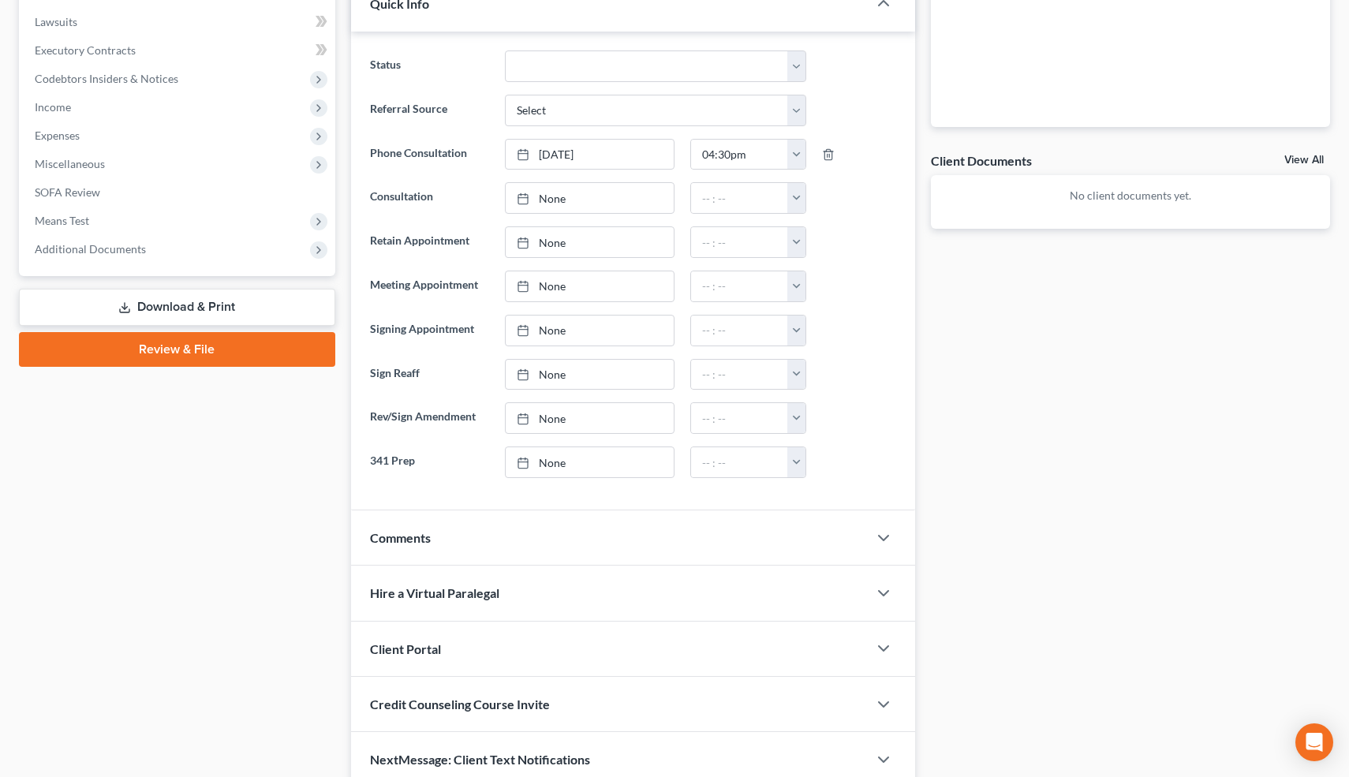
scroll to position [510, 0]
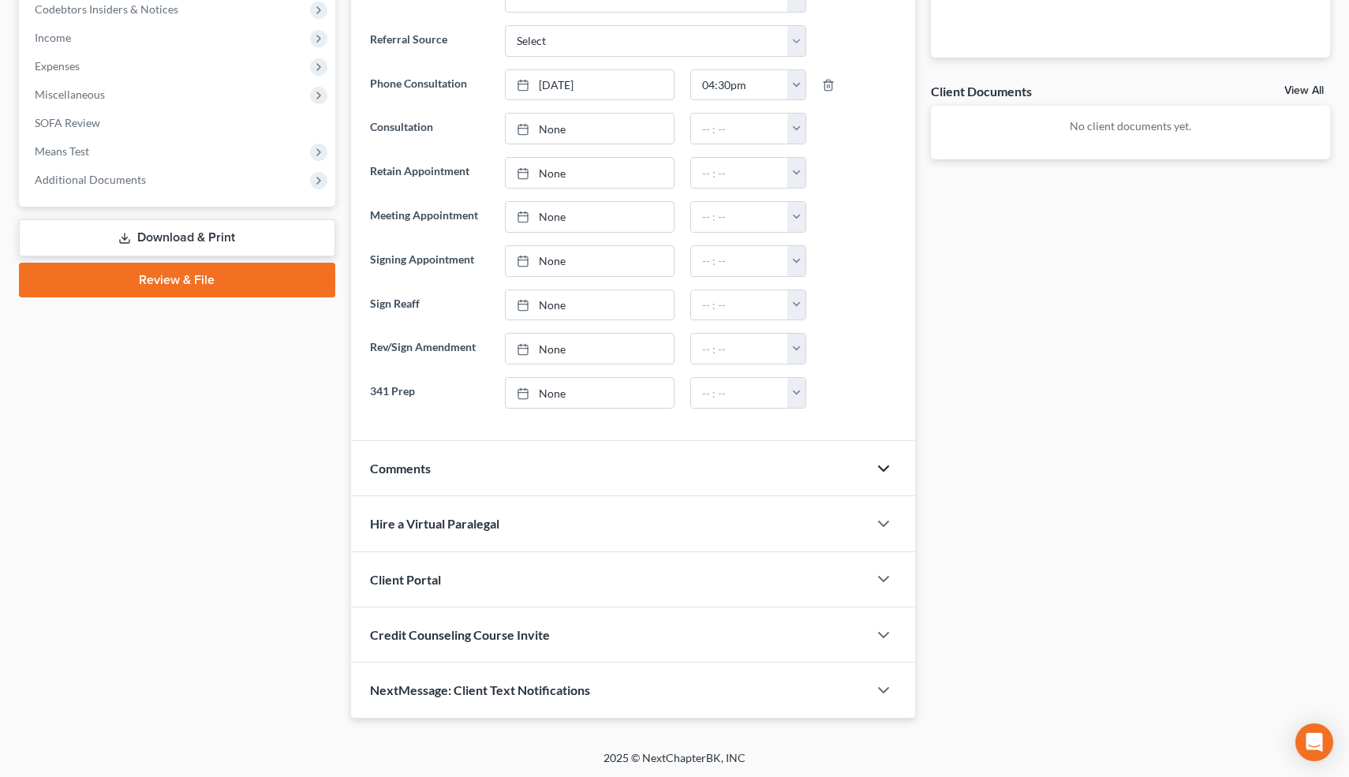
click at [884, 469] on polyline "button" at bounding box center [883, 468] width 9 height 5
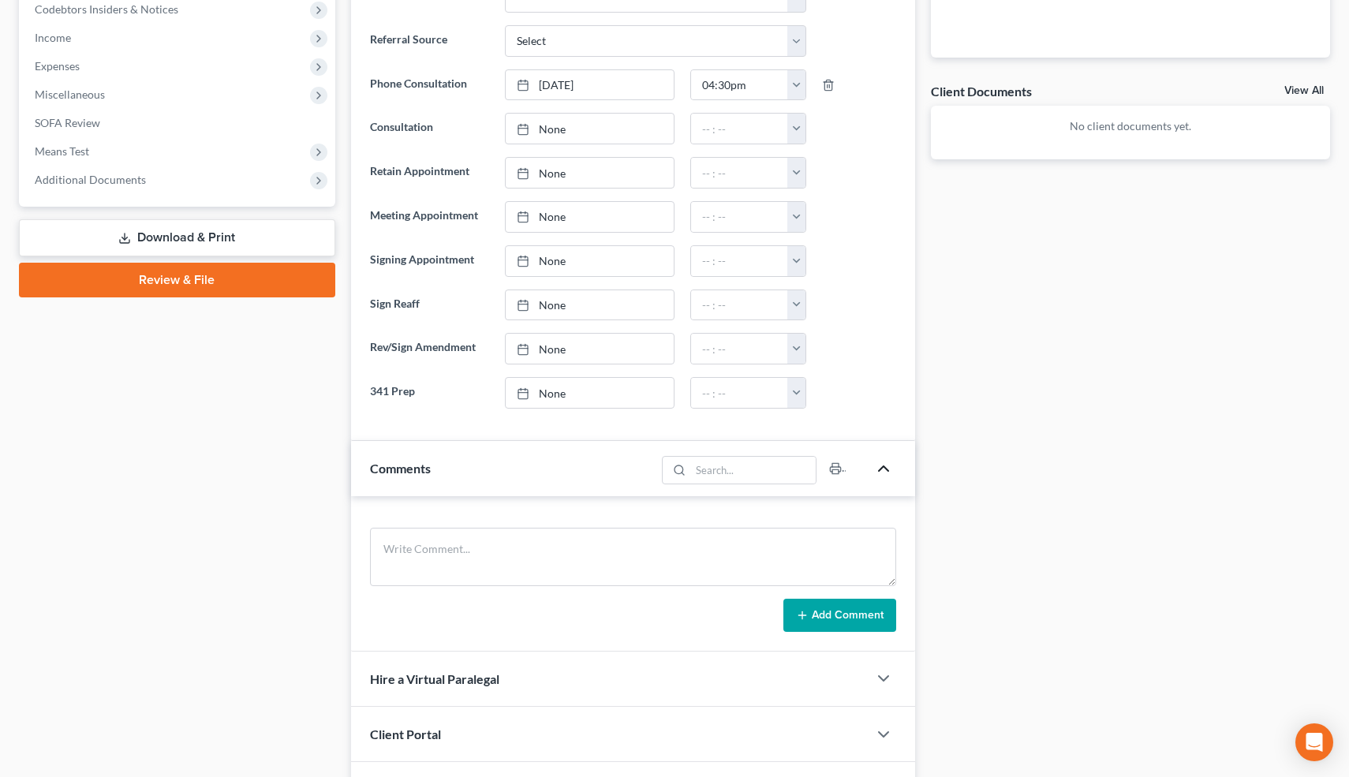
scroll to position [0, 0]
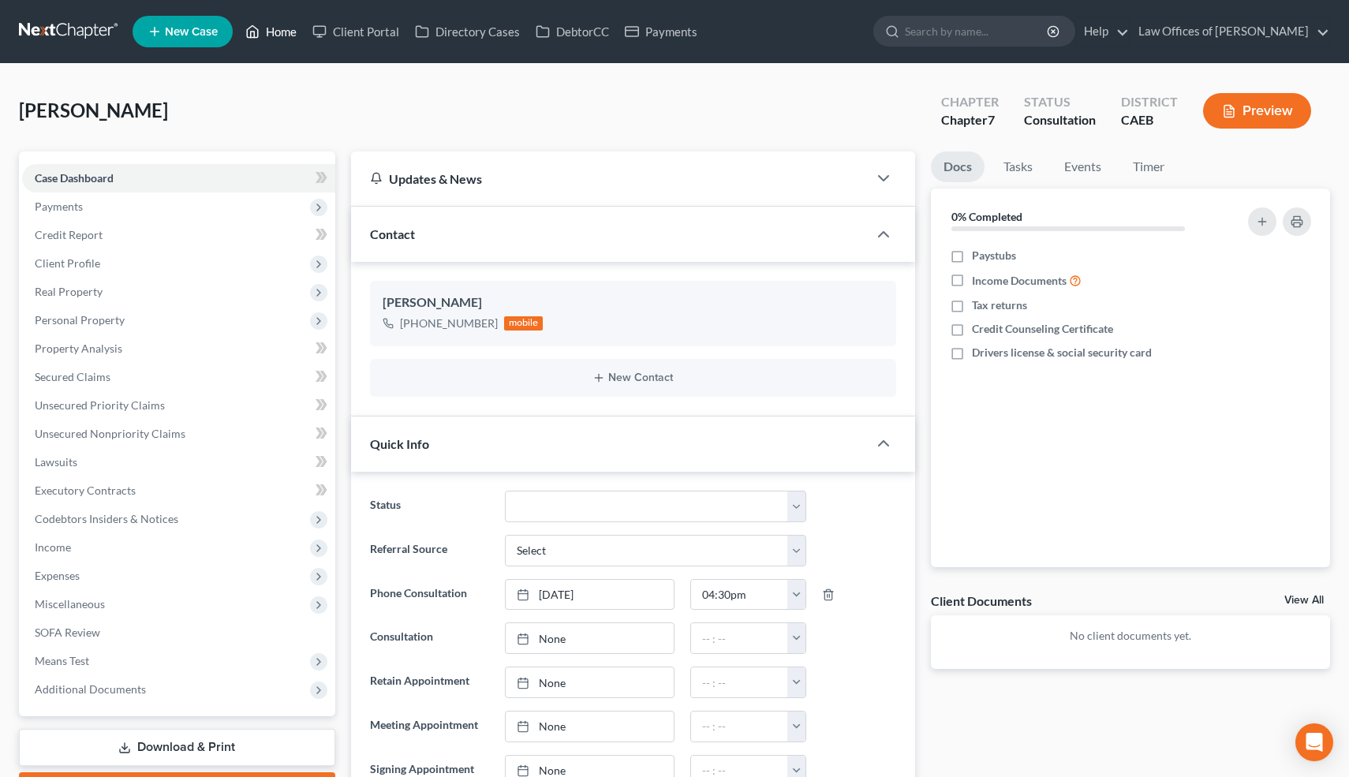
click at [284, 33] on link "Home" at bounding box center [271, 31] width 67 height 28
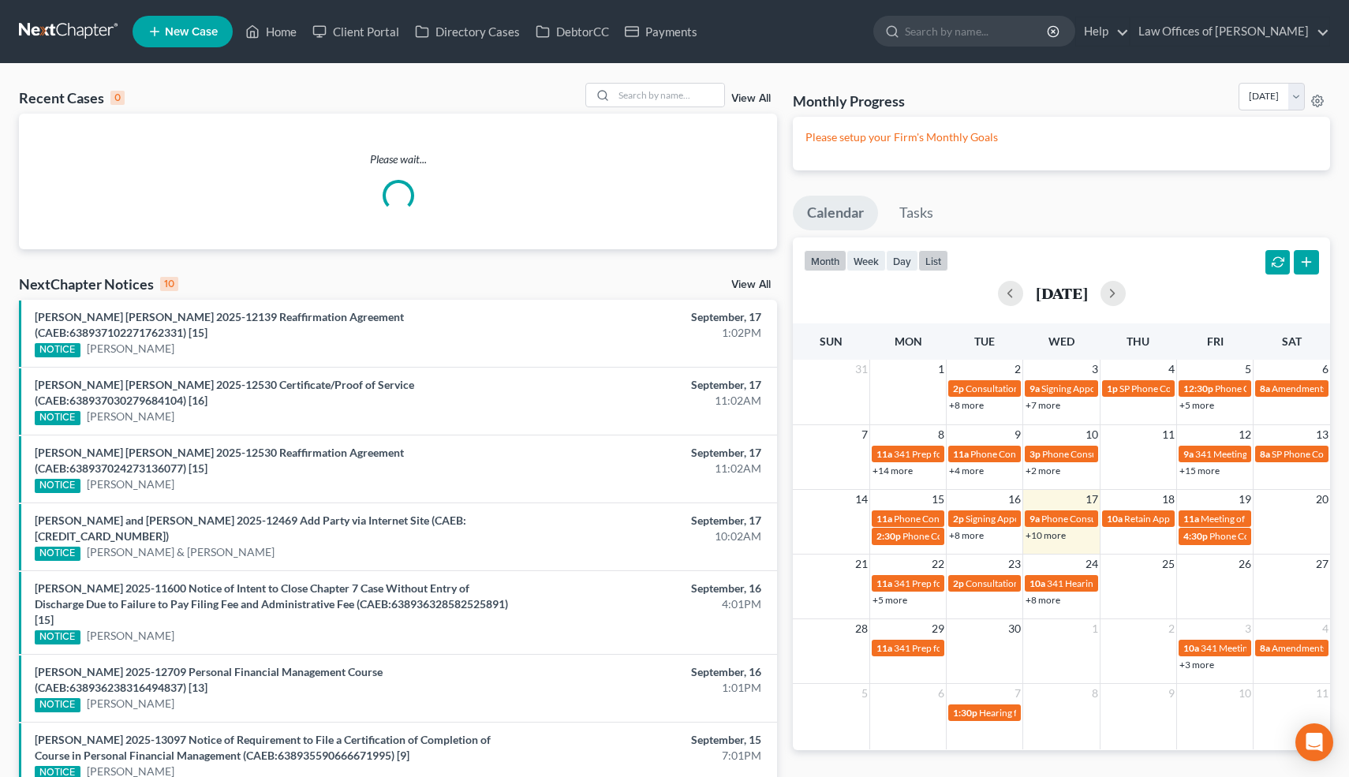
click at [938, 255] on button "list" at bounding box center [934, 260] width 30 height 21
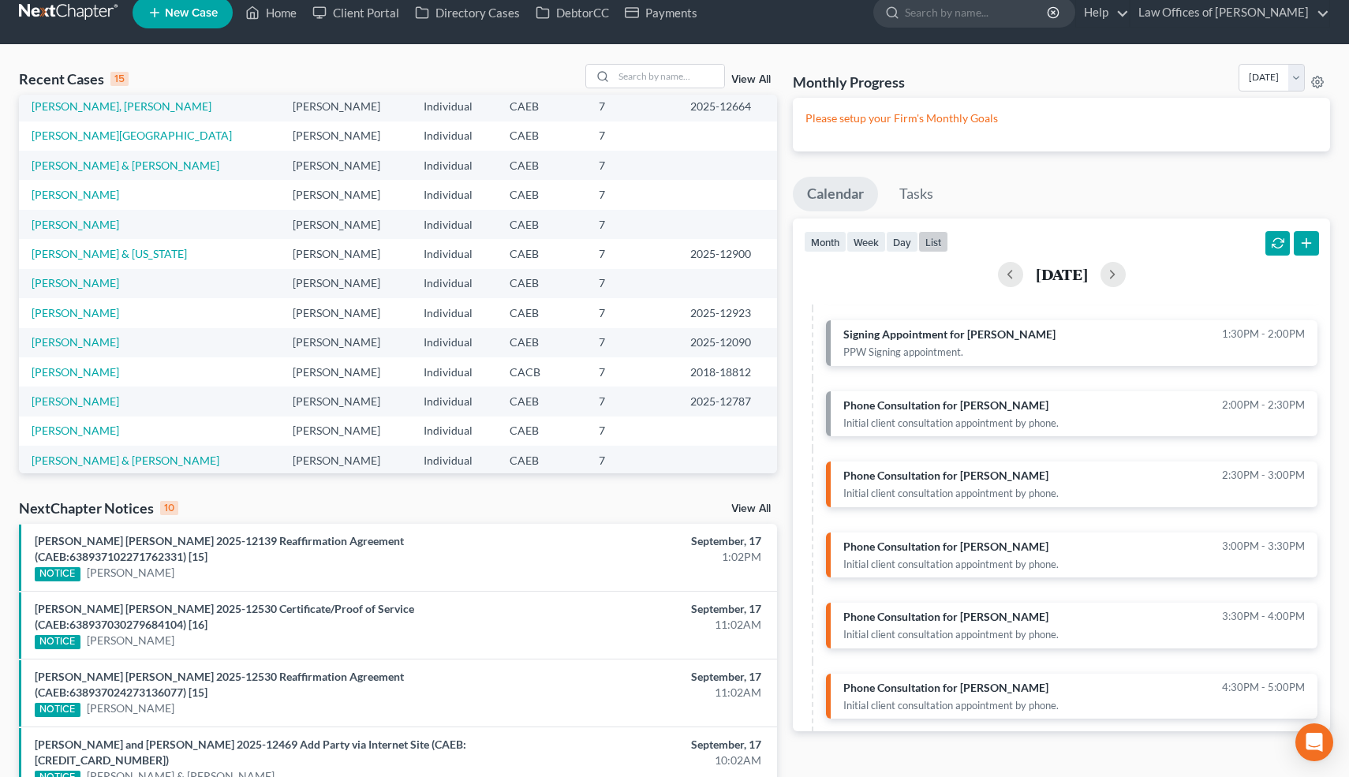
scroll to position [108, 0]
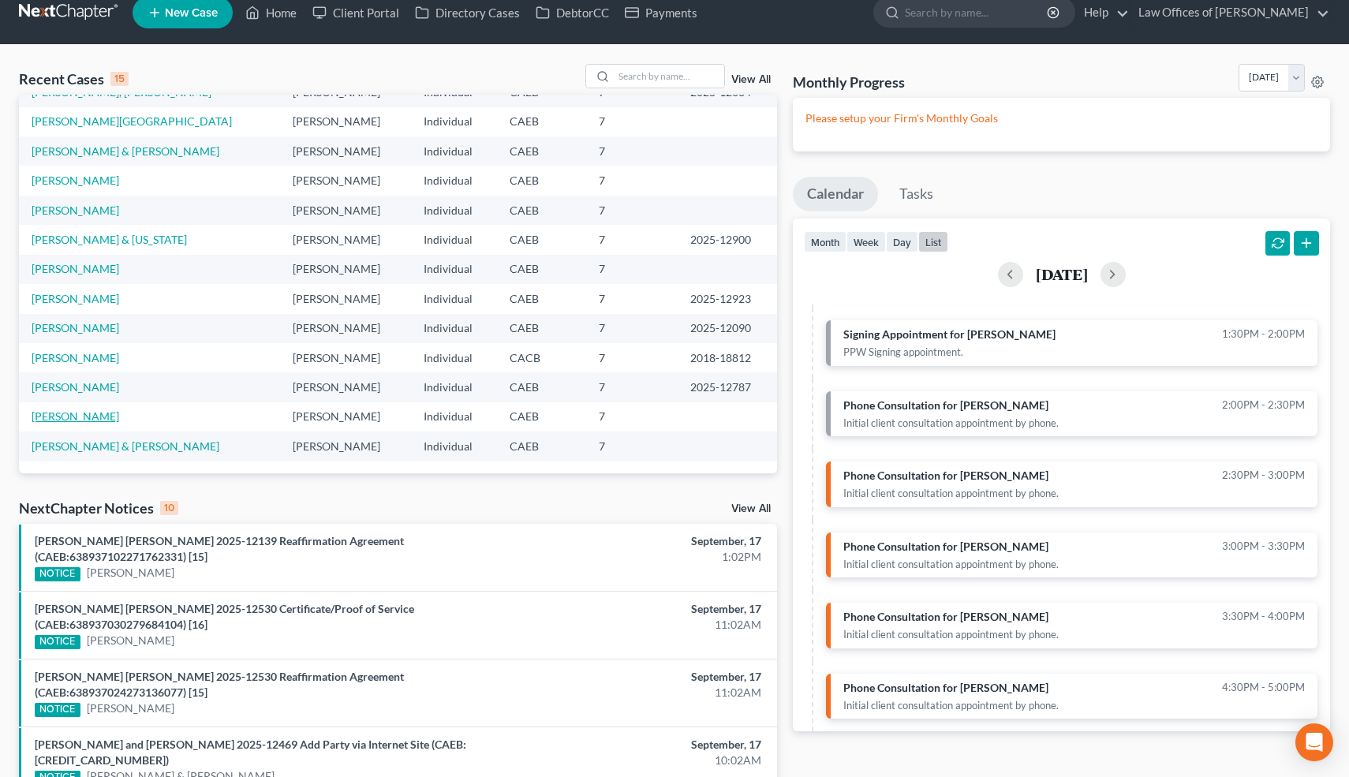
click at [105, 413] on link "[PERSON_NAME]" at bounding box center [76, 416] width 88 height 13
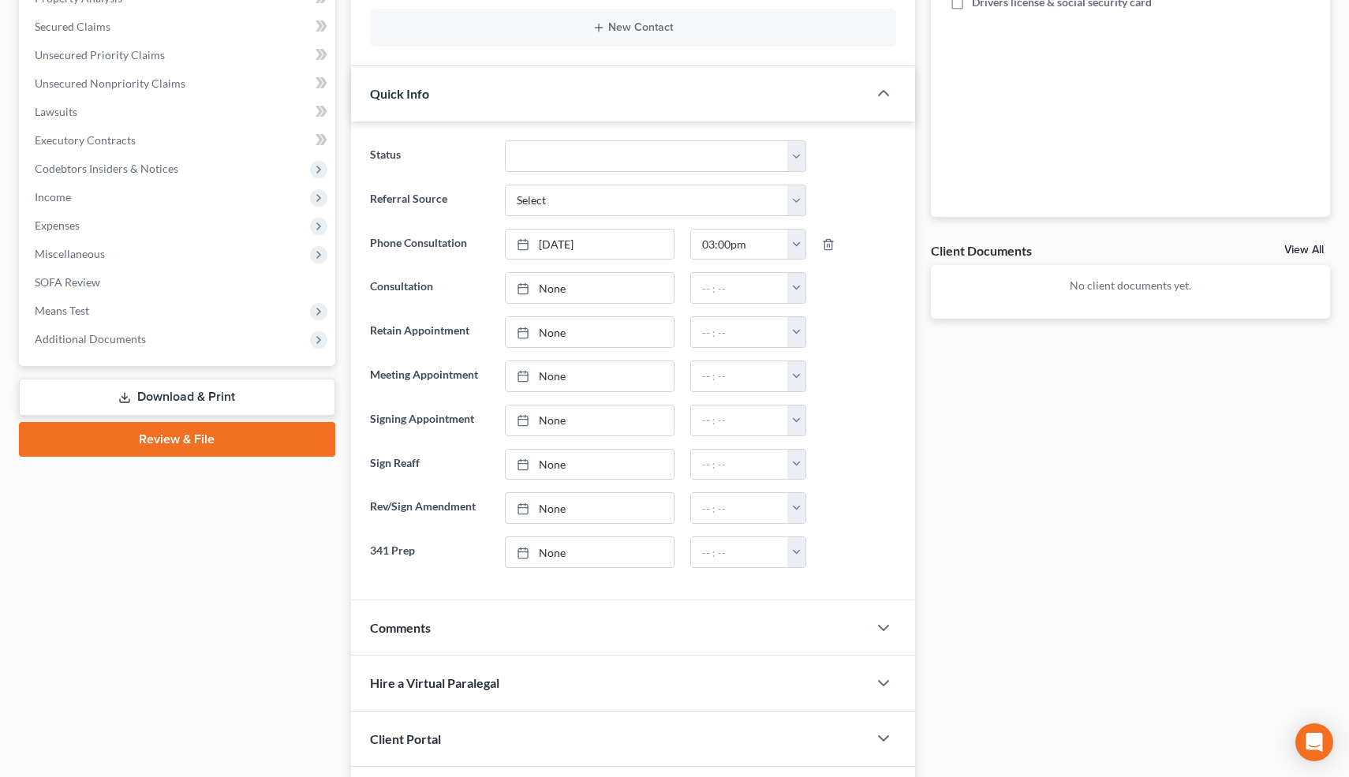
scroll to position [510, 0]
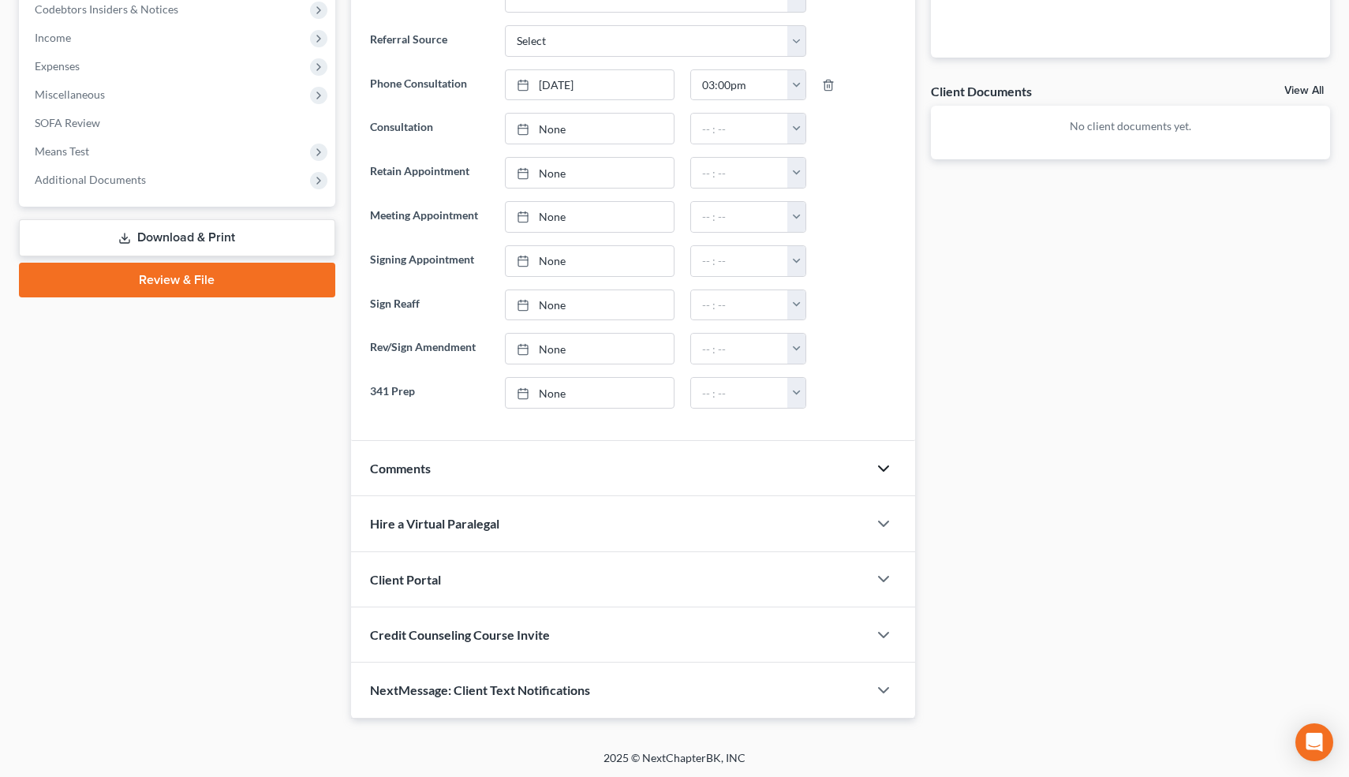
click at [881, 464] on icon "button" at bounding box center [883, 468] width 19 height 19
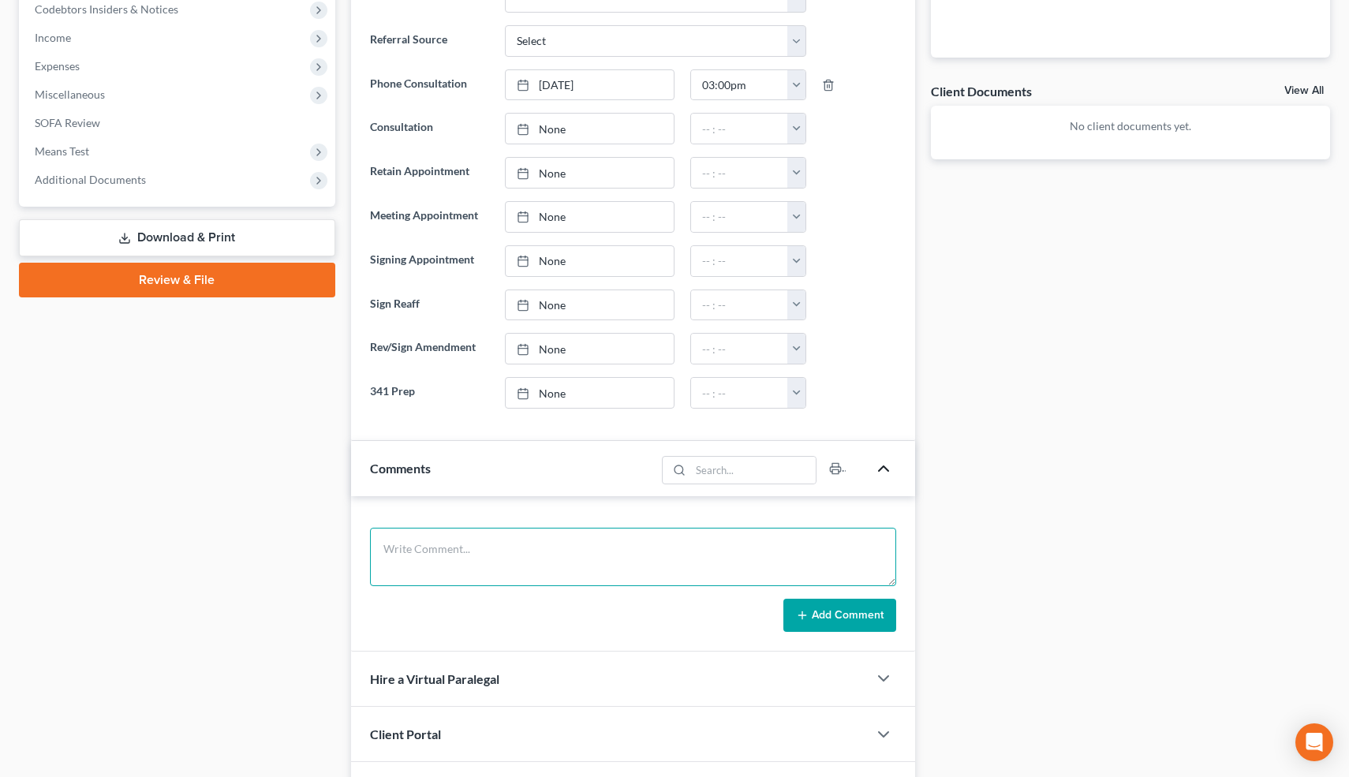
click at [516, 548] on textarea at bounding box center [633, 557] width 527 height 58
type textarea "Y"
paste textarea "10-60010"
paste textarea "08/30/2010"
click at [764, 548] on textarea "Filed Before 10-60010 08/30/2010 Married JT Rent=2000. 2016 Honda Pilot 2015 To…" at bounding box center [633, 557] width 527 height 58
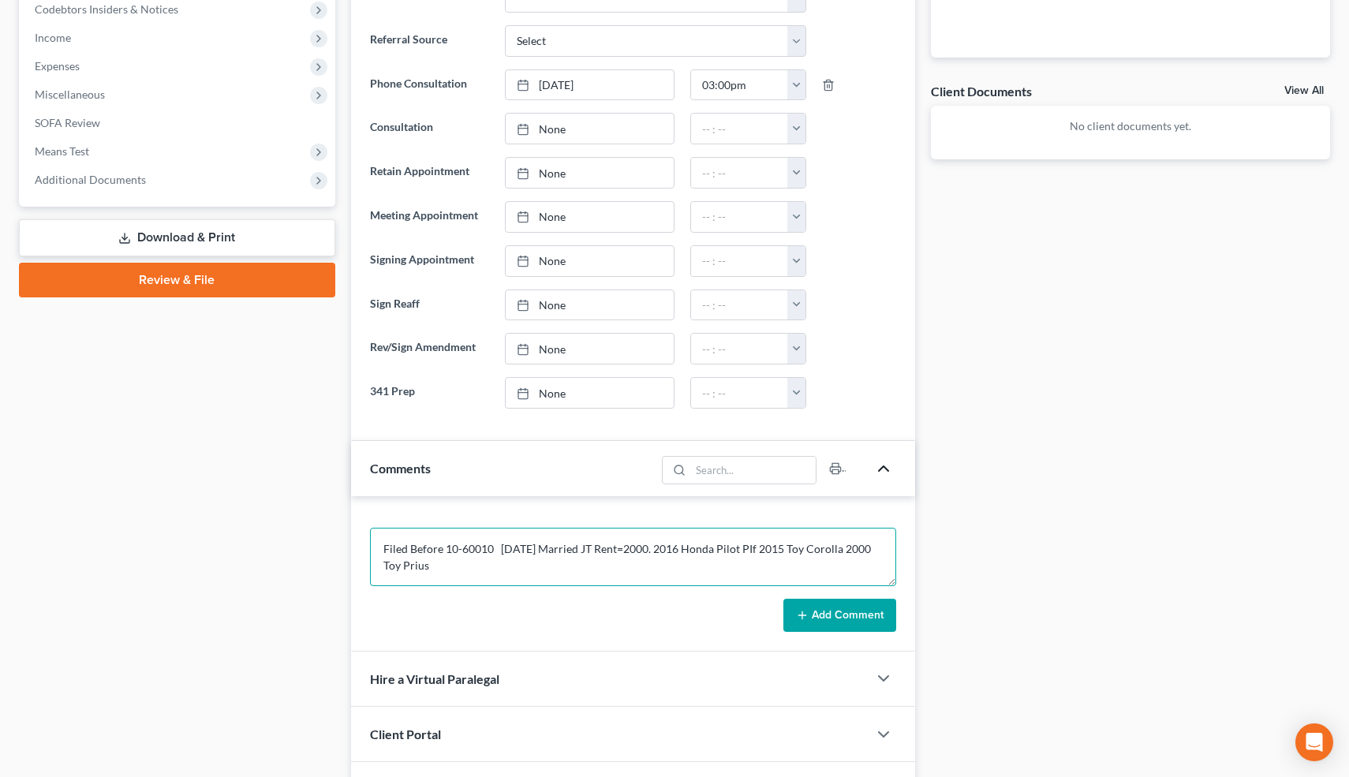
click at [874, 552] on textarea "Filed Before 10-60010 08/30/2010 Married JT Rent=2000. 2016 Honda Pilot PIf 201…" at bounding box center [633, 557] width 527 height 58
click at [503, 567] on textarea "Filed Before 10-60010 08/30/2010 Married JT Rent=2000. 2016 Honda Pilot PIf 201…" at bounding box center [633, 557] width 527 height 58
click at [514, 567] on textarea "Filed Before 10-60010 08/30/2010 Married JT Rent=2000. 2016 Honda Pilot PIf 201…" at bounding box center [633, 557] width 527 height 58
click at [449, 576] on textarea "Filed Before 10-60010 08/30/2010 Married JT Rent=2000. 2016 Honda Pilot PIf 201…" at bounding box center [633, 557] width 527 height 58
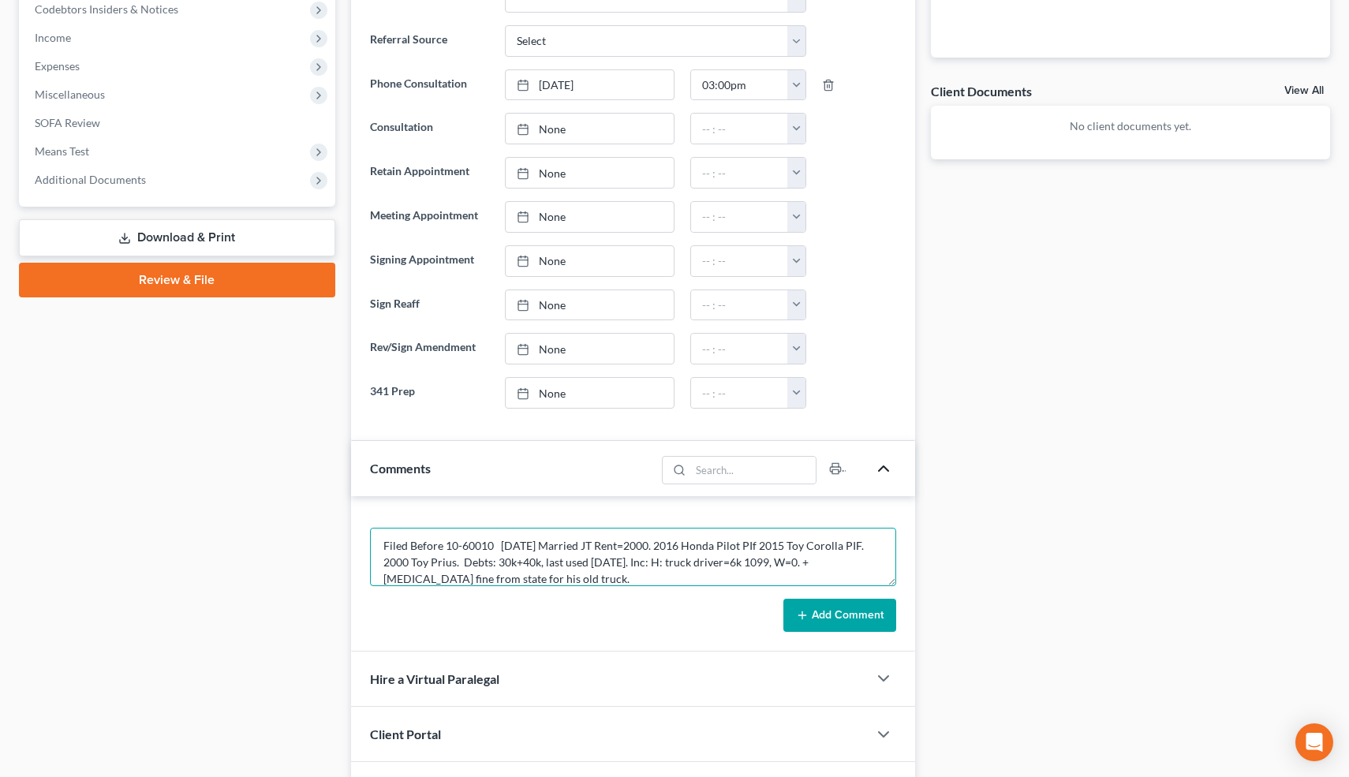
click at [539, 575] on textarea "Filed Before 10-60010 08/30/2010 Married JT Rent=2000. 2016 Honda Pilot PIf 201…" at bounding box center [633, 557] width 527 height 58
type textarea "Filed Before 10-60010 08/30/2010 Married JT Rent=2000. 2016 Honda Pilot PIf 201…"
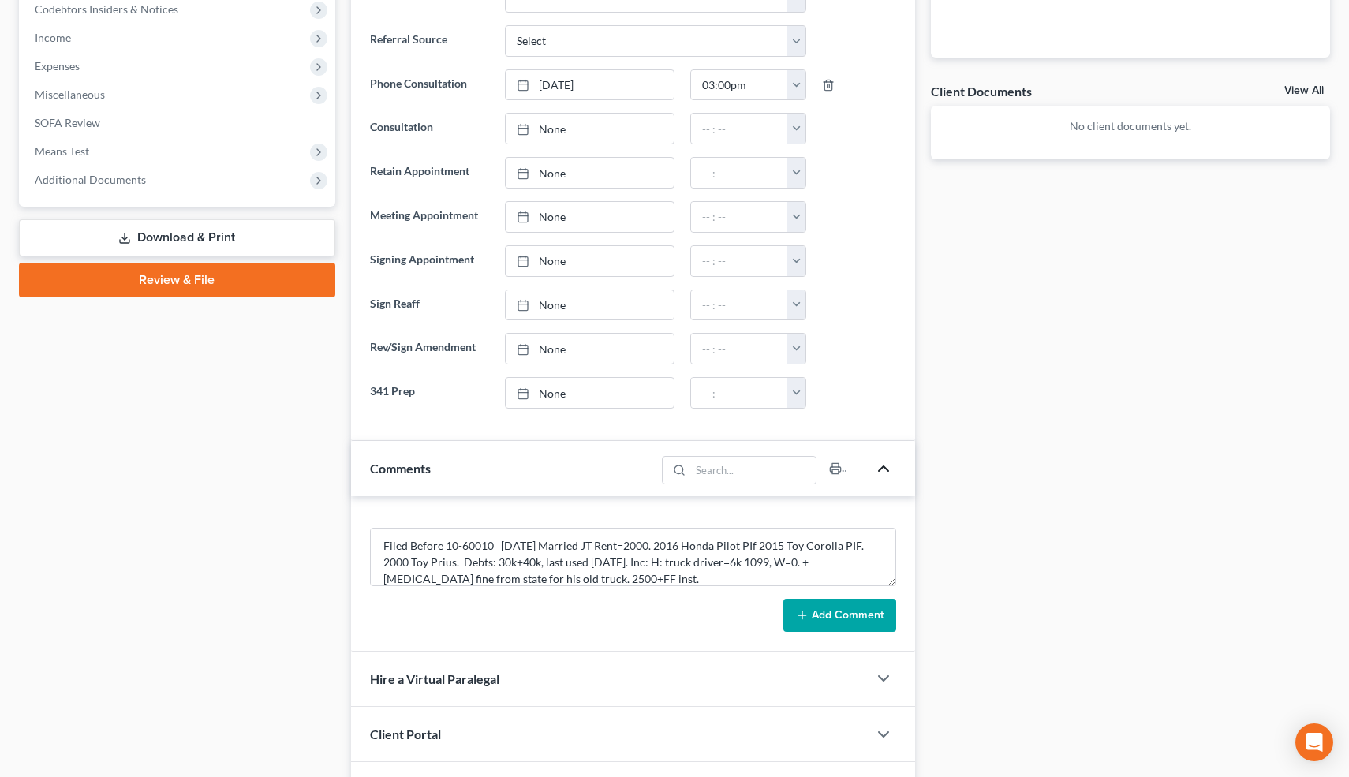
click at [866, 626] on button "Add Comment" at bounding box center [840, 615] width 113 height 33
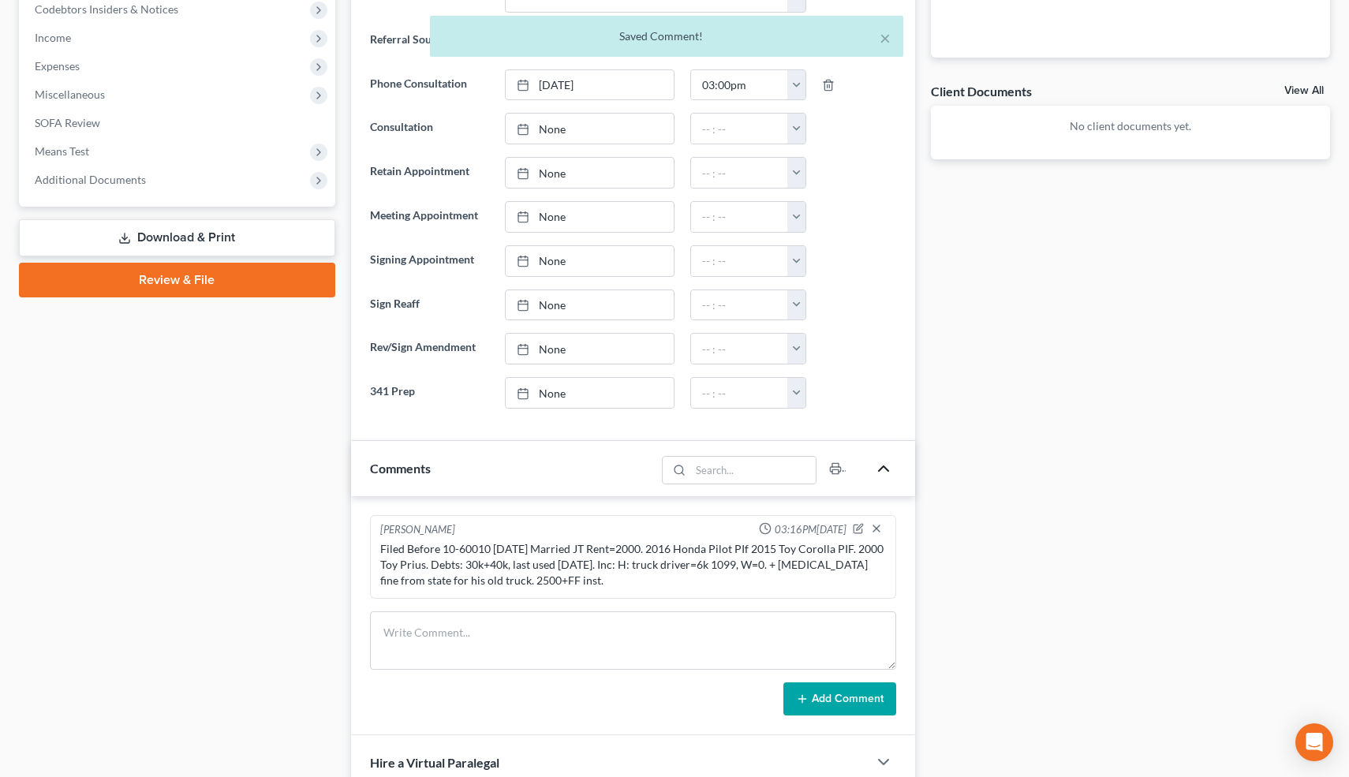
scroll to position [749, 0]
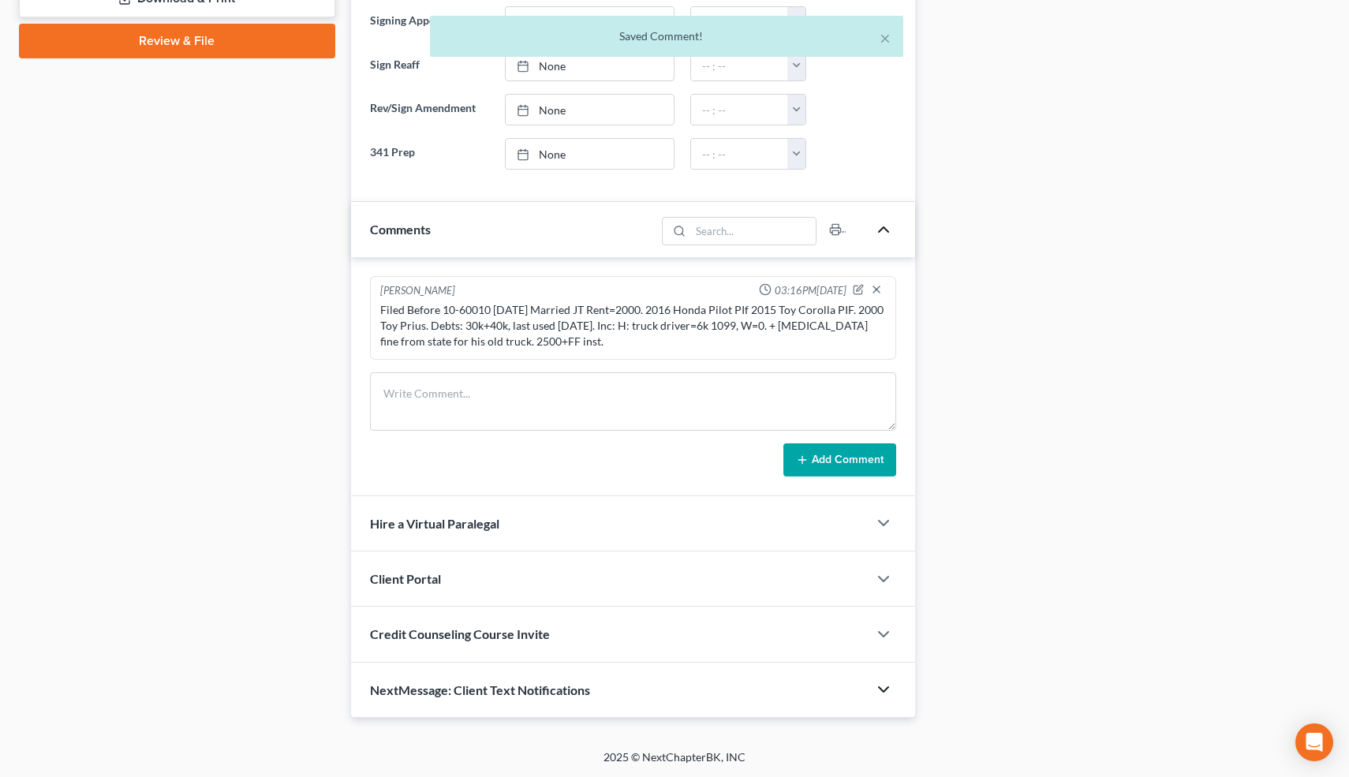
click at [884, 688] on icon "button" at bounding box center [883, 689] width 19 height 19
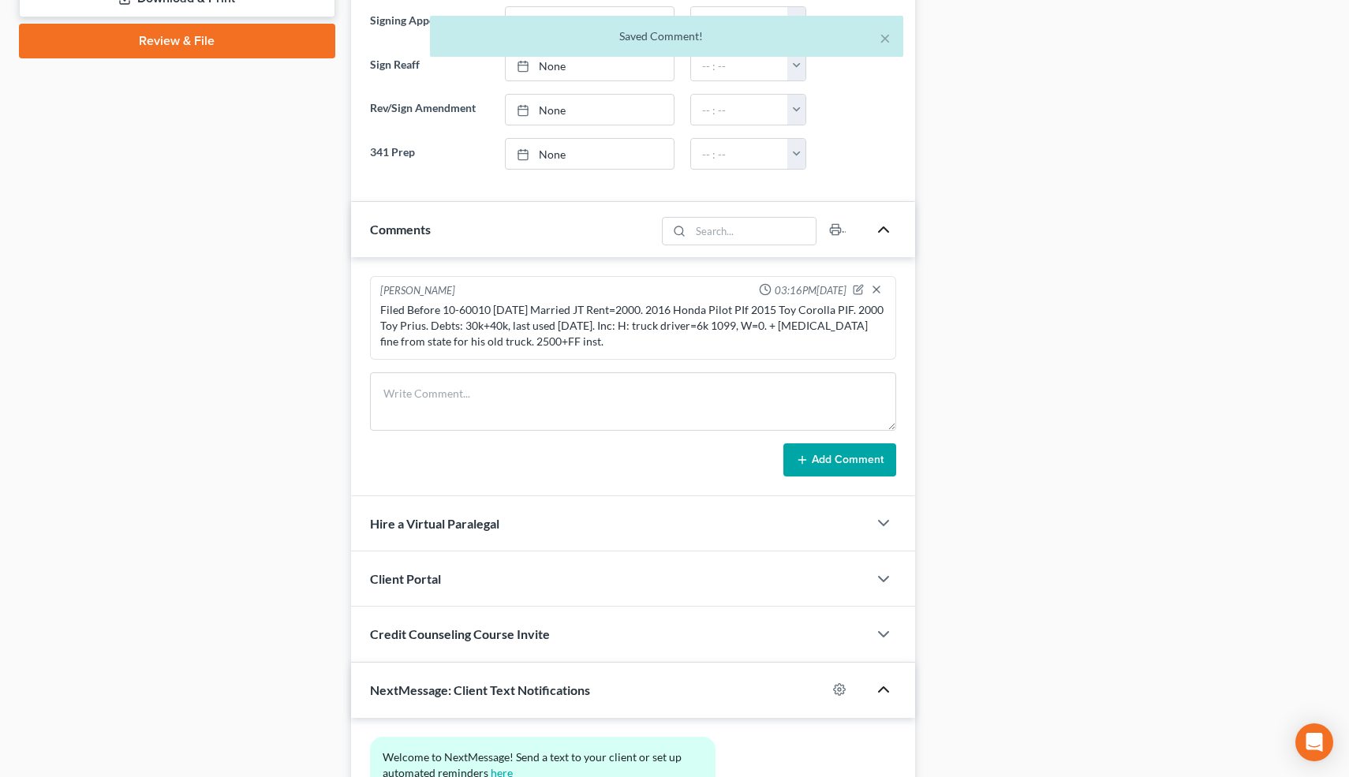
scroll to position [894, 0]
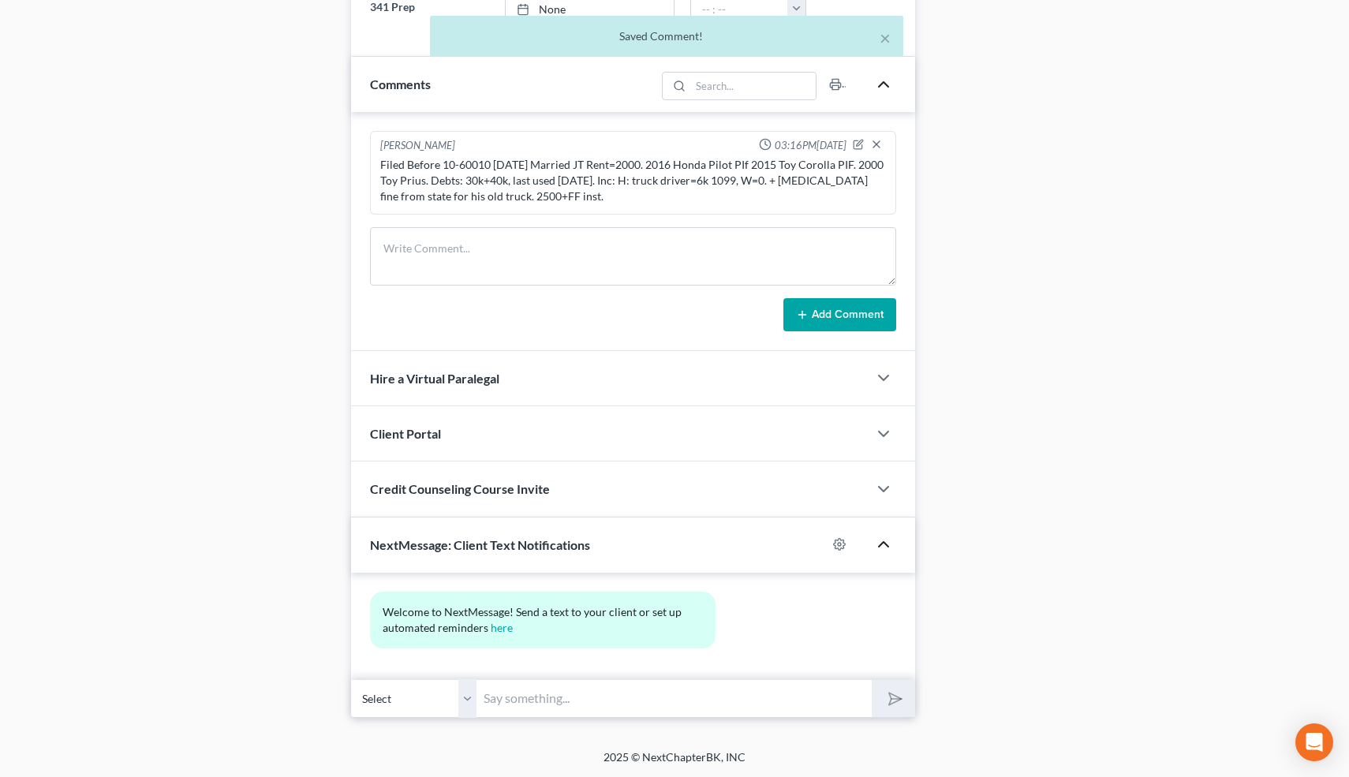
click at [736, 695] on input "text" at bounding box center [674, 698] width 395 height 39
type input "Nice talking to you! Like I said, just reply here if you have any questions or …"
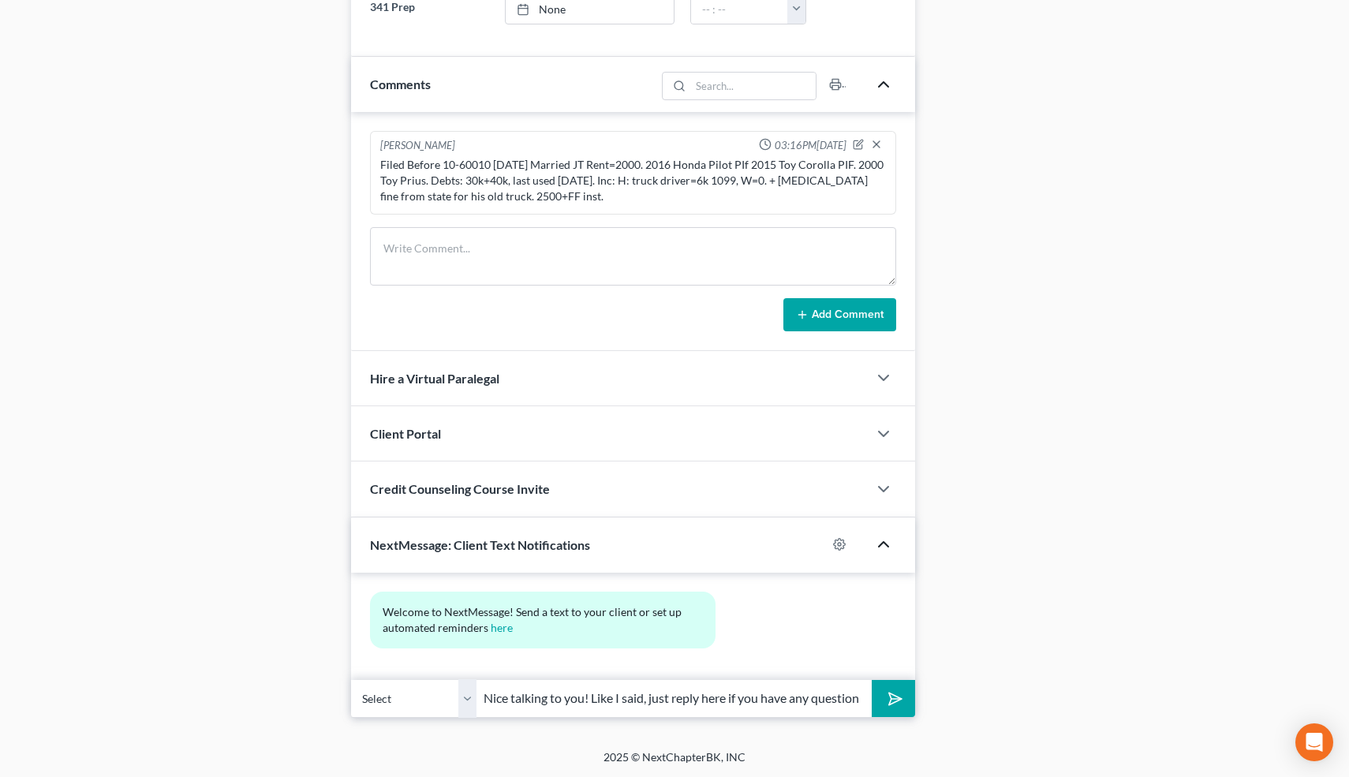
click at [896, 705] on icon "submit" at bounding box center [893, 699] width 16 height 16
click at [627, 700] on input "text" at bounding box center [674, 698] width 395 height 39
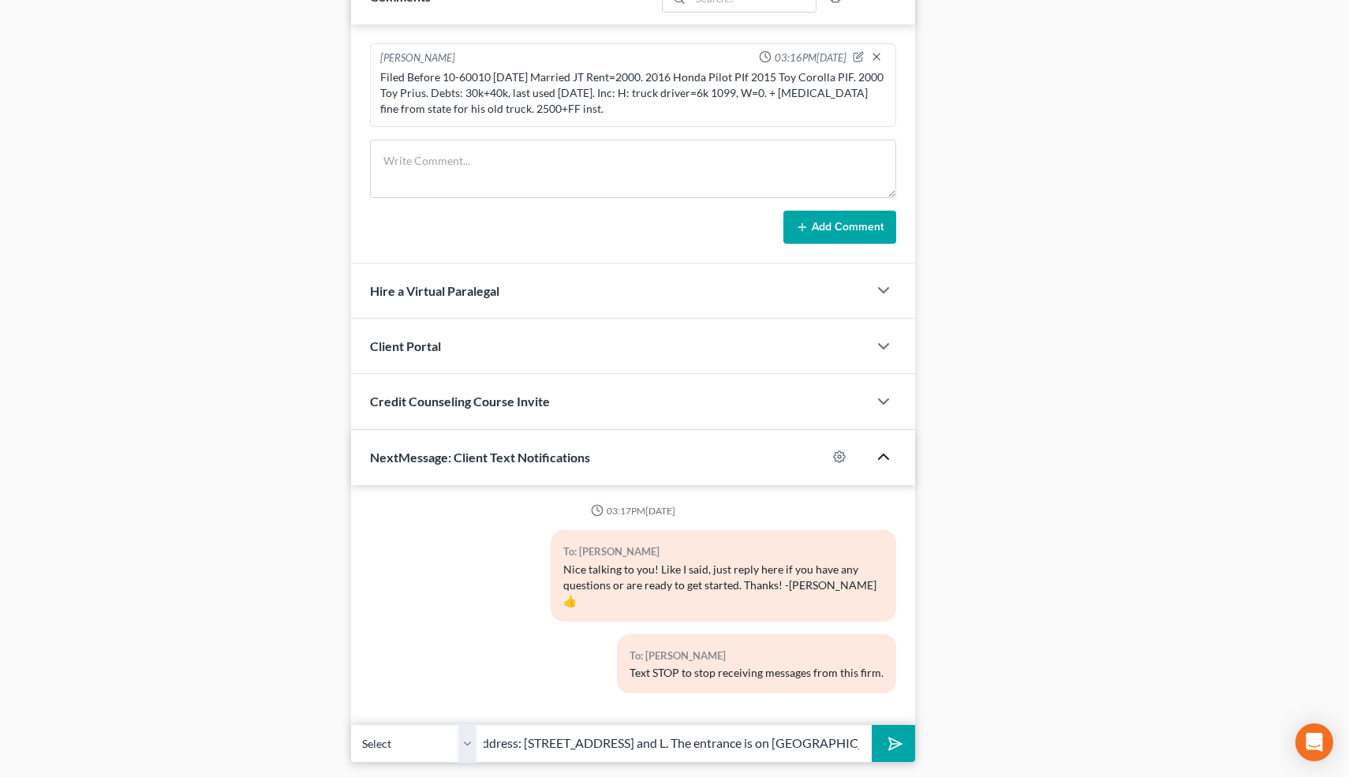
scroll to position [0, 13]
type input "Address: 1331 L St., corner of 14th St. and L. The entrance is on 14th St."
click at [890, 732] on icon "submit" at bounding box center [892, 743] width 22 height 22
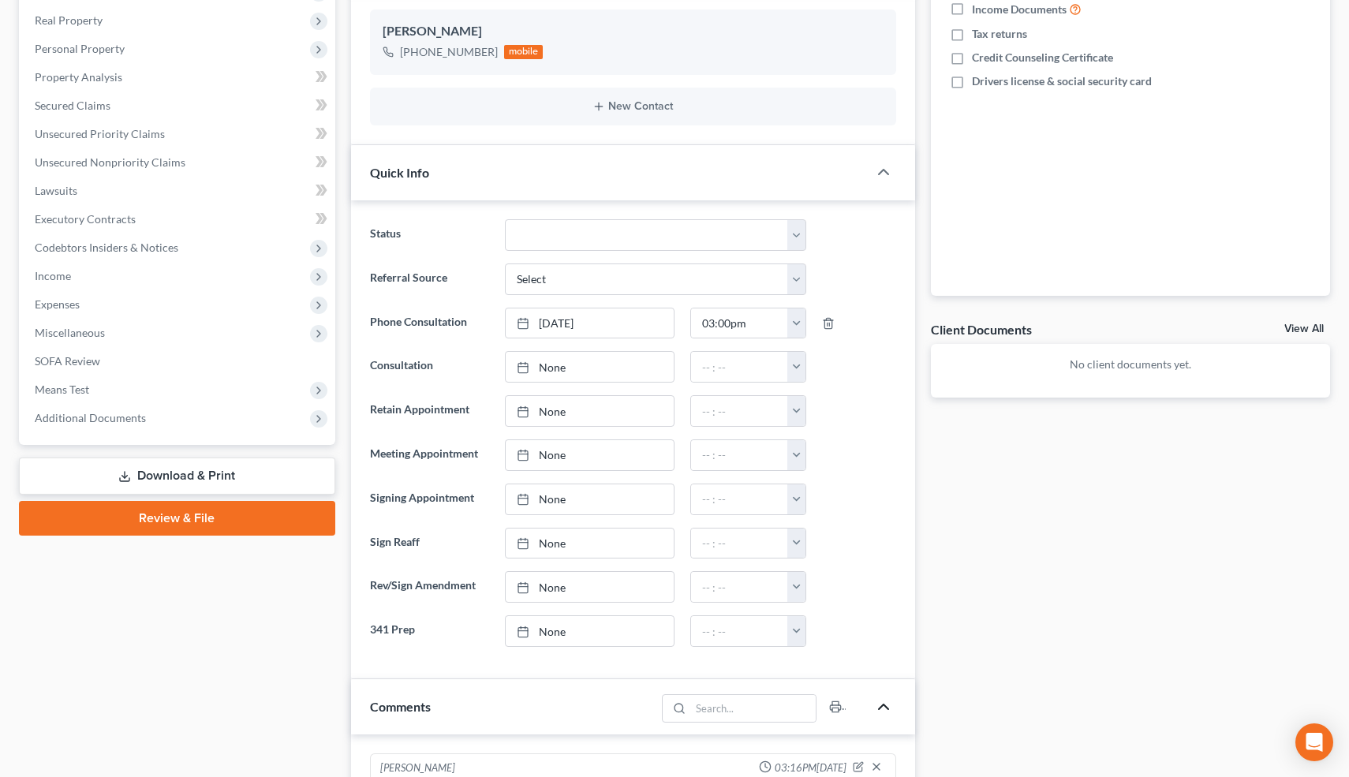
scroll to position [0, 0]
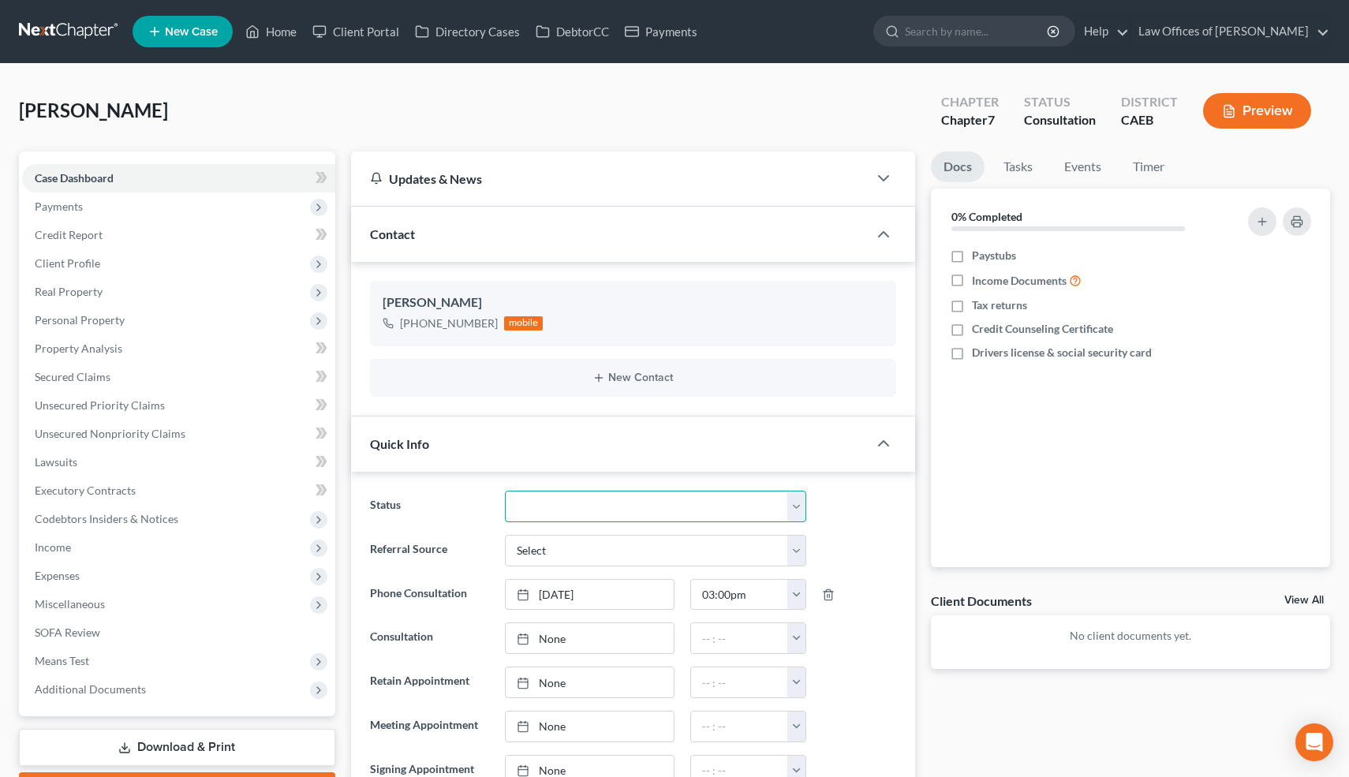
click at [616, 495] on select "Cancelled/Refund Closed Consultation Declined Discharged Filed Income Check In …" at bounding box center [655, 507] width 301 height 32
select select "10"
click at [505, 491] on select "Cancelled/Refund Closed Consultation Declined Discharged Filed Income Check In …" at bounding box center [655, 507] width 301 height 32
click at [288, 29] on link "Home" at bounding box center [271, 31] width 67 height 28
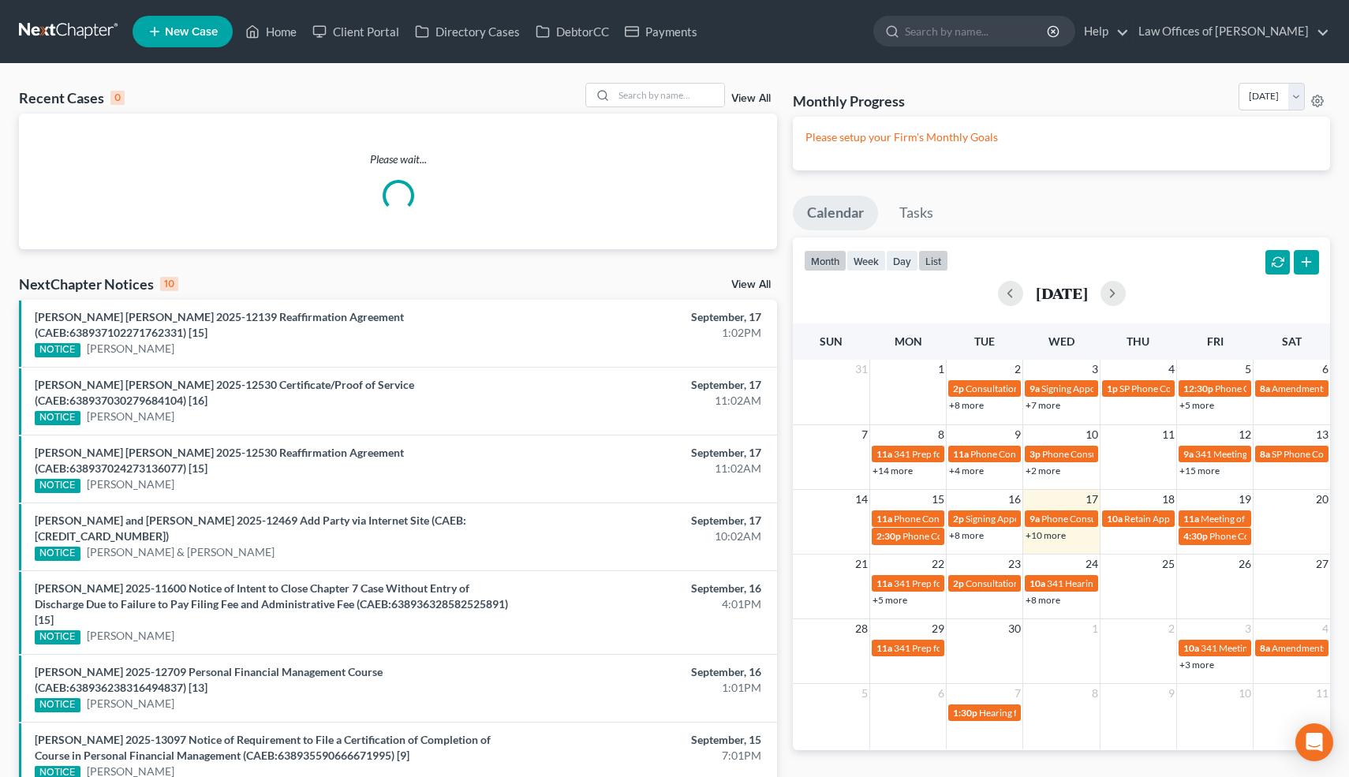
click at [933, 260] on button "list" at bounding box center [934, 260] width 30 height 21
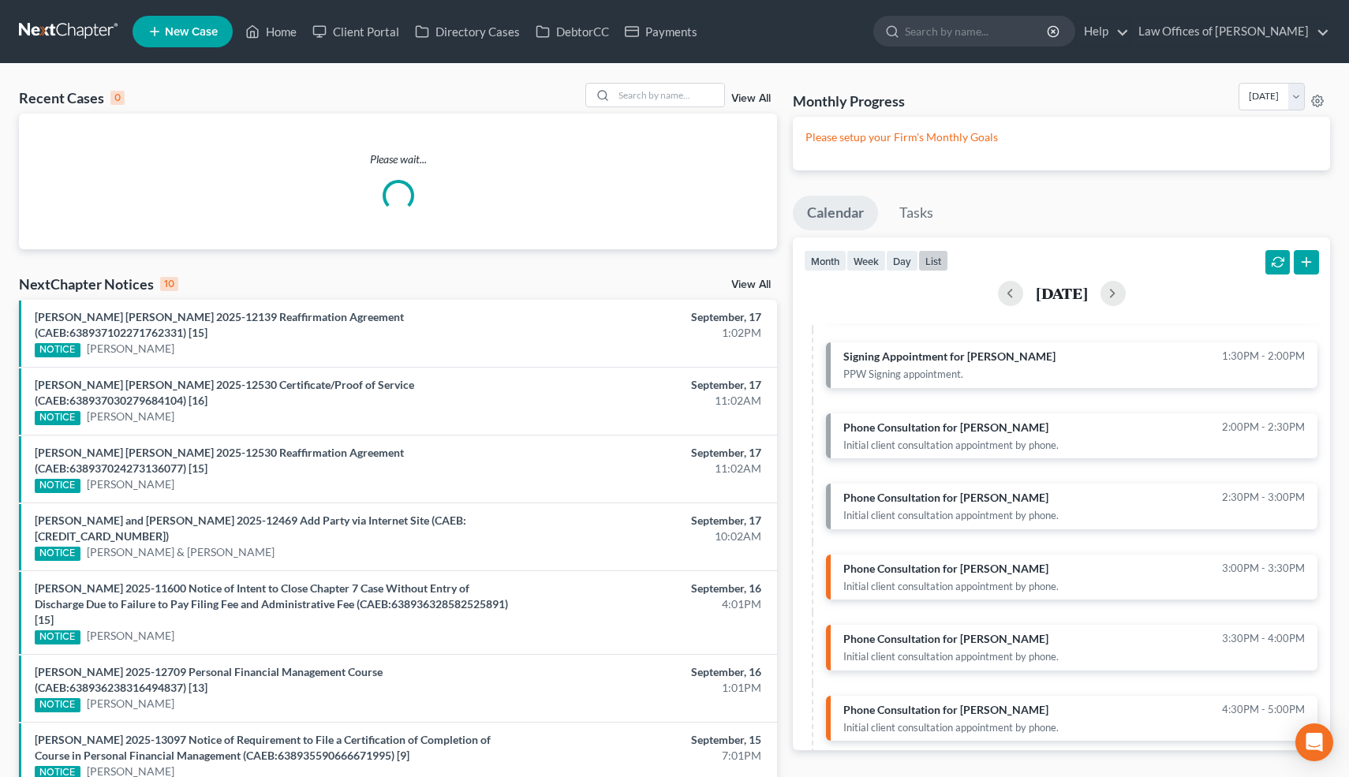
scroll to position [386, 0]
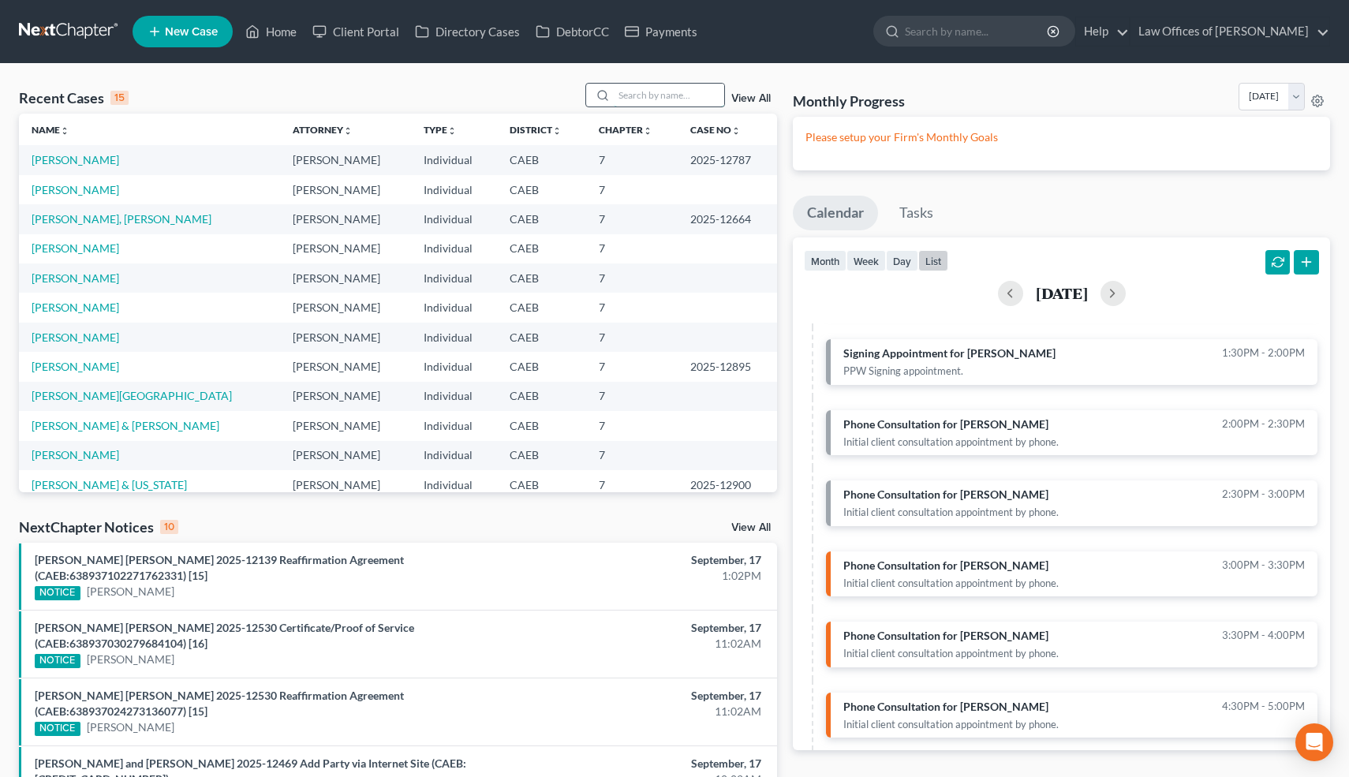
click at [689, 99] on input "search" at bounding box center [669, 95] width 110 height 23
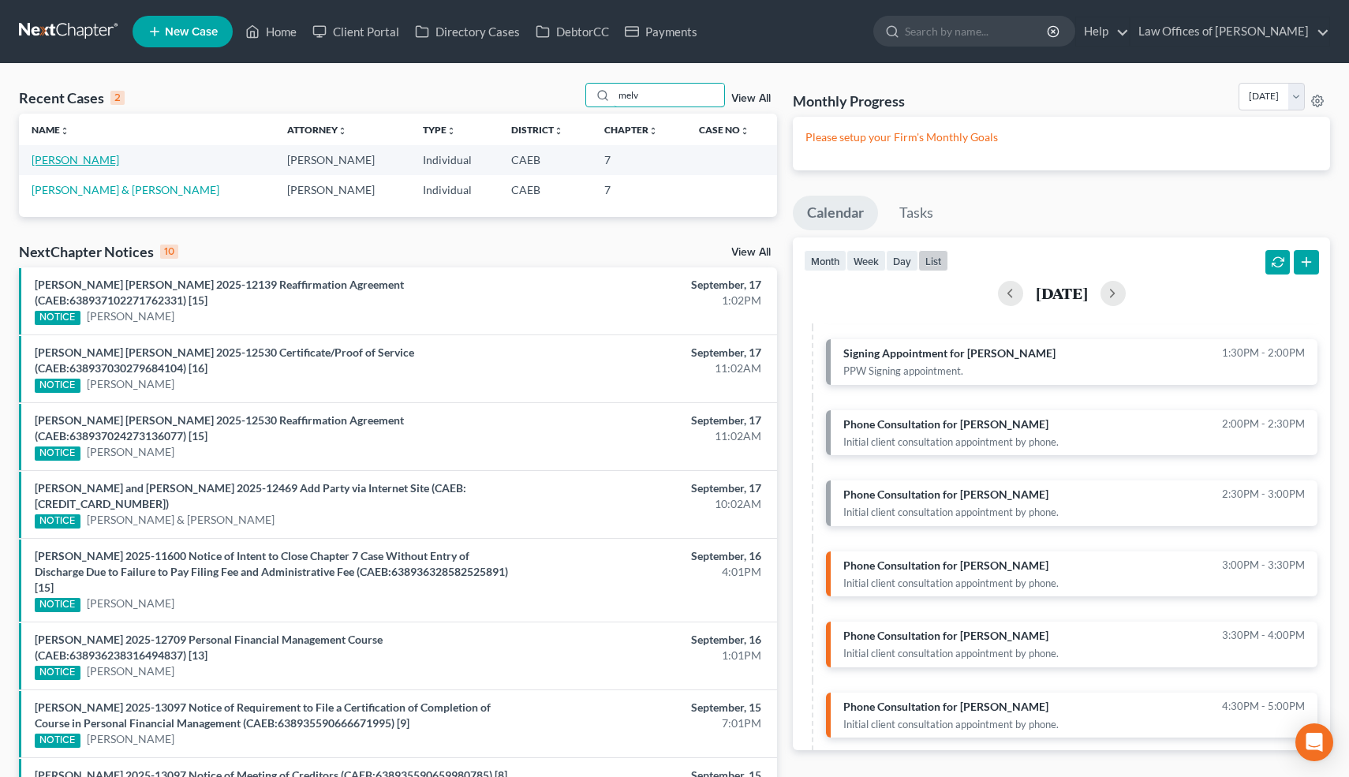
type input "melv"
click at [101, 161] on link "[PERSON_NAME]" at bounding box center [76, 159] width 88 height 13
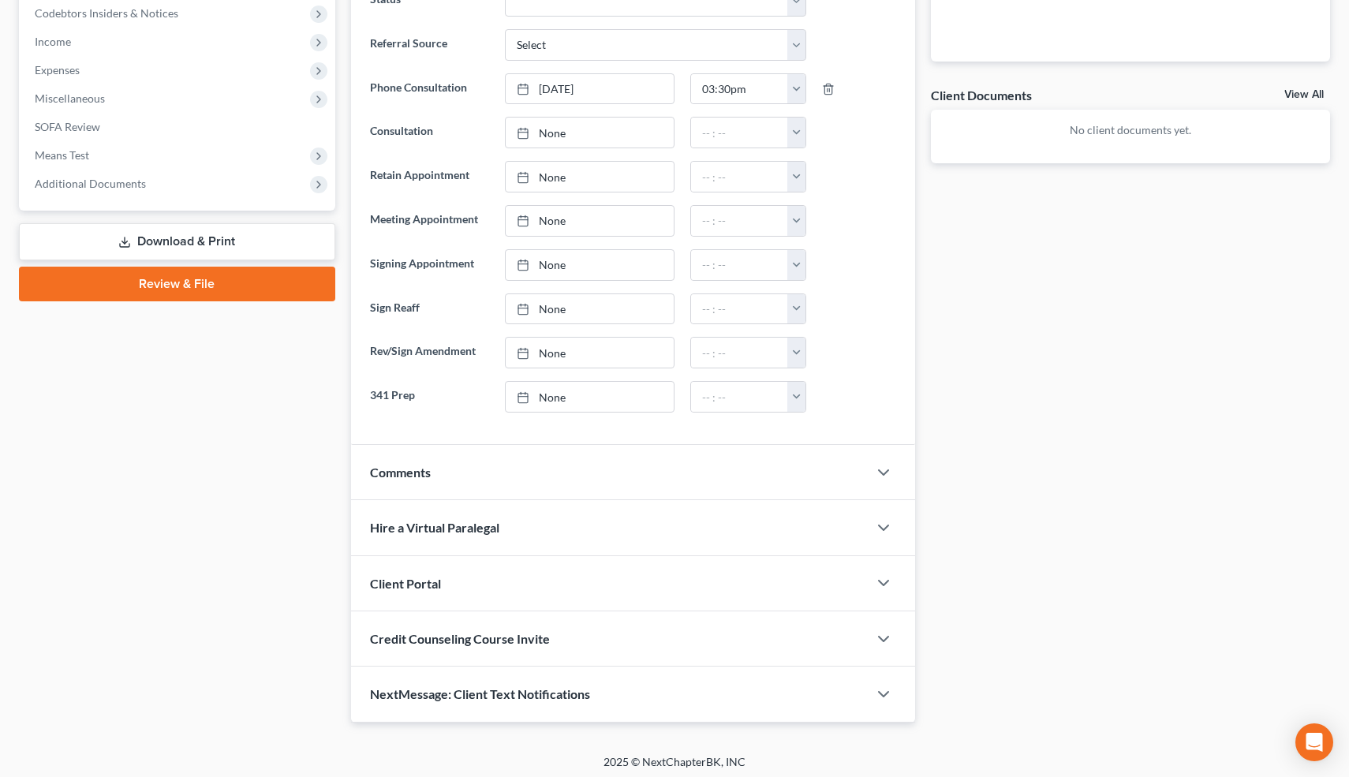
scroll to position [510, 0]
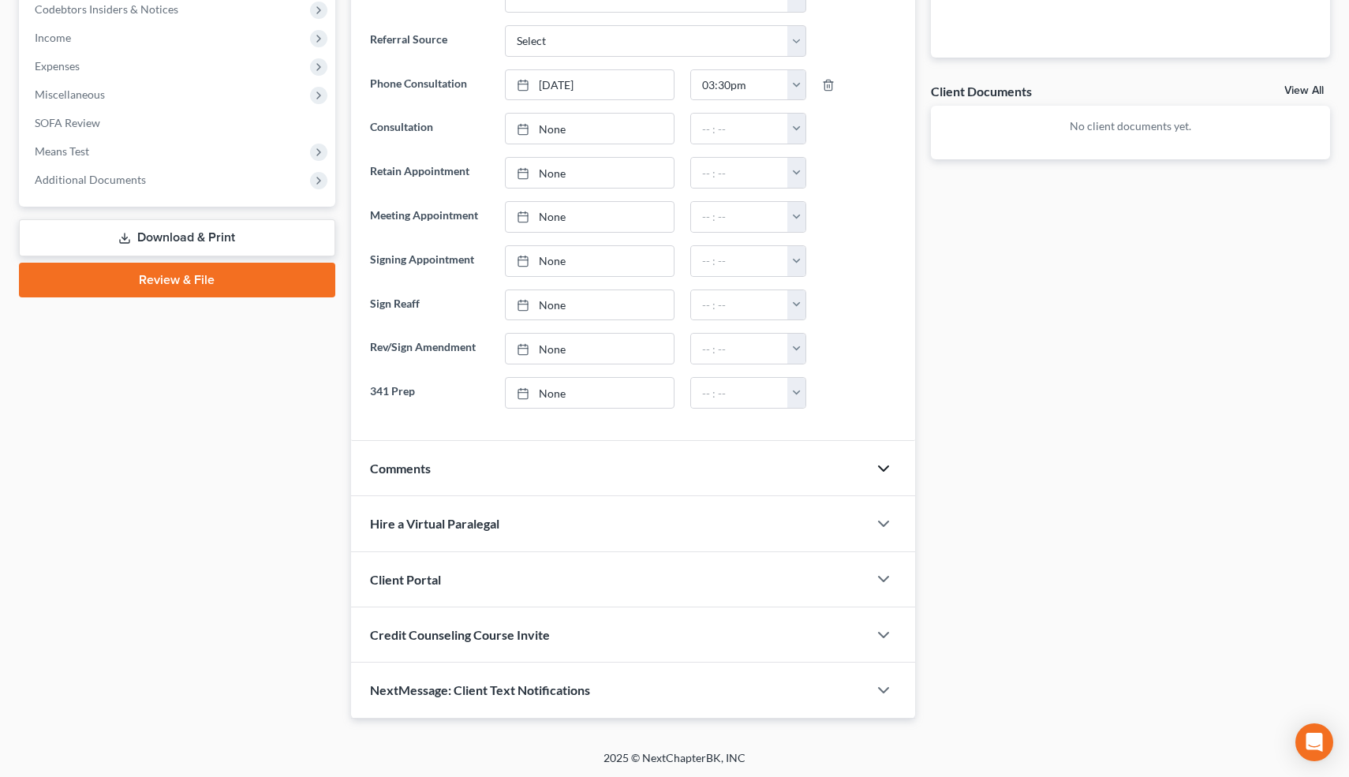
click at [881, 466] on polyline "button" at bounding box center [883, 468] width 9 height 5
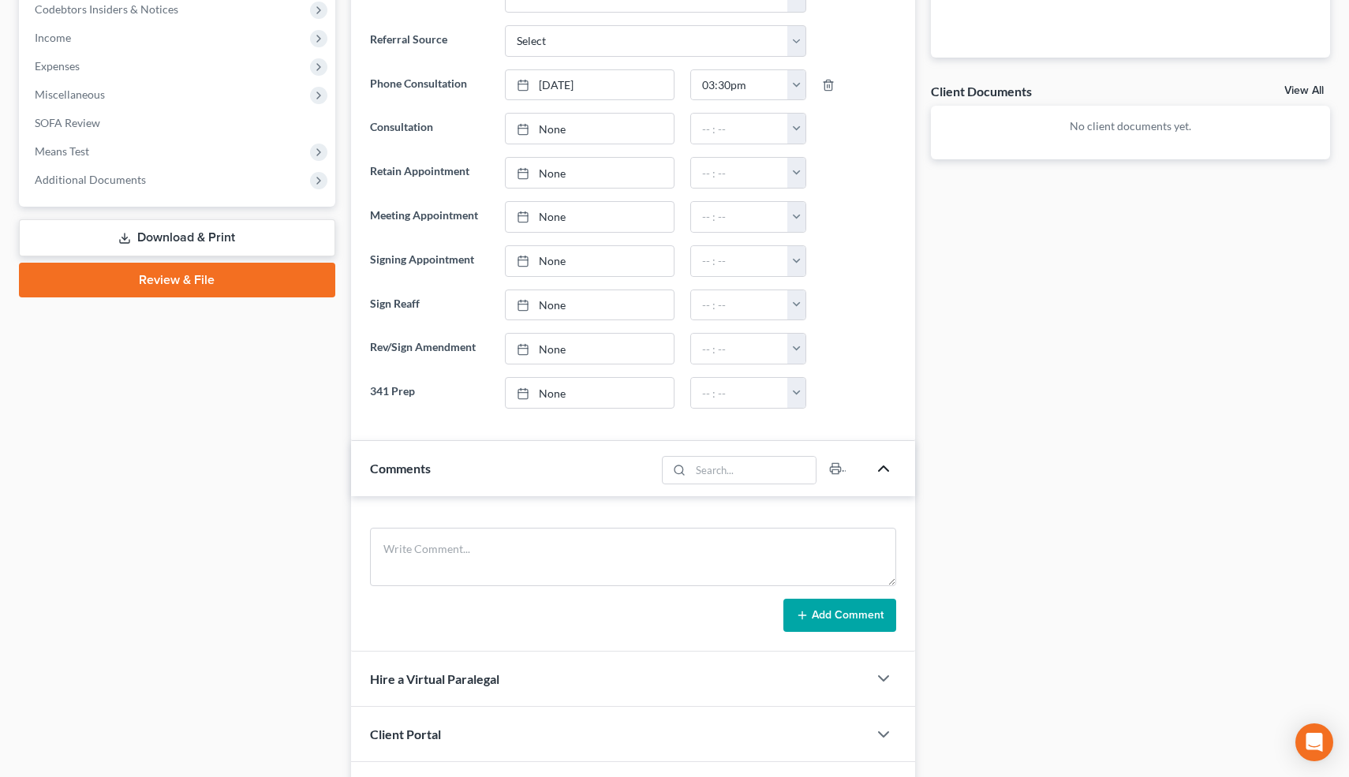
scroll to position [665, 0]
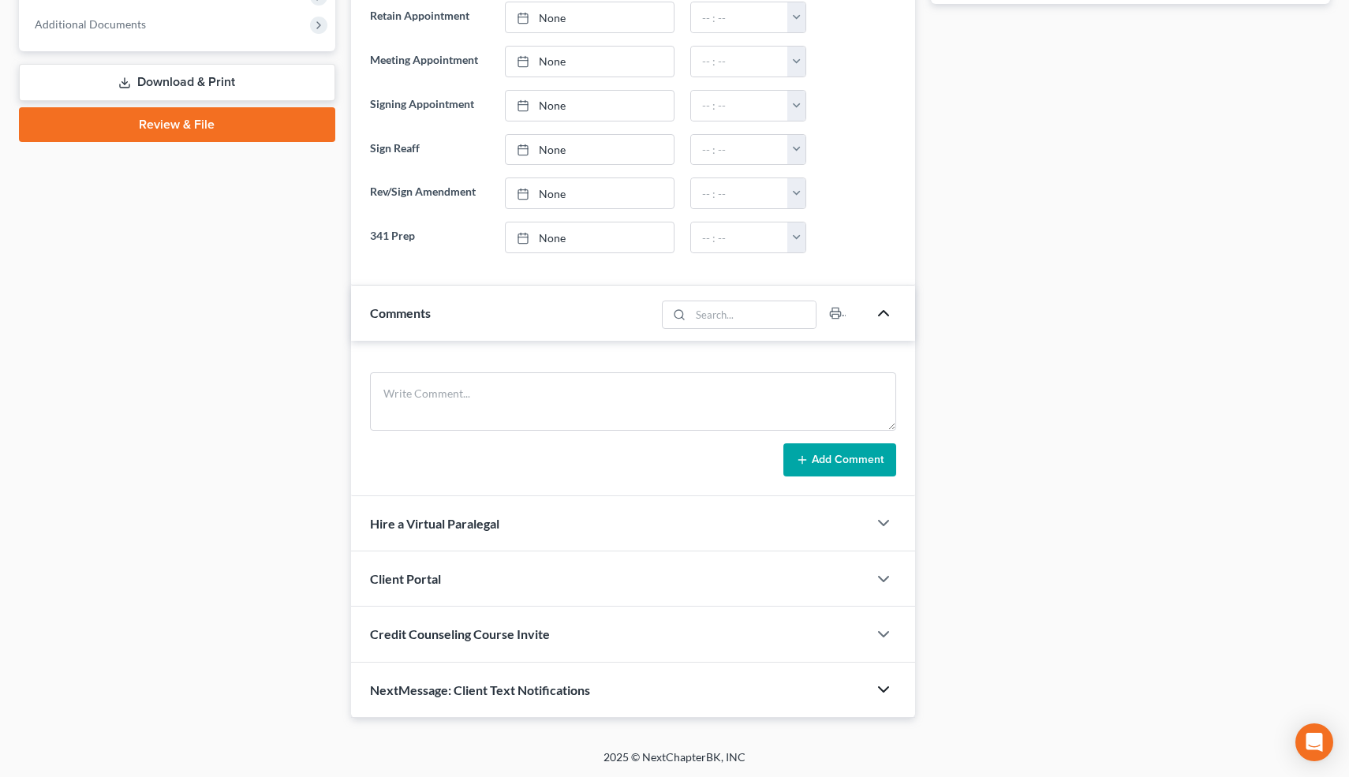
click at [882, 687] on icon "button" at bounding box center [883, 689] width 19 height 19
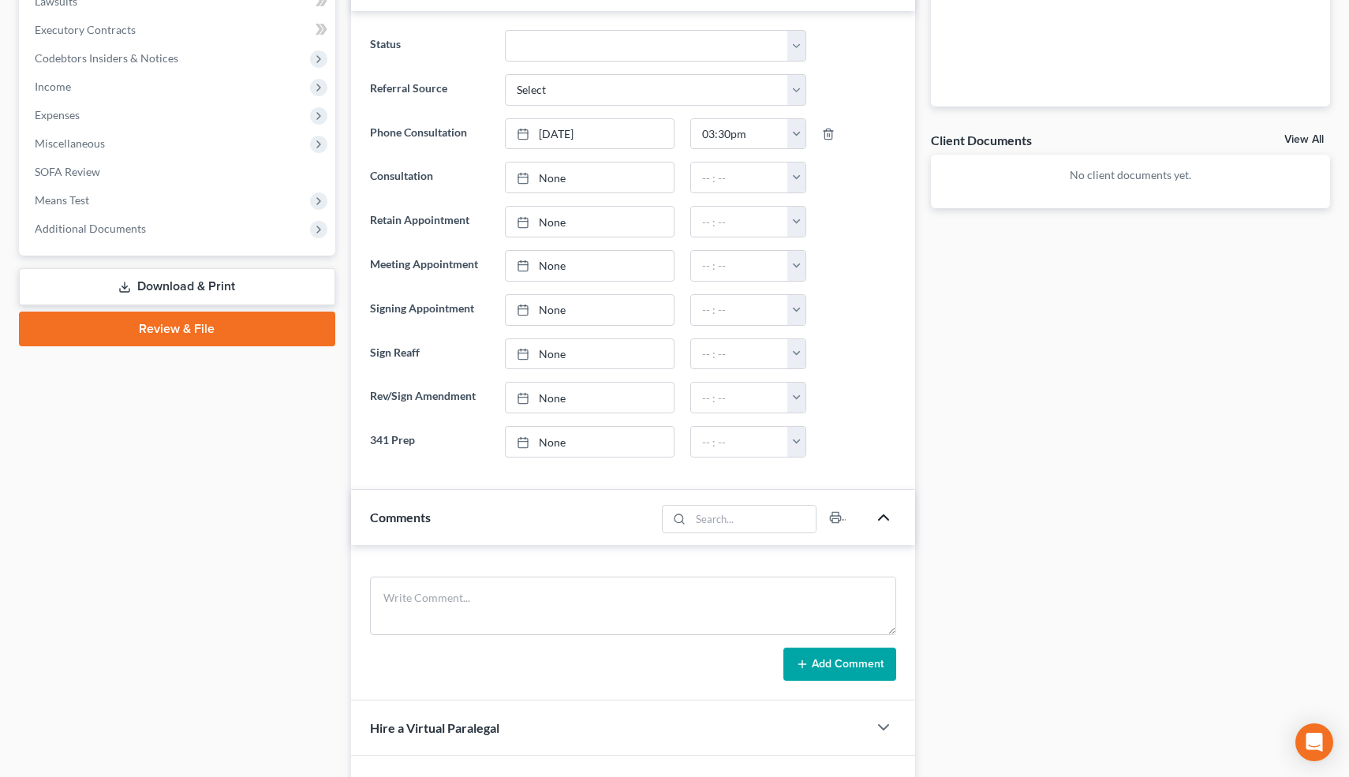
scroll to position [460, 0]
click at [539, 620] on textarea at bounding box center [633, 607] width 527 height 58
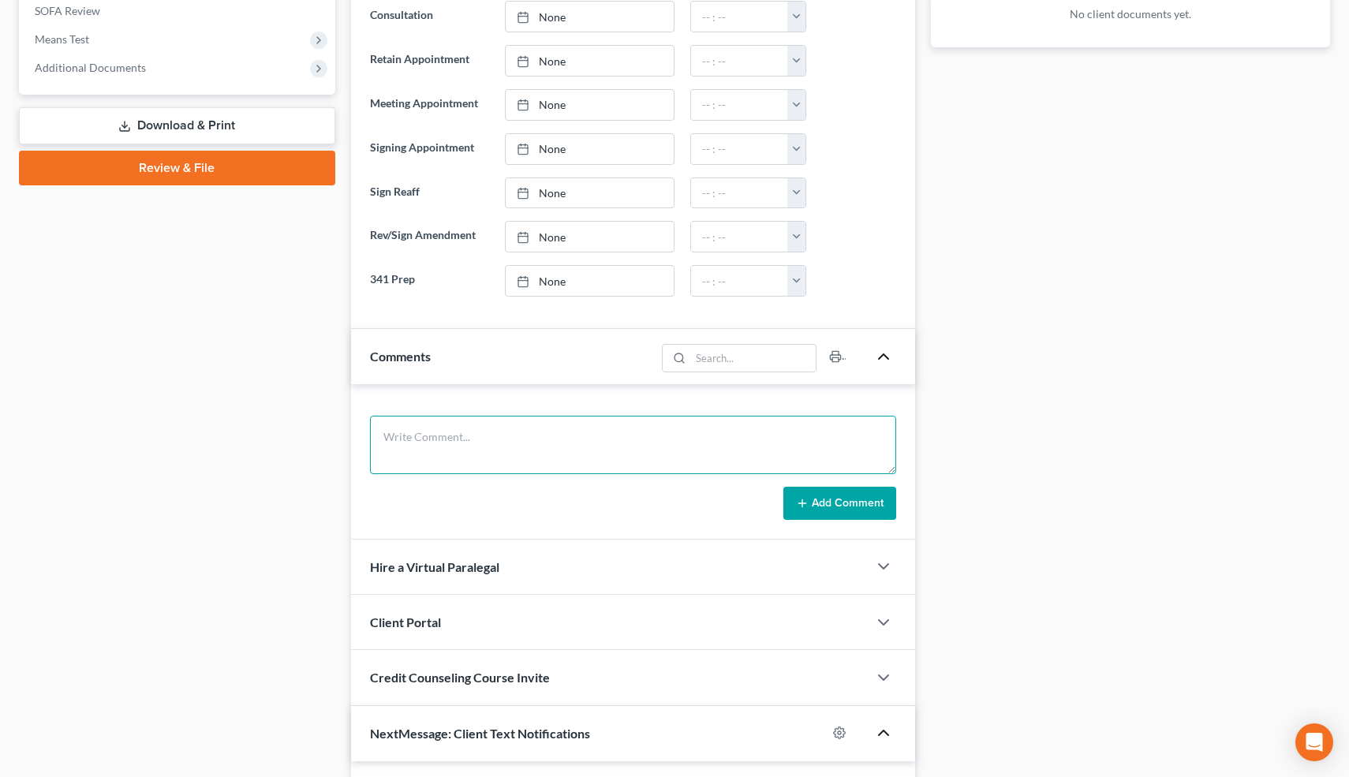
scroll to position [636, 0]
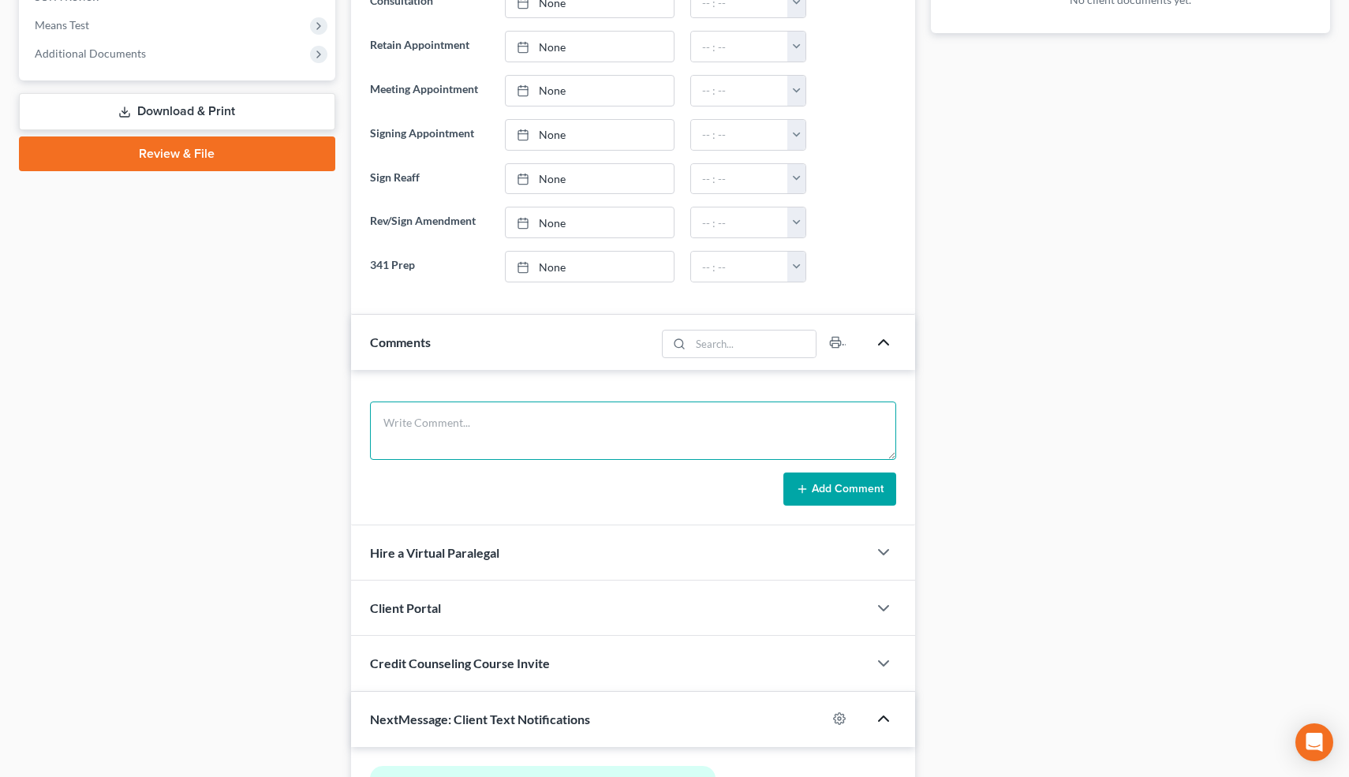
click at [529, 439] on textarea at bounding box center [633, 431] width 527 height 58
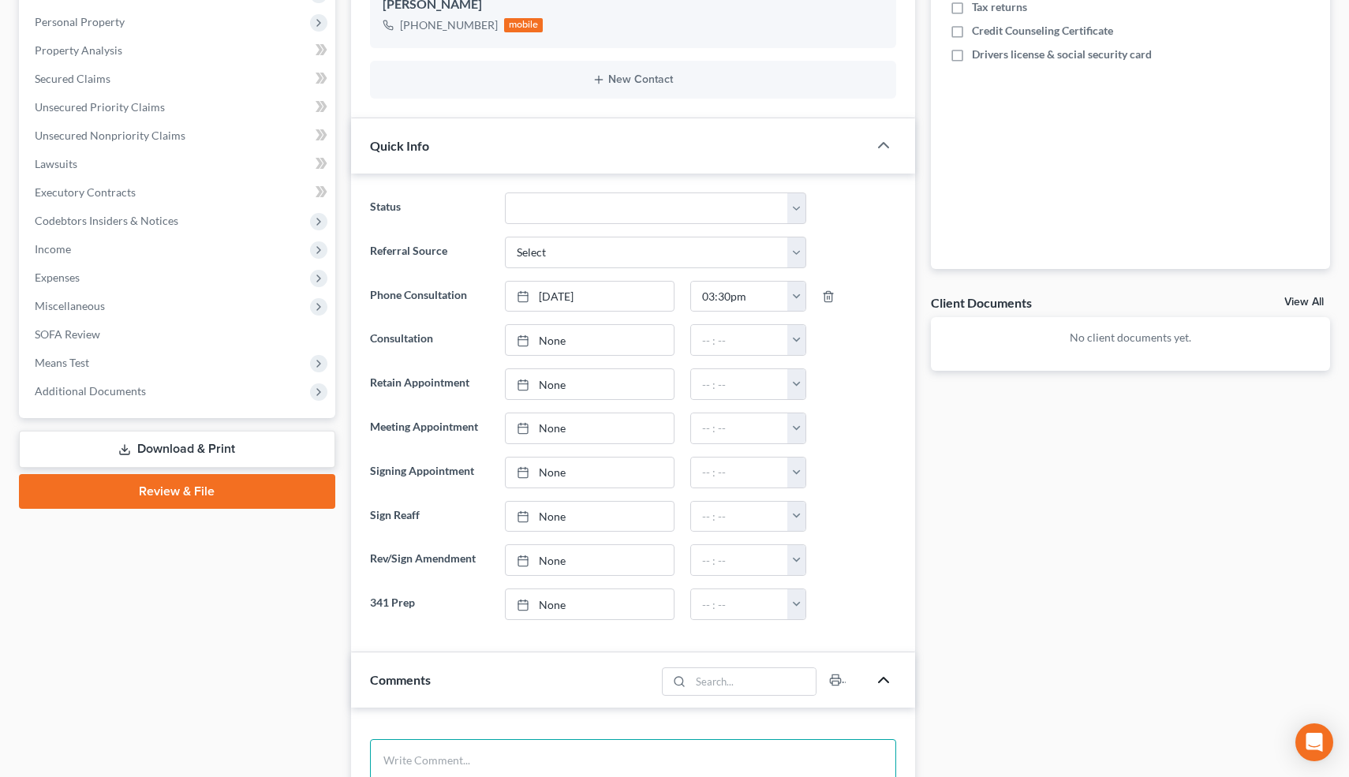
scroll to position [0, 0]
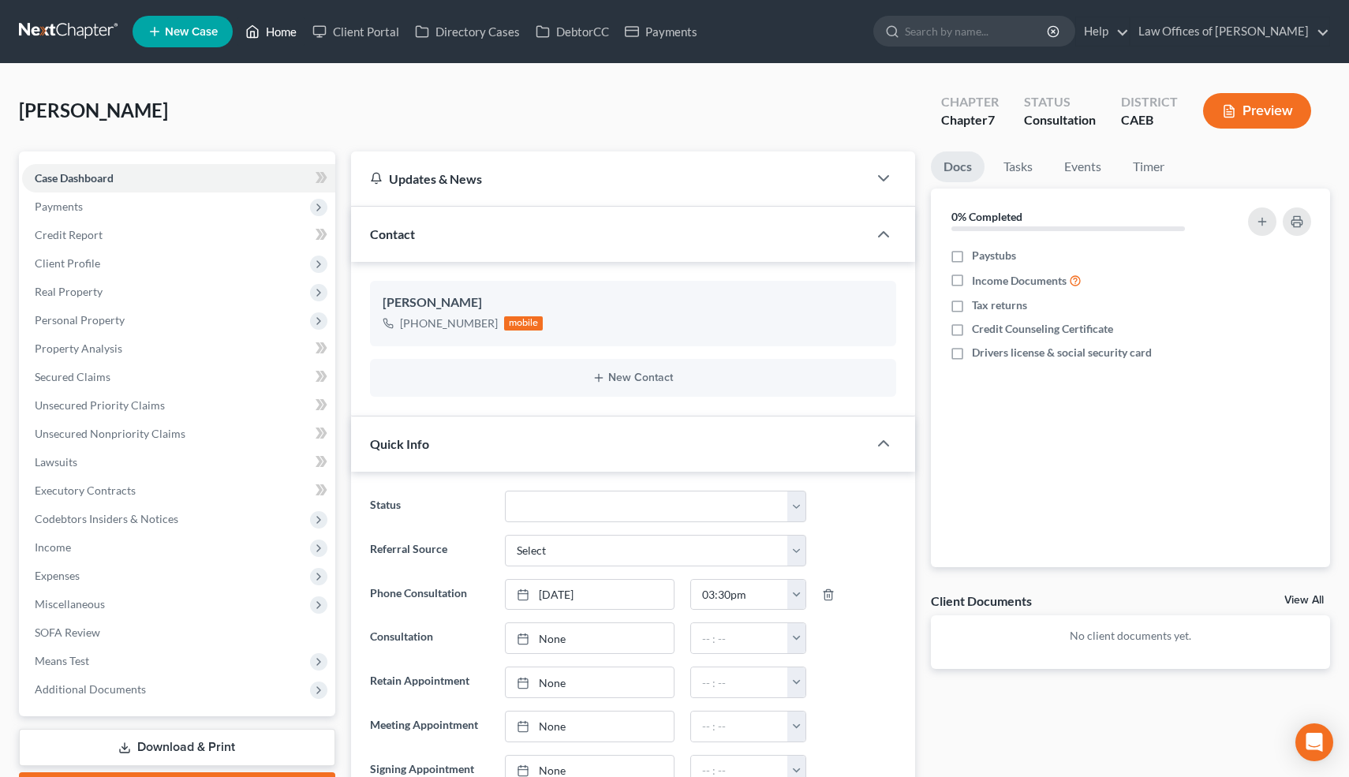
click at [280, 29] on link "Home" at bounding box center [271, 31] width 67 height 28
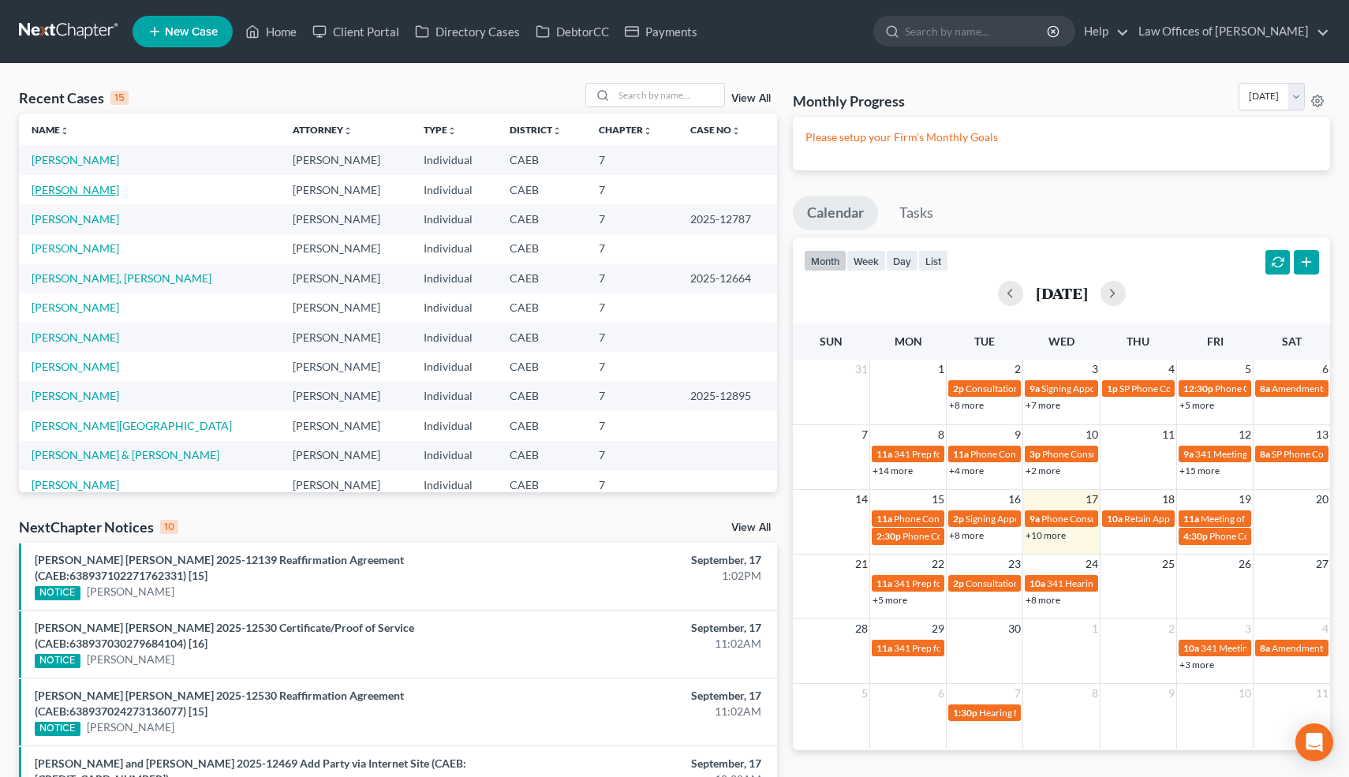
click at [103, 193] on link "[PERSON_NAME]" at bounding box center [76, 189] width 88 height 13
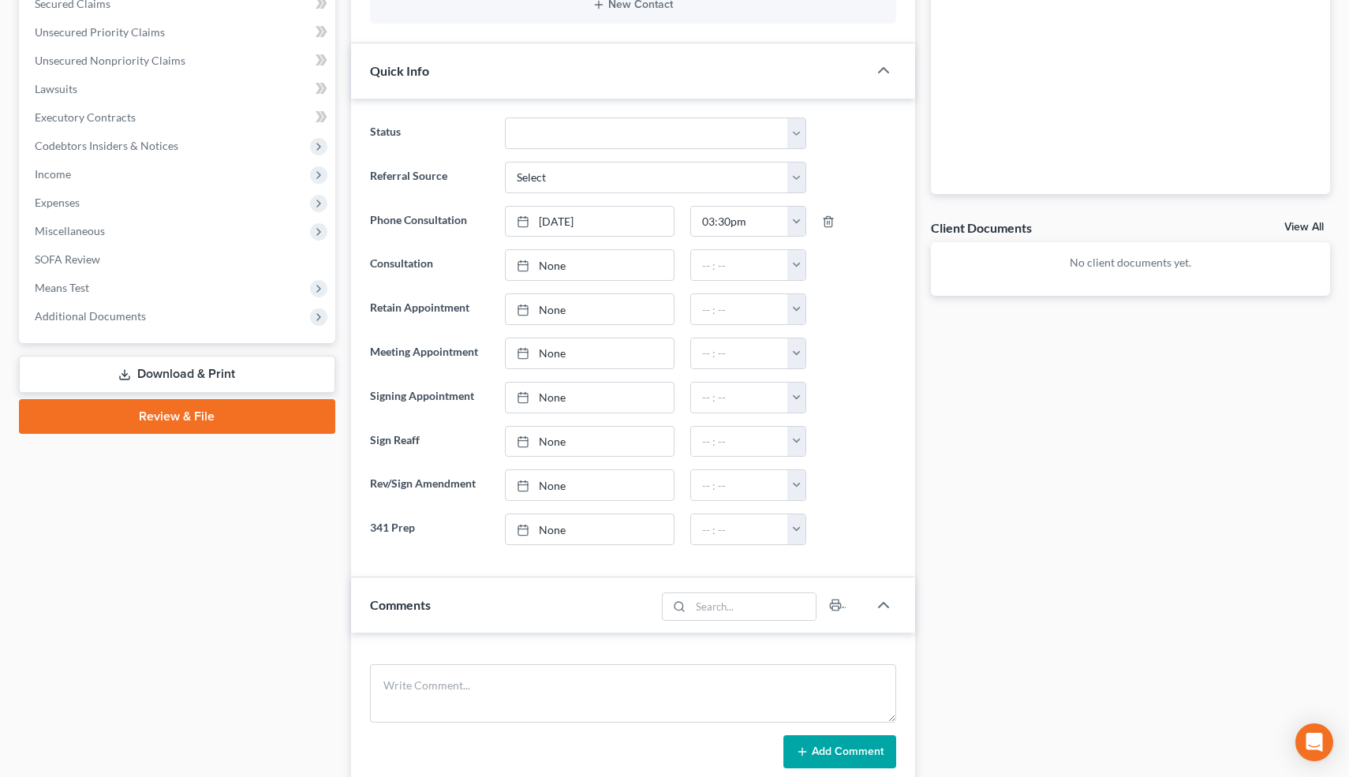
scroll to position [375, 0]
click at [473, 689] on textarea at bounding box center [633, 692] width 527 height 58
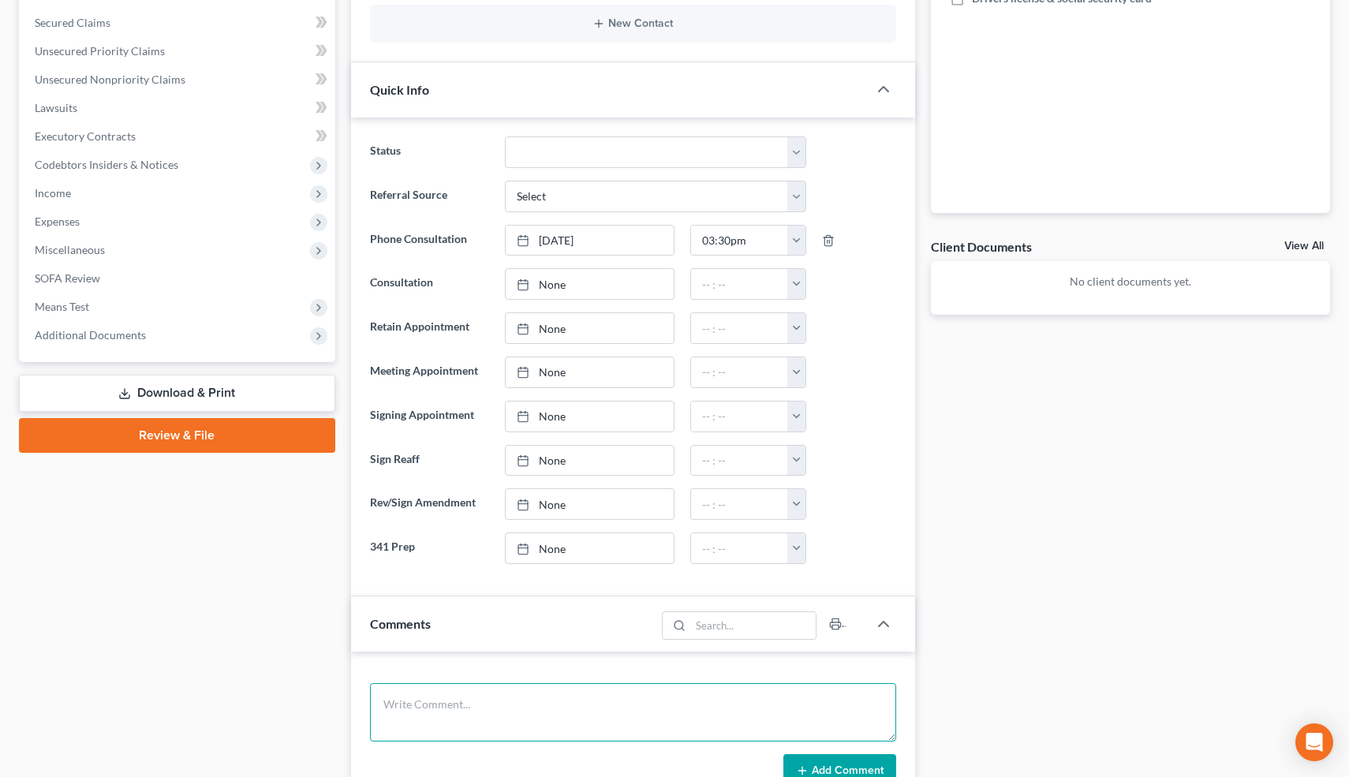
scroll to position [445, 0]
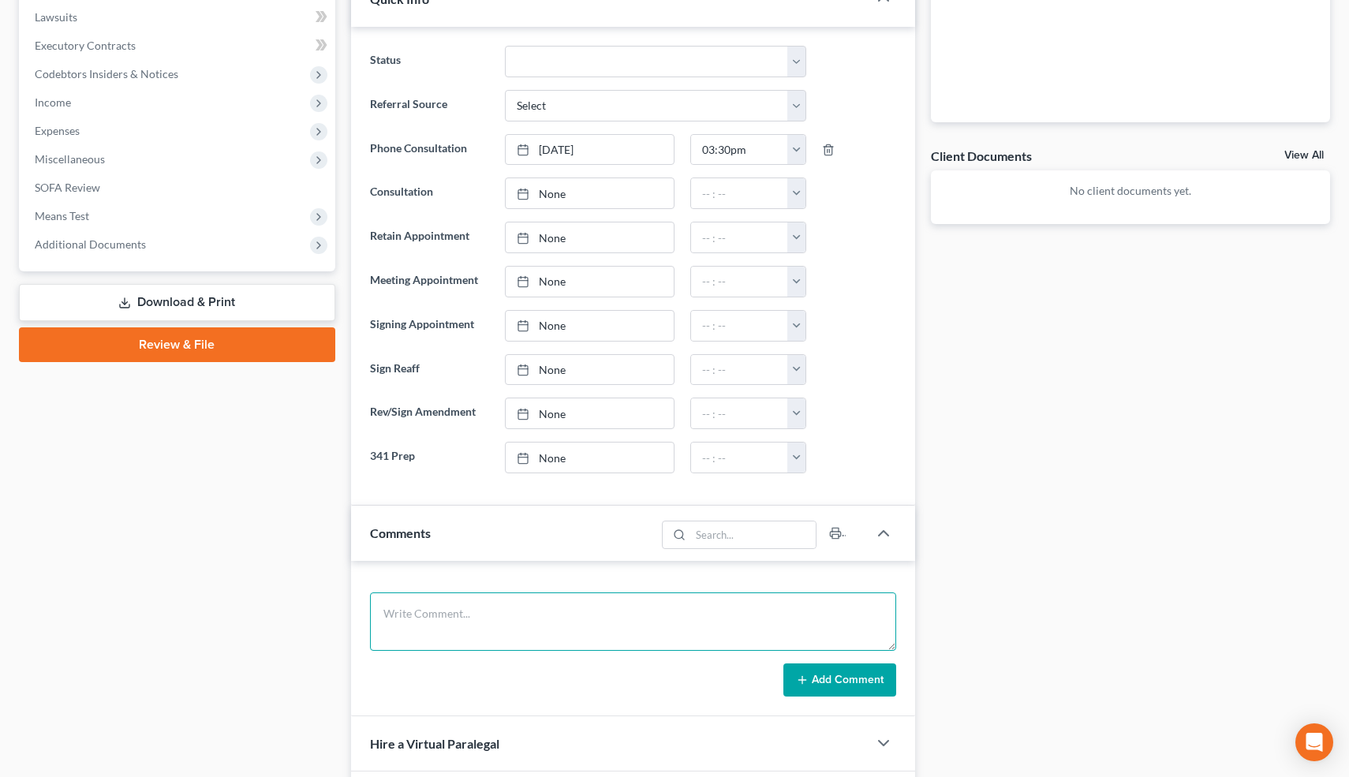
click at [510, 631] on textarea at bounding box center [633, 622] width 527 height 58
click at [649, 599] on textarea "LLC, no equipment. Inc Gross: 40k, Net=15-18k" at bounding box center [633, 622] width 527 height 58
click at [642, 609] on textarea "LLC, no equipment. Inc Gross: 40k, Net=15-18k" at bounding box center [633, 622] width 527 height 58
type textarea "LLC, no equipment. Inc Gross: 40k, Net=15-18k. Over, adv he has to do a 13."
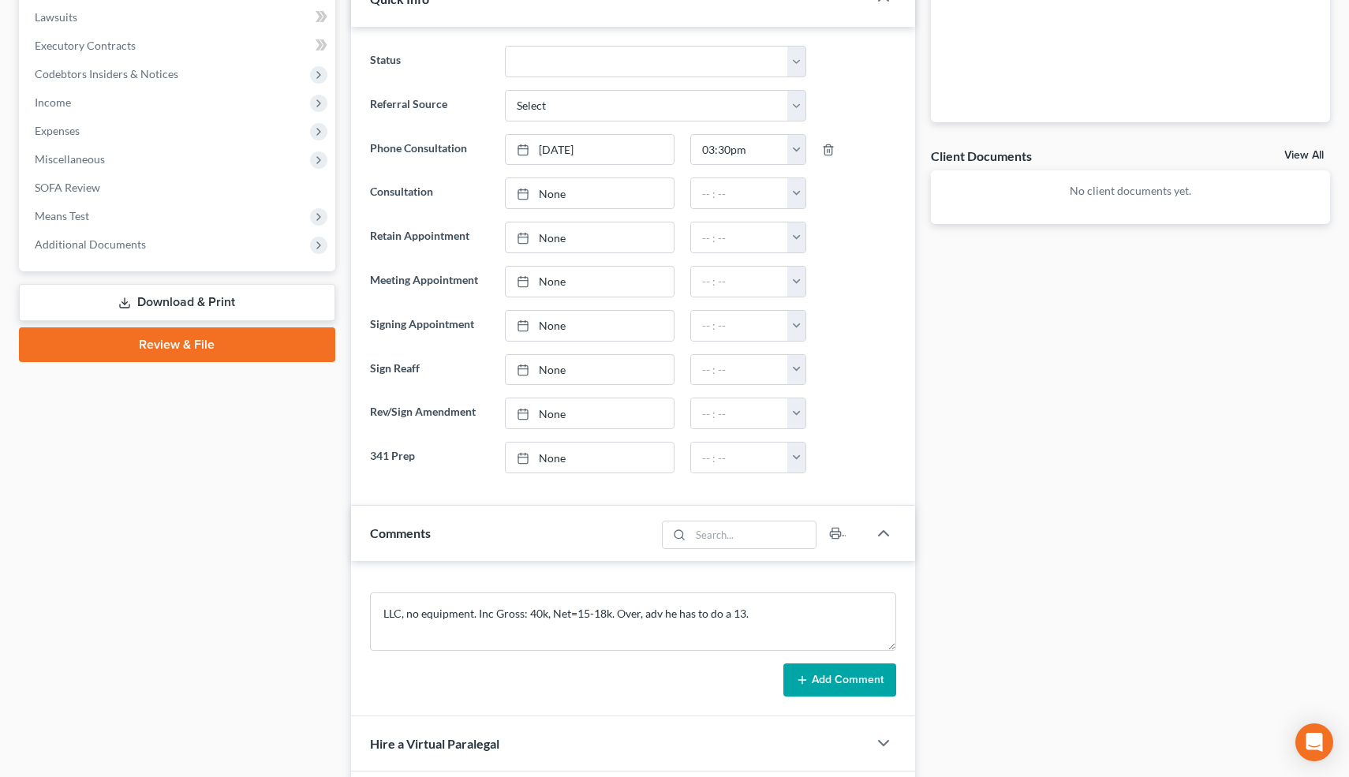
click at [860, 674] on button "Add Comment" at bounding box center [840, 680] width 113 height 33
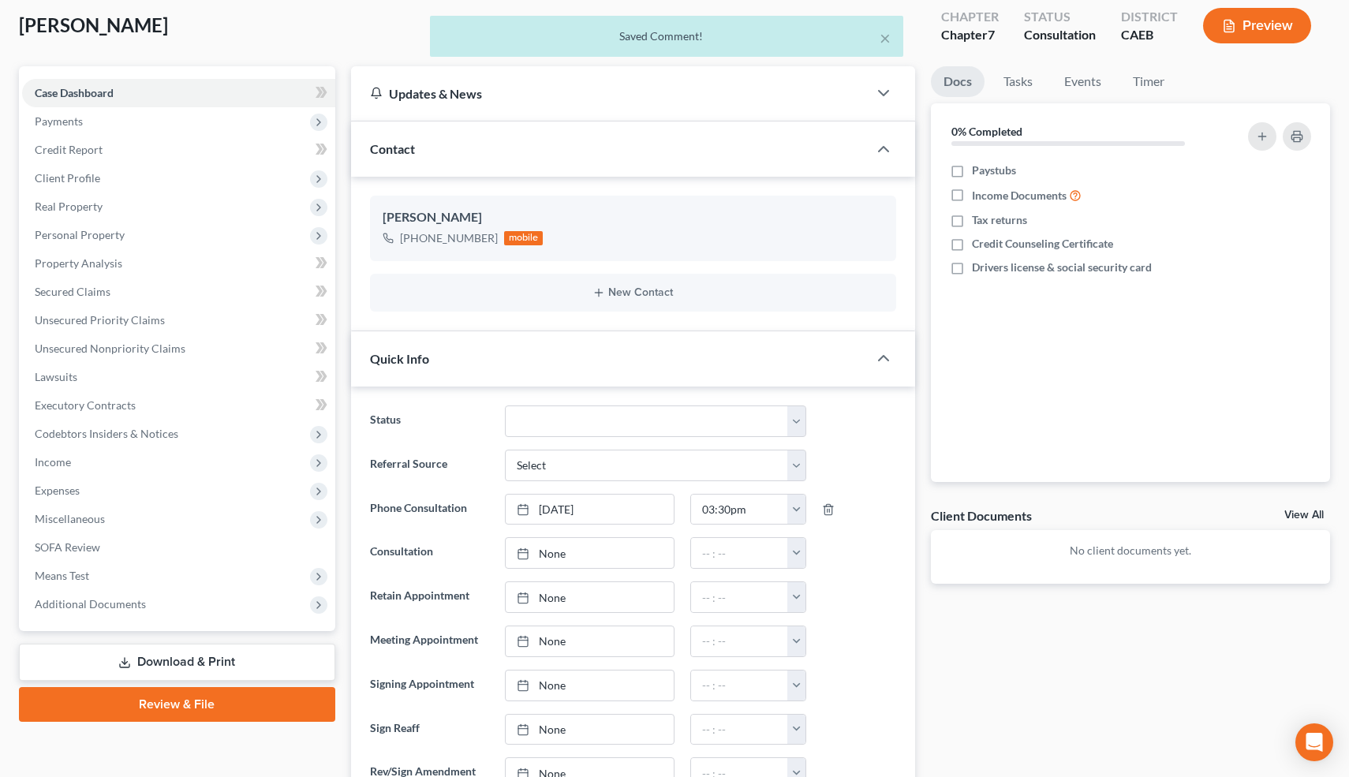
scroll to position [0, 0]
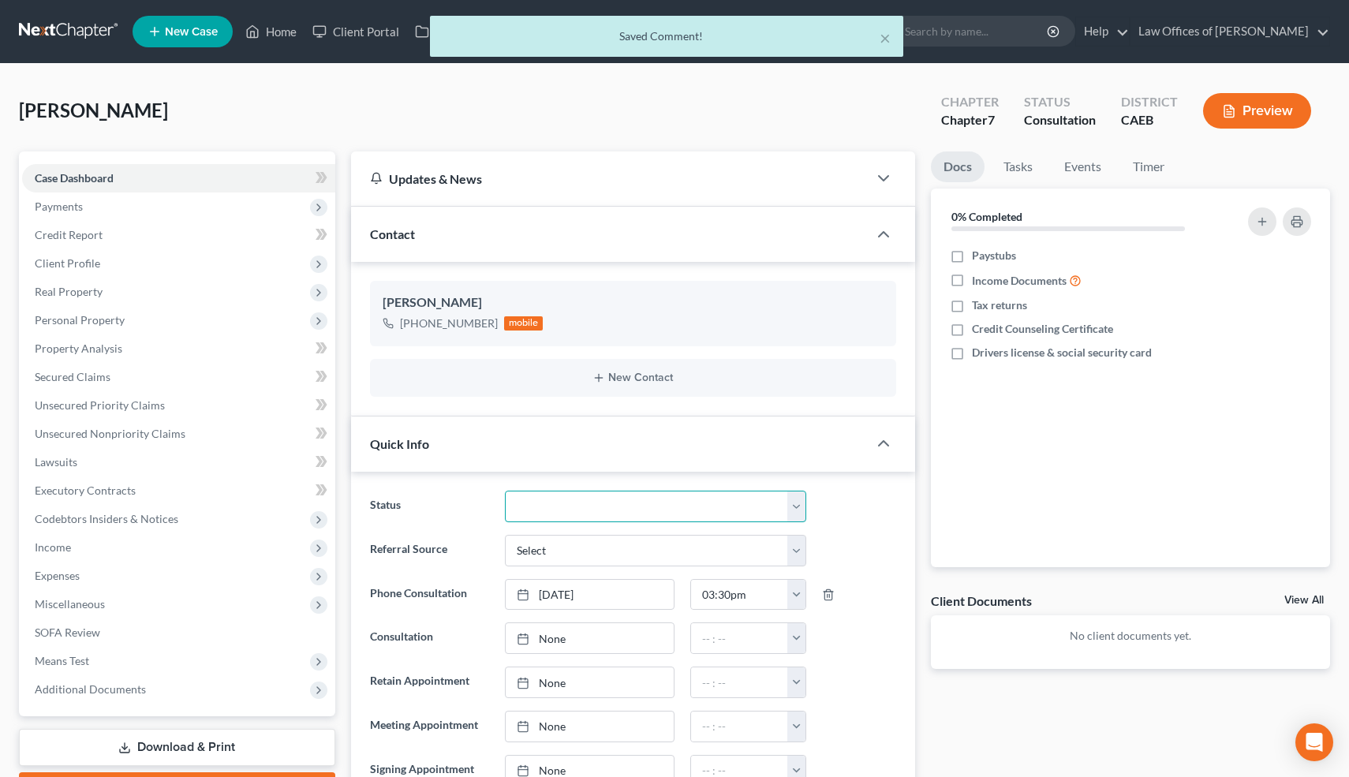
click at [637, 507] on select "Cancelled/Refund Closed Consultation Declined Discharged Filed Income Check In …" at bounding box center [655, 507] width 301 height 32
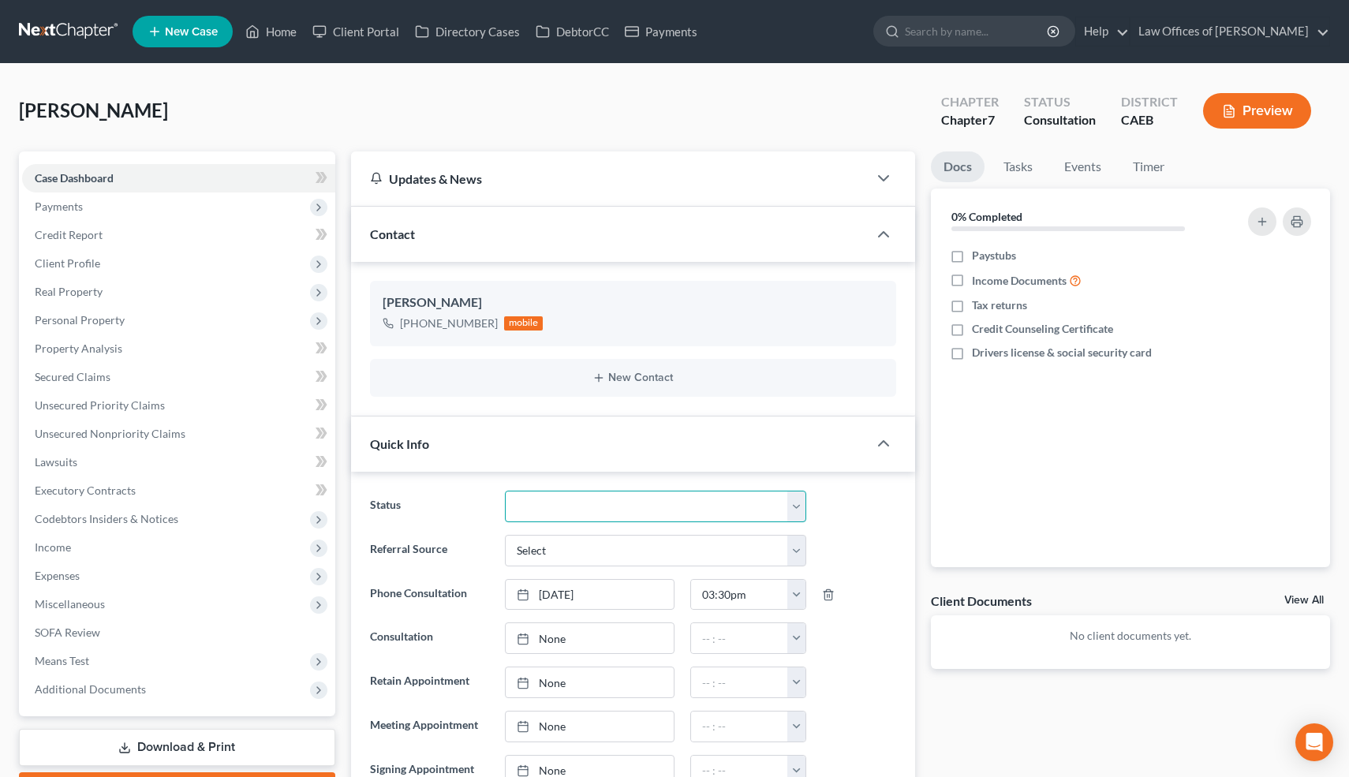
select select "3"
click at [505, 491] on select "Cancelled/Refund Closed Consultation Declined Discharged Filed Income Check In …" at bounding box center [655, 507] width 301 height 32
click at [279, 29] on link "Home" at bounding box center [271, 31] width 67 height 28
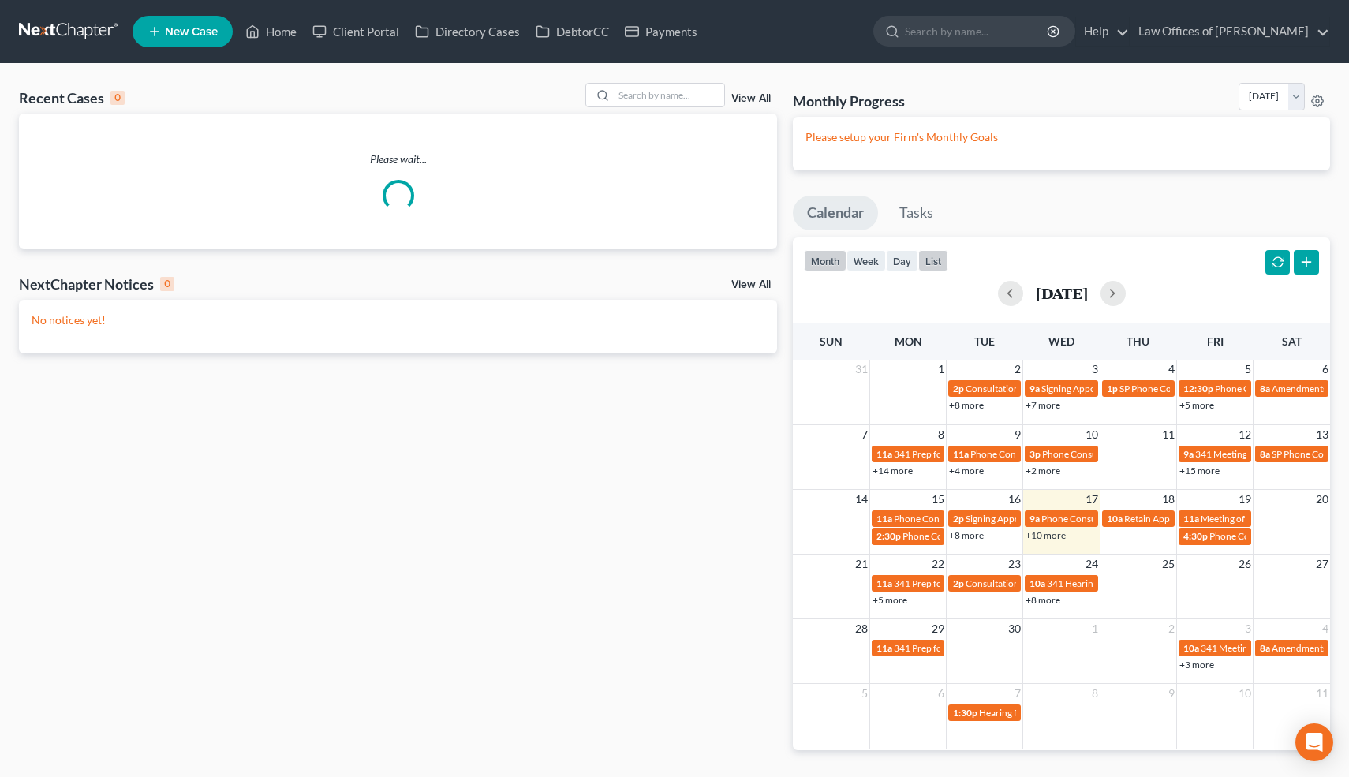
click at [936, 260] on button "list" at bounding box center [934, 260] width 30 height 21
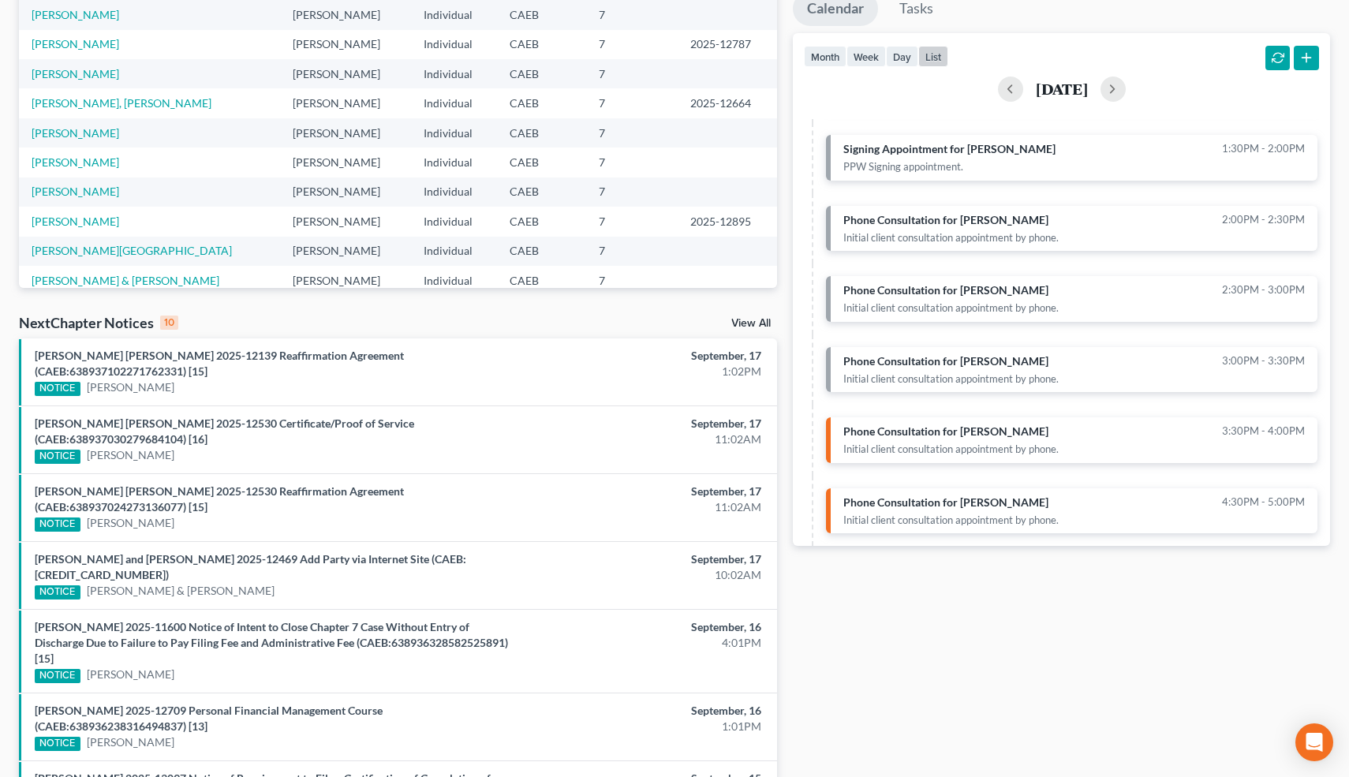
scroll to position [207, 0]
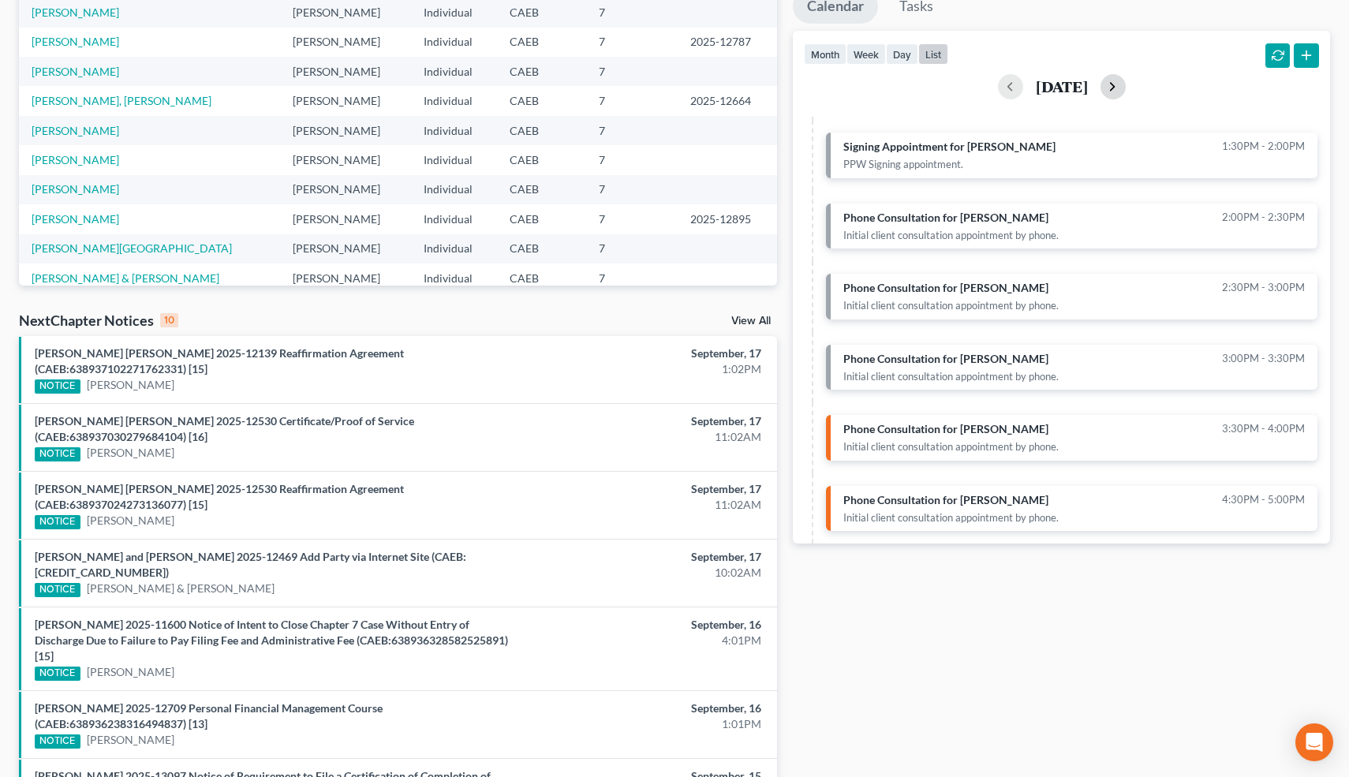
click at [1126, 91] on button "button" at bounding box center [1113, 86] width 25 height 25
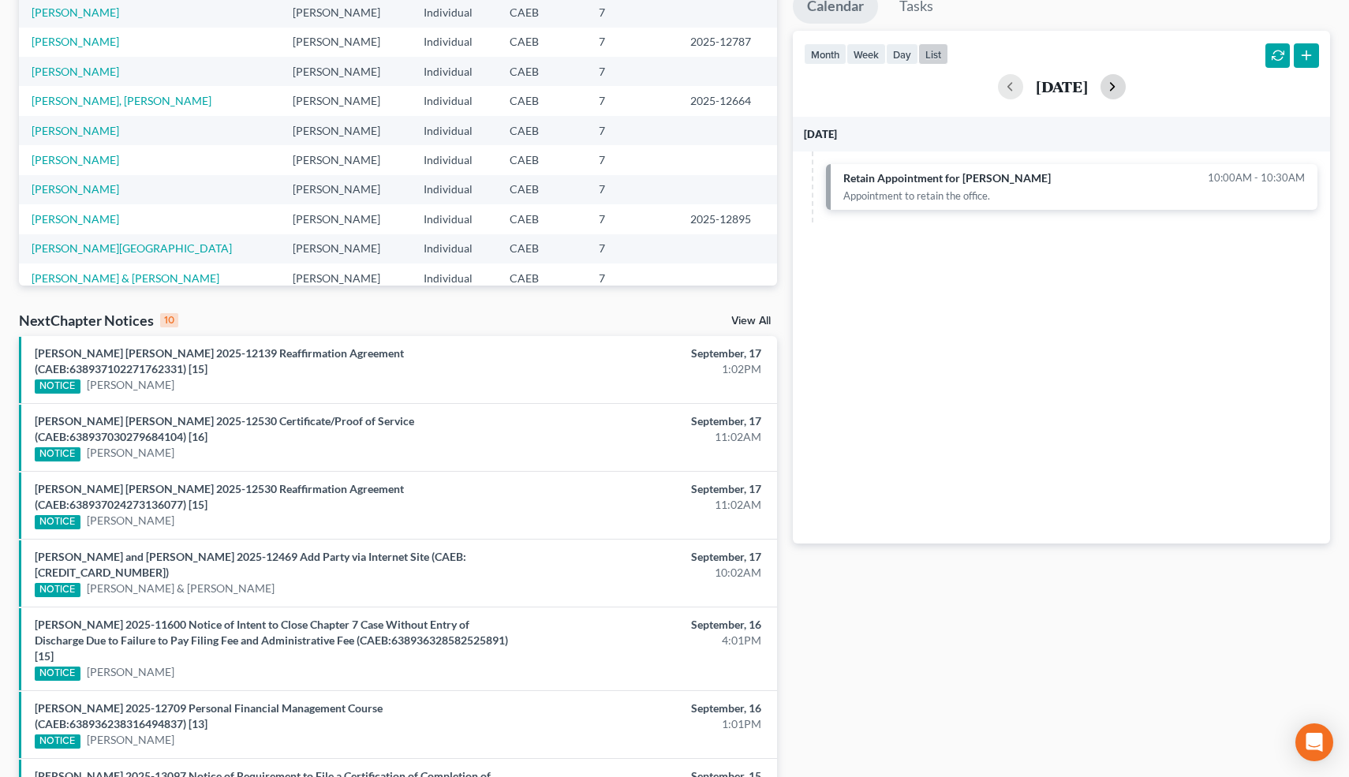
click at [1126, 89] on button "button" at bounding box center [1113, 86] width 25 height 25
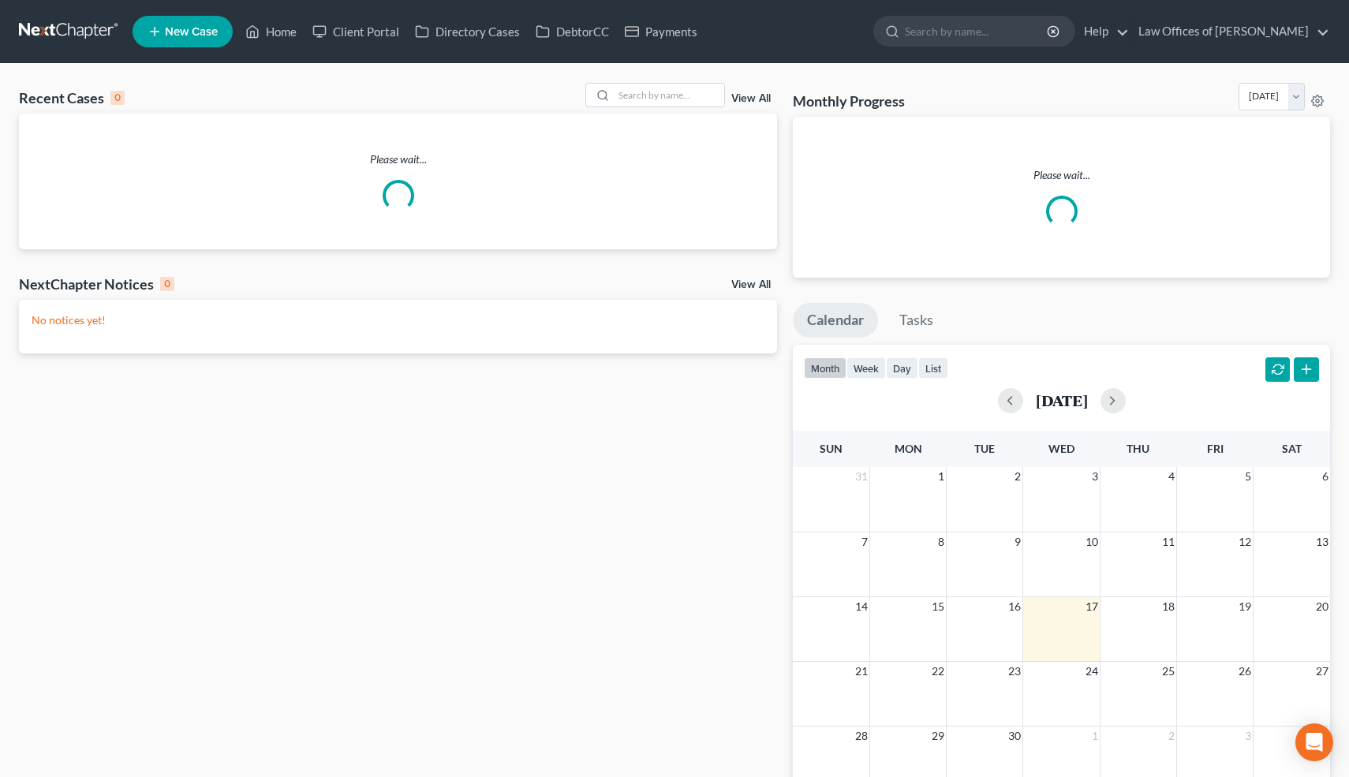
scroll to position [45, 0]
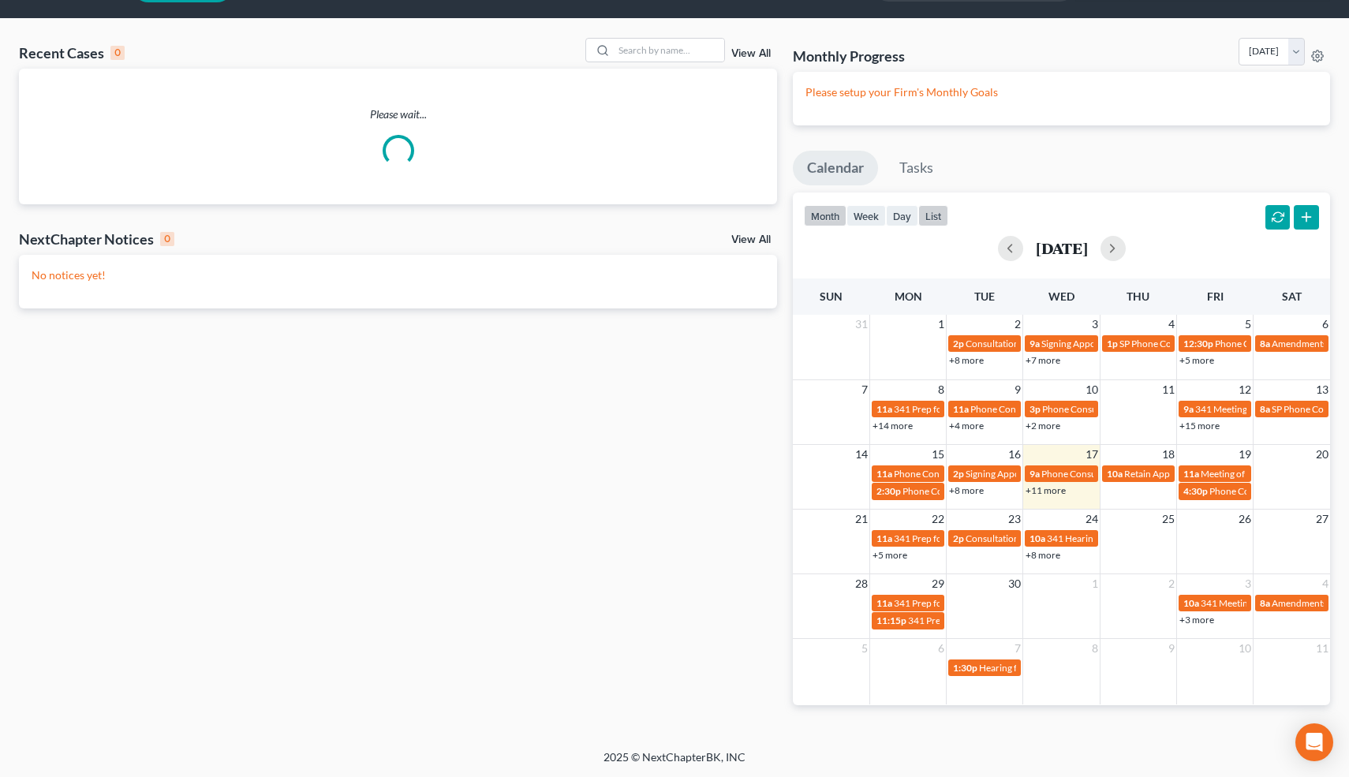
click at [934, 216] on button "list" at bounding box center [934, 215] width 30 height 21
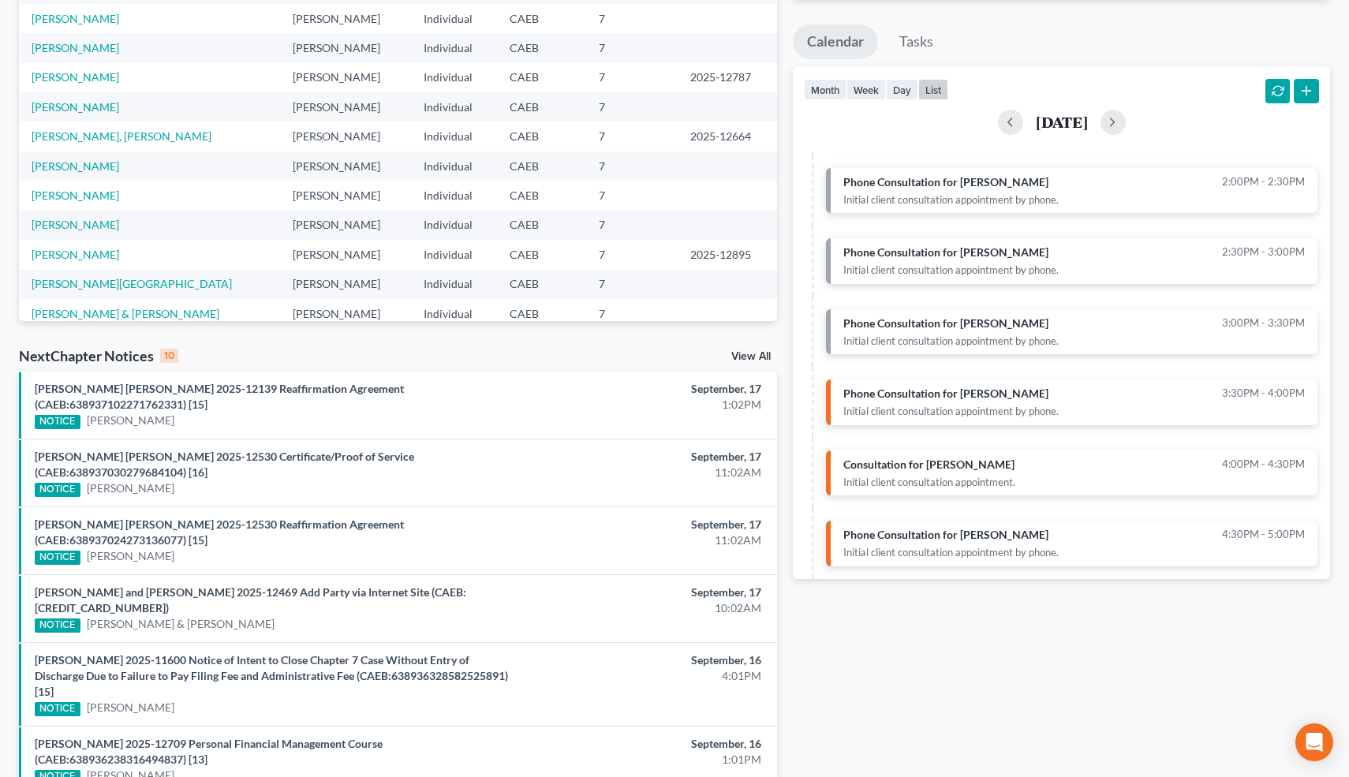
scroll to position [0, 0]
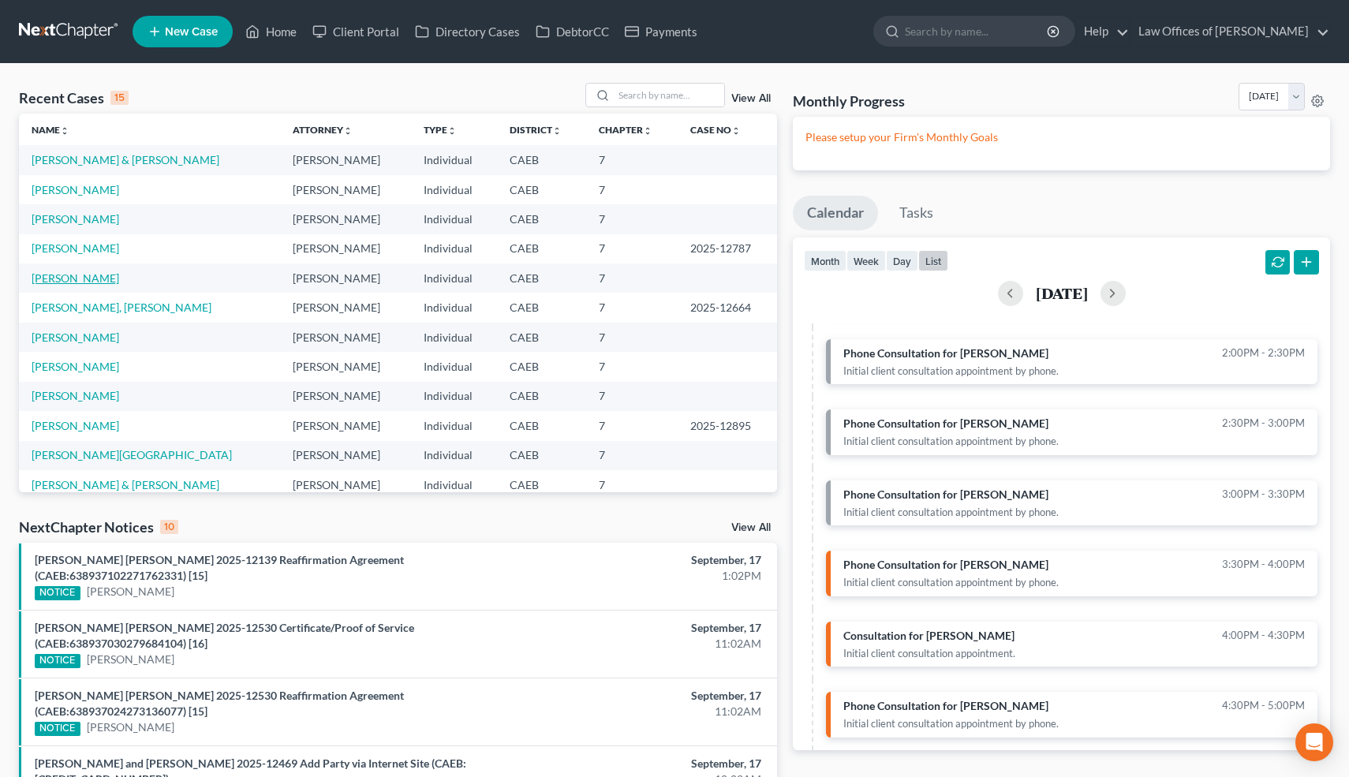
click at [90, 279] on link "[PERSON_NAME]" at bounding box center [76, 277] width 88 height 13
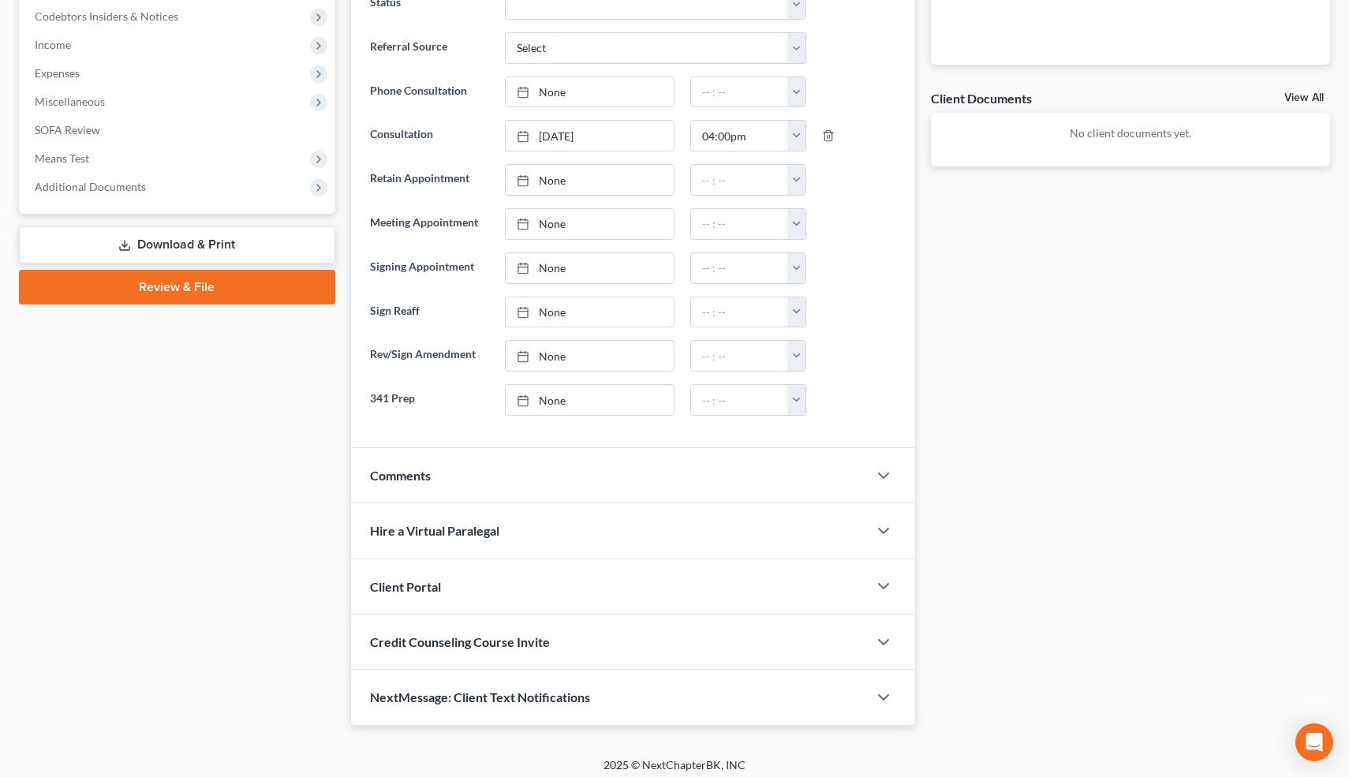
scroll to position [510, 0]
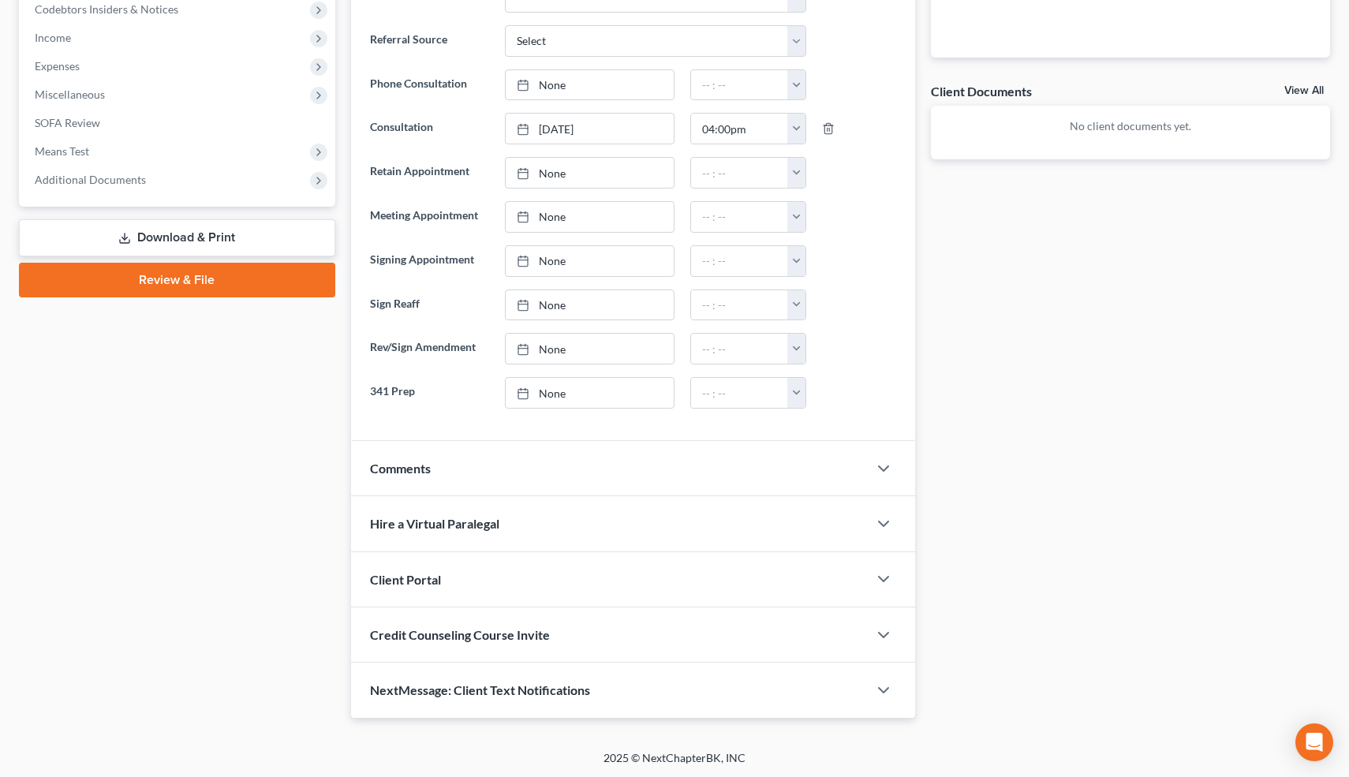
click at [881, 453] on div at bounding box center [891, 469] width 47 height 32
click at [883, 463] on icon "button" at bounding box center [883, 468] width 19 height 19
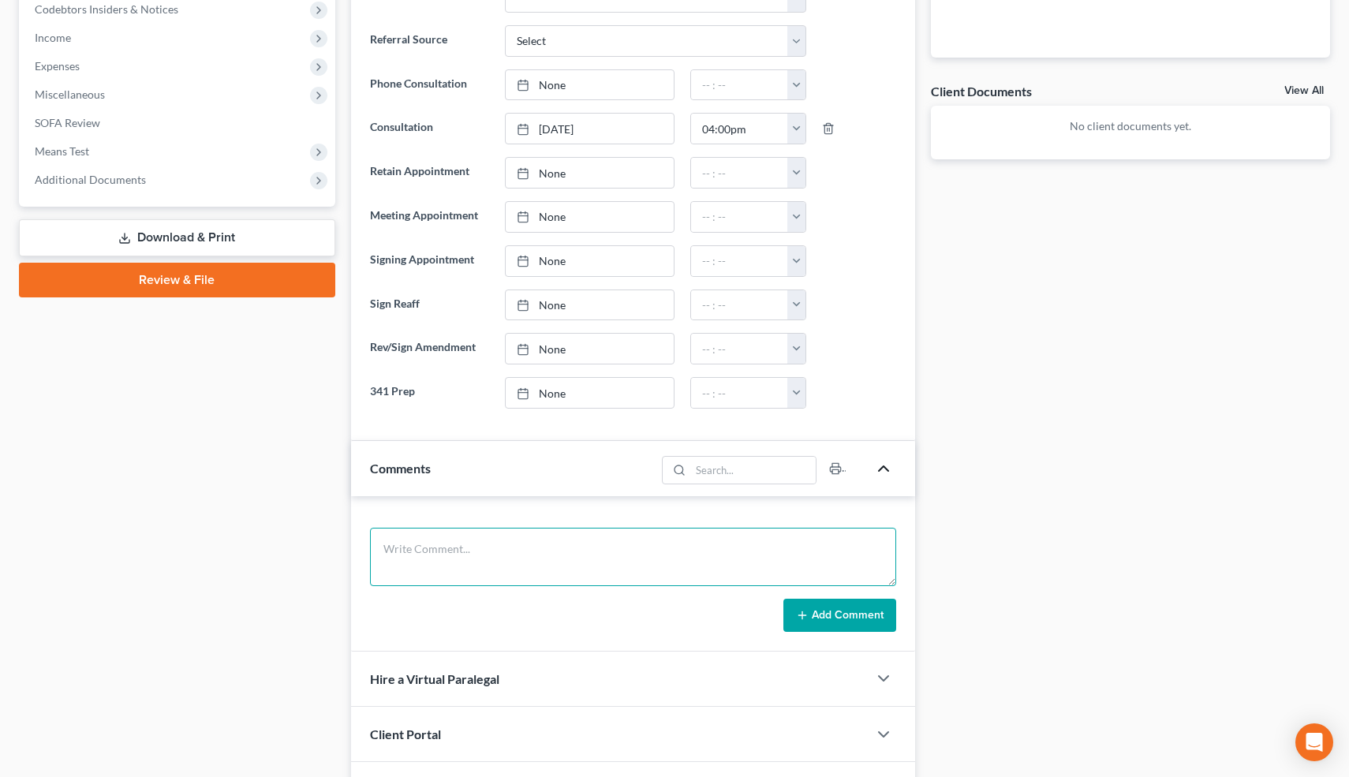
click at [479, 568] on textarea at bounding box center [633, 557] width 527 height 58
click at [555, 548] on textarea "Owner operatoir, truck blew engine, Debts=20k" at bounding box center [633, 557] width 527 height 58
click at [463, 549] on textarea "Owner operatoir, truck blew engine,-18k to fix. Will close business. Debts=20k" at bounding box center [633, 557] width 527 height 58
click at [622, 552] on textarea "Owner operator-LLC, truck blew engine,-18k to fix. Will close business. Debts=2…" at bounding box center [633, 557] width 527 height 58
click at [631, 545] on textarea "Owner operator-LLC, truck blew engine,-18k to fix. Will close business. Debts=2…" at bounding box center [633, 557] width 527 height 58
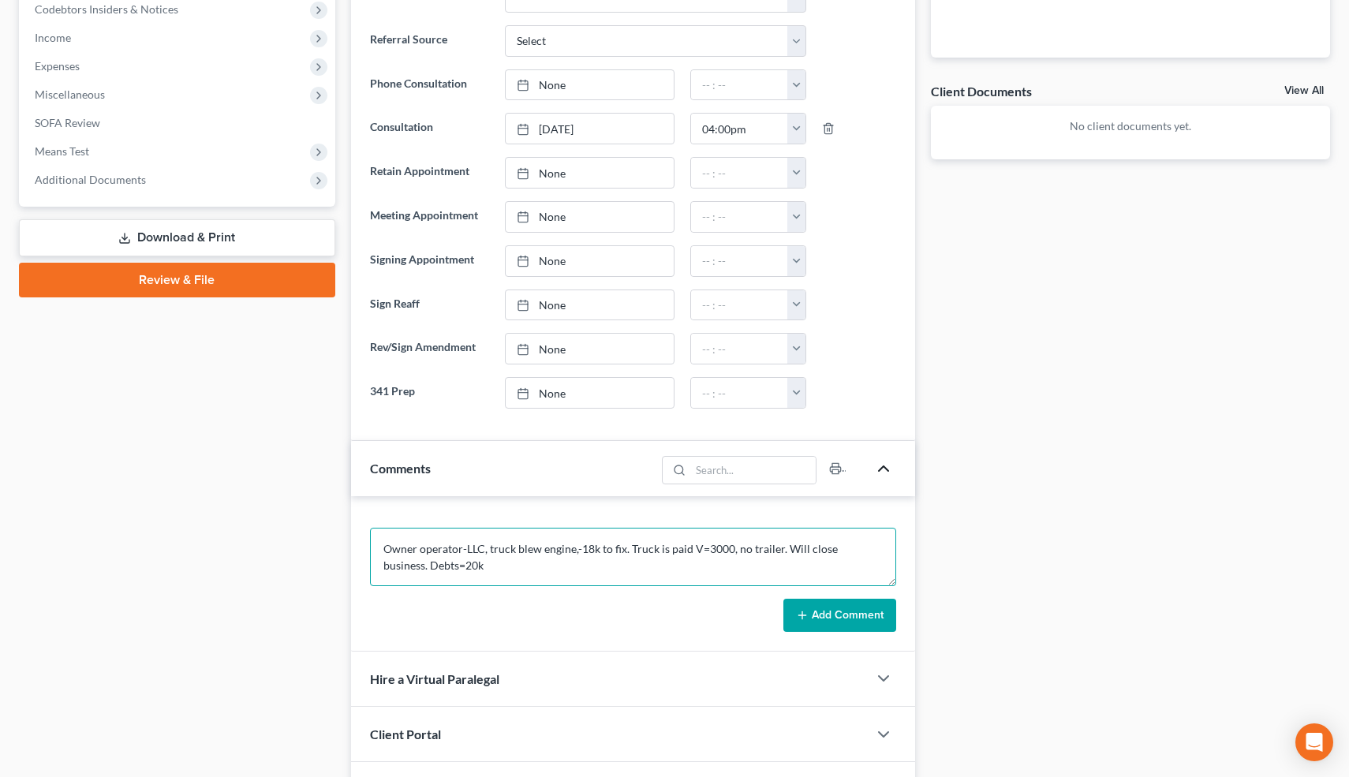
click at [690, 550] on textarea "Owner operator-LLC, truck blew engine,-18k to fix. Truck is paid V=3000, no tra…" at bounding box center [633, 557] width 527 height 58
click at [455, 568] on textarea "Owner operator-LLC, truck blew engine,-18k to fix. Truck is PIF V=3000, no trai…" at bounding box center [633, 557] width 527 height 58
click at [383, 546] on textarea "Owner operator-LLC, truck blew engine,-18k to fix. Truck is PIF V=3000, no trai…" at bounding box center [633, 557] width 527 height 58
click at [785, 561] on textarea "Never filed. Owner operator-LLC, truck blew engine,-18k to fix. Truck is PIF V=…" at bounding box center [633, 557] width 527 height 58
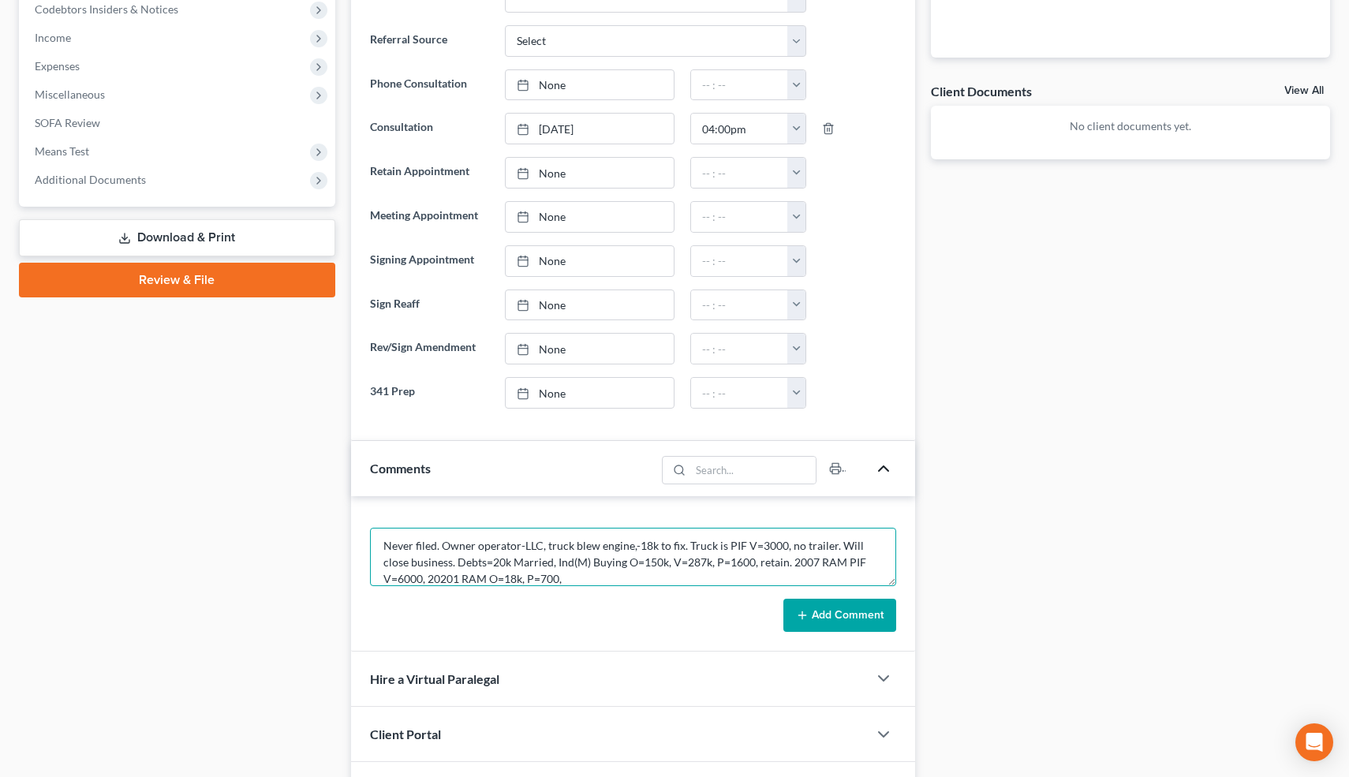
click at [410, 581] on textarea "Never filed. Owner operator-LLC, truck blew engine,-18k to fix. Truck is PIF V=…" at bounding box center [633, 557] width 527 height 58
click at [479, 578] on textarea "Never filed. Owner operator-LLC, truck blew engine,-18k to fix. Truck is PIF V=…" at bounding box center [633, 557] width 527 height 58
type textarea "Never filed. Owner operator-LLC, truck blew engine,-18k to fix. Truck is PIF V=…"
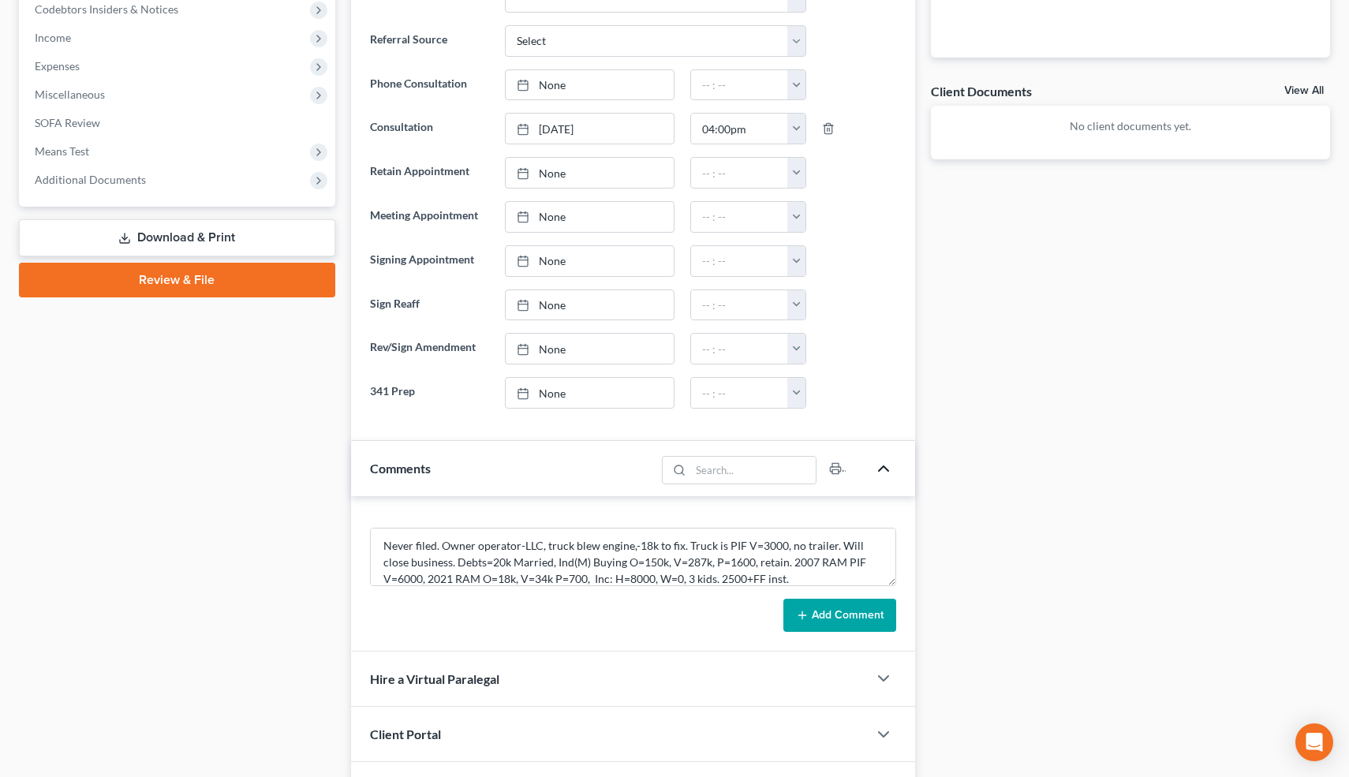
click at [829, 611] on button "Add Comment" at bounding box center [840, 615] width 113 height 33
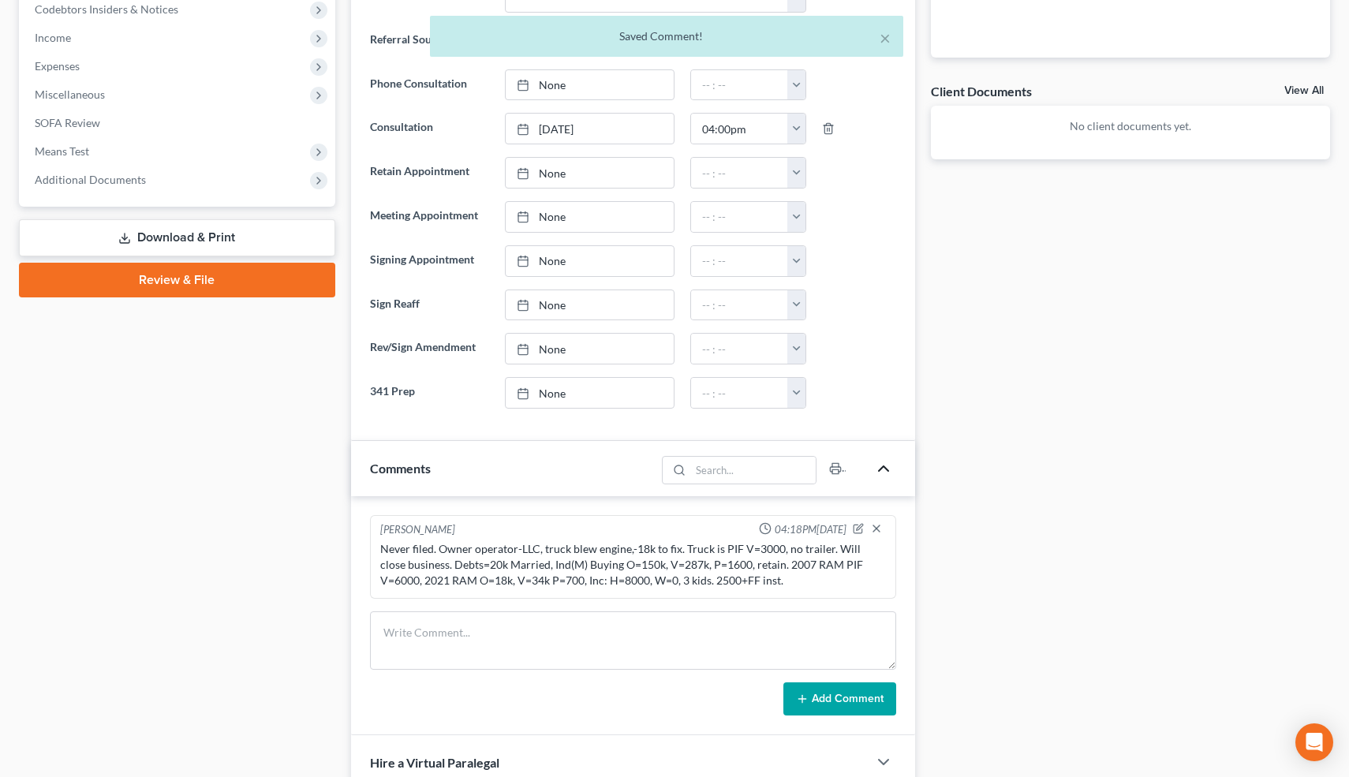
scroll to position [0, 0]
click at [885, 39] on button "×" at bounding box center [885, 37] width 11 height 19
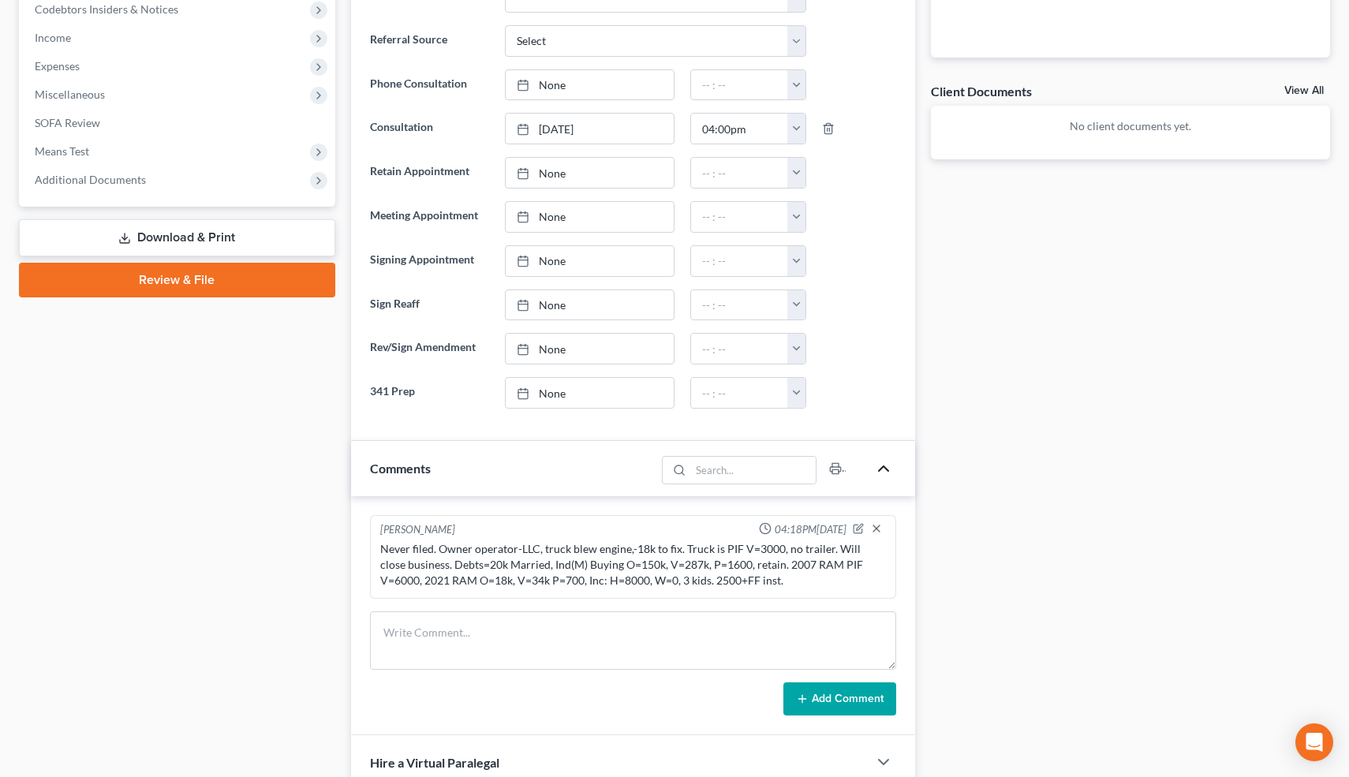
scroll to position [749, 0]
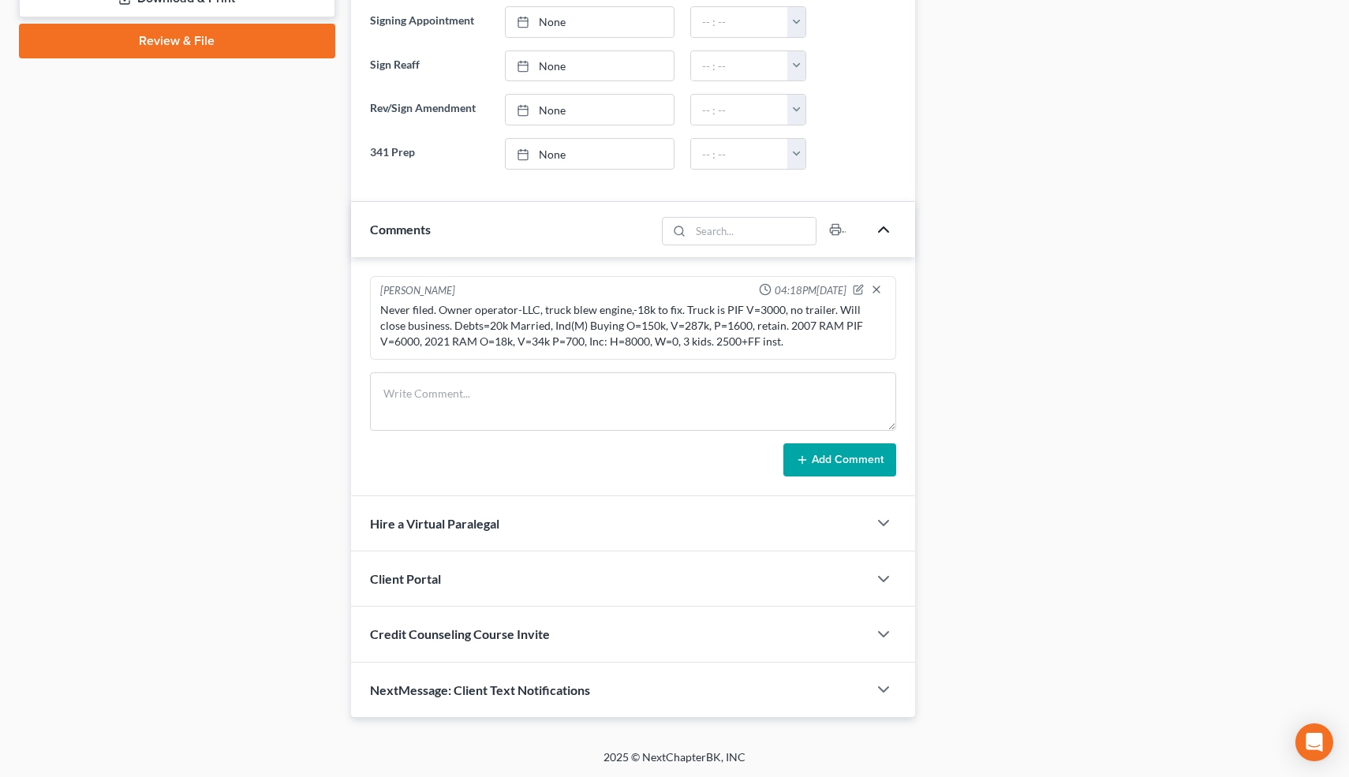
click at [637, 687] on div "NextMessage: Client Text Notifications" at bounding box center [610, 690] width 518 height 54
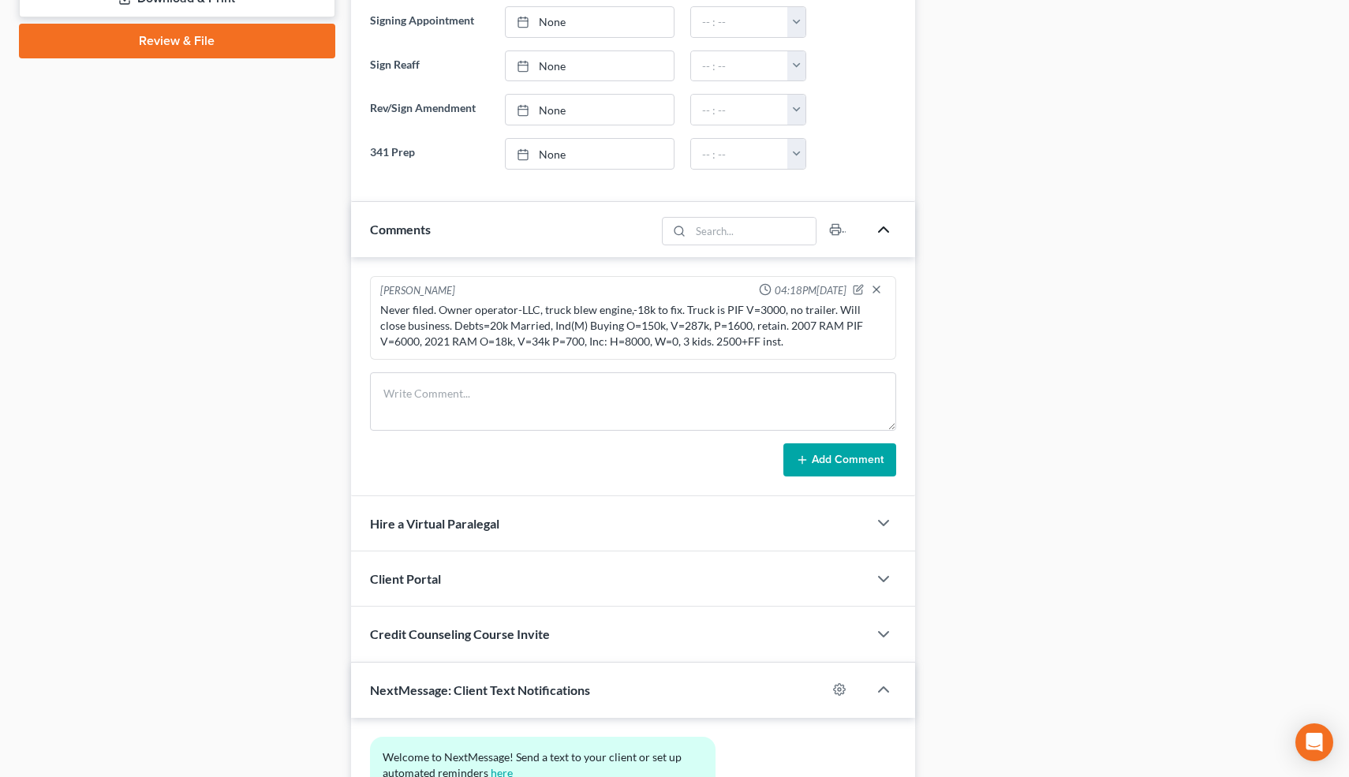
scroll to position [894, 0]
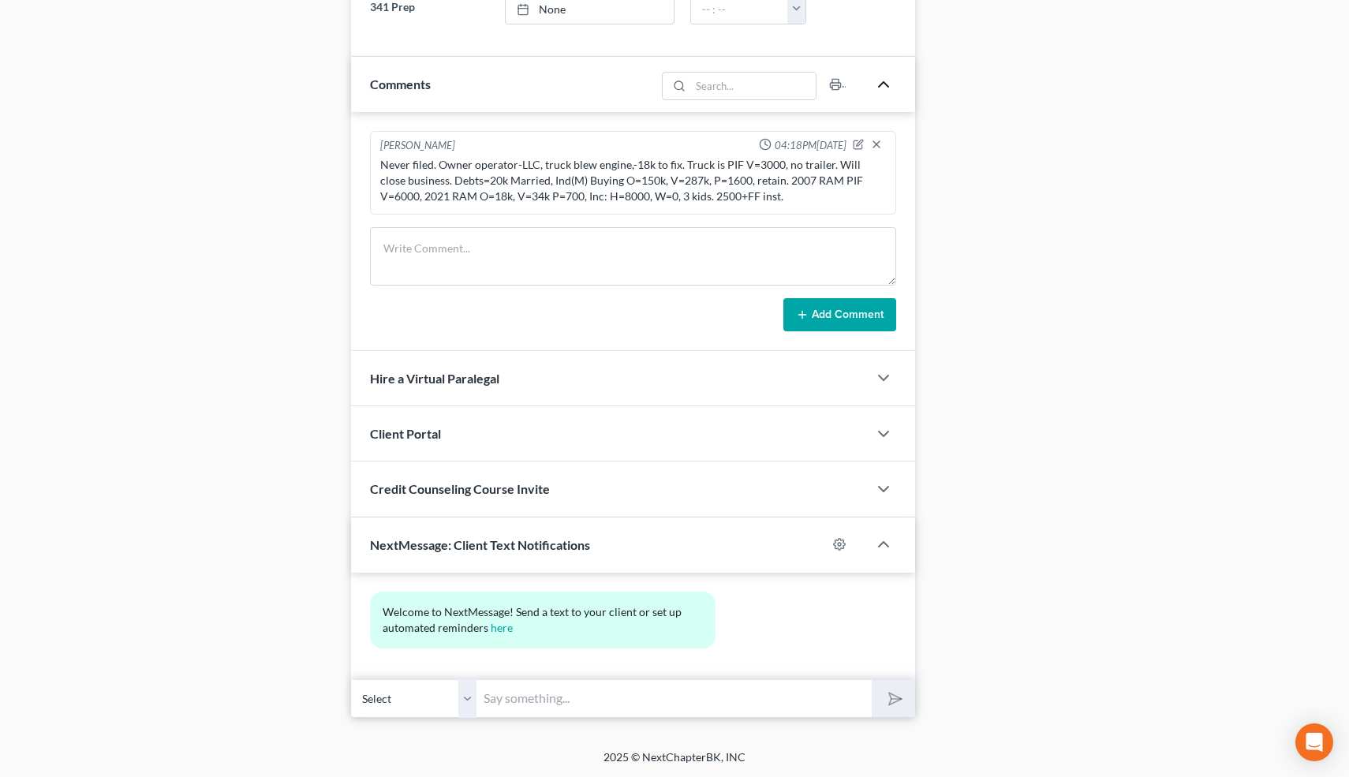
click at [631, 693] on input "text" at bounding box center [674, 698] width 395 height 39
type input "Nice talking to you! Like I said, just reply here if you have any questions or …"
click at [872, 680] on button "submit" at bounding box center [893, 698] width 43 height 37
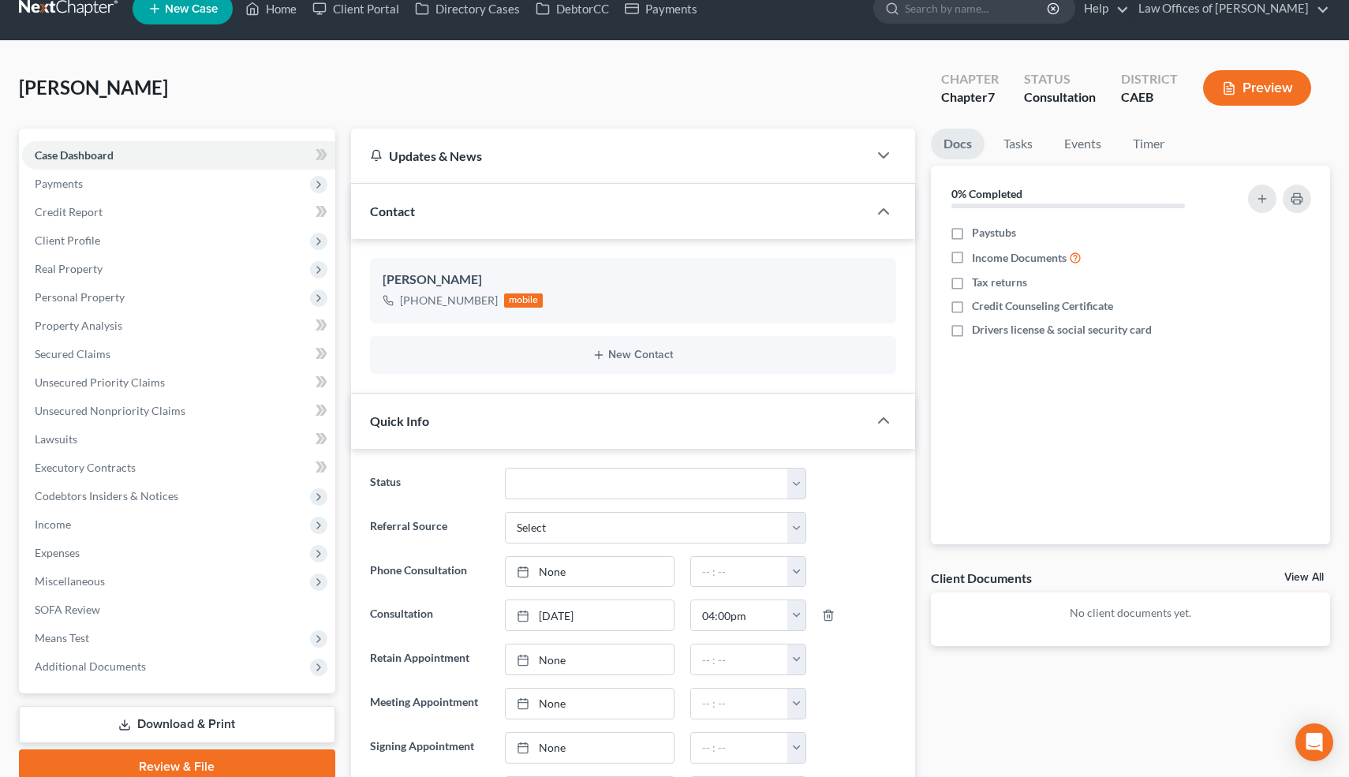
scroll to position [0, 0]
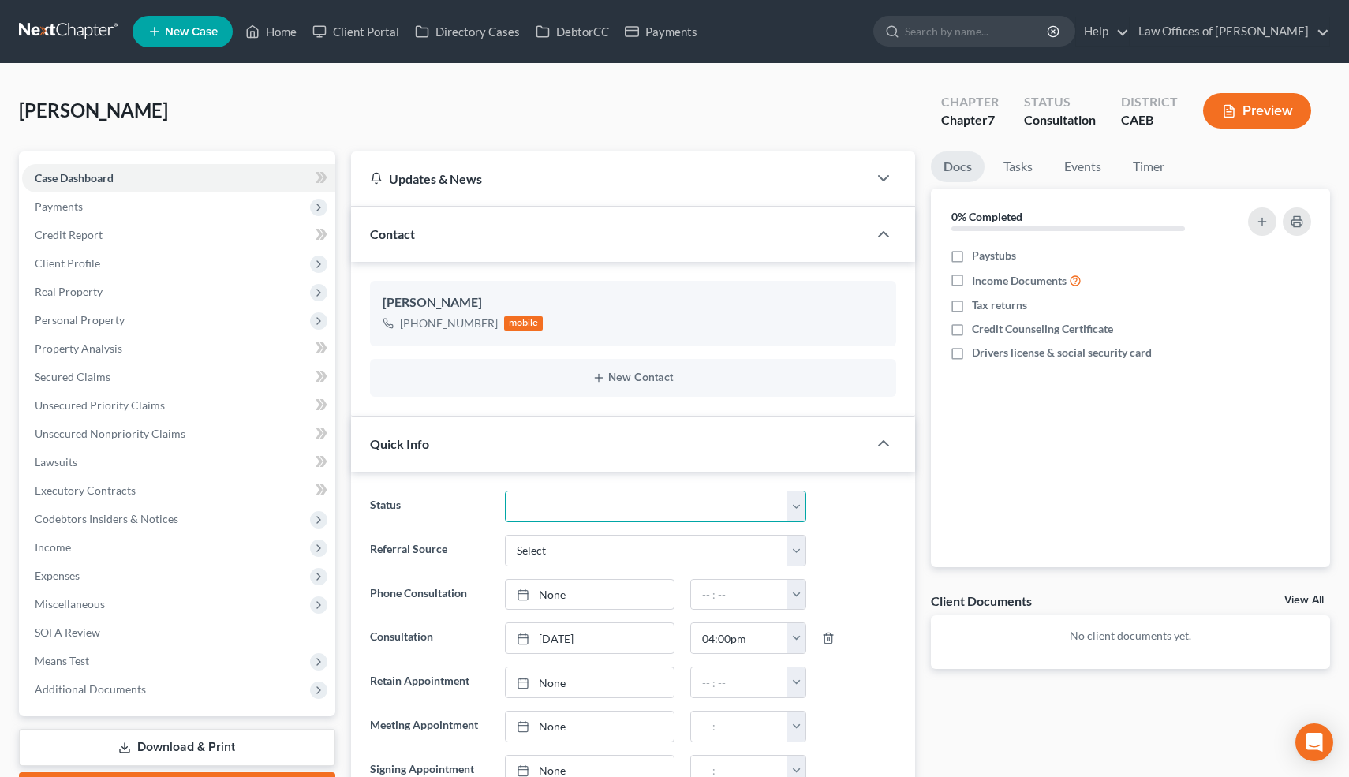
click at [555, 511] on select "Cancelled/Refund Closed Consultation Declined Discharged Filed Income Check In …" at bounding box center [655, 507] width 301 height 32
select select "10"
click at [505, 491] on select "Cancelled/Refund Closed Consultation Declined Discharged Filed Income Check In …" at bounding box center [655, 507] width 301 height 32
click at [272, 32] on link "Home" at bounding box center [271, 31] width 67 height 28
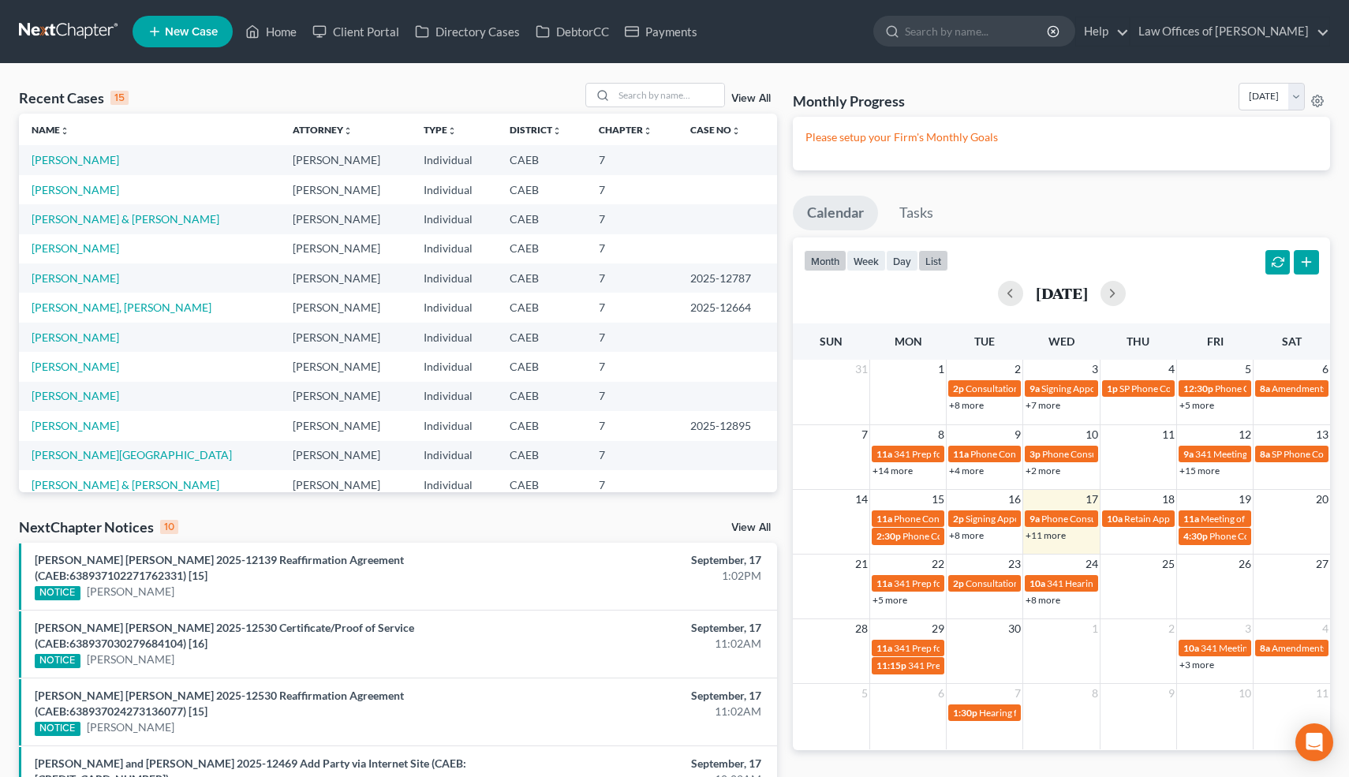
click at [931, 263] on button "list" at bounding box center [934, 260] width 30 height 21
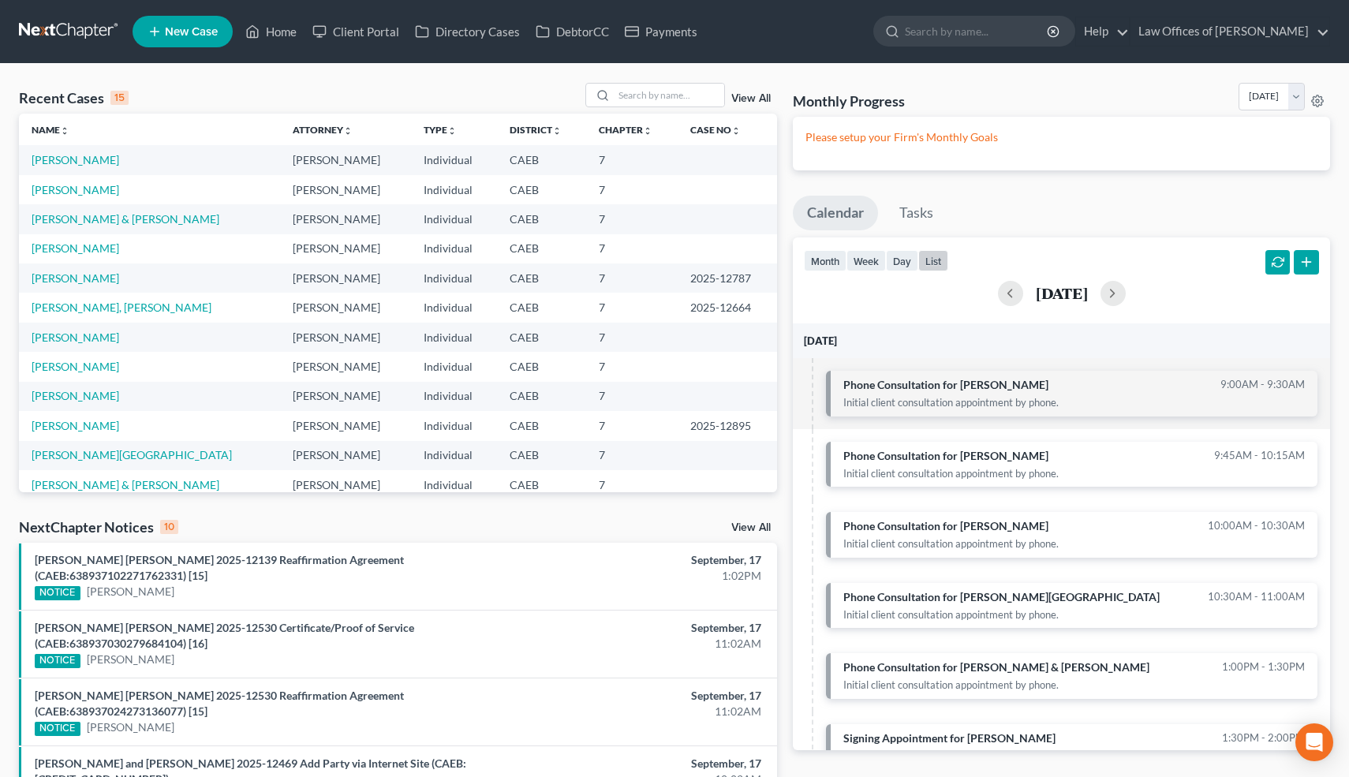
scroll to position [456, 0]
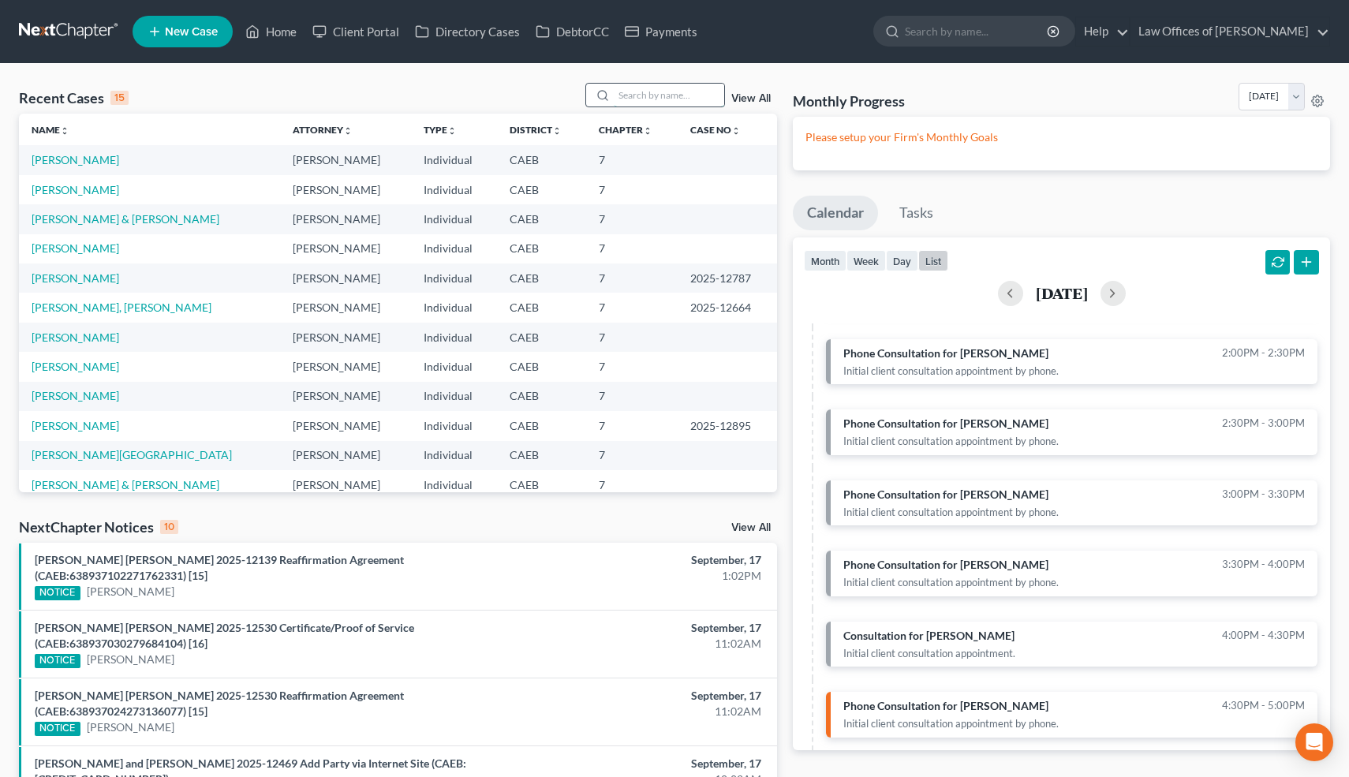
click at [668, 95] on input "search" at bounding box center [669, 95] width 110 height 23
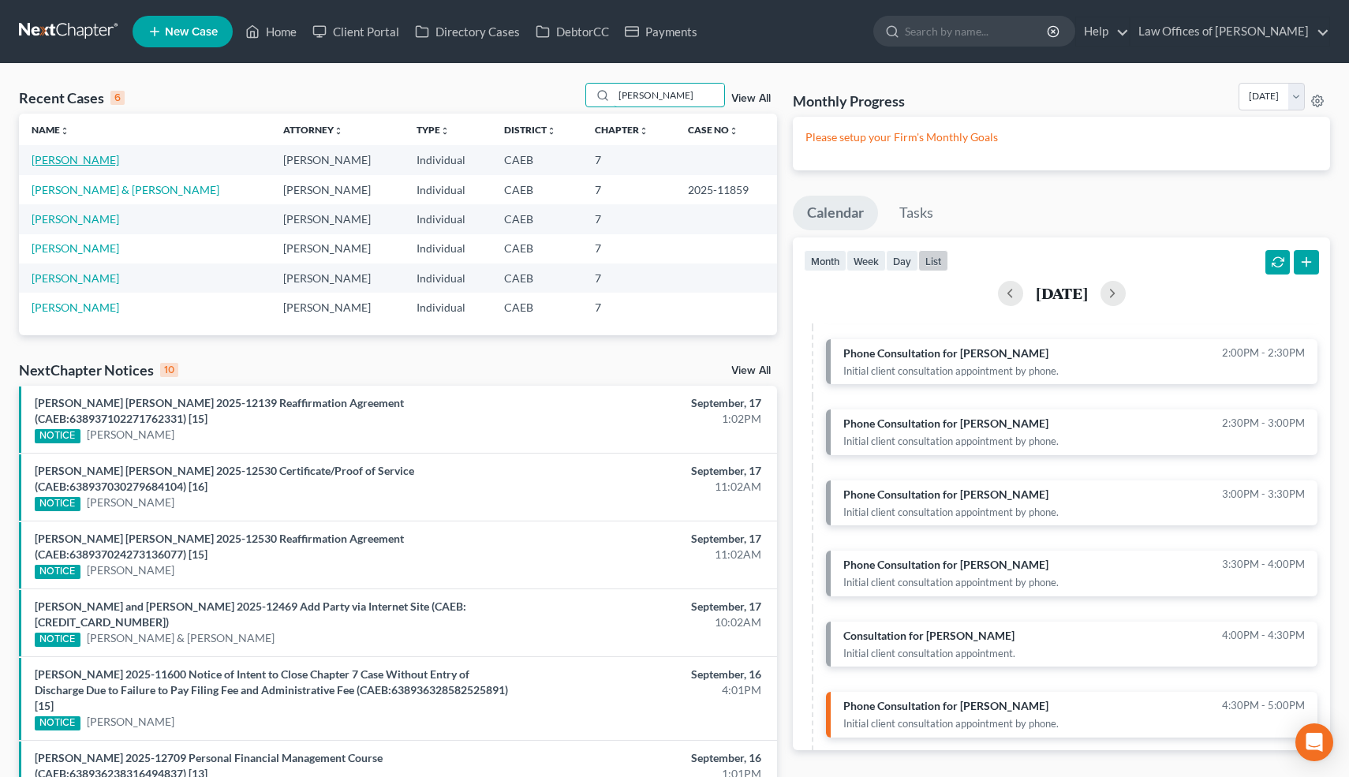
type input "[PERSON_NAME]"
click at [102, 159] on link "[PERSON_NAME]" at bounding box center [76, 159] width 88 height 13
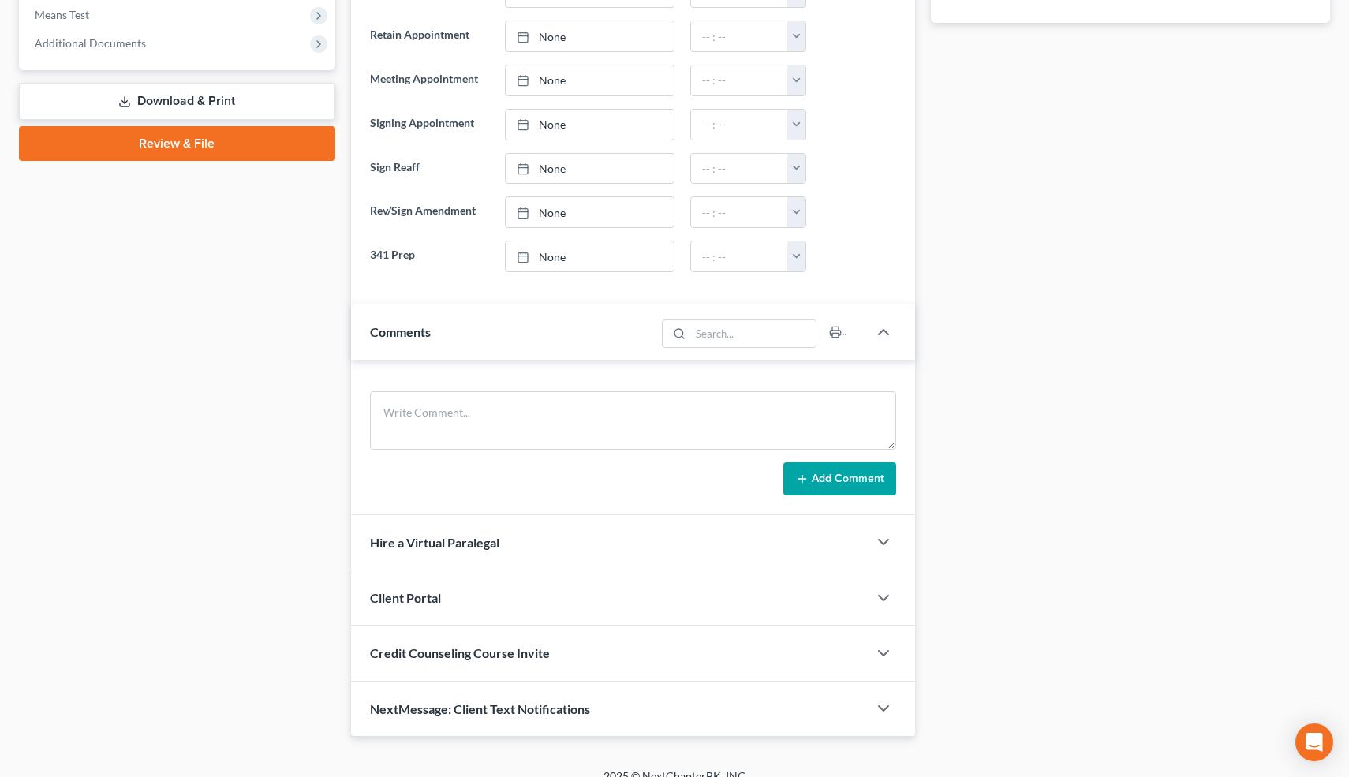
scroll to position [665, 0]
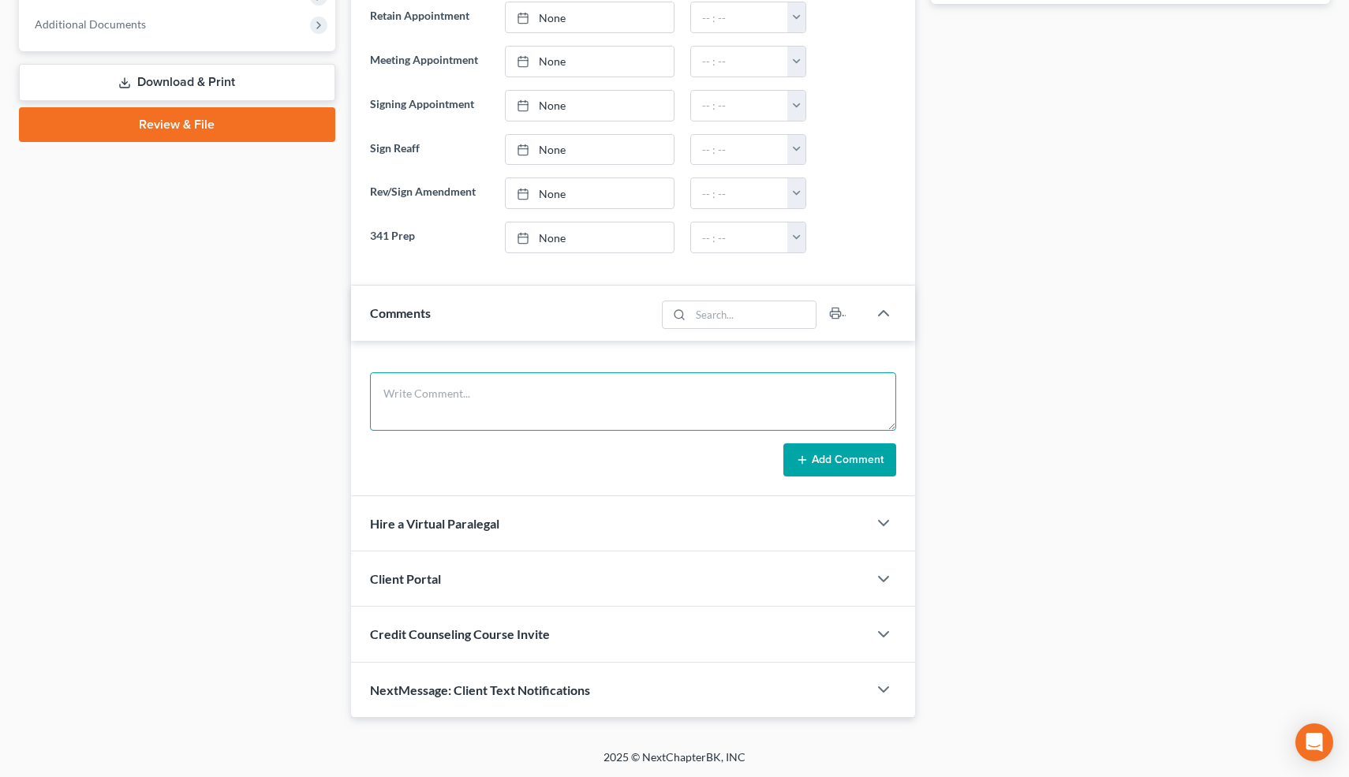
click at [447, 398] on textarea at bounding box center [633, 401] width 527 height 58
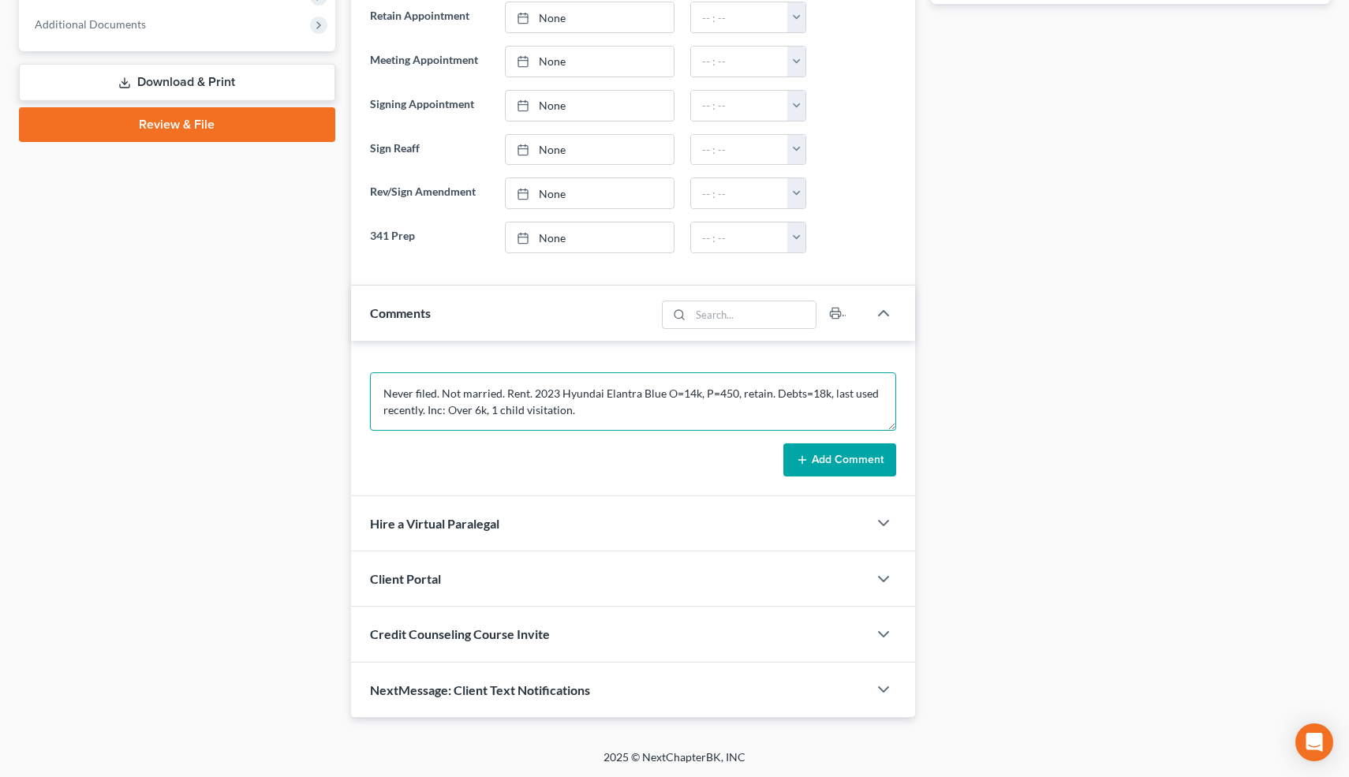
click at [527, 393] on textarea "Never filed. Not married. Rent. 2023 Hyundai Elantra Blue O=14k, P=450, retain.…" at bounding box center [633, 401] width 527 height 58
click at [511, 414] on textarea "Never filed. Not married. Rent=500. 2023 Hyundai Elantra Blue O=14k, P=450, ret…" at bounding box center [633, 401] width 527 height 58
type textarea "Never filed. Not married. Rent=500. 2023 Hyundai Elantra Blue O=14k, P=450, ret…"
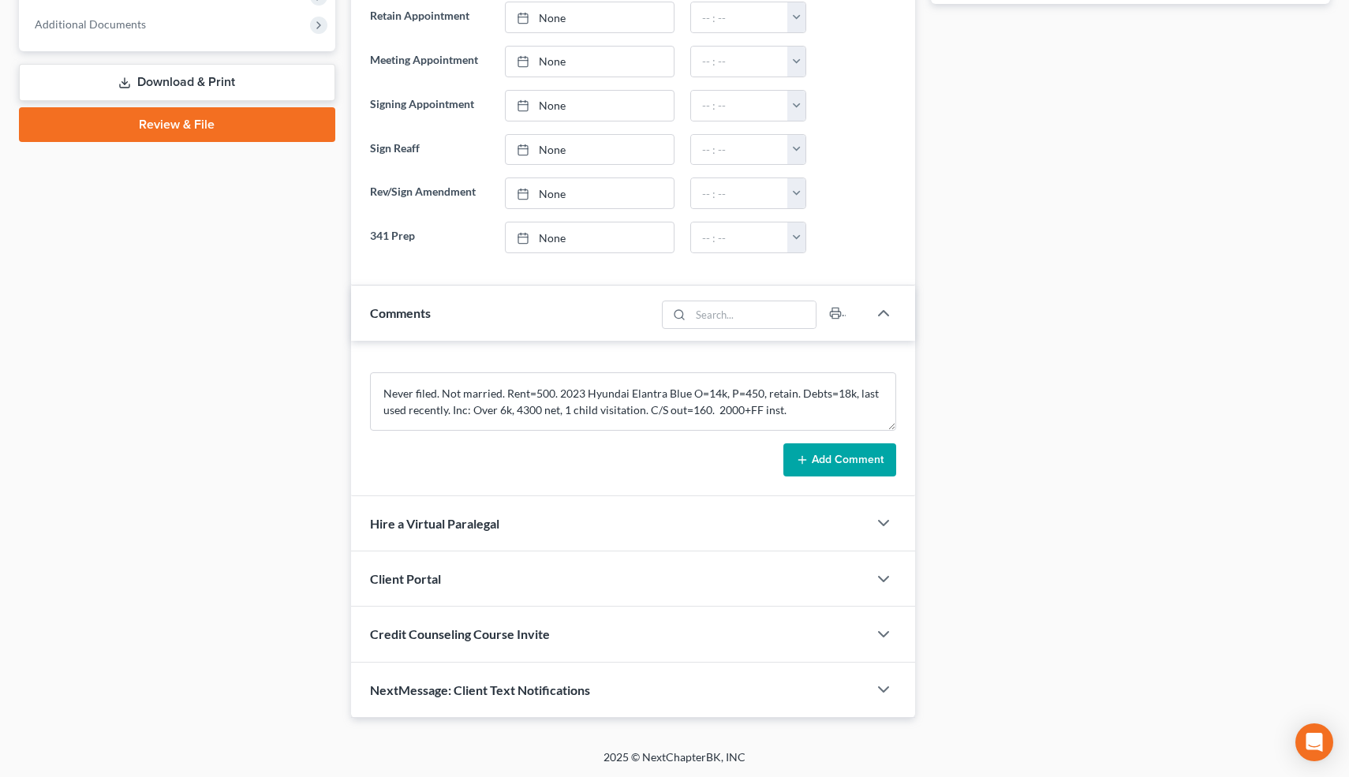
click at [836, 452] on button "Add Comment" at bounding box center [840, 459] width 113 height 33
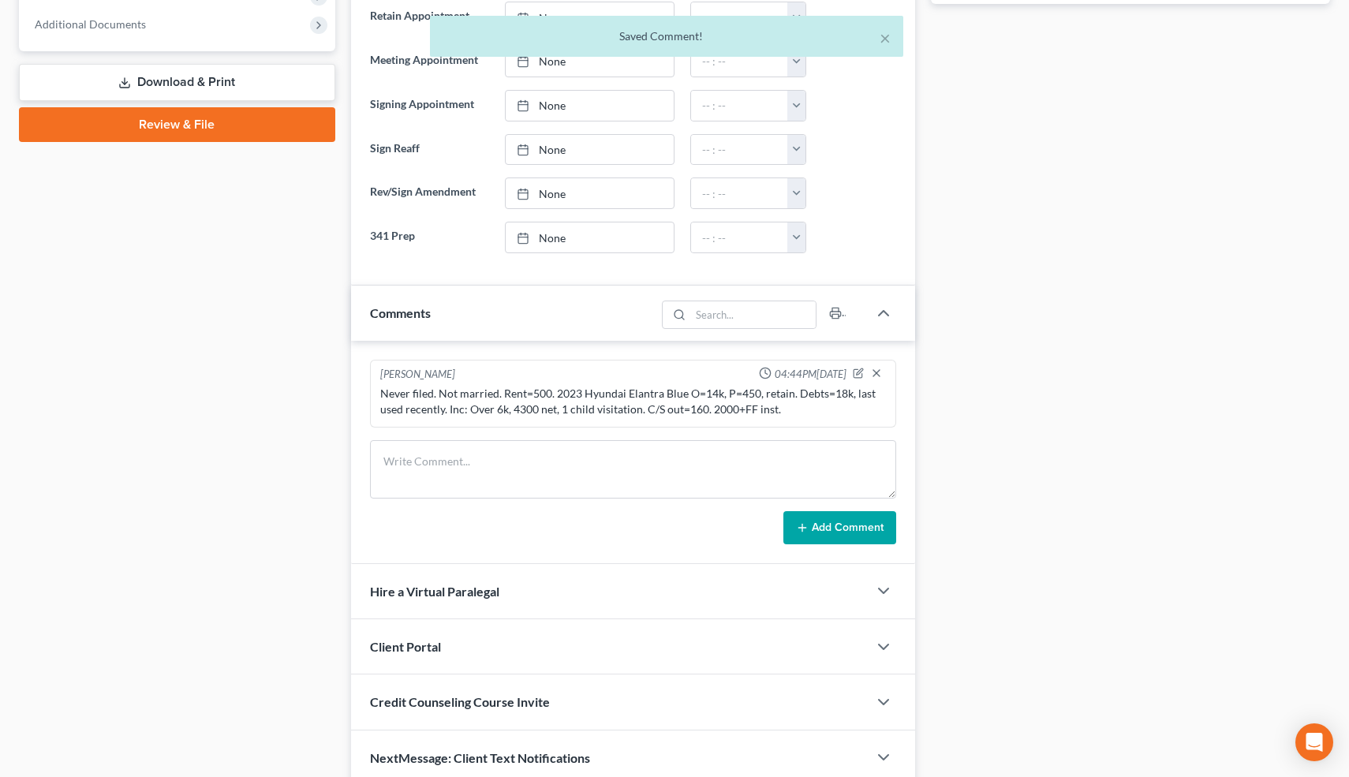
scroll to position [733, 0]
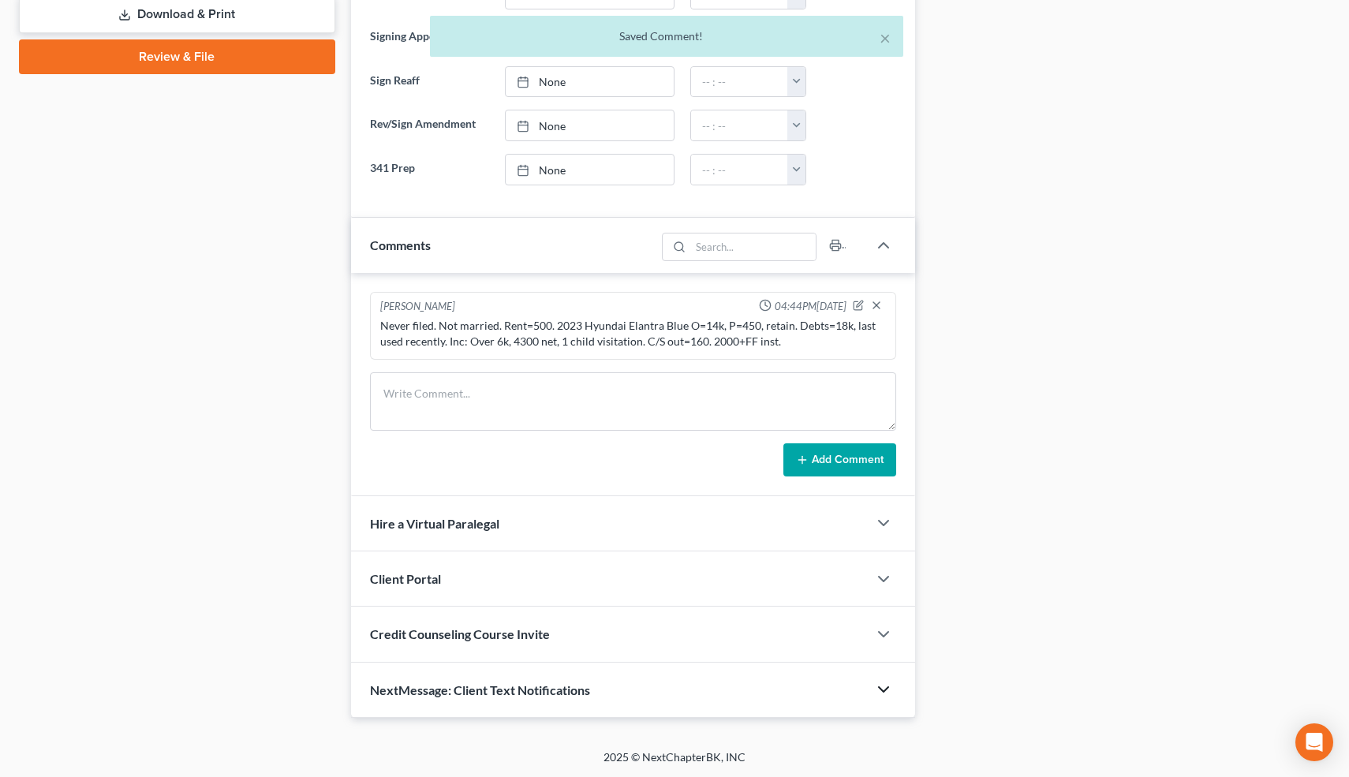
click at [882, 689] on polyline "button" at bounding box center [883, 689] width 9 height 5
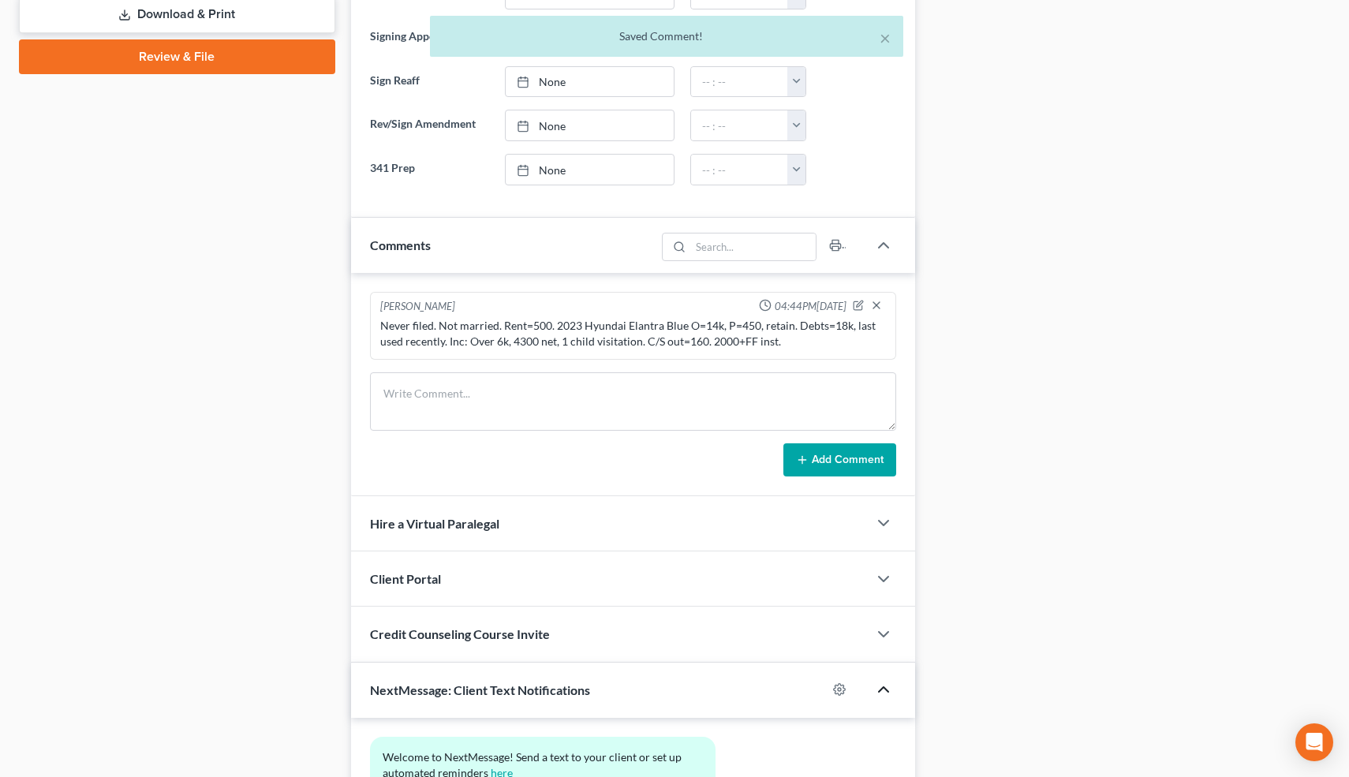
scroll to position [878, 0]
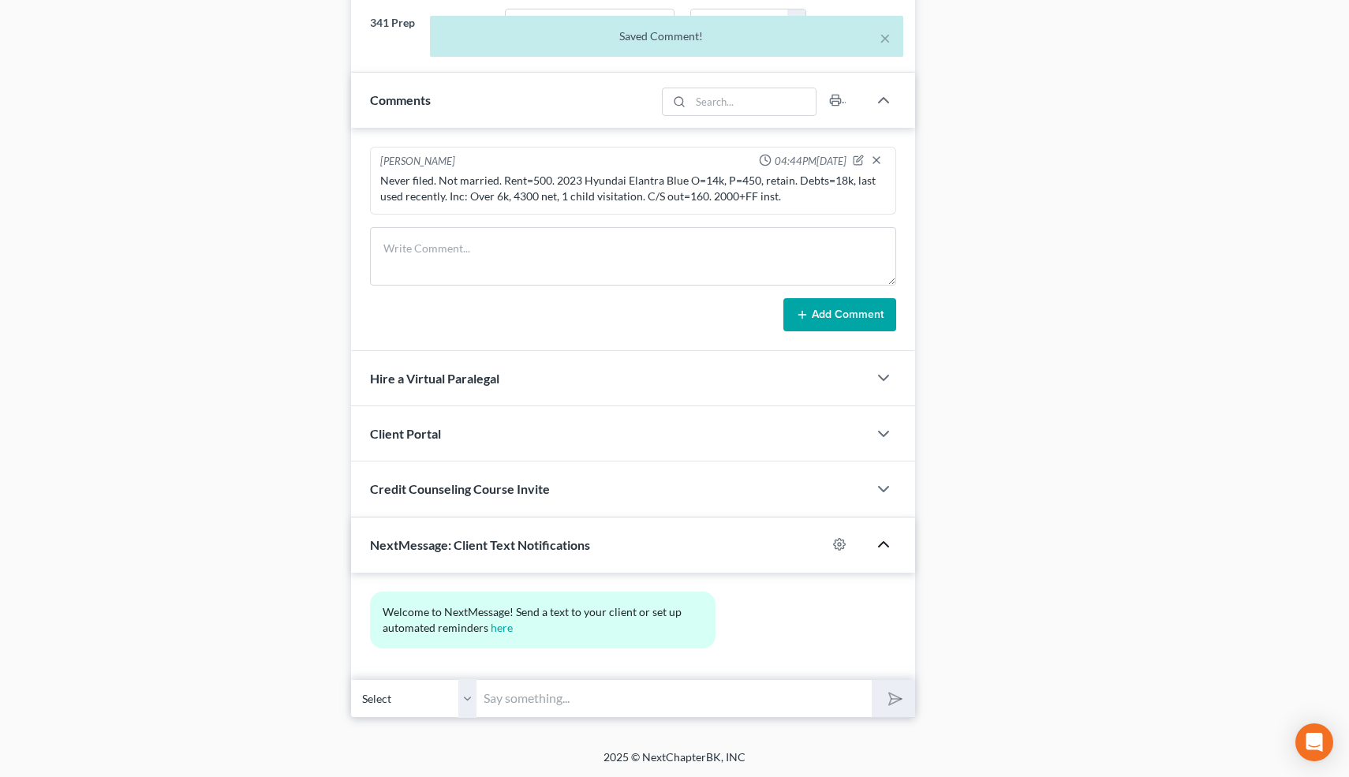
click at [705, 698] on input "text" at bounding box center [674, 698] width 395 height 39
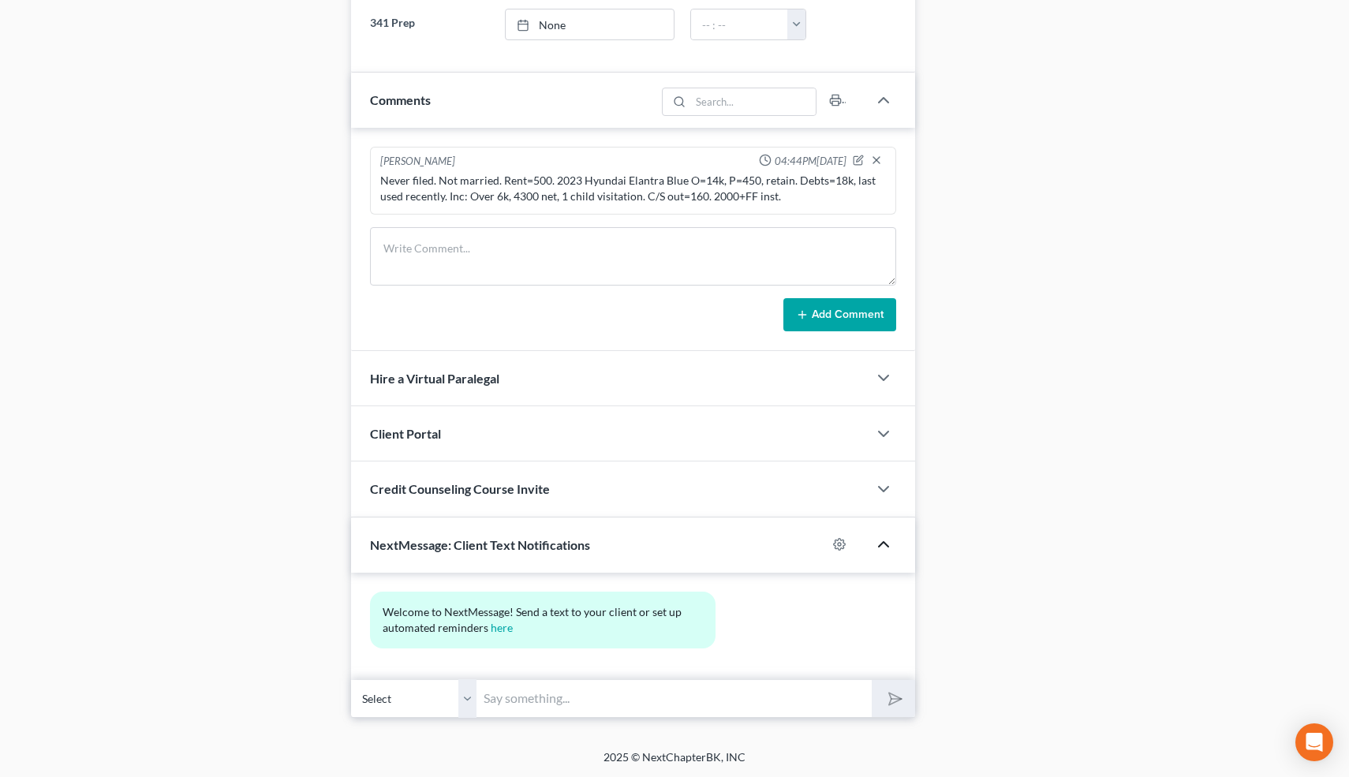
type input "Nice talking to you! Like I said, just reply here if you have any questions or …"
click at [897, 693] on icon "submit" at bounding box center [892, 698] width 22 height 22
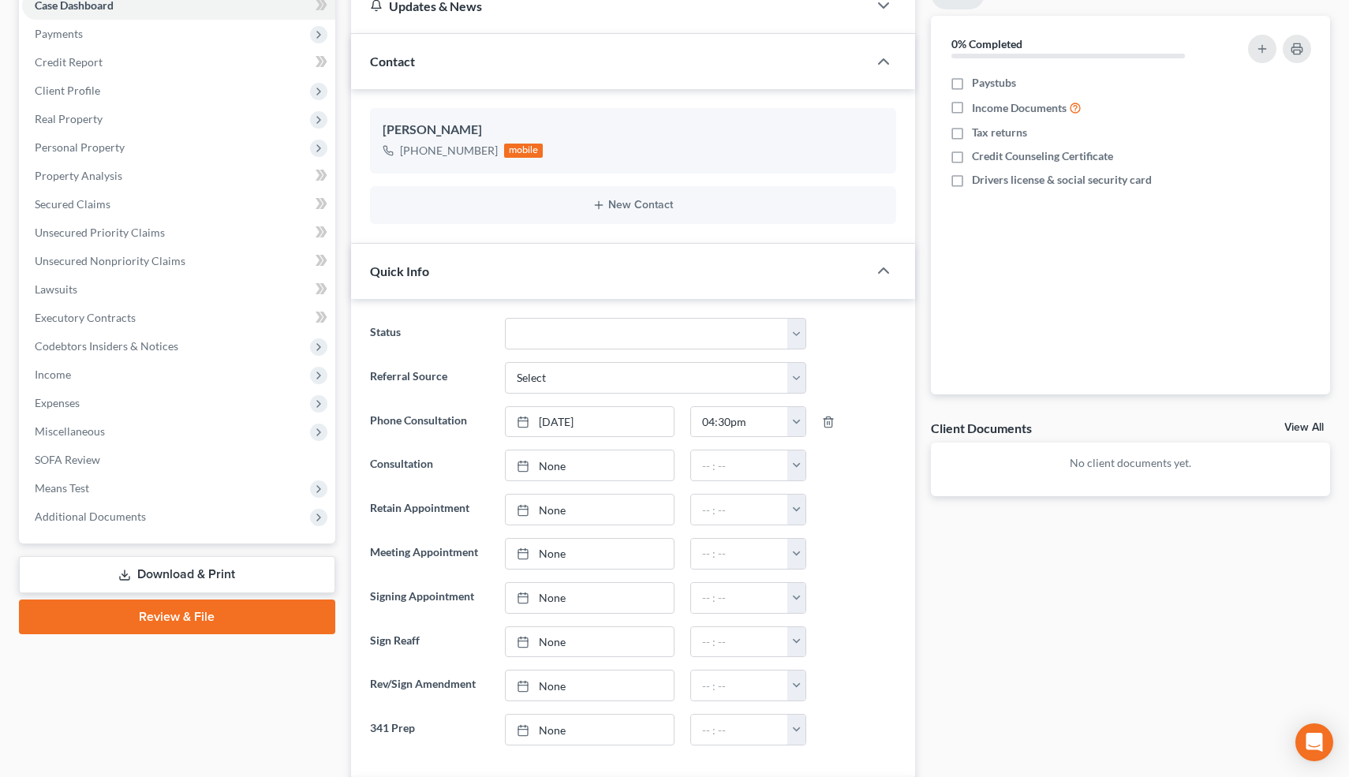
scroll to position [0, 0]
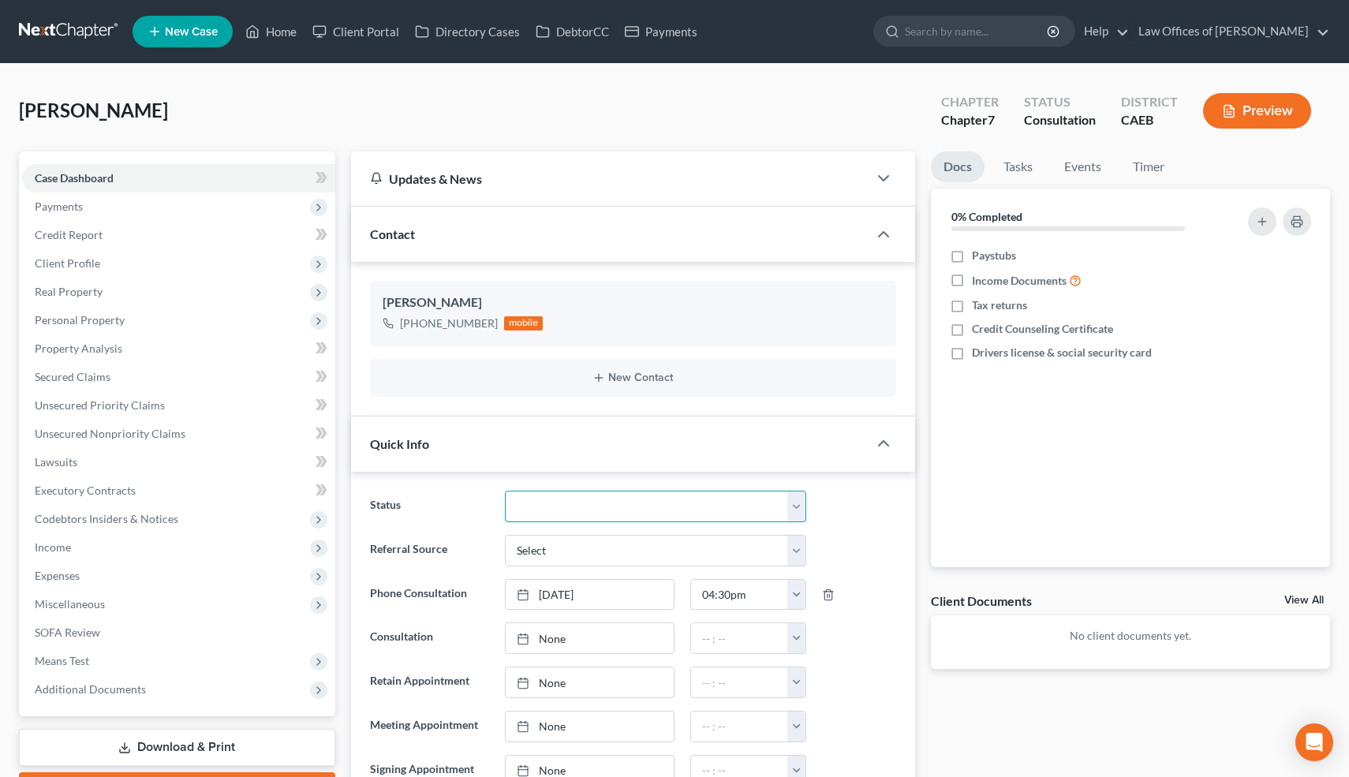
click at [593, 503] on select "Cancelled/Refund Closed Consultation Declined Discharged Filed Income Check In …" at bounding box center [655, 507] width 301 height 32
select select "10"
click at [505, 491] on select "Cancelled/Refund Closed Consultation Declined Discharged Filed Income Check In …" at bounding box center [655, 507] width 301 height 32
click at [283, 28] on link "Home" at bounding box center [271, 31] width 67 height 28
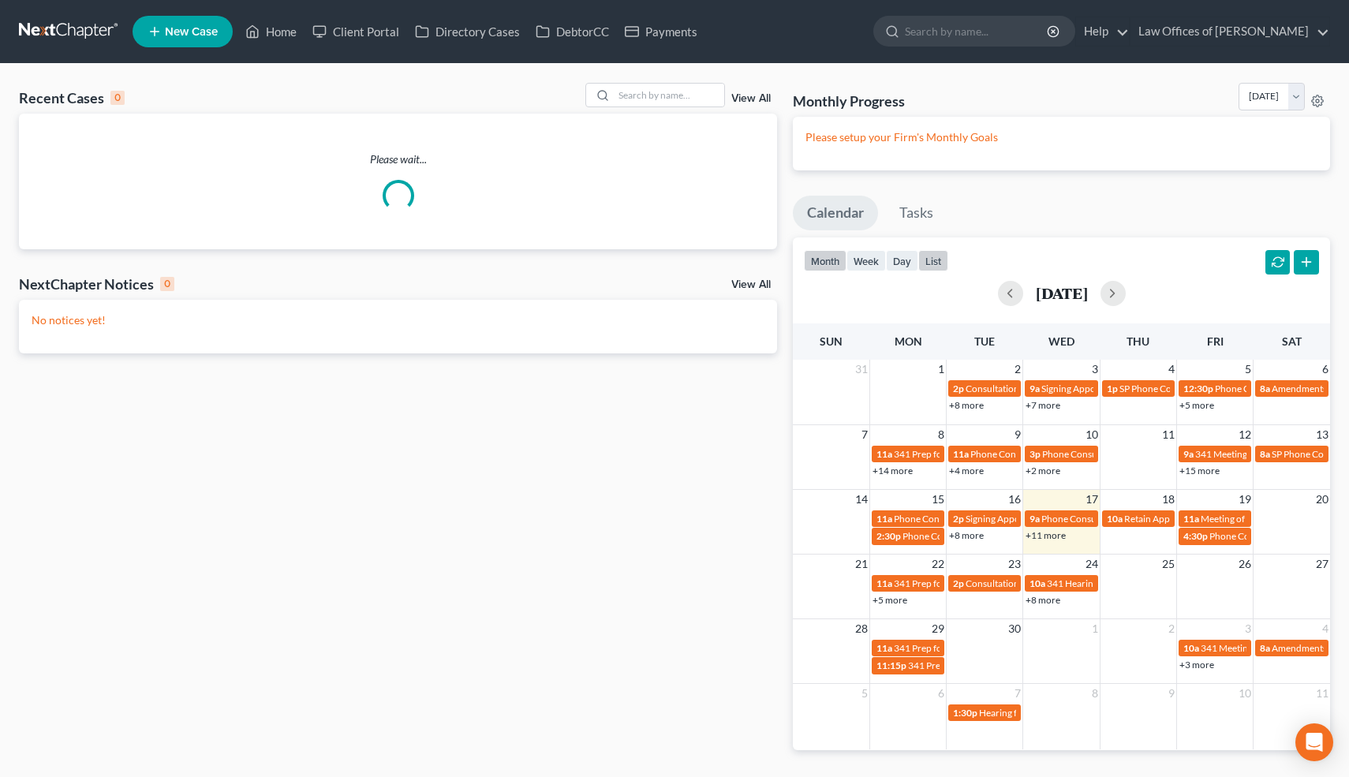
click at [934, 256] on button "list" at bounding box center [934, 260] width 30 height 21
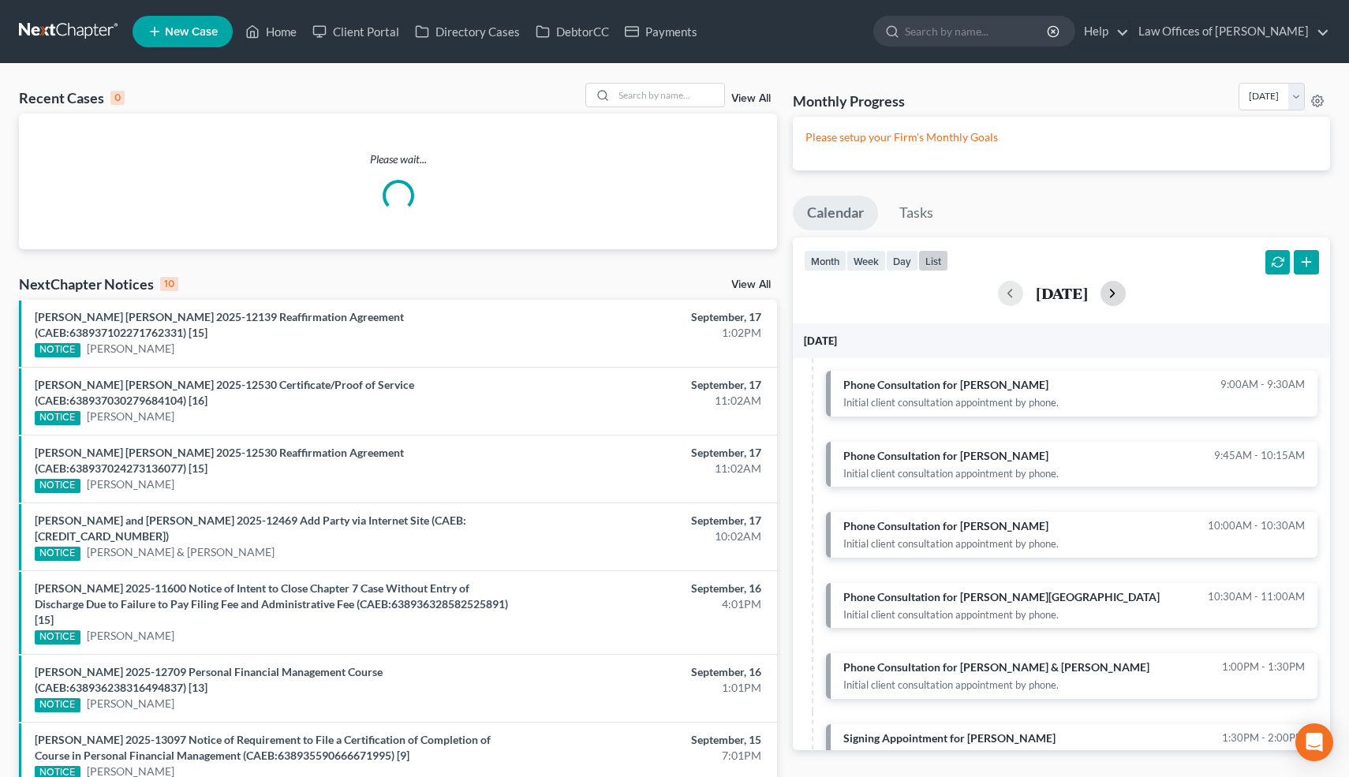
click at [1126, 283] on button "button" at bounding box center [1113, 293] width 25 height 25
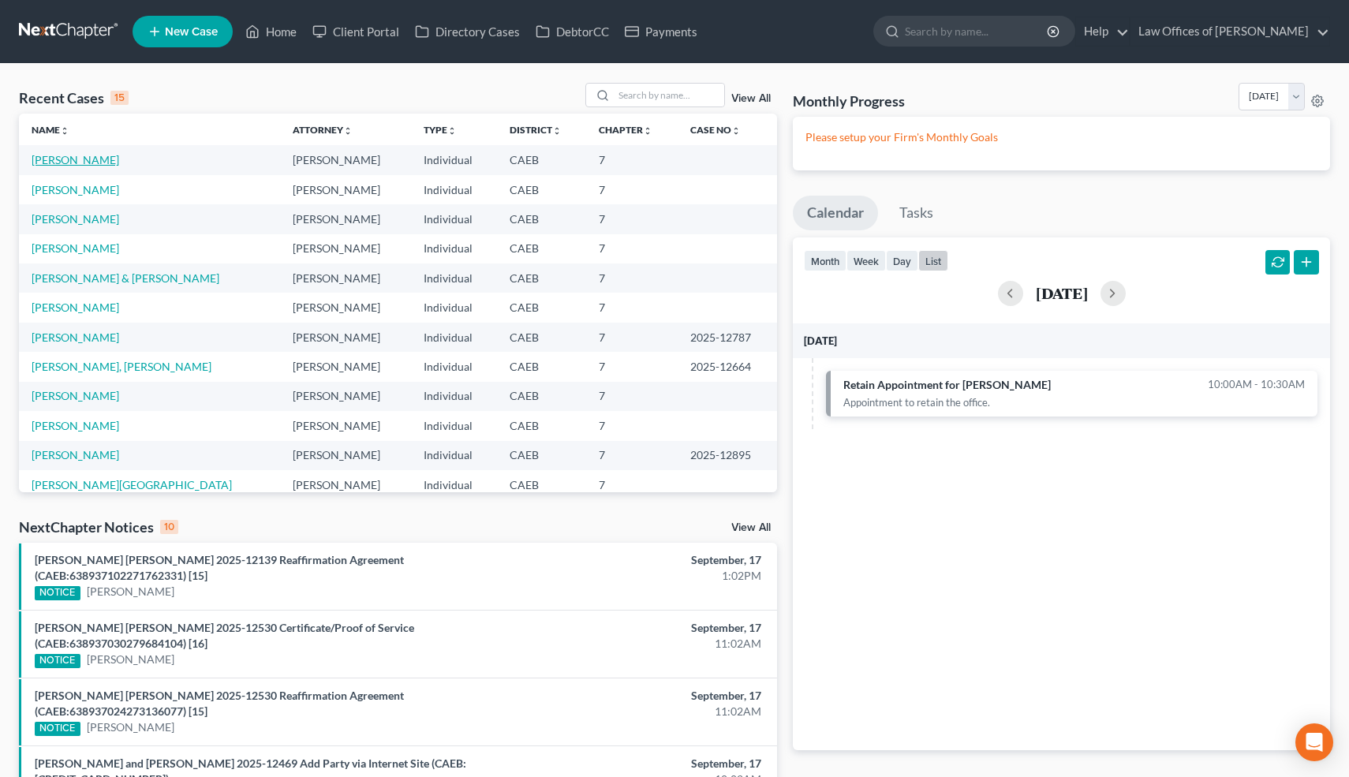
click at [88, 159] on link "[PERSON_NAME]" at bounding box center [76, 159] width 88 height 13
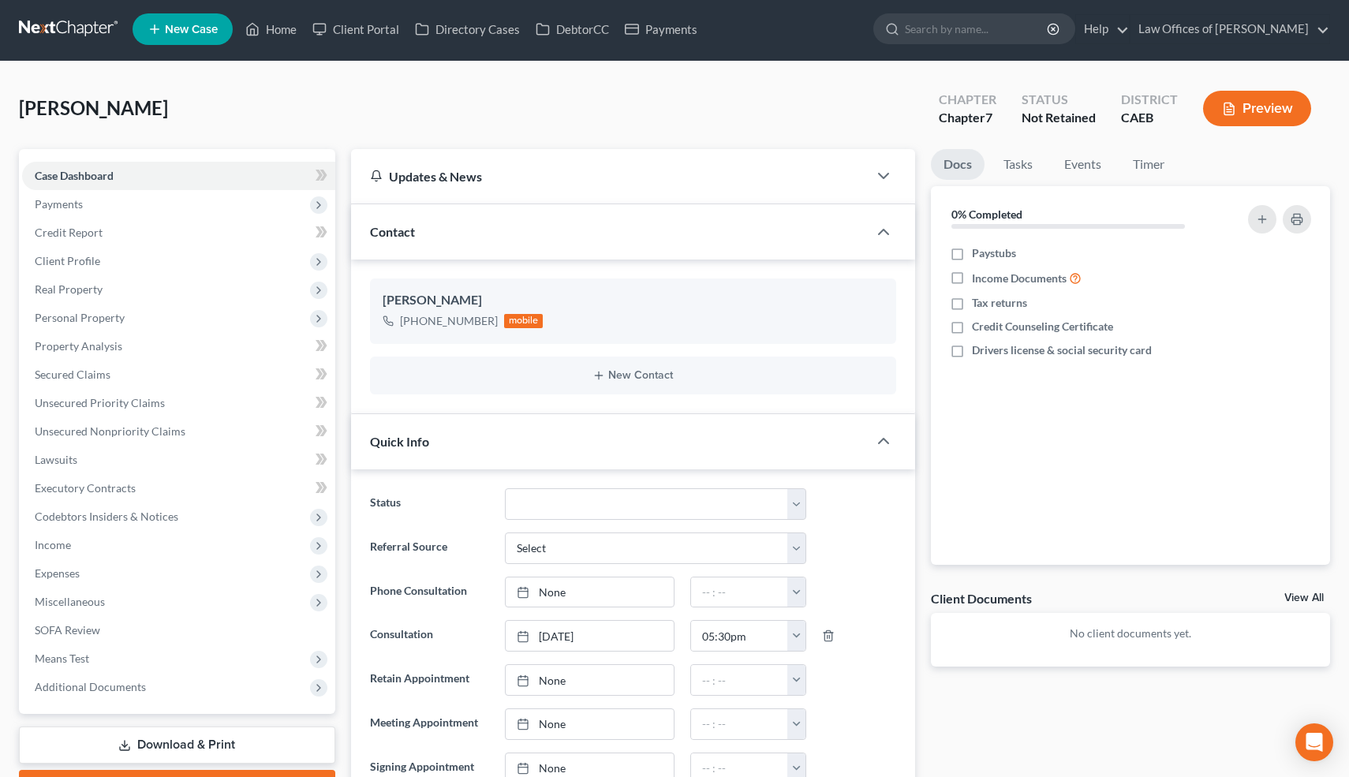
scroll to position [6, 0]
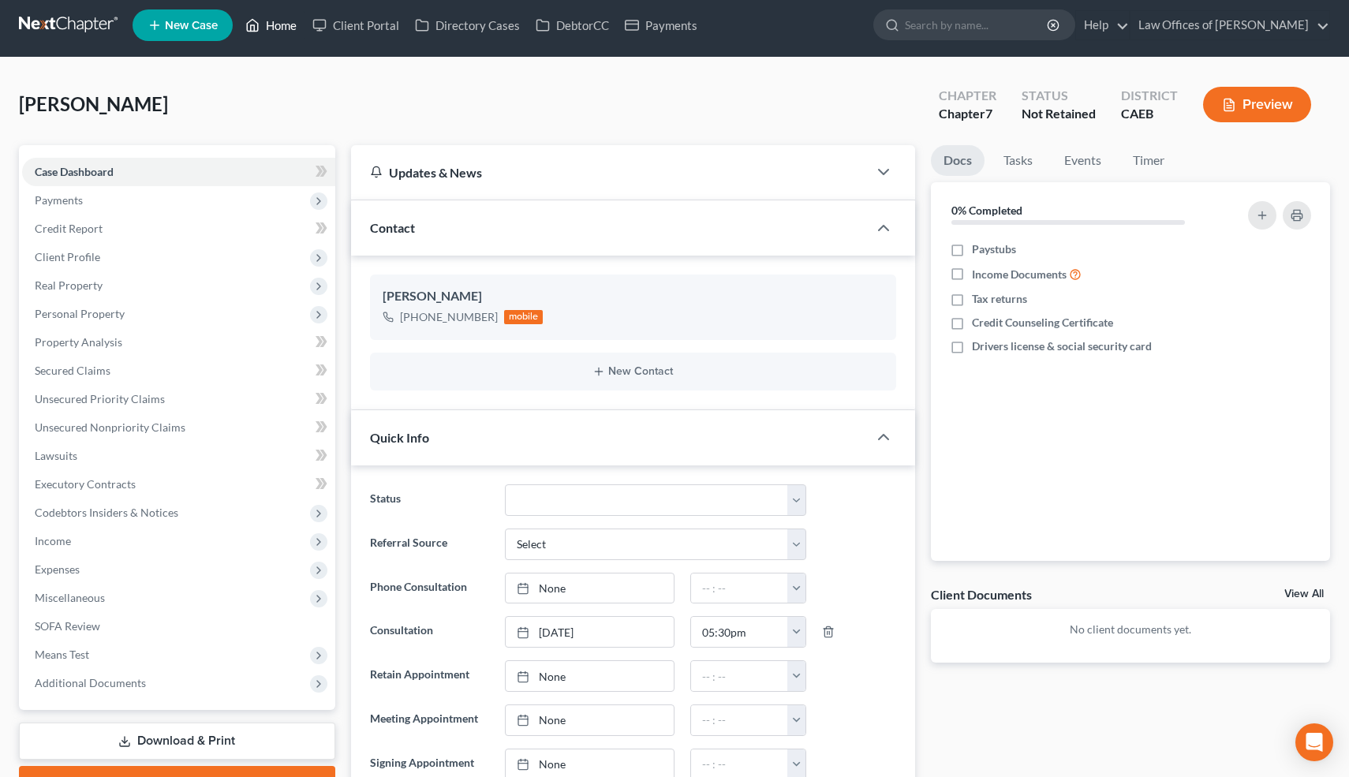
click at [283, 25] on link "Home" at bounding box center [271, 25] width 67 height 28
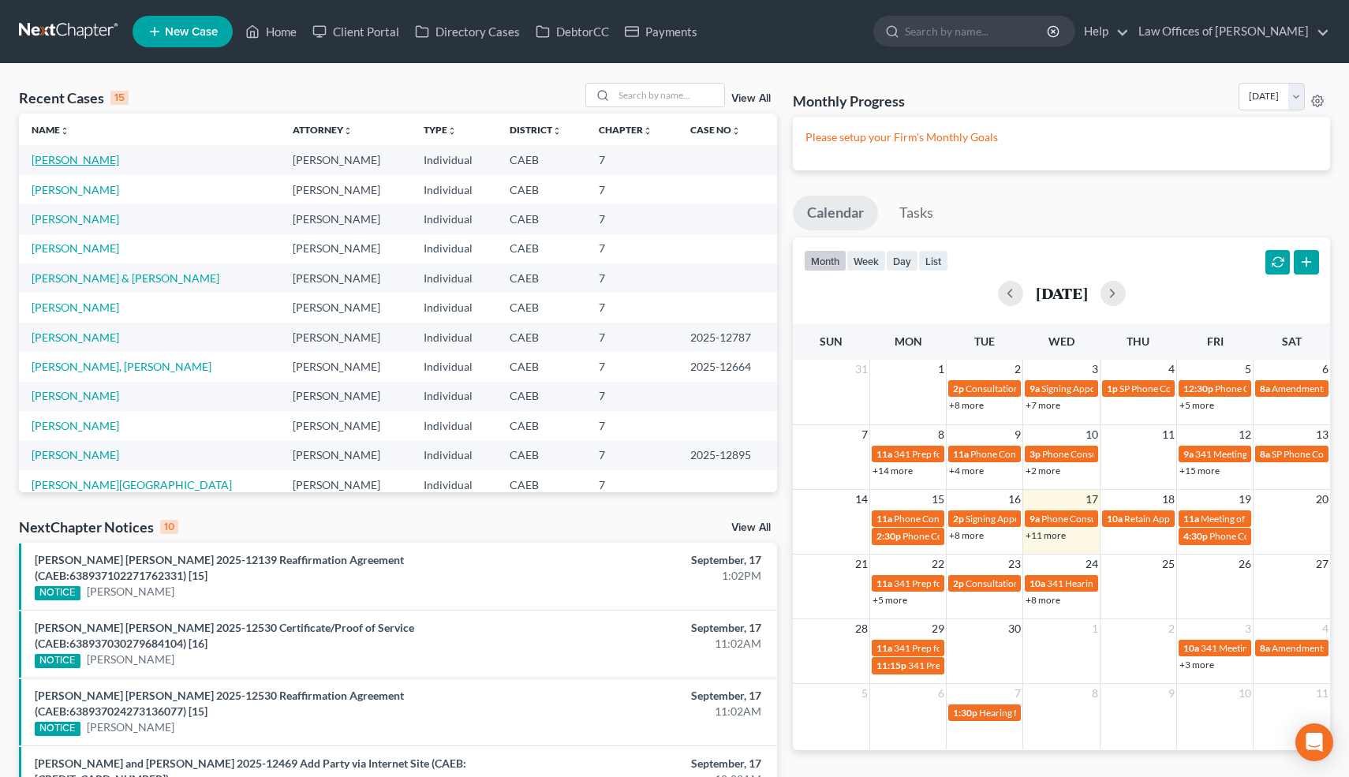
click at [105, 159] on link "[PERSON_NAME]" at bounding box center [76, 159] width 88 height 13
